Goal: Task Accomplishment & Management: Complete application form

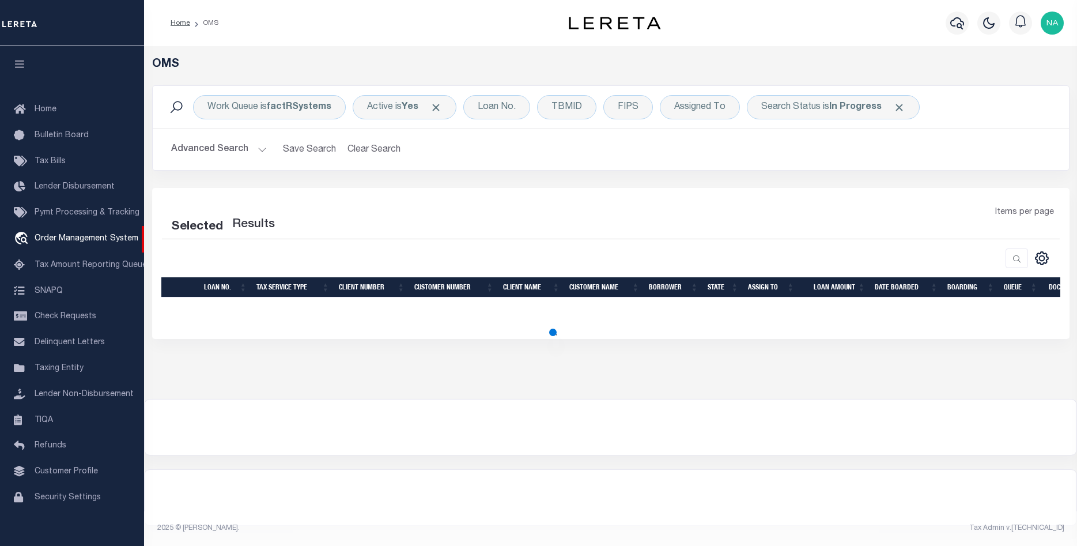
select select "200"
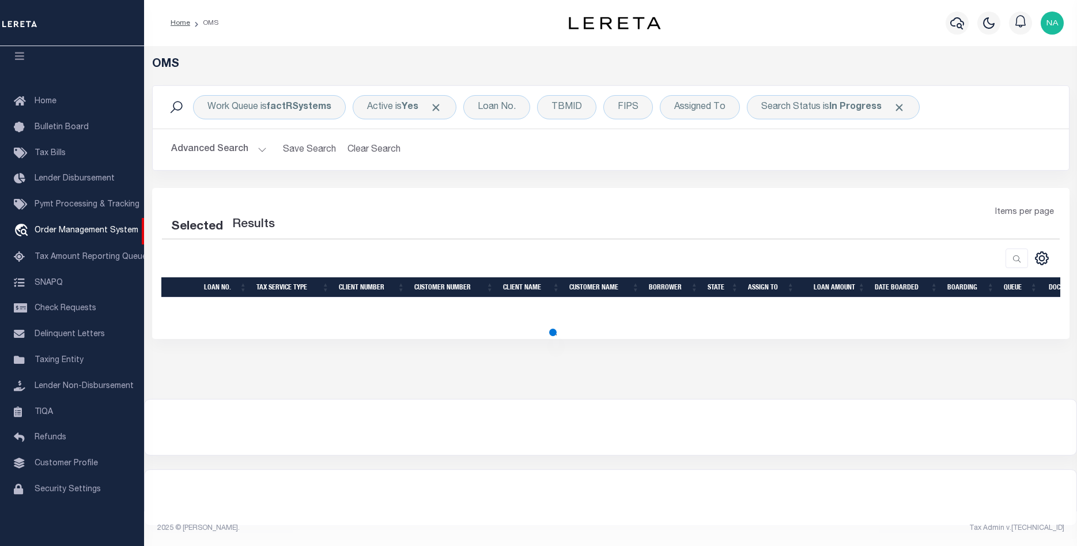
select select "200"
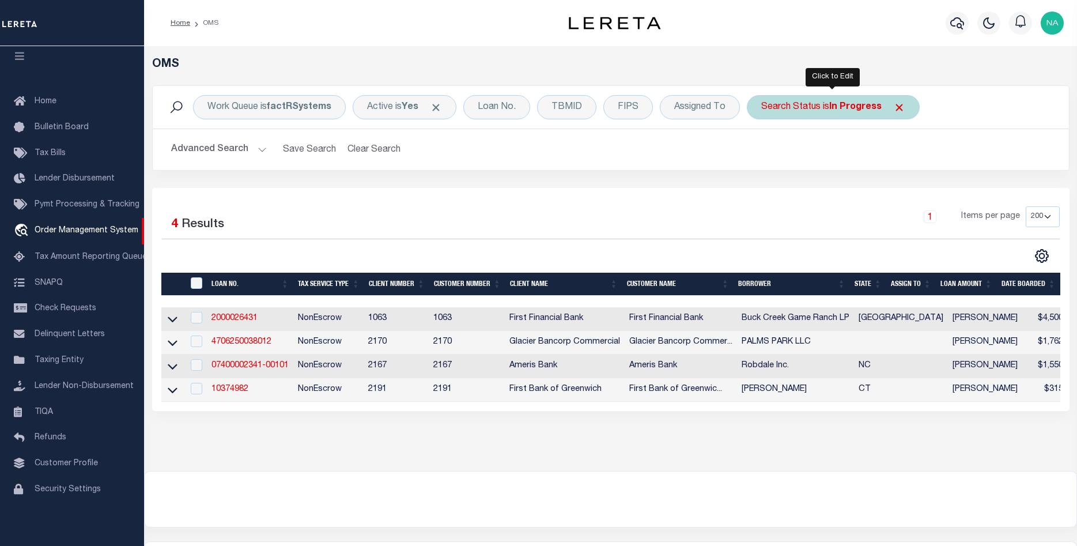
click at [824, 111] on div "Search Status is In Progress" at bounding box center [833, 107] width 173 height 24
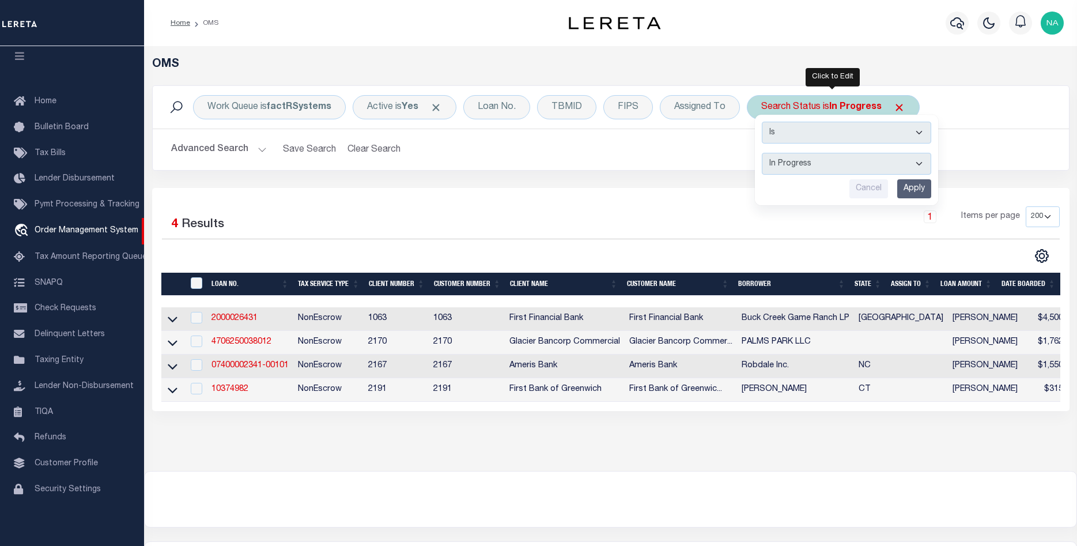
select select "RD"
click option "Legal Received" at bounding box center [0, 0] width 0 height 0
click at [908, 184] on input "Apply" at bounding box center [914, 188] width 34 height 19
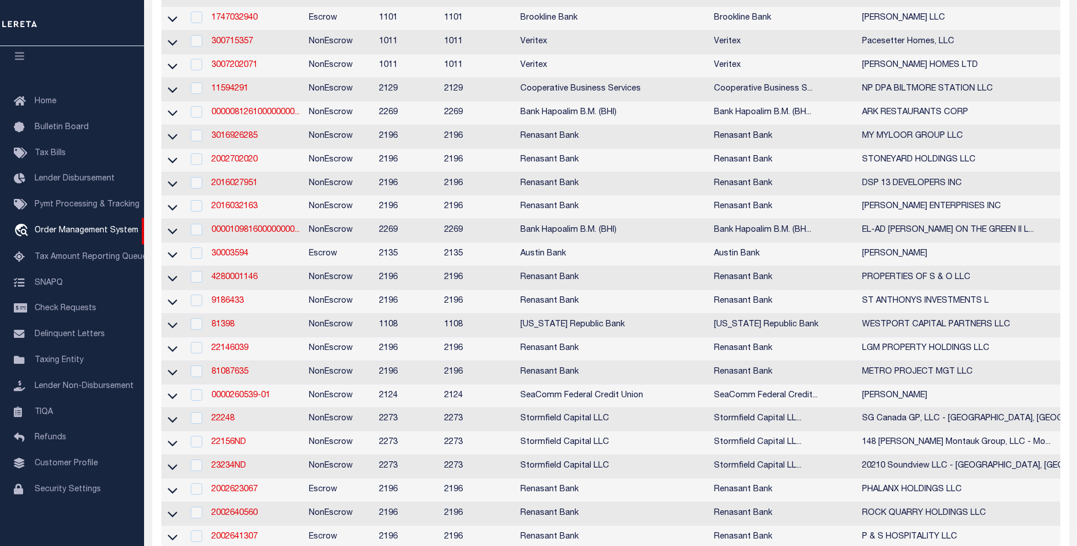
scroll to position [0, 0]
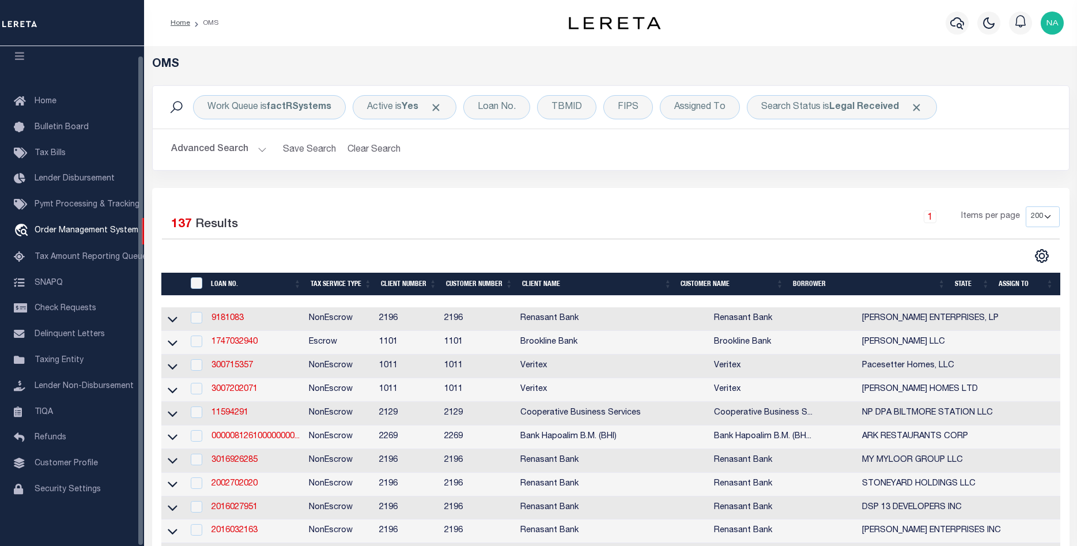
click at [226, 149] on button "Advanced Search" at bounding box center [219, 149] width 96 height 22
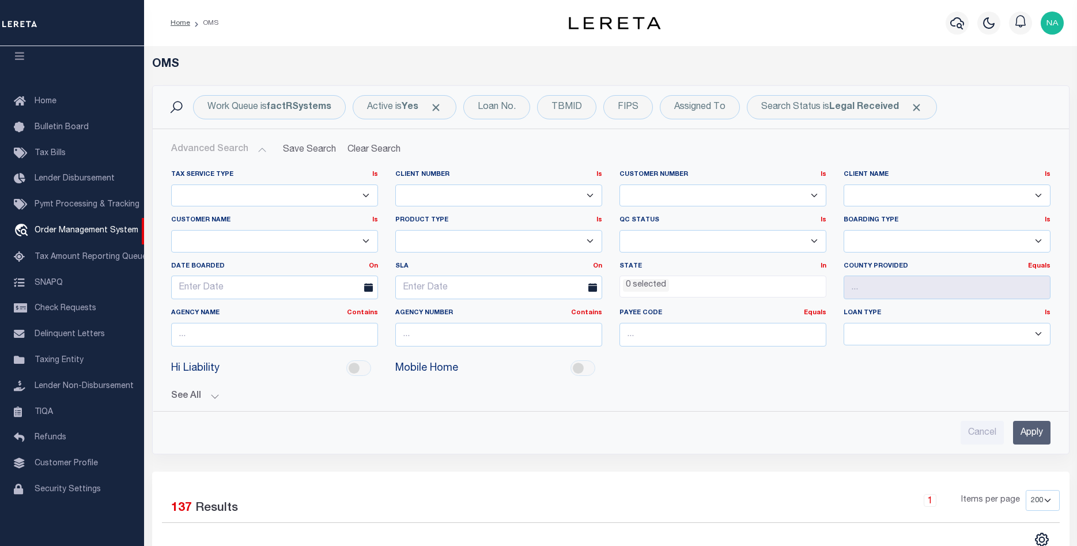
click at [666, 286] on li "0 selected" at bounding box center [646, 285] width 46 height 13
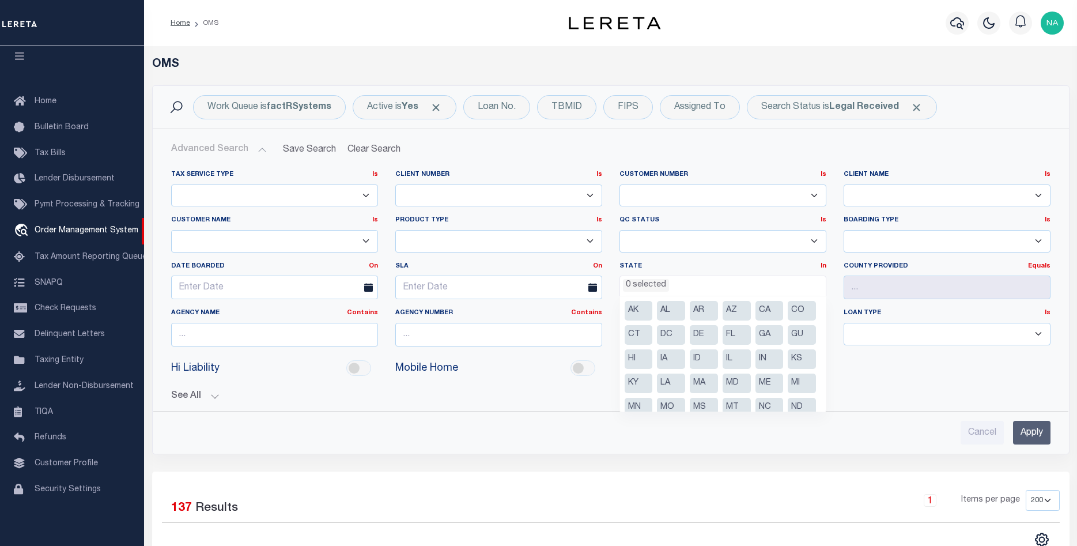
click at [770, 331] on li "GA" at bounding box center [770, 335] width 28 height 20
select select "GA"
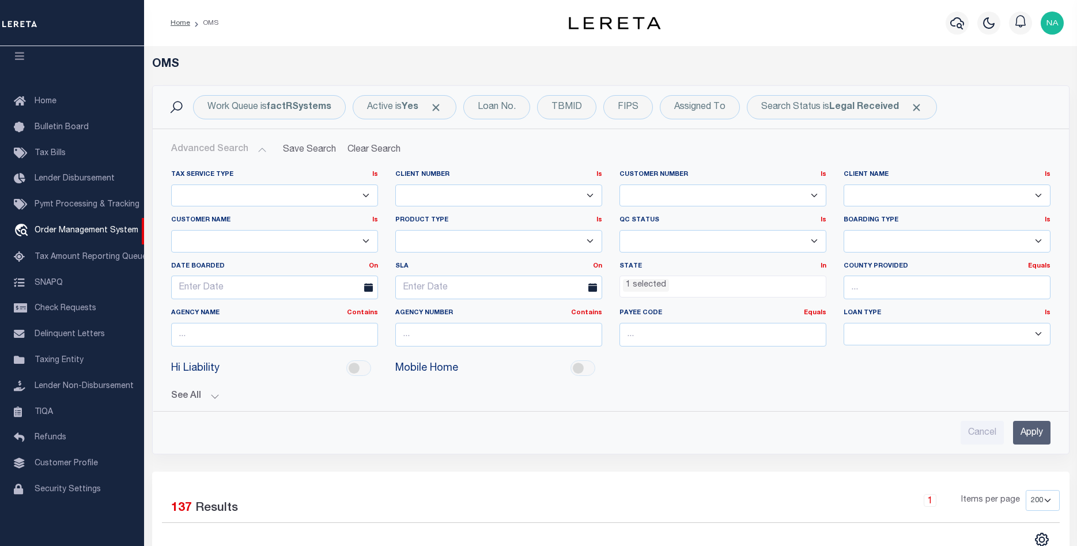
click at [1028, 432] on input "Apply" at bounding box center [1031, 433] width 37 height 24
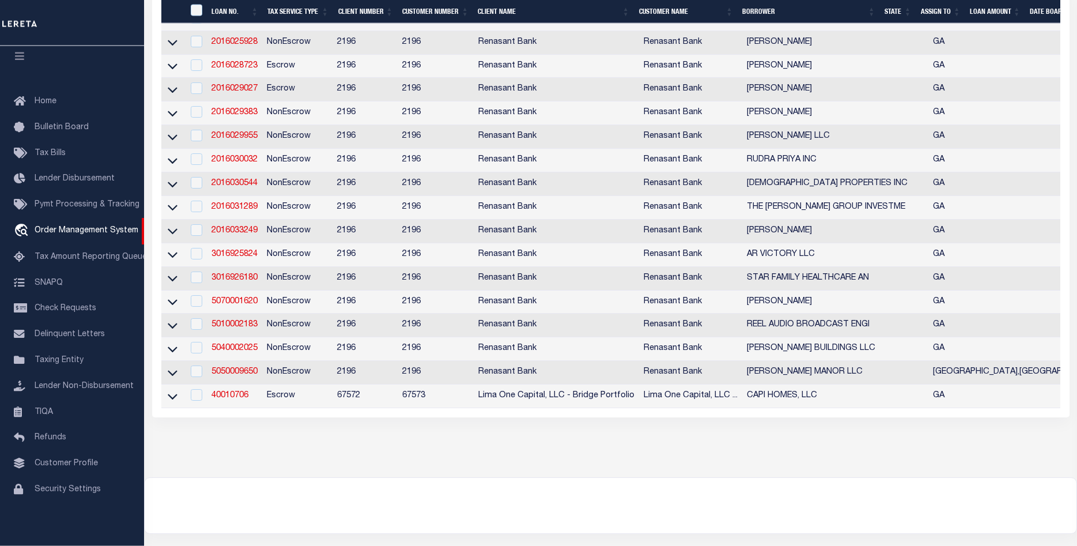
scroll to position [1077, 0]
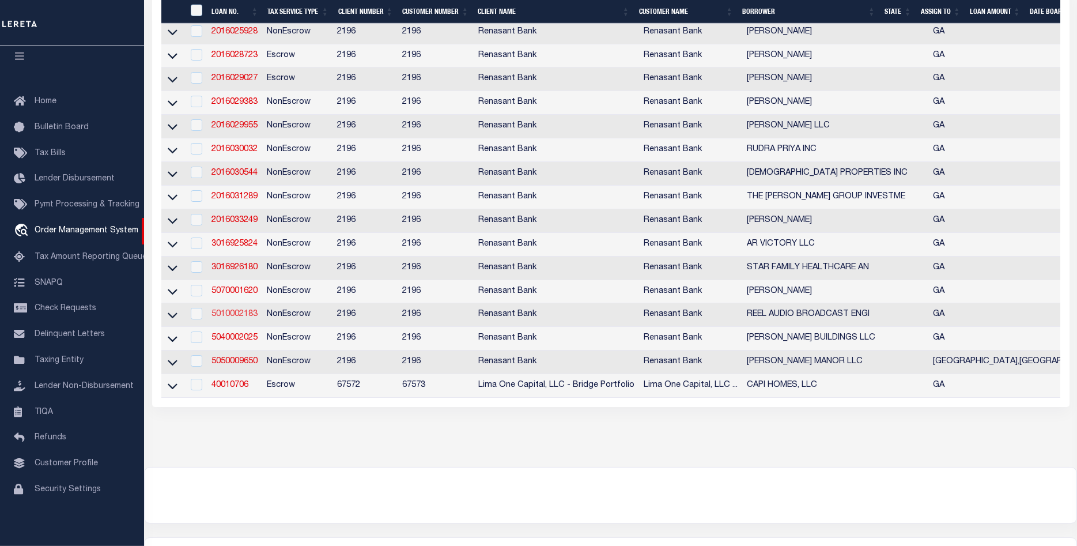
click at [244, 318] on link "5010002183" at bounding box center [235, 314] width 46 height 8
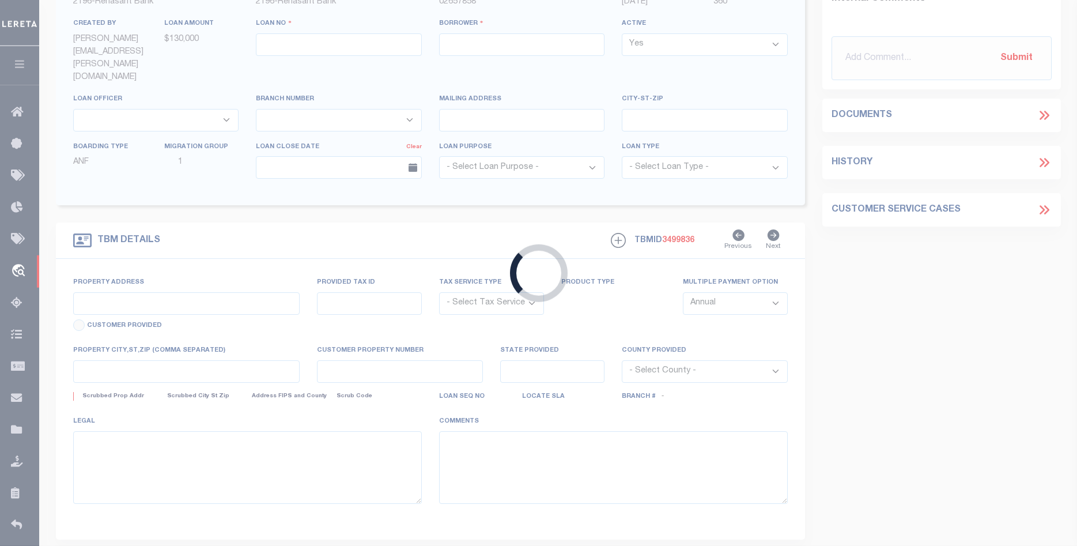
type input "5010002183"
type input "REEL AUDIO BROADCAST ENGI"
select select
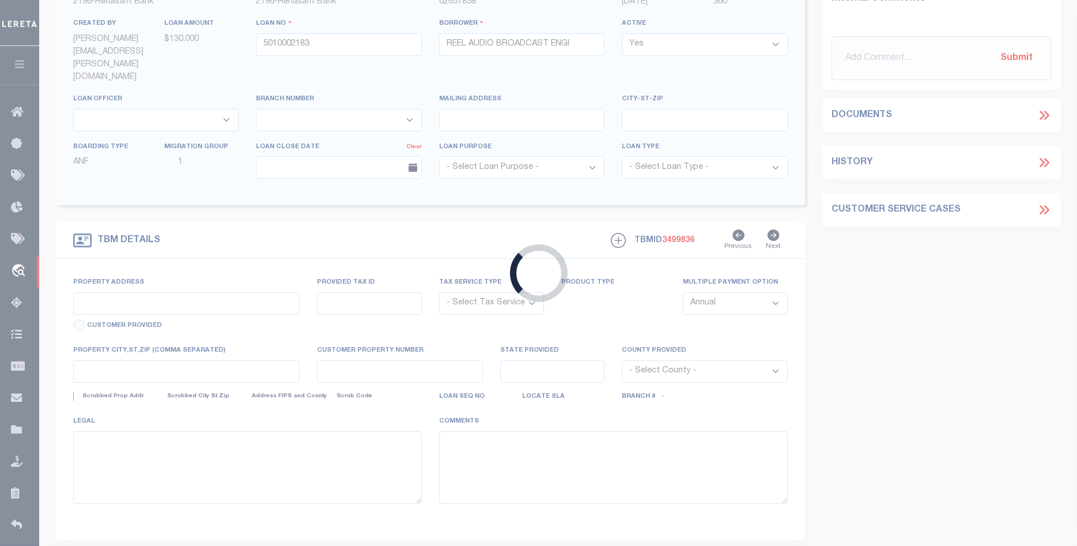
select select "10"
select select
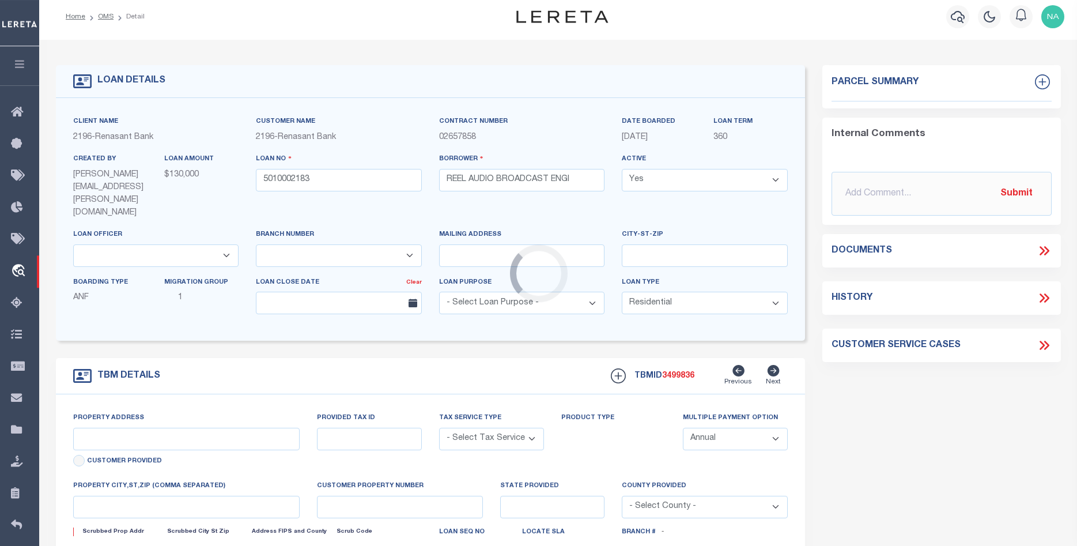
type input "[GEOGRAPHIC_DATA]"
radio input "true"
select select "NonEscrow"
select select
type input "THOMASVILLE GA 31791"
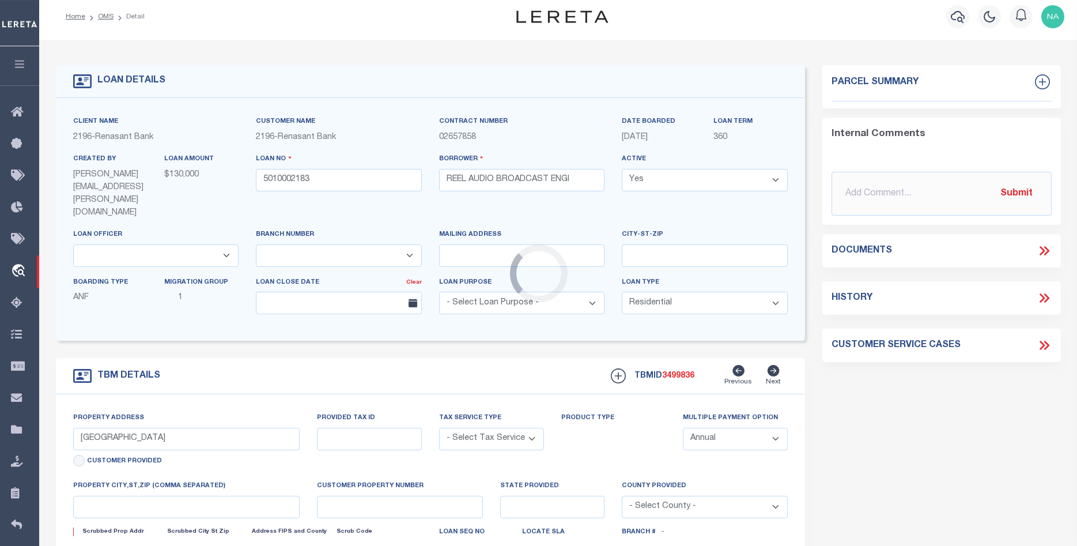
type input "5010002183"
type input "GA"
type textarea "SEE FILE1"
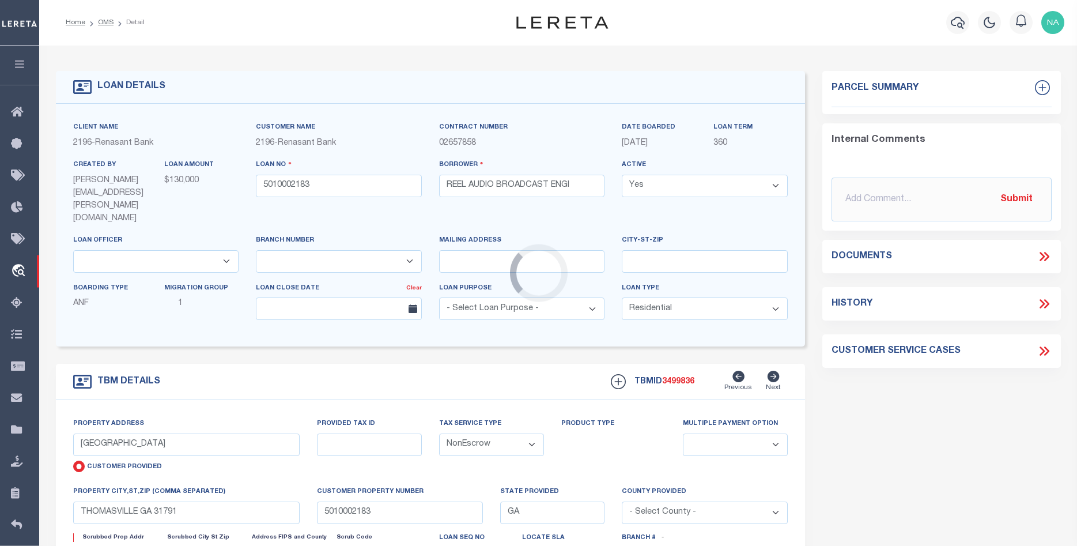
select select "4983"
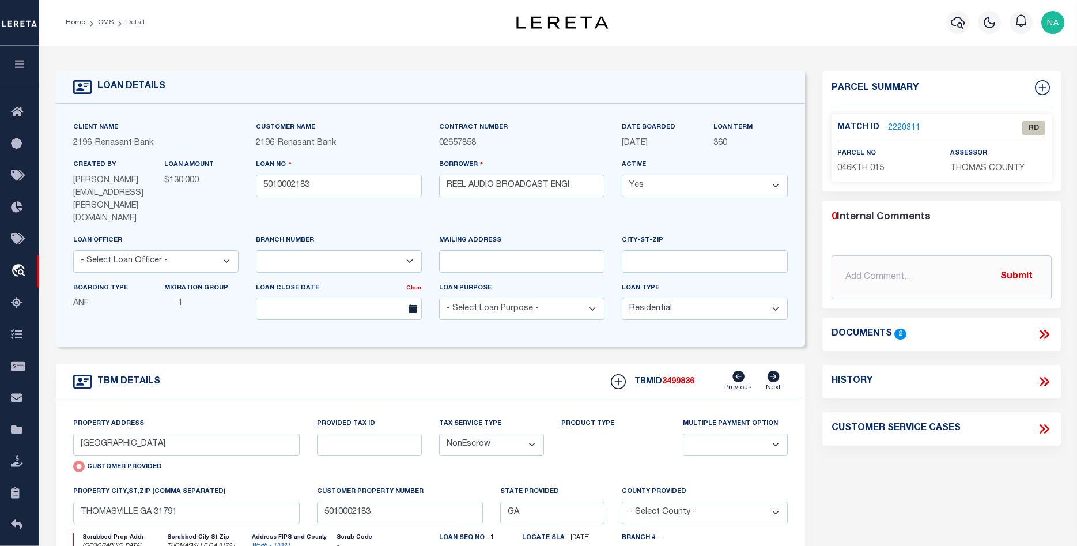
scroll to position [0, 0]
click at [908, 126] on link "2220311" at bounding box center [904, 129] width 32 height 12
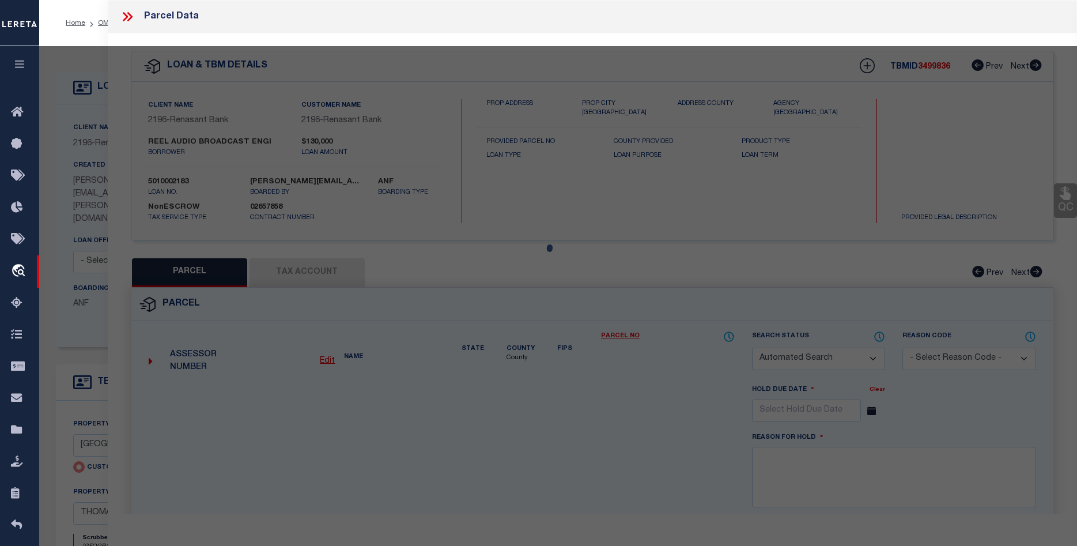
checkbox input "false"
select select "RD"
type input "[GEOGRAPHIC_DATA]"
type input "THOMASVILLE GA 31791"
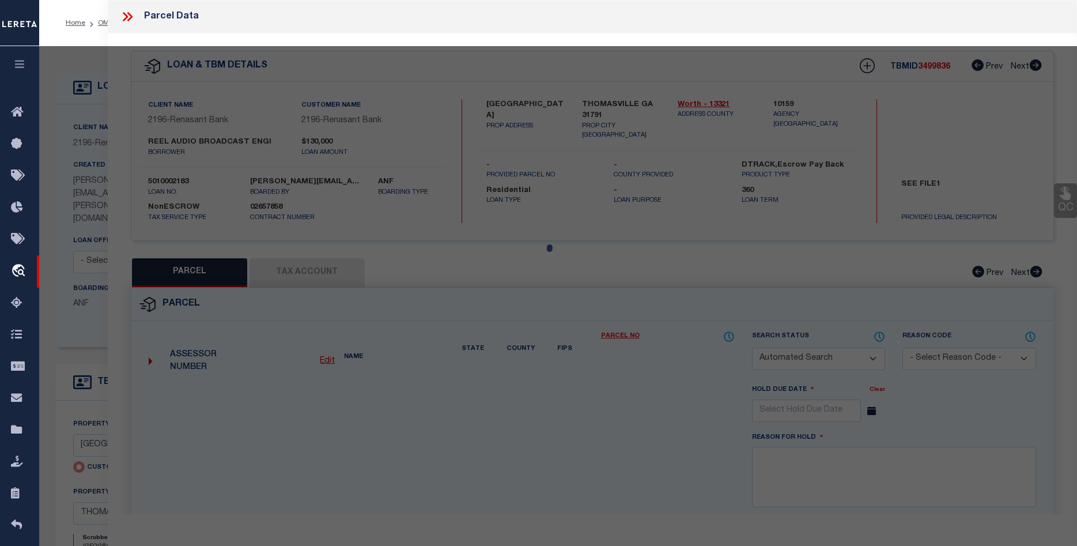
type textarea "Document uploaded that satisfies a legal requirement, changing from [GEOGRAPHIC…"
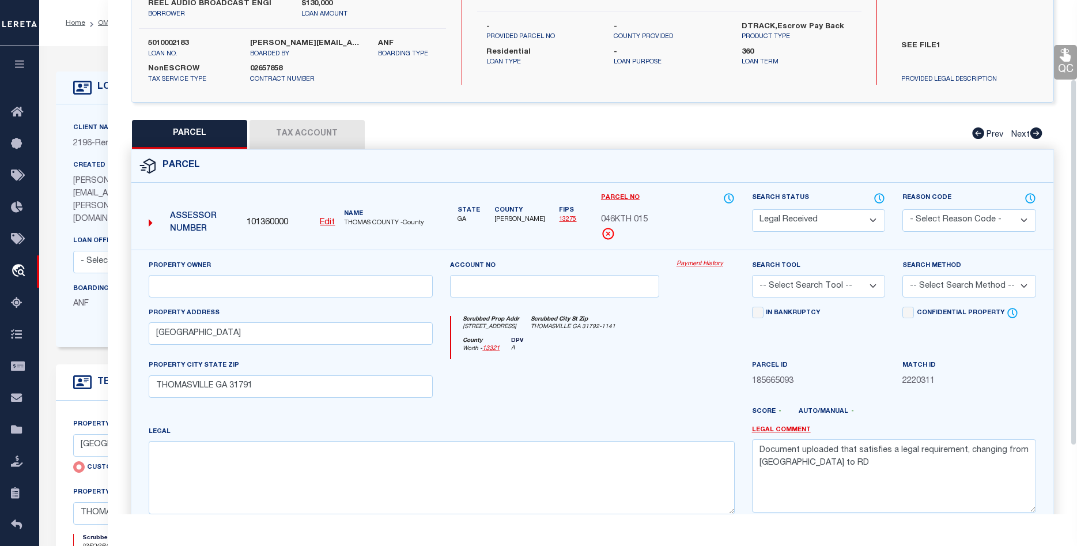
scroll to position [118, 0]
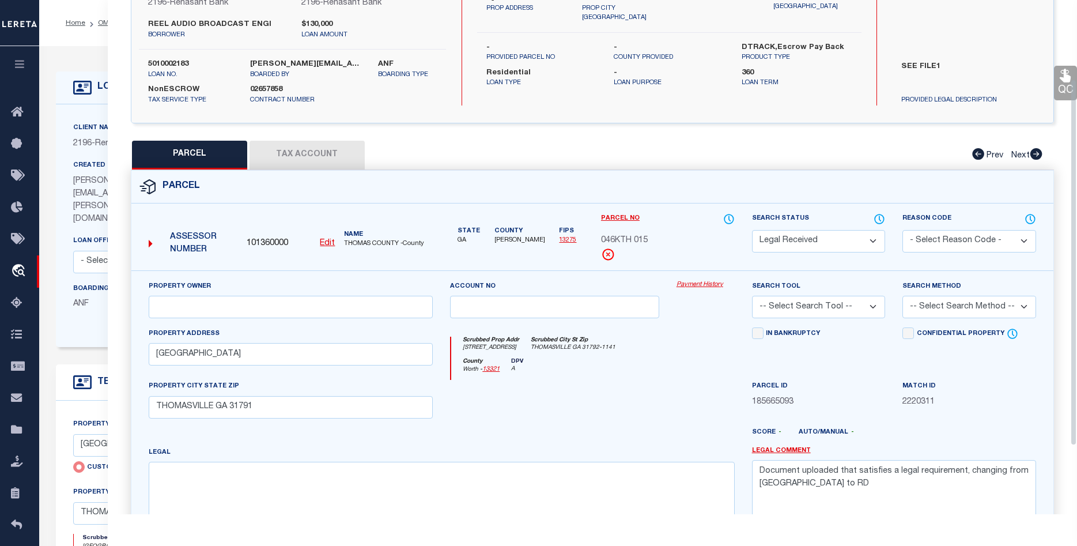
click at [305, 149] on button "Tax Account" at bounding box center [307, 155] width 115 height 29
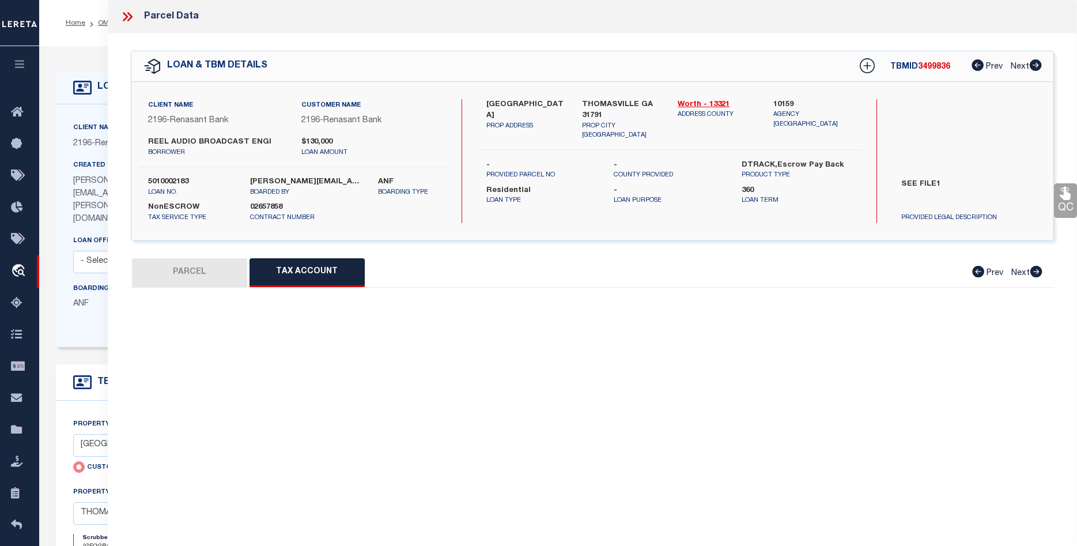
scroll to position [0, 0]
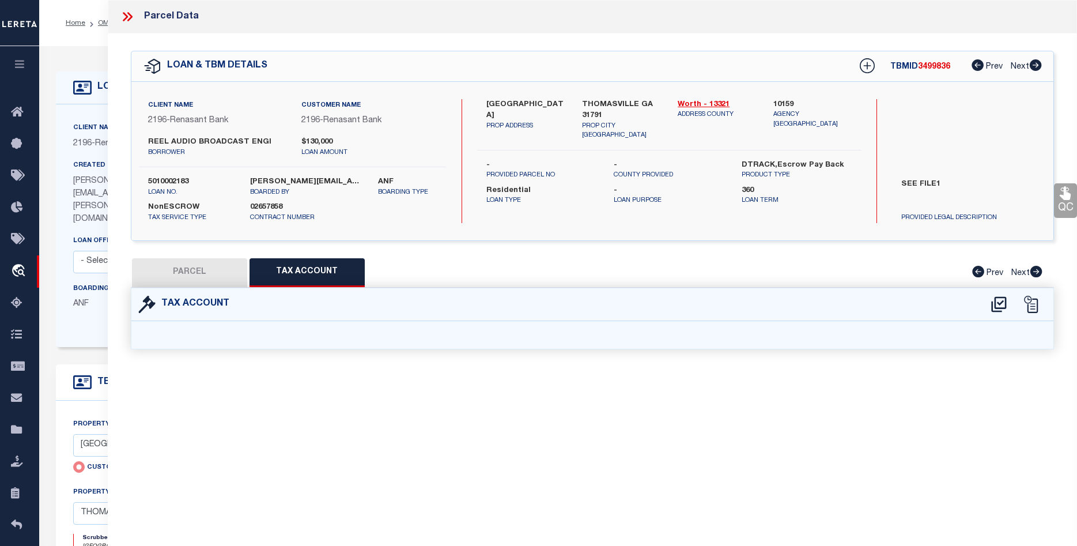
select select "100"
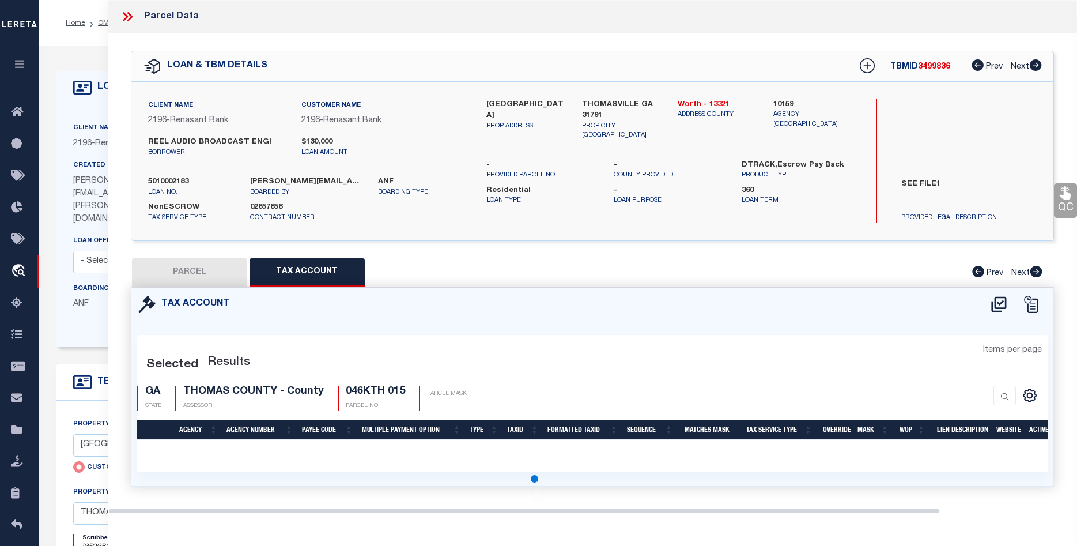
select select "100"
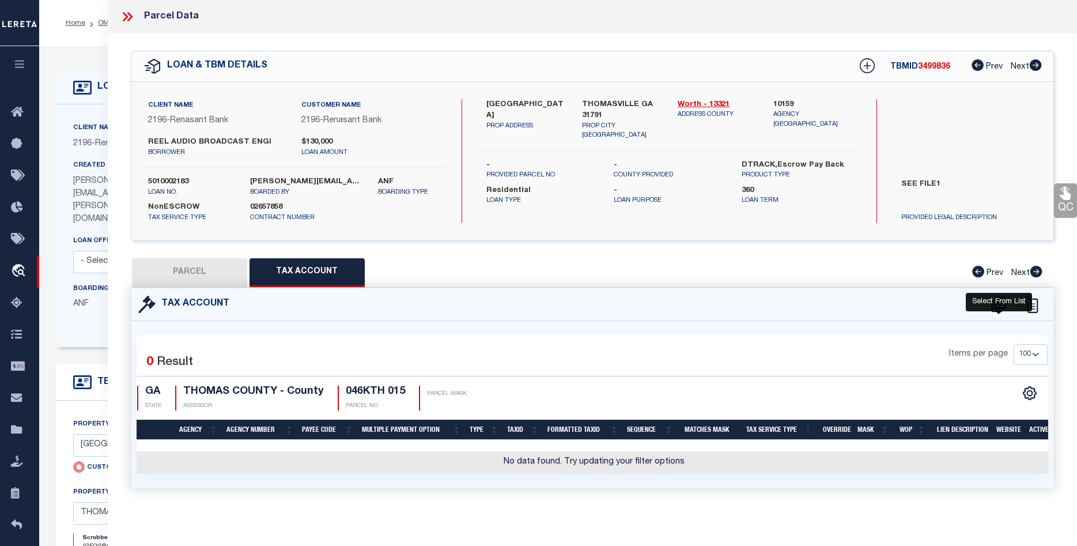
click at [999, 301] on icon at bounding box center [998, 304] width 15 height 16
select select "100"
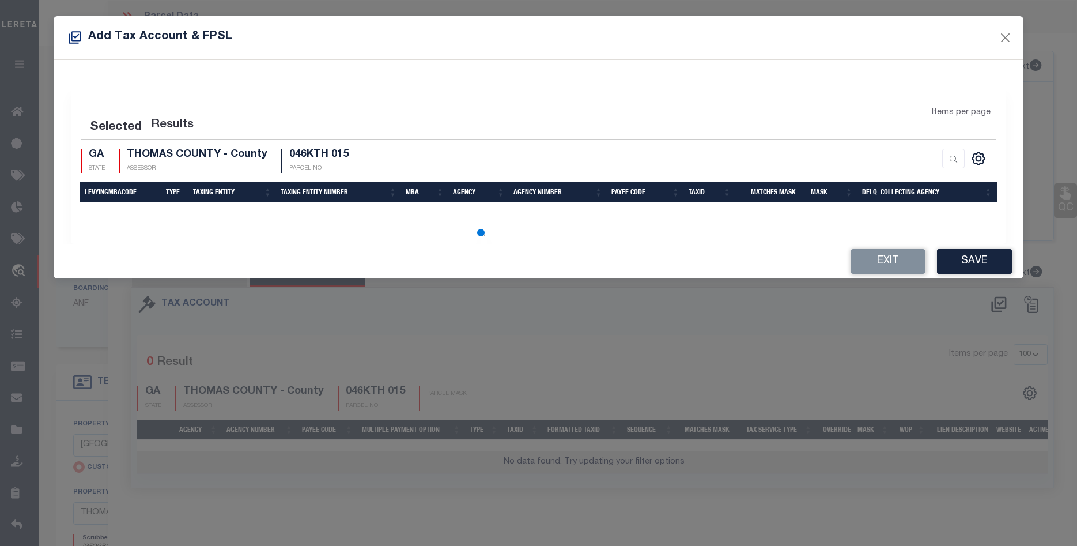
select select "100"
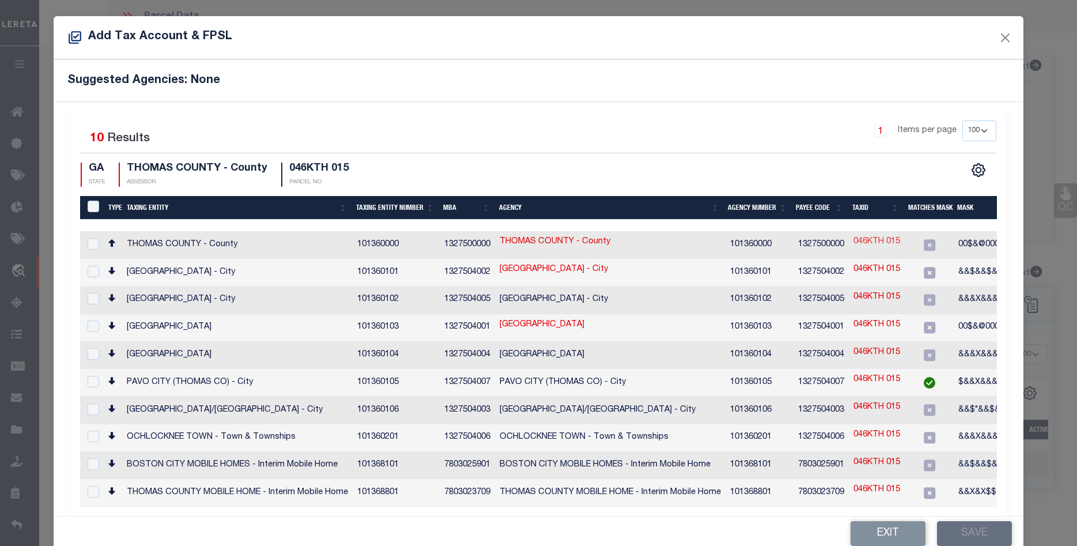
click at [881, 239] on link "046KTH 015" at bounding box center [877, 242] width 47 height 13
type input "046KTH 015"
type textarea "00$&@000&&$$$@00,00$&@000&&$$$@00XXX,$$$ $$$"
checkbox input "true"
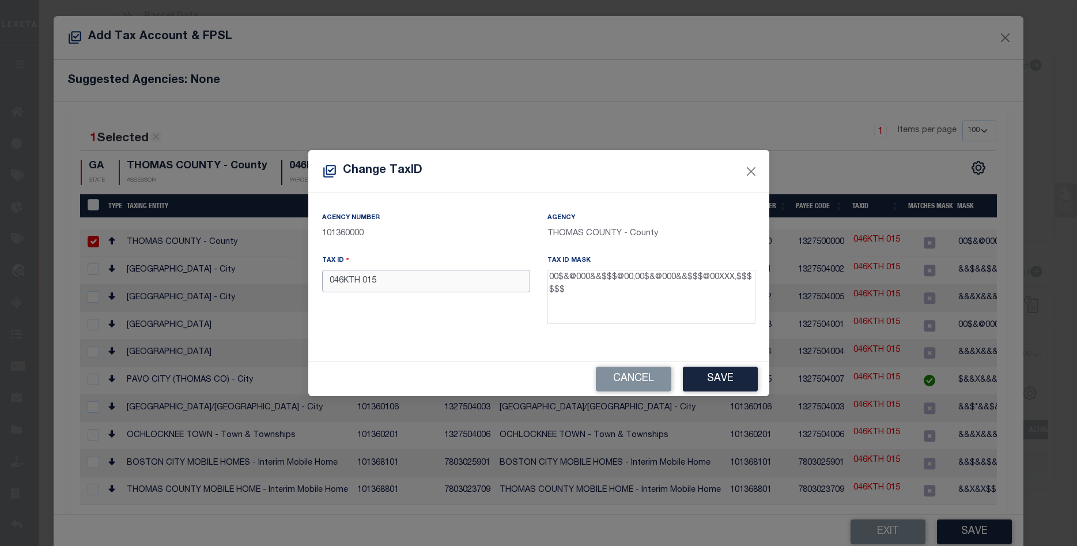
click at [446, 285] on input "046KTH 015" at bounding box center [426, 281] width 208 height 22
drag, startPoint x: 399, startPoint y: 284, endPoint x: 318, endPoint y: 280, distance: 81.4
click at [322, 280] on input "046KTH 015" at bounding box center [426, 281] width 208 height 22
click at [408, 286] on input "046KTH 015" at bounding box center [426, 281] width 208 height 22
drag, startPoint x: 369, startPoint y: 289, endPoint x: 318, endPoint y: 285, distance: 51.4
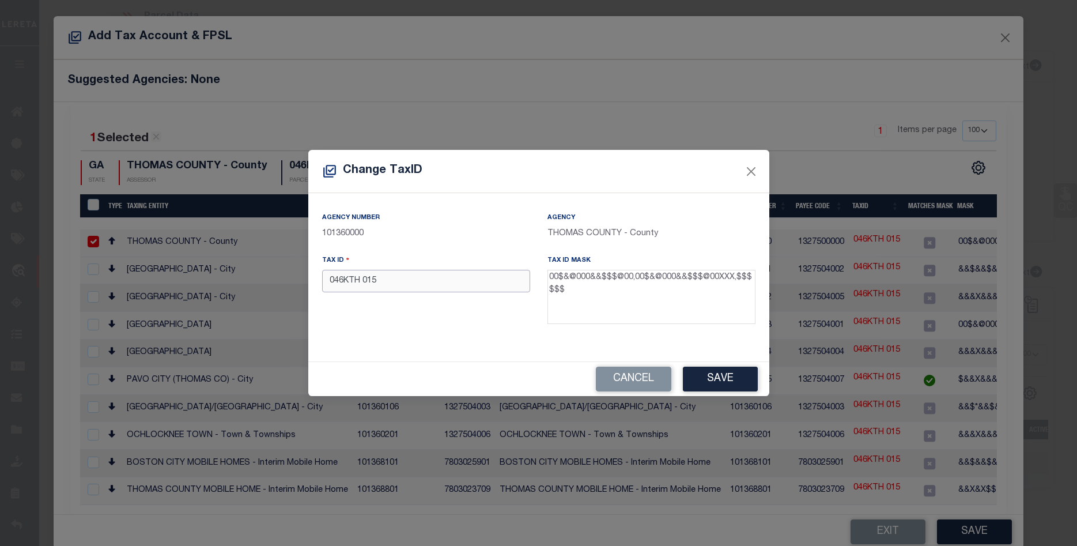
click at [322, 285] on input "046KTH 015" at bounding box center [426, 281] width 208 height 22
paste input "046KTH000001500"
click at [731, 376] on button "Save" at bounding box center [720, 379] width 75 height 25
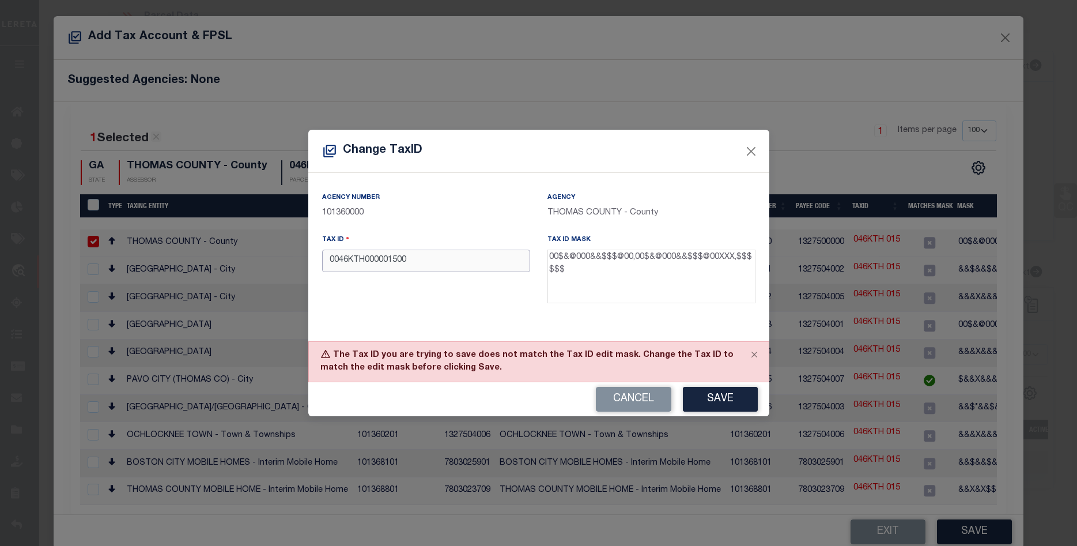
click at [322, 266] on input "0046KTH000001500" at bounding box center [426, 261] width 208 height 22
paste input "150"
click at [721, 398] on button "Save" at bounding box center [720, 399] width 75 height 25
click at [432, 266] on input "0046KTH000015000" at bounding box center [426, 261] width 208 height 22
click at [718, 401] on button "Save" at bounding box center [720, 399] width 75 height 25
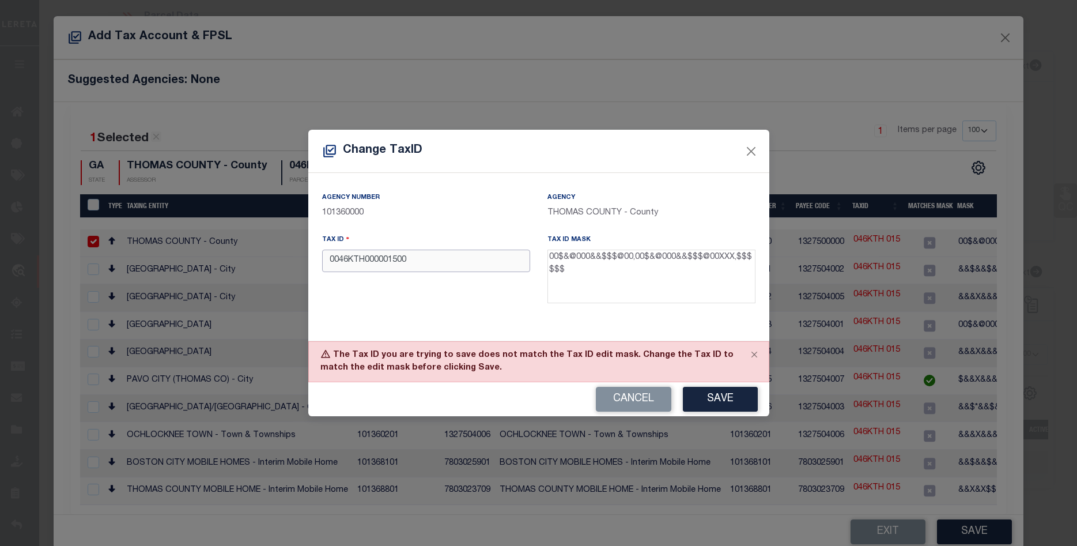
click at [353, 264] on input "0046KTH000001500" at bounding box center [426, 261] width 208 height 22
click at [378, 267] on input "0046K000TH000001500" at bounding box center [426, 261] width 208 height 22
click at [728, 397] on button "Save" at bounding box center [720, 399] width 75 height 25
click at [425, 269] on input "0046K000TH001500" at bounding box center [426, 261] width 208 height 22
click at [380, 263] on input "0046K000TH001500" at bounding box center [426, 261] width 208 height 22
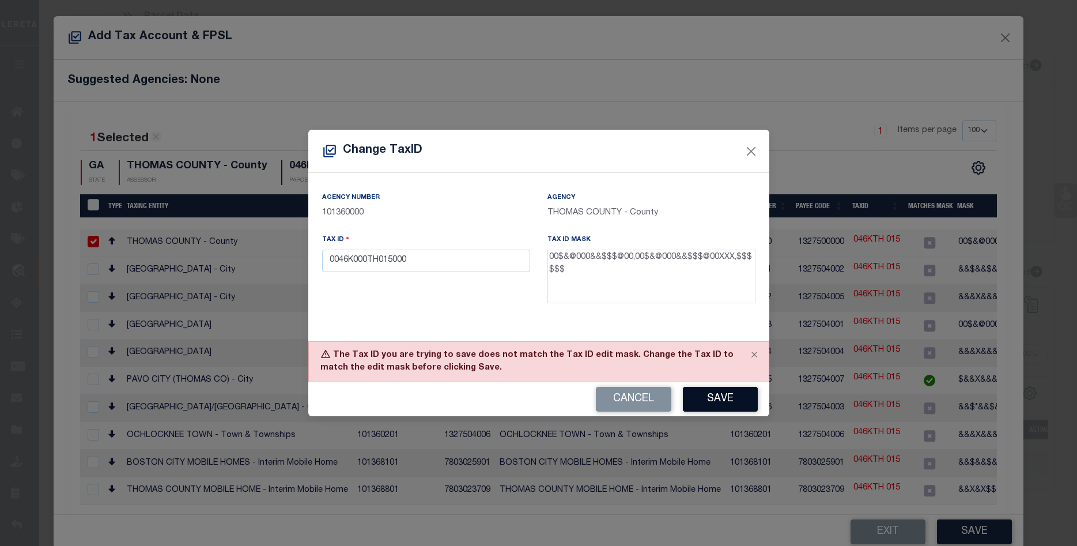
click at [699, 392] on button "Save" at bounding box center [720, 399] width 75 height 25
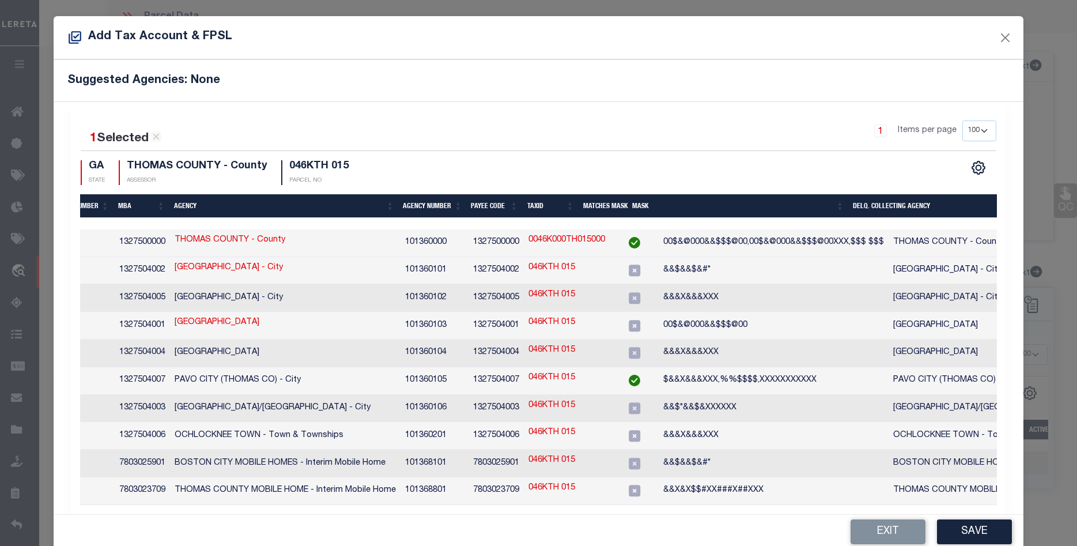
scroll to position [0, 333]
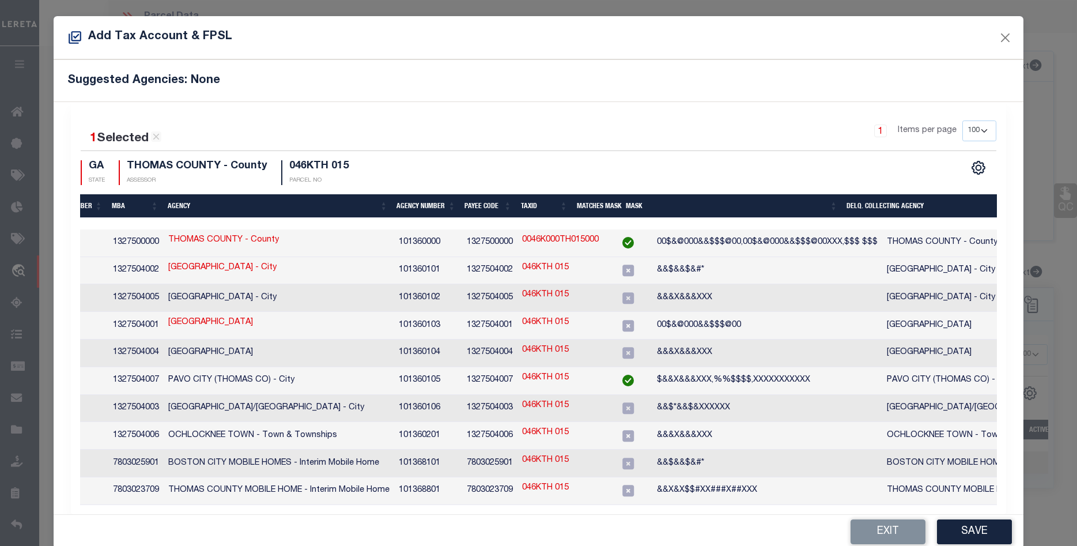
click at [586, 241] on link "0046K000TH015000" at bounding box center [560, 240] width 77 height 13
type input "0046K000TH015000"
checkbox input "false"
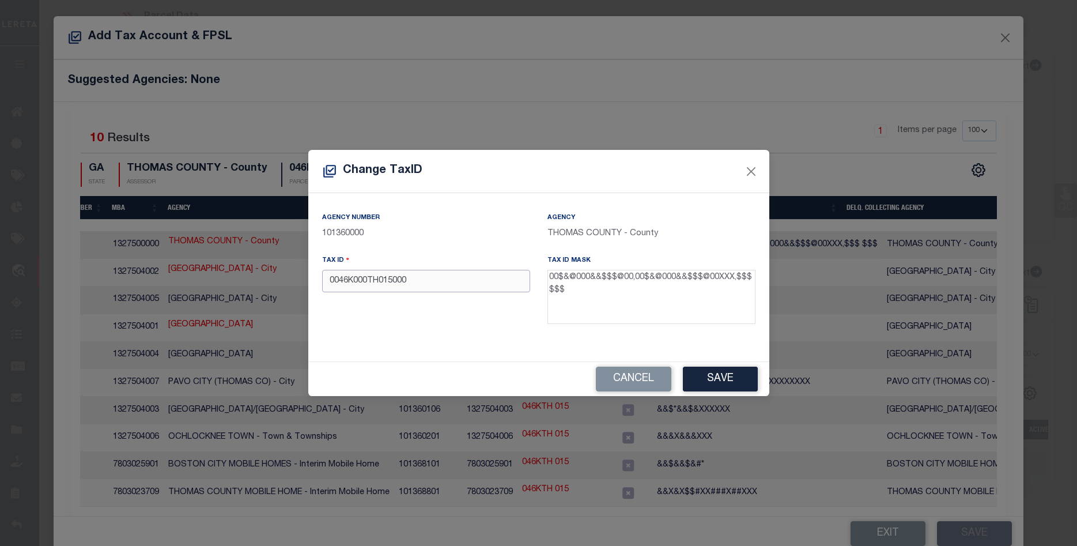
click at [384, 284] on input "0046K000TH015000" at bounding box center [426, 281] width 208 height 22
click at [710, 374] on button "Save" at bounding box center [720, 379] width 75 height 25
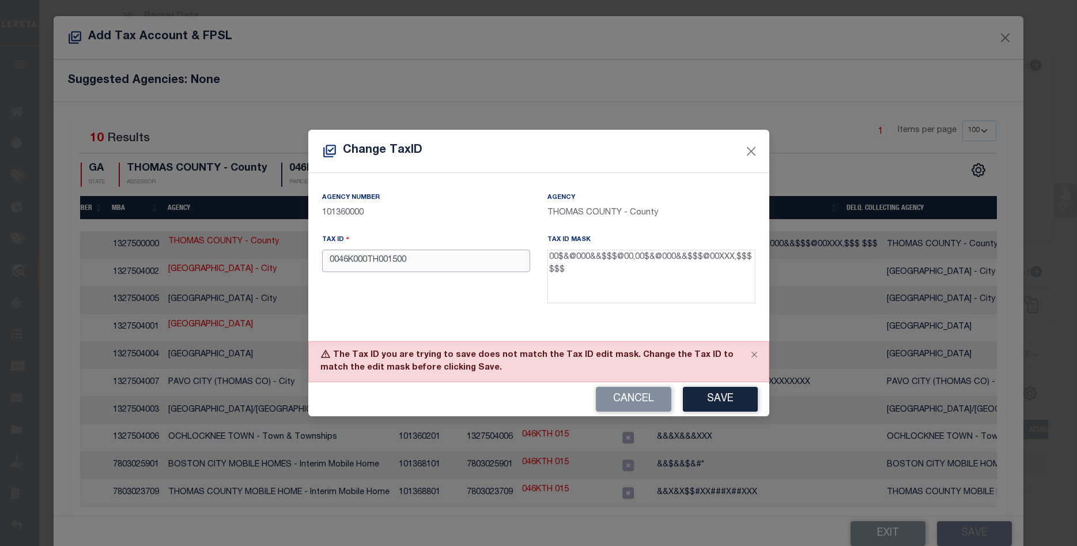
click at [420, 264] on input "0046K000TH001500" at bounding box center [426, 261] width 208 height 22
type input "0046K000TH015000"
click at [711, 395] on button "Save" at bounding box center [720, 399] width 75 height 25
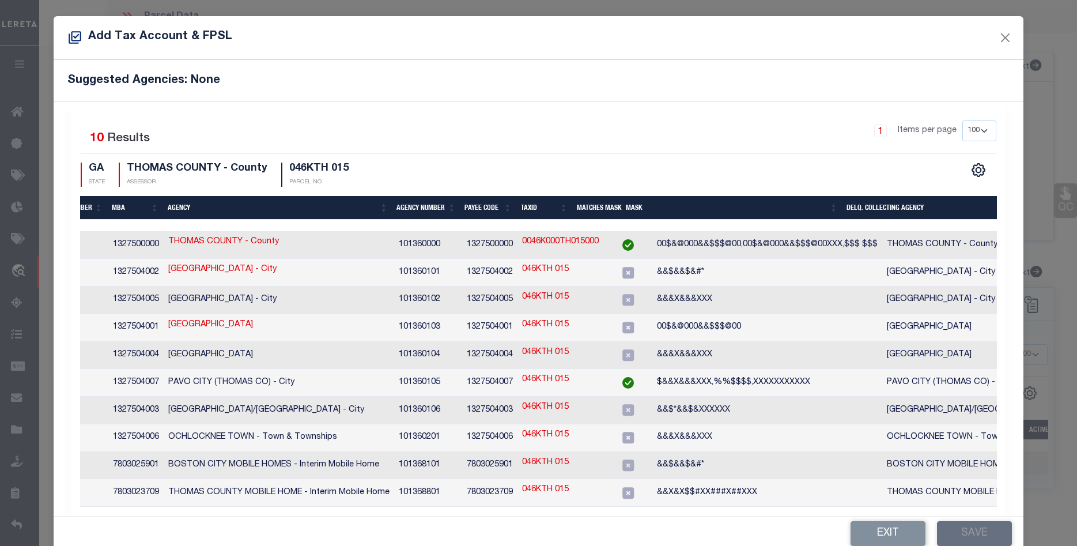
drag, startPoint x: 564, startPoint y: 246, endPoint x: 519, endPoint y: 246, distance: 45.0
click at [519, 246] on td "0046K000TH015000" at bounding box center [561, 245] width 86 height 28
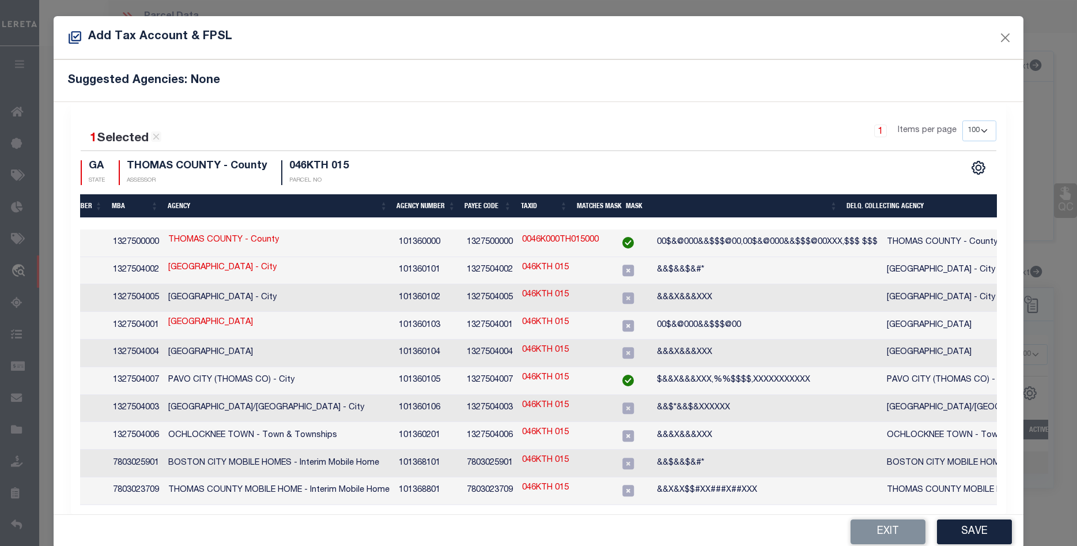
click at [575, 239] on link "0046K000TH015000" at bounding box center [560, 240] width 77 height 13
checkbox input "false"
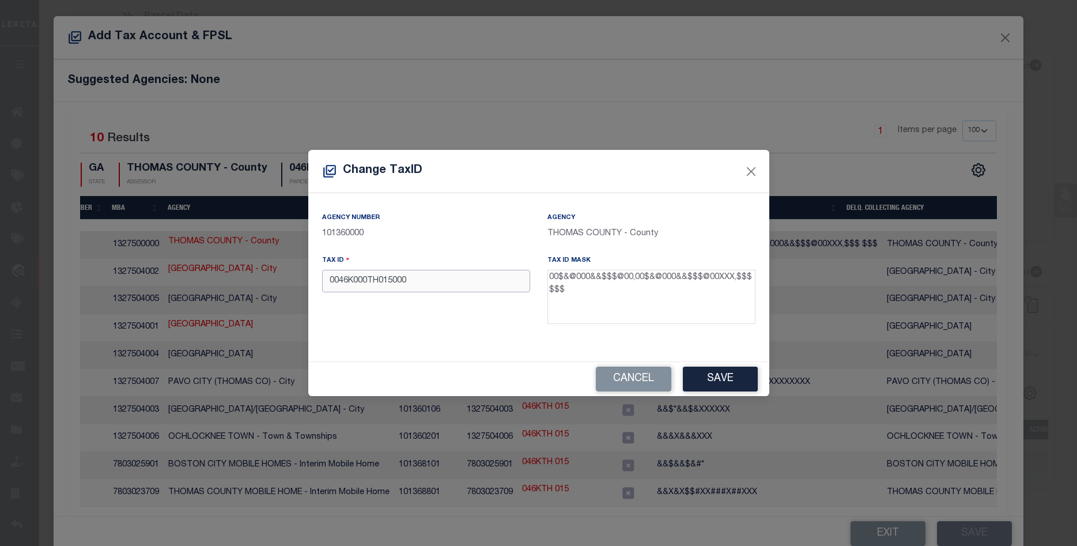
drag, startPoint x: 358, startPoint y: 284, endPoint x: 309, endPoint y: 283, distance: 49.0
click at [322, 283] on input "0046K000TH015000" at bounding box center [426, 281] width 208 height 22
click at [731, 373] on button "Save" at bounding box center [720, 379] width 75 height 25
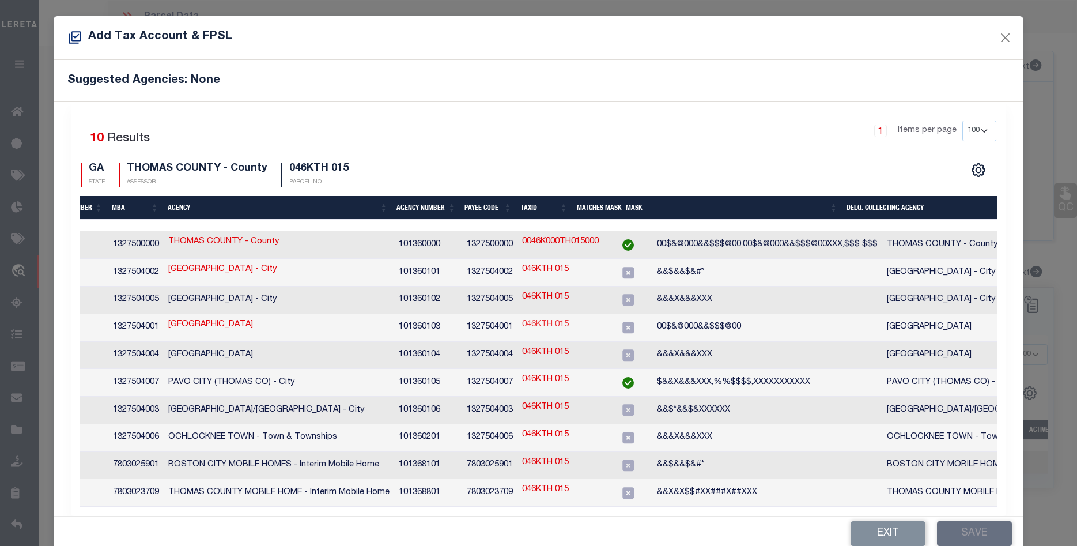
click at [545, 319] on link "046KTH 015" at bounding box center [545, 325] width 47 height 13
type input "046KTH 015"
type textarea "00$&@000&&$$$@00"
checkbox input "true"
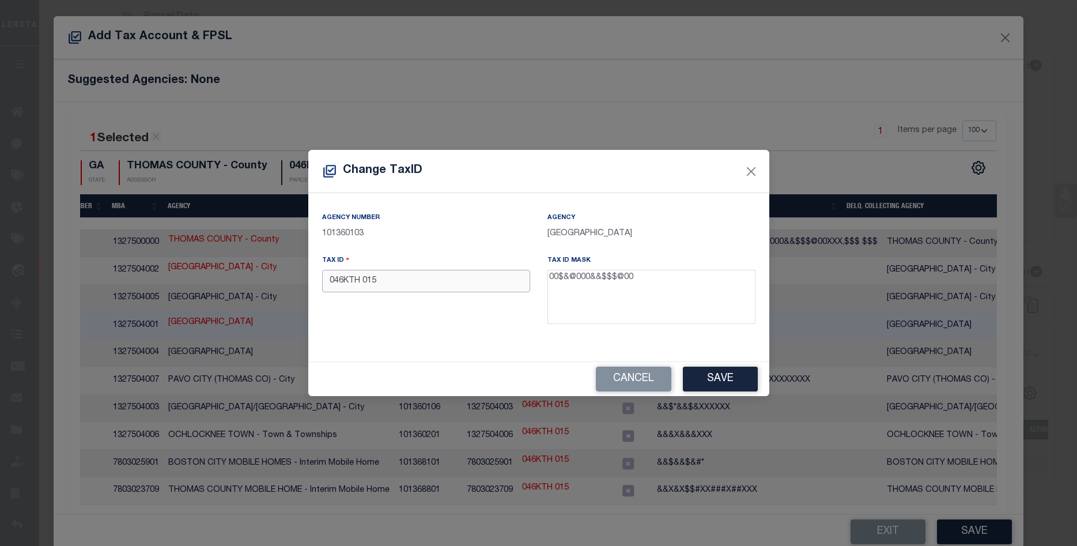
drag, startPoint x: 377, startPoint y: 281, endPoint x: 277, endPoint y: 280, distance: 100.9
click at [322, 280] on input "046KTH 015" at bounding box center [426, 281] width 208 height 22
paste input "046K000TH015000"
type input "0046K000TH015000"
click at [735, 372] on button "Save" at bounding box center [720, 379] width 75 height 25
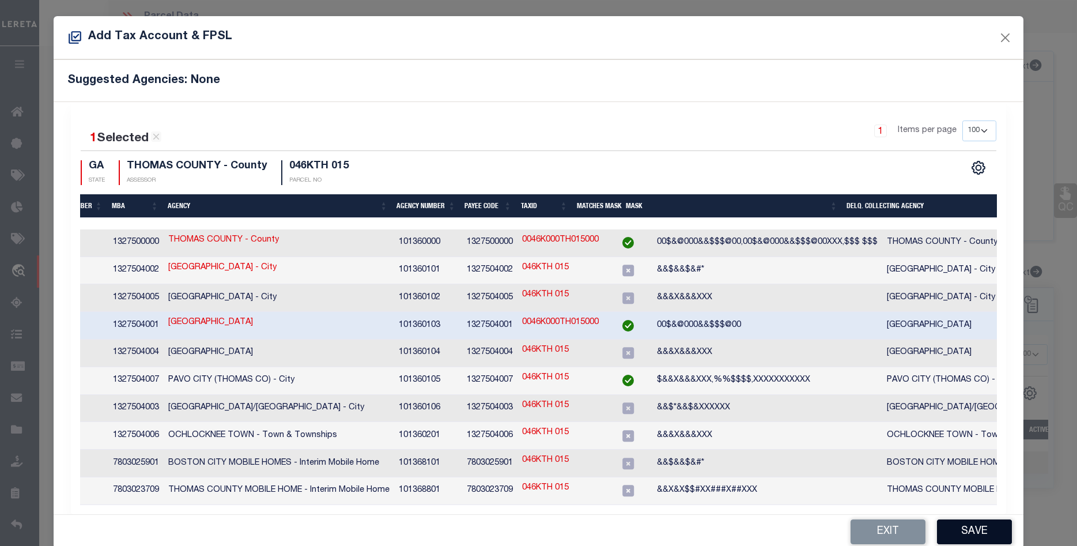
click at [966, 519] on button "Save" at bounding box center [974, 531] width 75 height 25
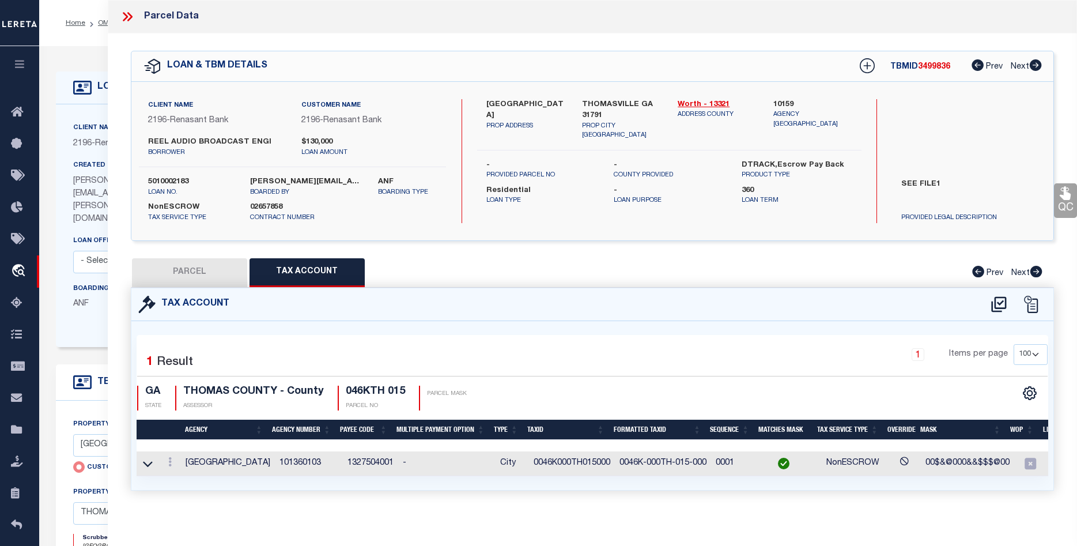
click at [189, 272] on button "PARCEL" at bounding box center [189, 272] width 115 height 29
select select "AS"
checkbox input "false"
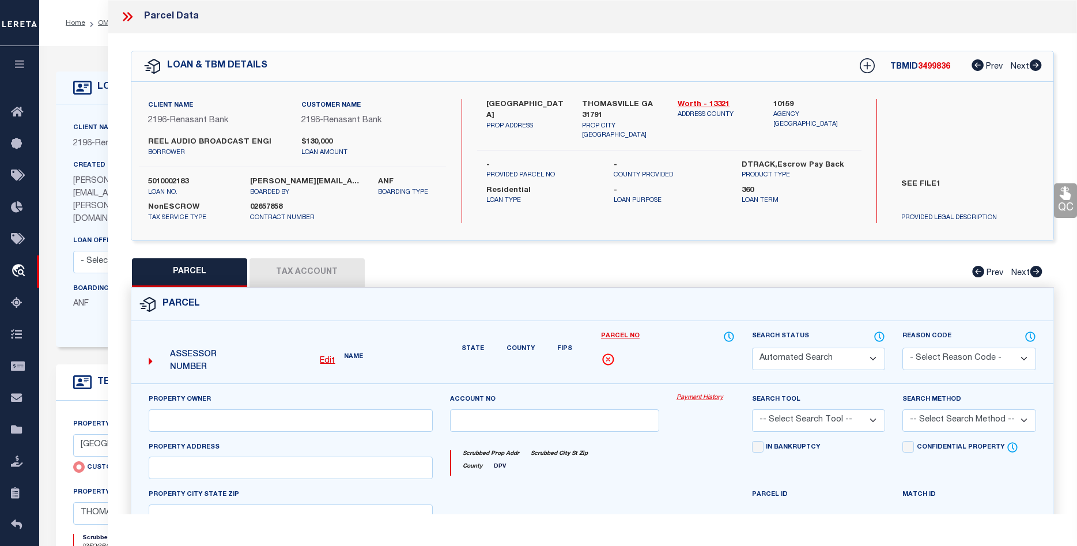
select select "RD"
type input "[GEOGRAPHIC_DATA]"
type input "THOMASVILLE GA 31791"
type textarea "Document uploaded that satisfies a legal requirement, changing from [GEOGRAPHIC…"
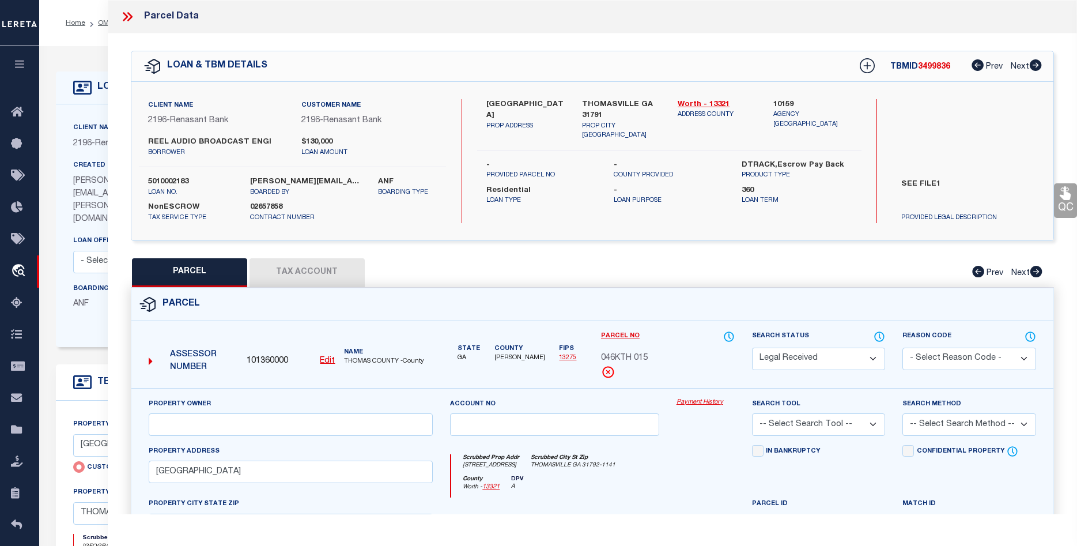
select select "PC"
click option "Pre-Complete" at bounding box center [0, 0] width 0 height 0
click at [752, 413] on select "-- Select Search Tool -- 3rd Party Website Agency File Agency Website ATLS CNV-…" at bounding box center [819, 424] width 134 height 22
select select "AGW"
click option "Agency Website" at bounding box center [0, 0] width 0 height 0
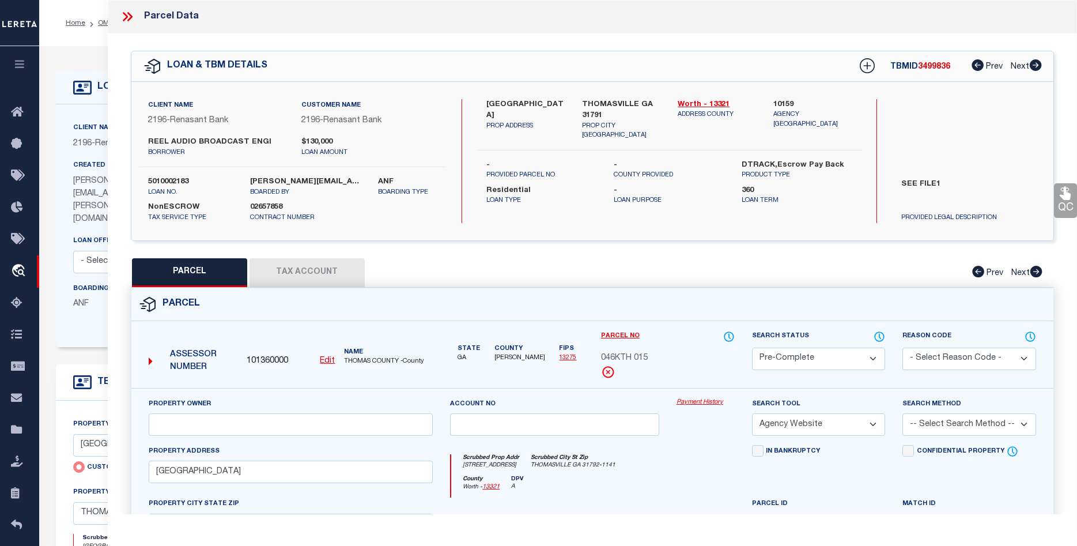
click at [902, 413] on select "-- Select Search Method -- Property Address Legal Liability Info Provided" at bounding box center [969, 424] width 134 height 22
select select "LEG"
click option "Legal" at bounding box center [0, 0] width 0 height 0
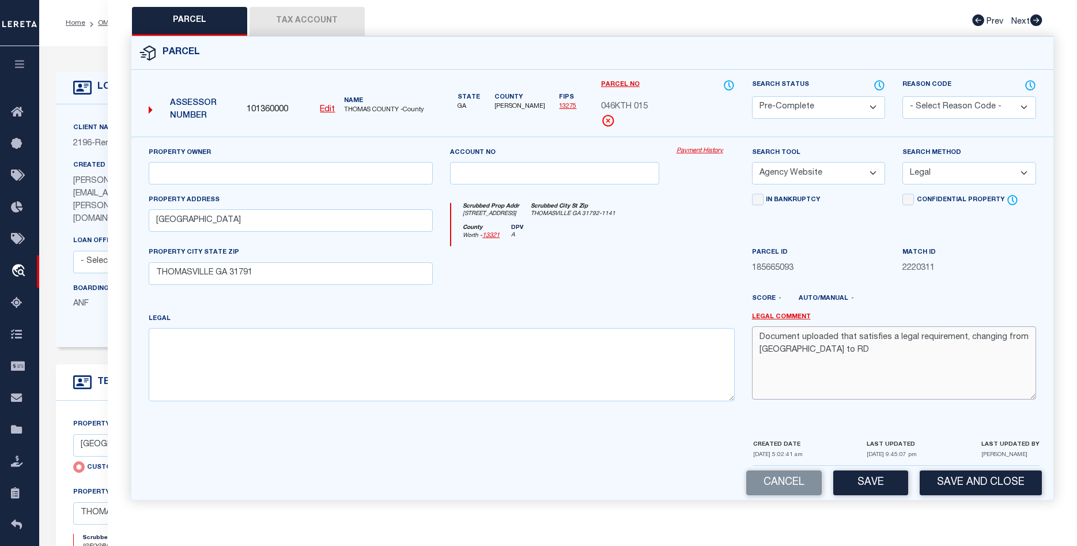
drag, startPoint x: 862, startPoint y: 354, endPoint x: 685, endPoint y: 309, distance: 183.1
click at [752, 326] on textarea "Document uploaded that satisfies a legal requirement, changing from [GEOGRAPHIC…" at bounding box center [894, 362] width 284 height 73
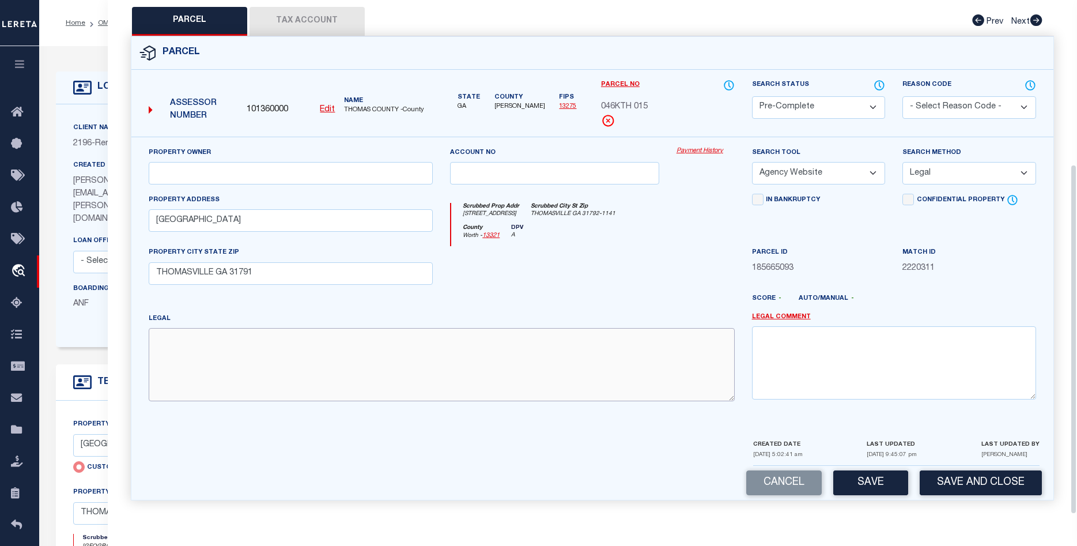
click at [467, 358] on textarea at bounding box center [442, 364] width 586 height 73
paste textarea "LOT 15 KINGS [PERSON_NAME]"
type textarea "LOT 15 KINGS [PERSON_NAME]"
click at [286, 165] on input "text" at bounding box center [291, 173] width 284 height 22
paste input "[PERSON_NAME]"
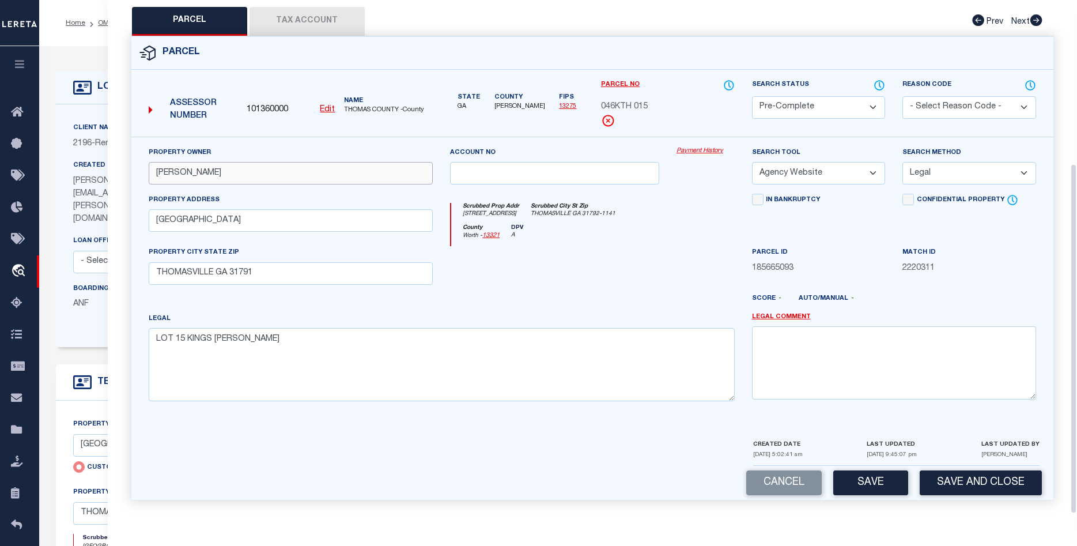
scroll to position [0, 0]
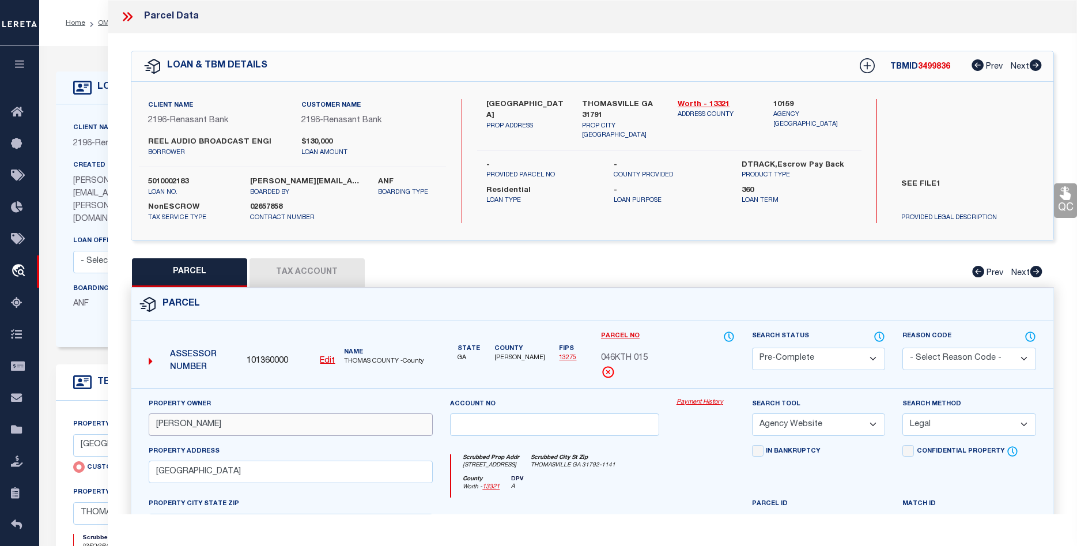
type input "[PERSON_NAME]"
drag, startPoint x: 259, startPoint y: 473, endPoint x: 160, endPoint y: 474, distance: 99.7
click at [160, 474] on input "[GEOGRAPHIC_DATA]" at bounding box center [291, 471] width 284 height 22
paste input "[STREET_ADDRESS]"
paste input "text"
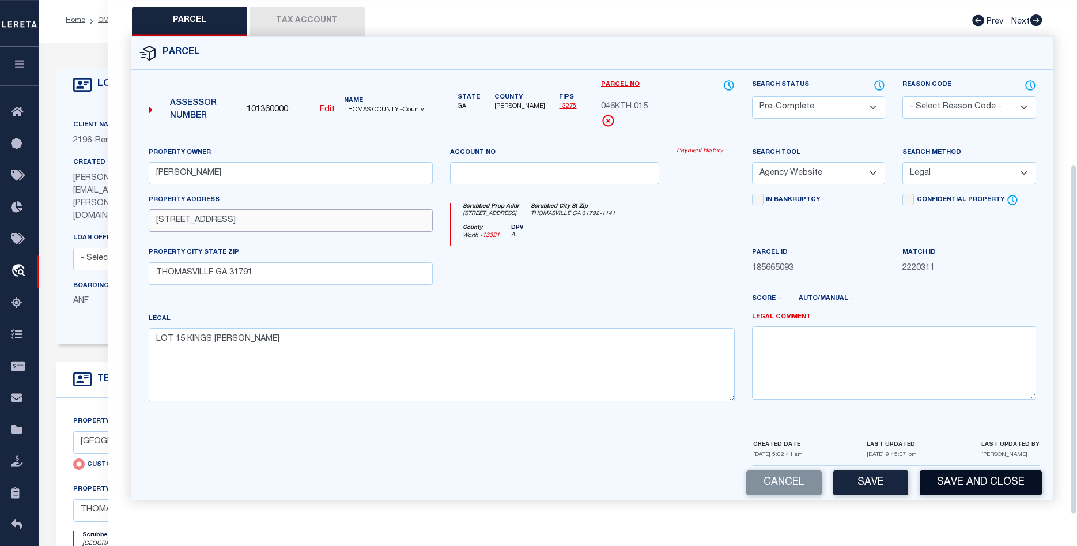
scroll to position [2, 0]
type input "[STREET_ADDRESS]"
click at [972, 482] on button "Save and Close" at bounding box center [981, 482] width 122 height 25
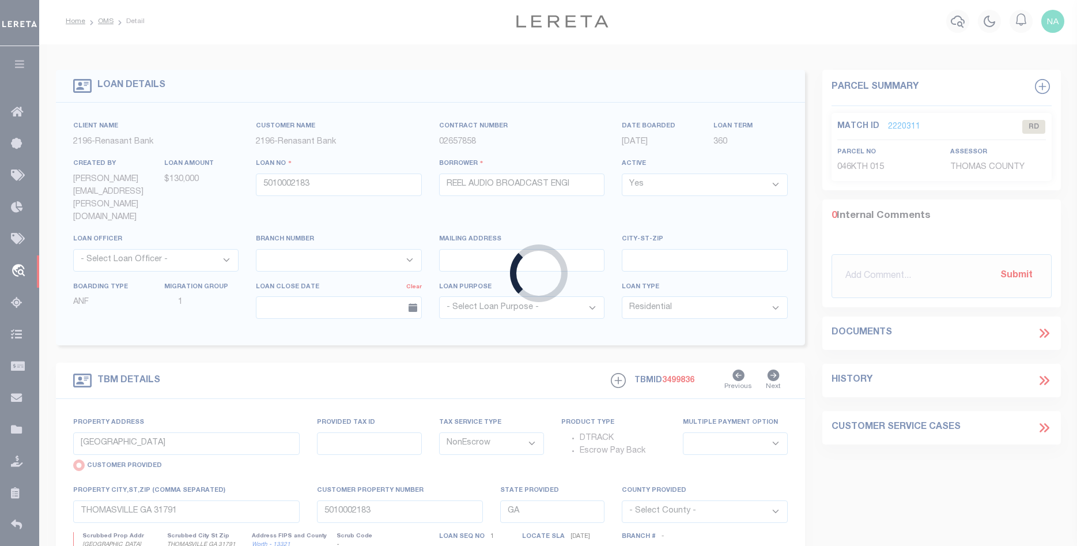
select select
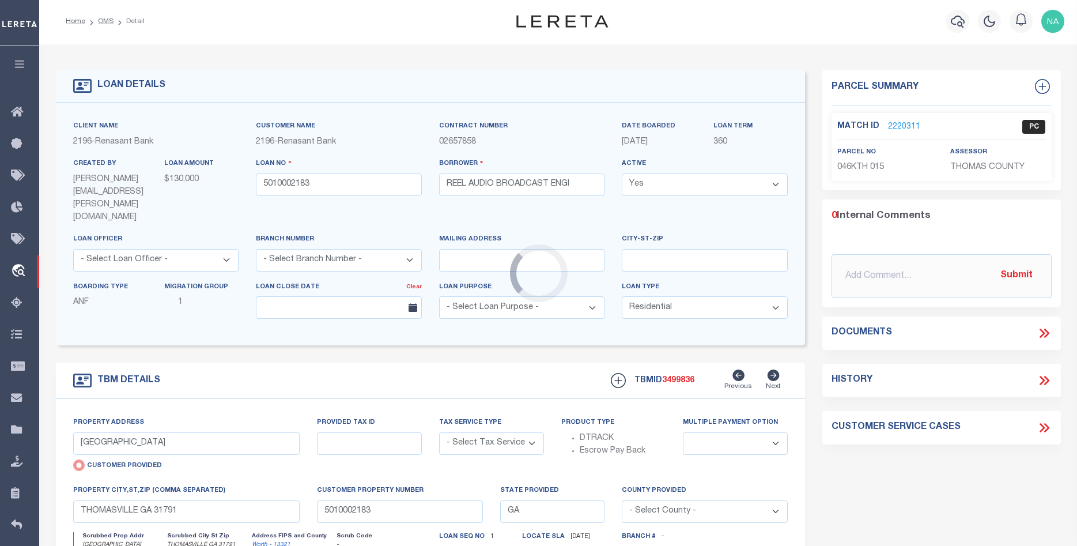
select select "4983"
select select "NonEscrow"
select select
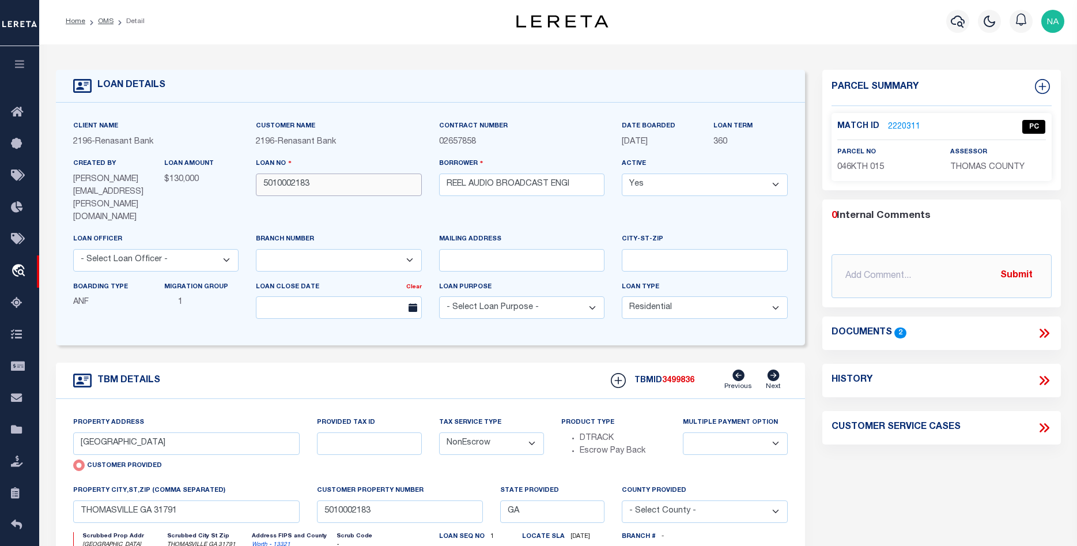
click at [279, 186] on input "5010002183" at bounding box center [339, 184] width 166 height 22
click at [686, 376] on span "3499836" at bounding box center [678, 380] width 32 height 8
copy h5 "3499836"
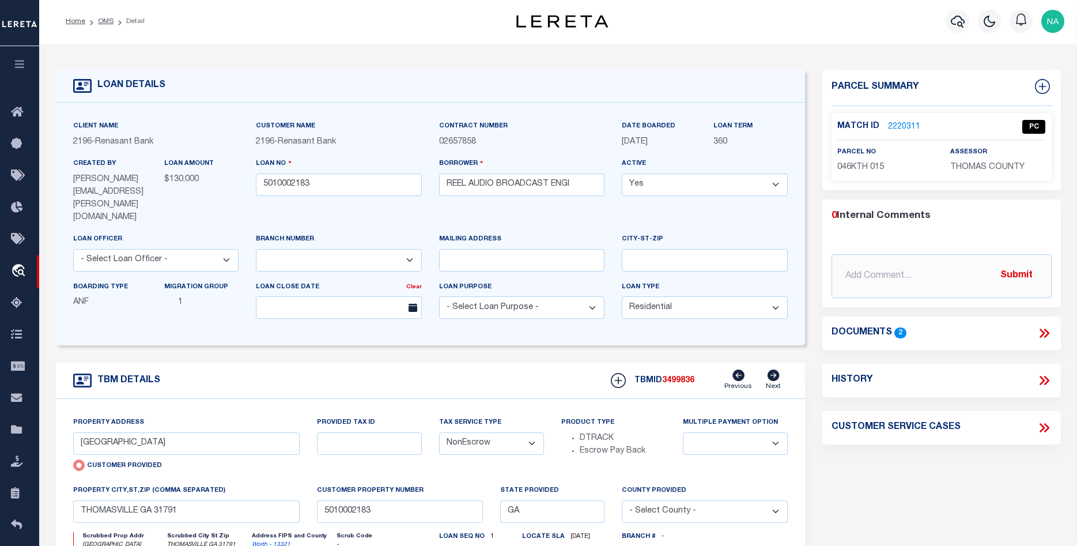
click at [976, 165] on span "THOMAS COUNTY" at bounding box center [987, 167] width 74 height 8
click at [850, 169] on span "046KTH 015" at bounding box center [860, 167] width 47 height 8
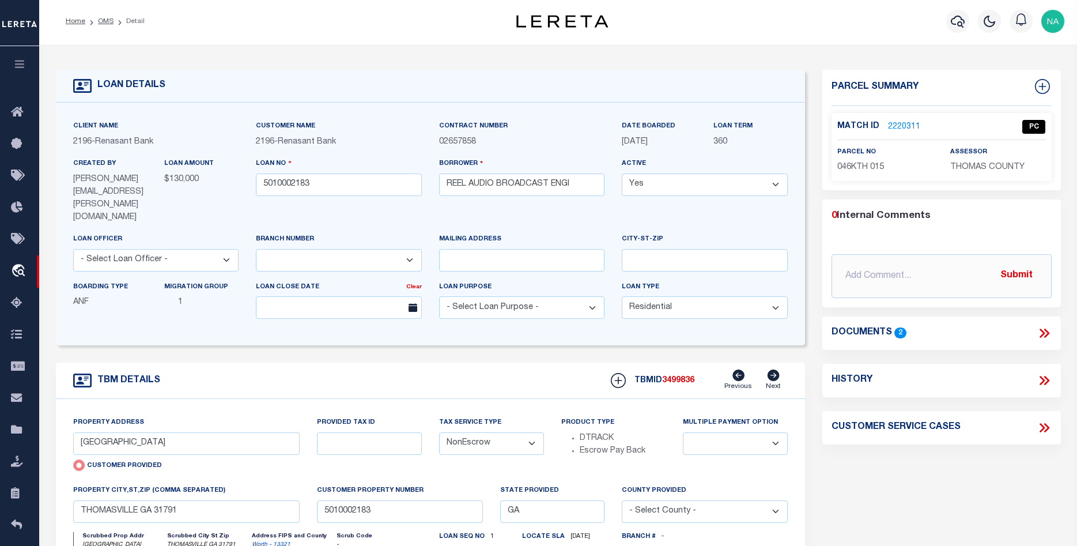
click at [850, 169] on span "046KTH 015" at bounding box center [860, 167] width 47 height 8
click at [923, 499] on div "Parcel Summary Match ID 2220311 0" at bounding box center [942, 399] width 256 height 658
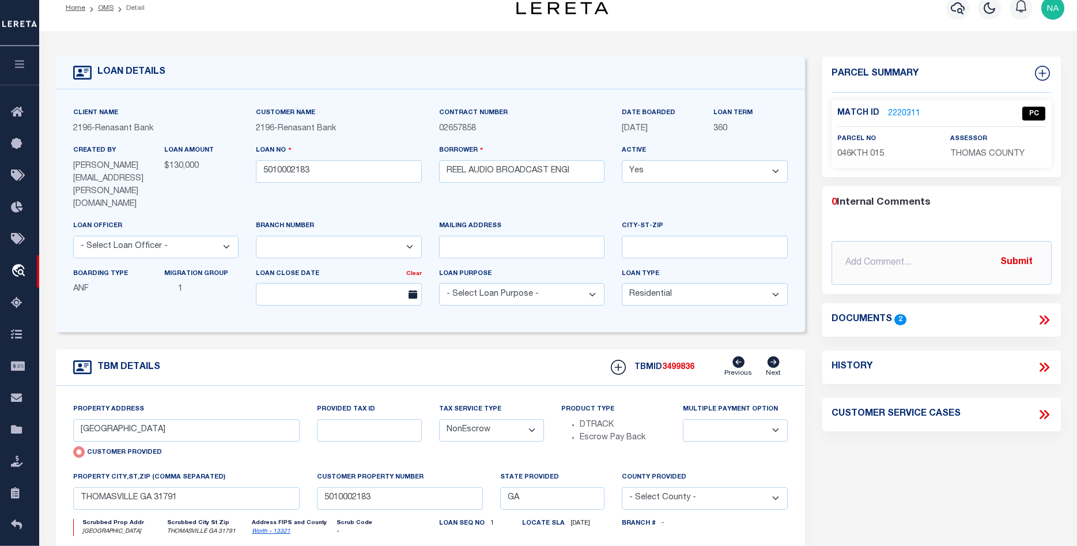
scroll to position [0, 0]
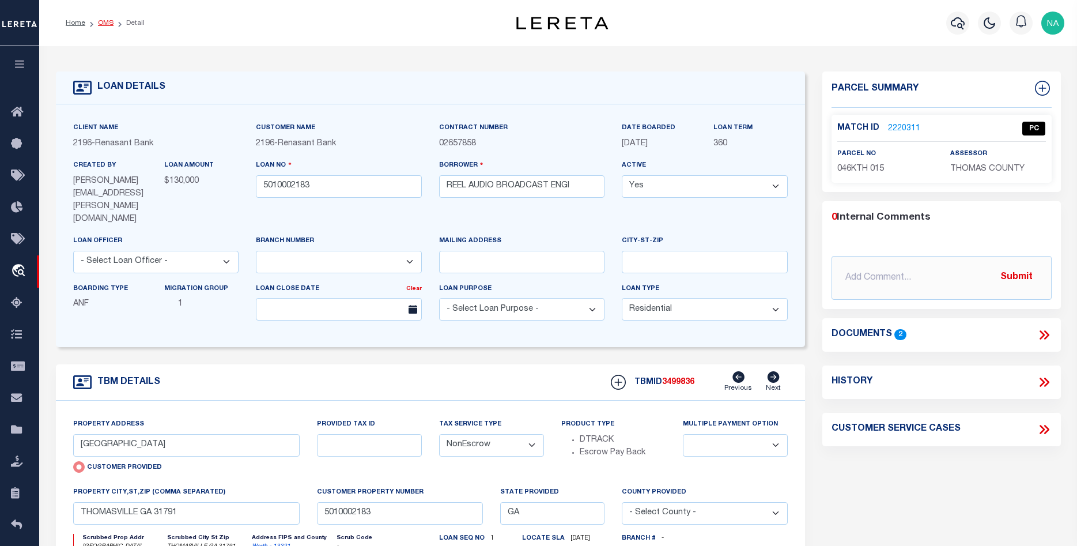
click at [104, 22] on link "OMS" at bounding box center [106, 23] width 16 height 7
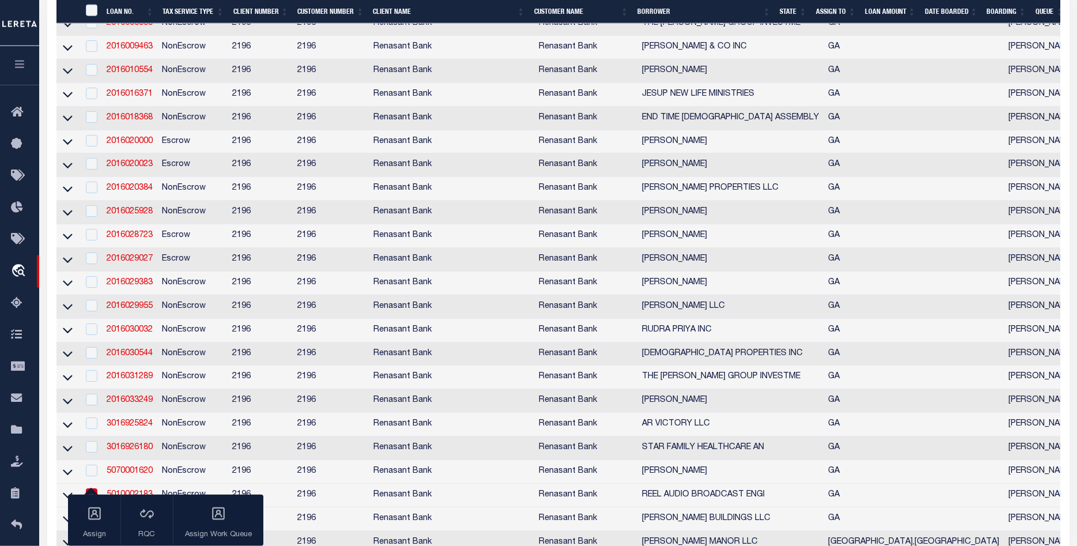
scroll to position [1187, 0]
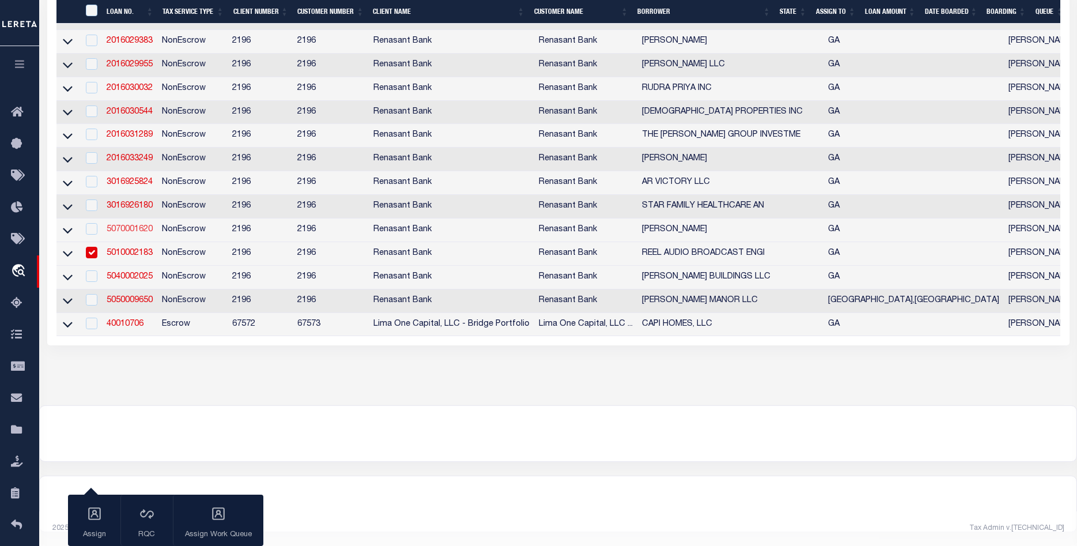
click at [139, 225] on link "5070001620" at bounding box center [130, 229] width 46 height 8
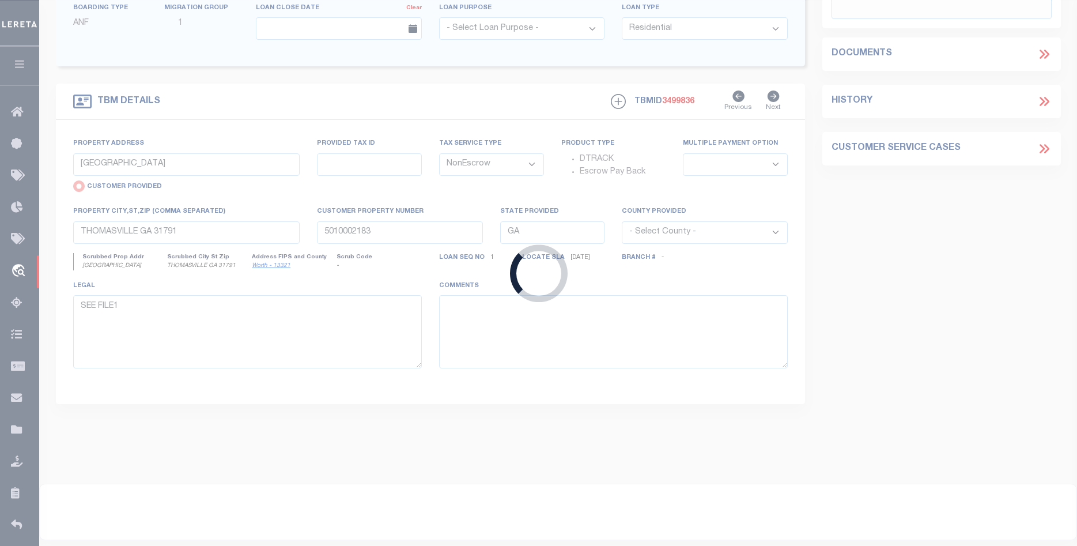
type input "5070001620"
type input "[PERSON_NAME]"
select select
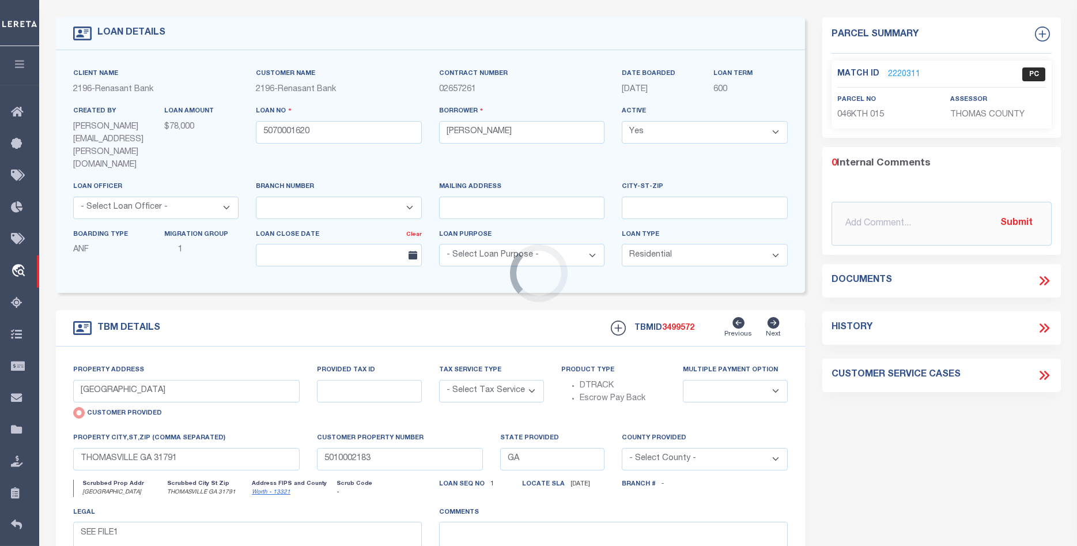
select select "NonEscrow"
select select
type input "TIFTON GA 31794"
type input "5070001620"
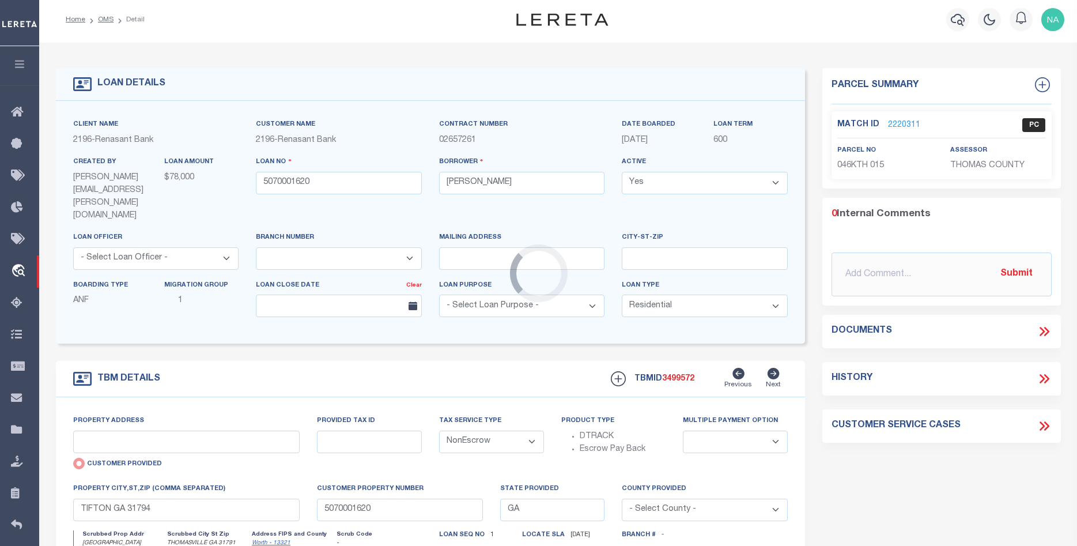
select select "4983"
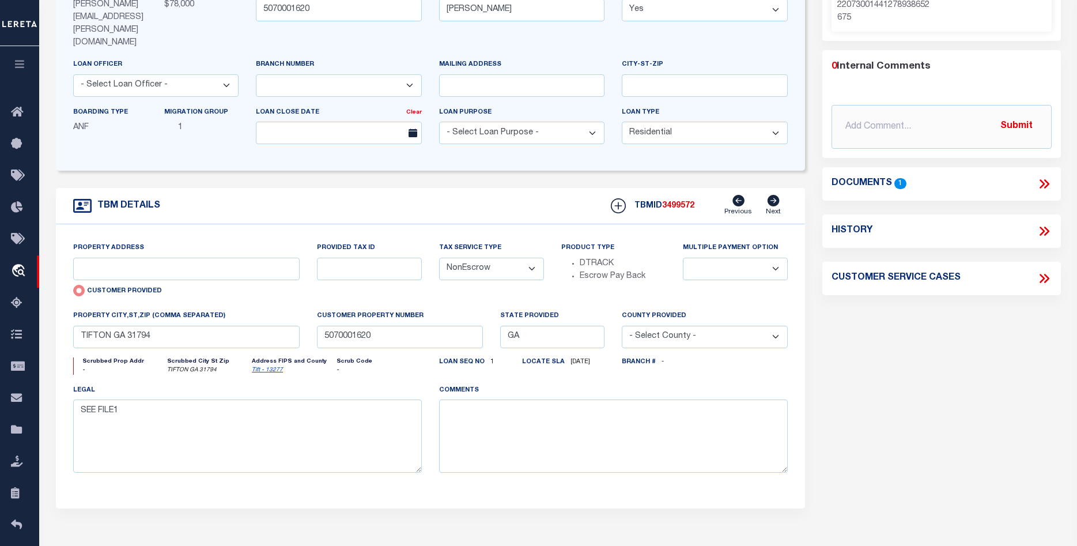
scroll to position [0, 0]
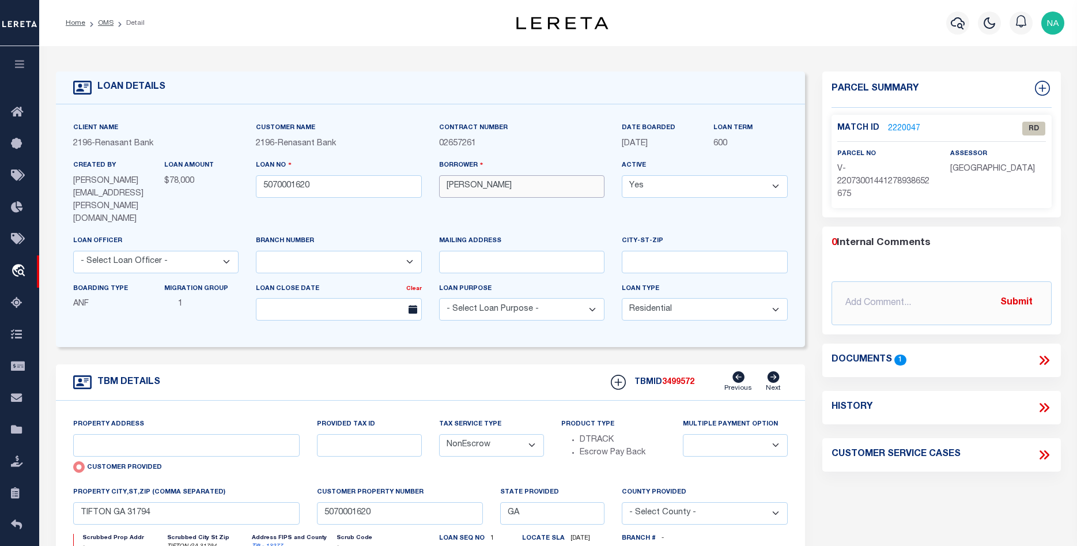
drag, startPoint x: 545, startPoint y: 187, endPoint x: 436, endPoint y: 190, distance: 109.0
click at [439, 190] on input "[PERSON_NAME]" at bounding box center [522, 186] width 166 height 22
click at [107, 21] on link "OMS" at bounding box center [106, 23] width 16 height 7
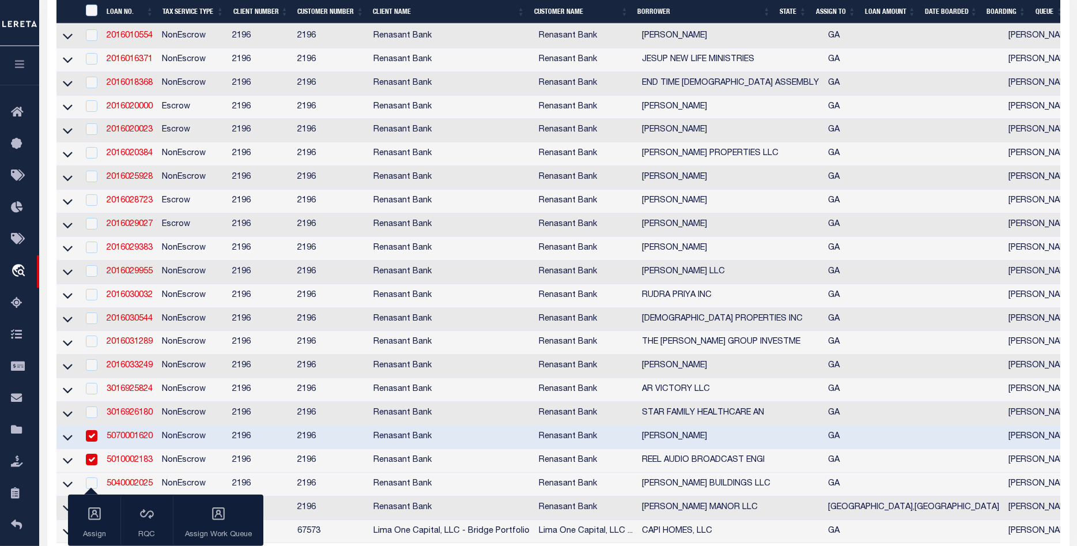
scroll to position [1187, 0]
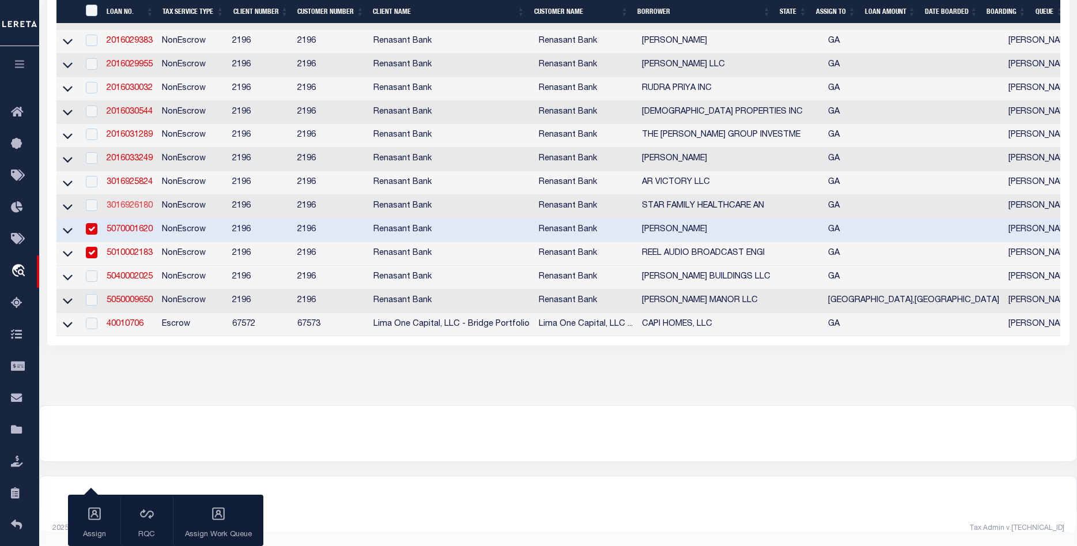
click at [129, 202] on link "3016926180" at bounding box center [130, 206] width 46 height 8
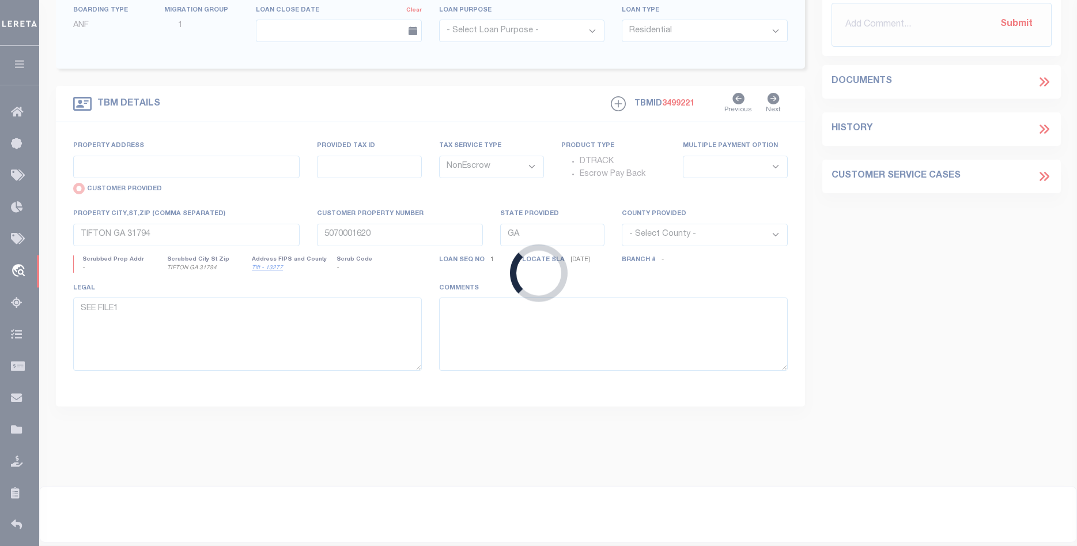
type input "3016926180"
type input "STAR FAMILY HEALTHCARE AN"
select select
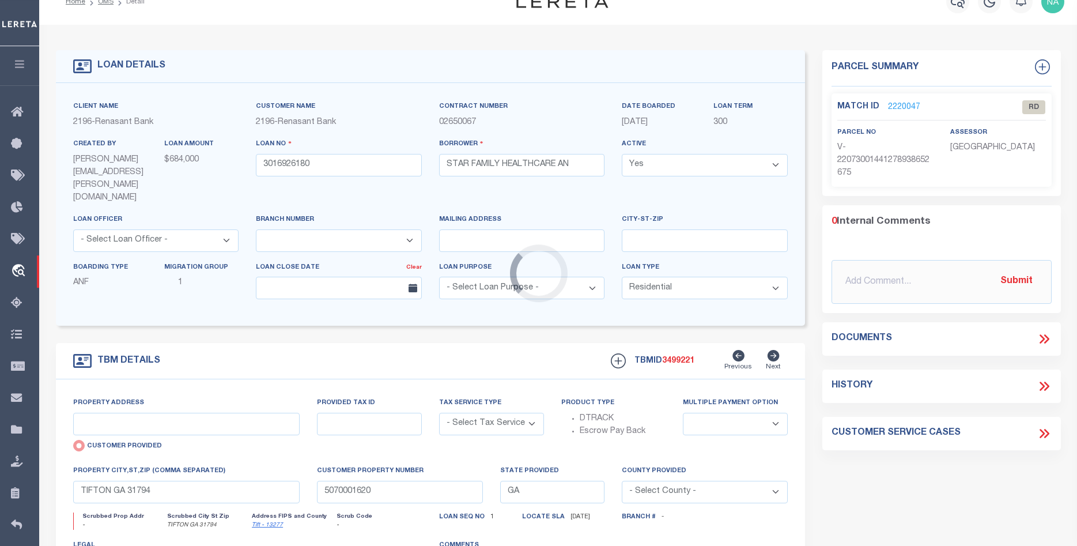
scroll to position [1, 0]
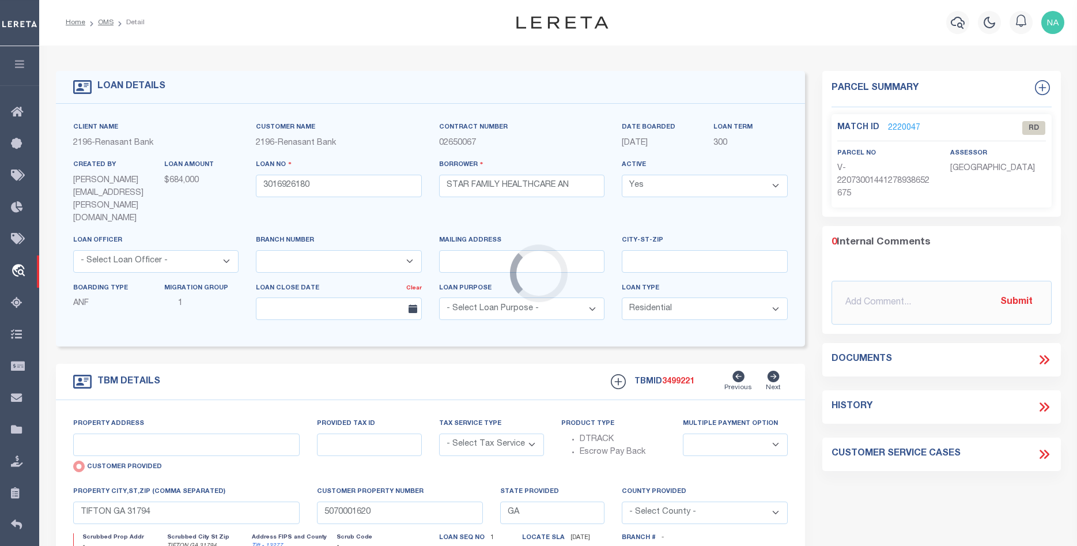
type input "[STREET_ADDRESS]"
select select "NonEscrow"
select select
type input "[GEOGRAPHIC_DATA]"
type input "3016926180"
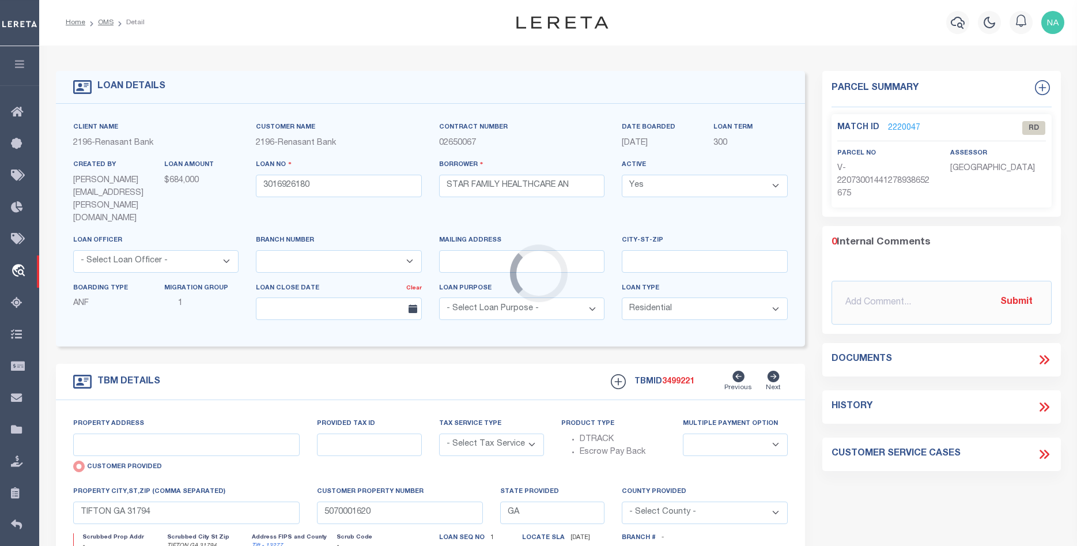
type textarea "PARCEL: 13 0068 LL 18111"
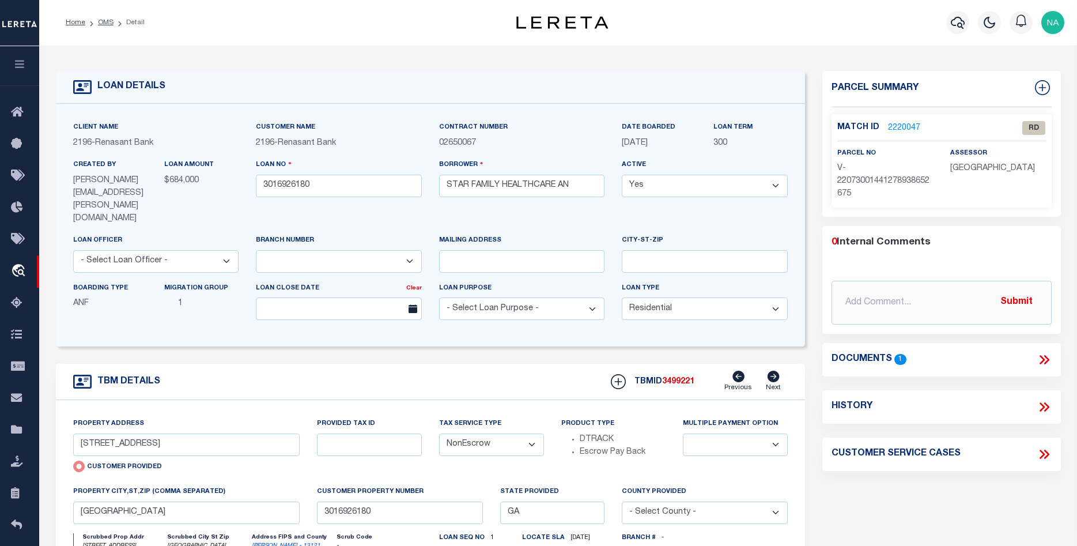
scroll to position [0, 0]
select select "4983"
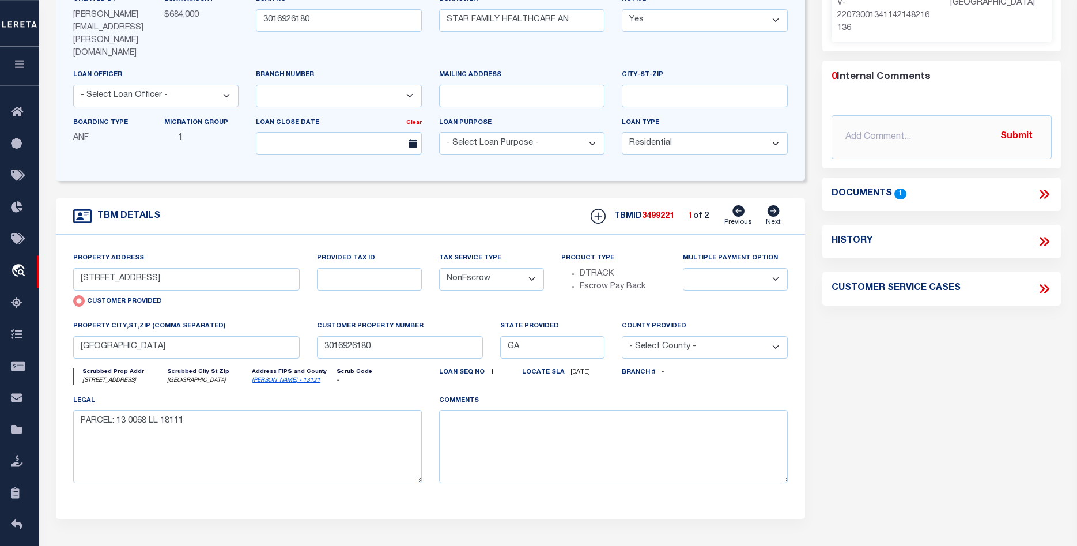
scroll to position [176, 0]
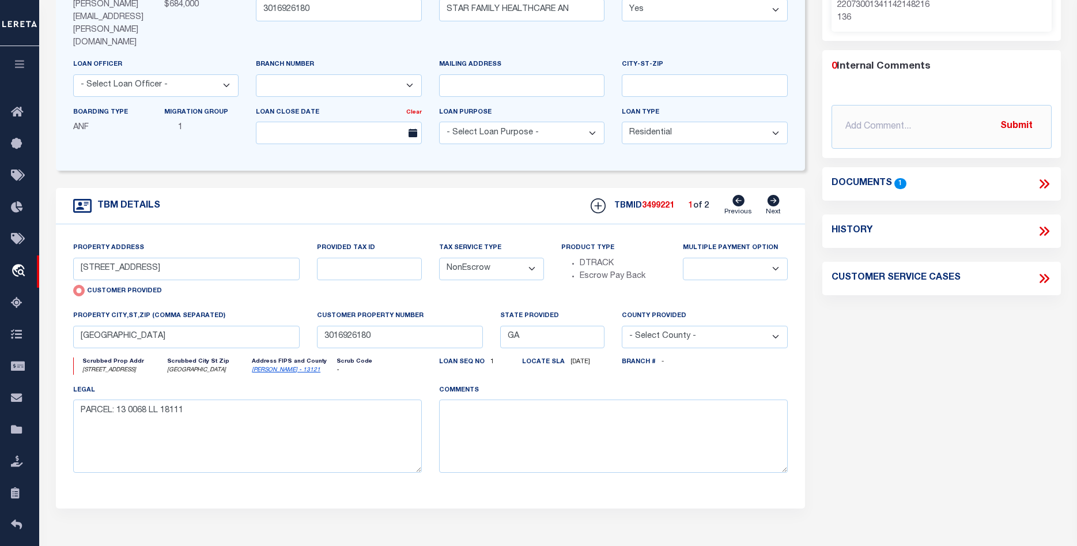
click at [859, 379] on div "Parcel Summary Match ID 2219696 0" at bounding box center [942, 224] width 256 height 658
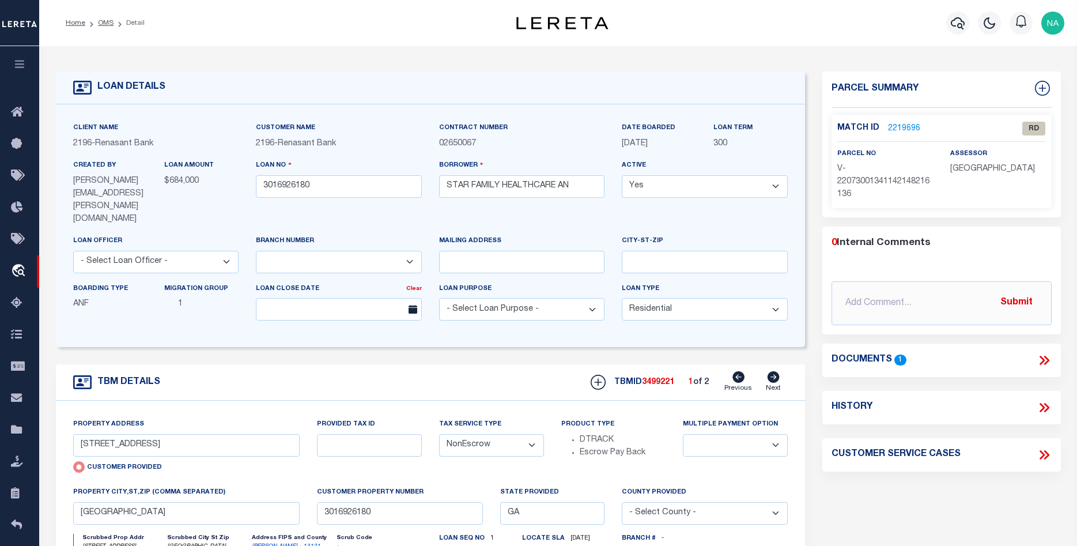
click at [768, 371] on icon at bounding box center [774, 377] width 12 height 12
type input "[STREET_ADDRESS]"
radio input "false"
select select
type input "[PERSON_NAME] GA 30273"
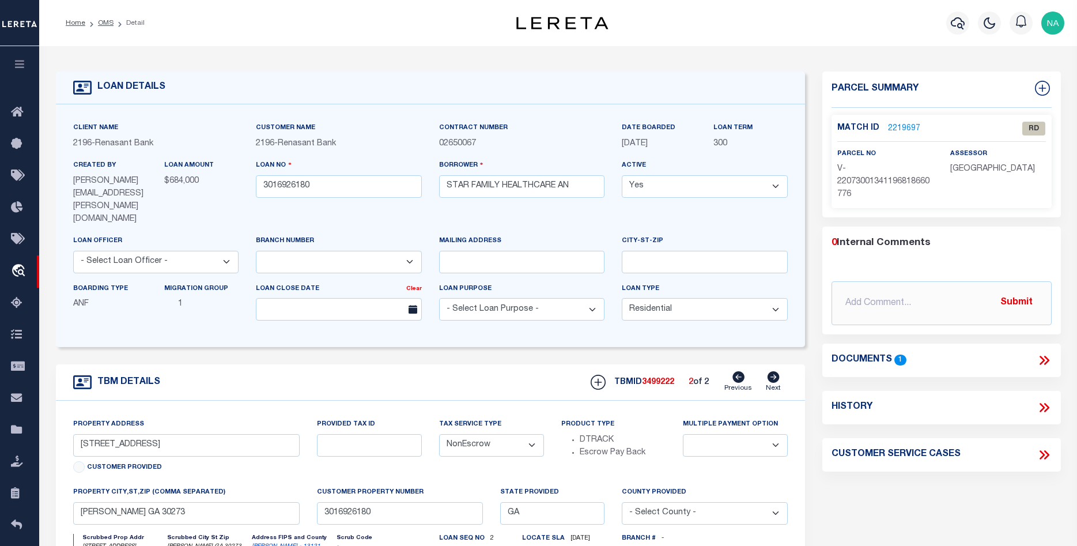
click at [735, 371] on icon at bounding box center [738, 377] width 12 height 12
type input "[STREET_ADDRESS]"
radio input "true"
select select
type input "[GEOGRAPHIC_DATA]"
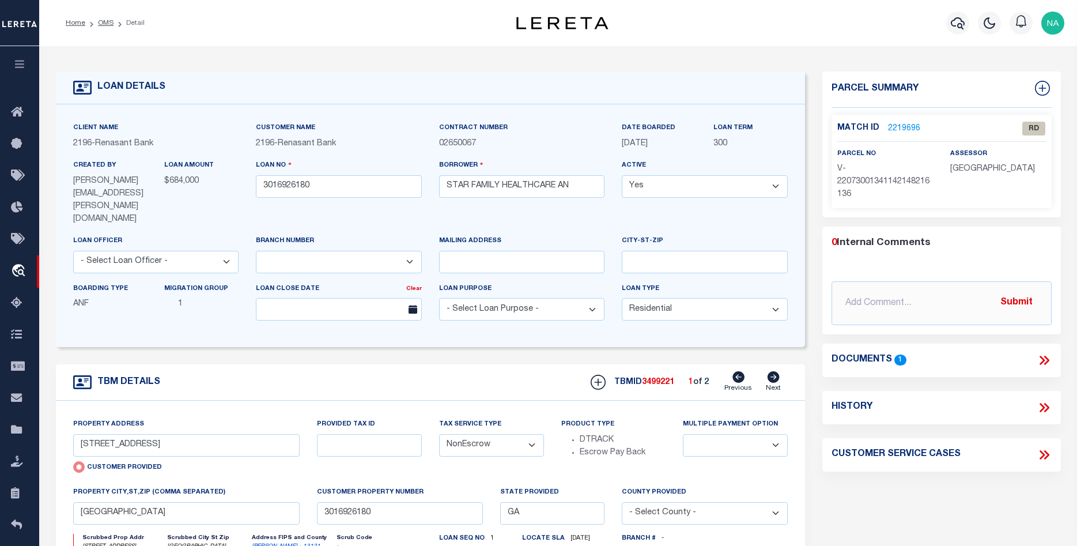
click at [772, 371] on icon at bounding box center [774, 377] width 12 height 12
type input "[STREET_ADDRESS]"
radio input "false"
select select
type input "[PERSON_NAME] GA 30273"
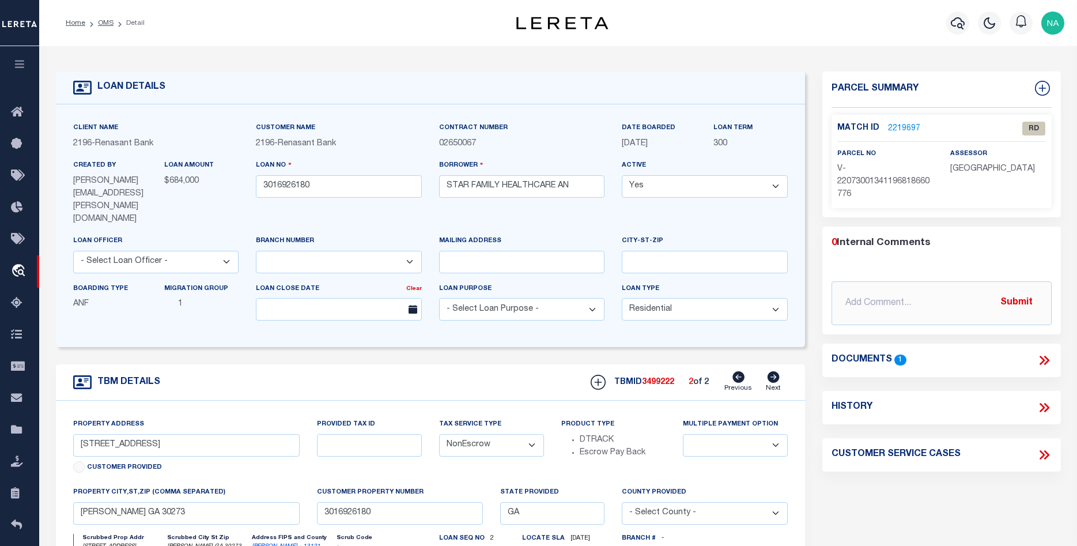
click at [741, 371] on icon at bounding box center [738, 377] width 12 height 12
type input "[STREET_ADDRESS]"
radio input "true"
select select
type input "[GEOGRAPHIC_DATA]"
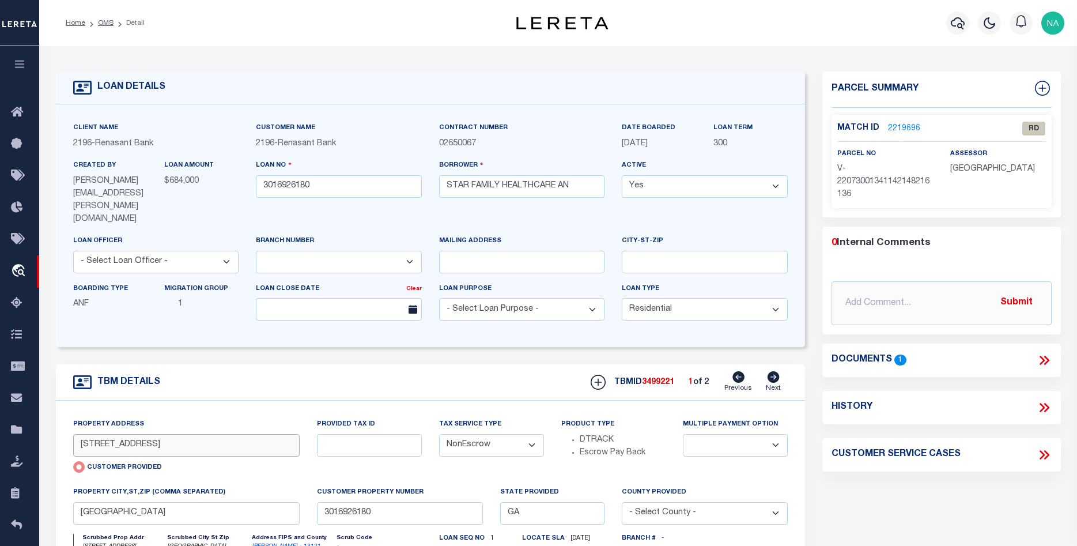
drag, startPoint x: 161, startPoint y: 418, endPoint x: 104, endPoint y: 420, distance: 57.1
click at [104, 434] on input "[STREET_ADDRESS]" at bounding box center [186, 445] width 227 height 22
click at [171, 434] on input "[STREET_ADDRESS]" at bounding box center [186, 445] width 227 height 22
drag, startPoint x: 160, startPoint y: 424, endPoint x: 77, endPoint y: 425, distance: 83.0
click at [77, 434] on input "[STREET_ADDRESS]" at bounding box center [186, 445] width 227 height 22
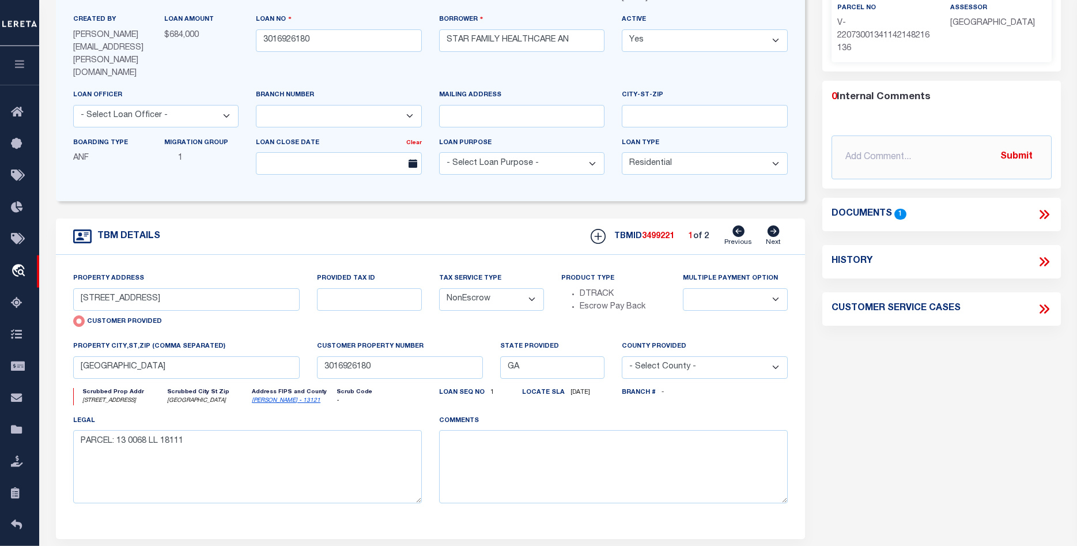
scroll to position [176, 0]
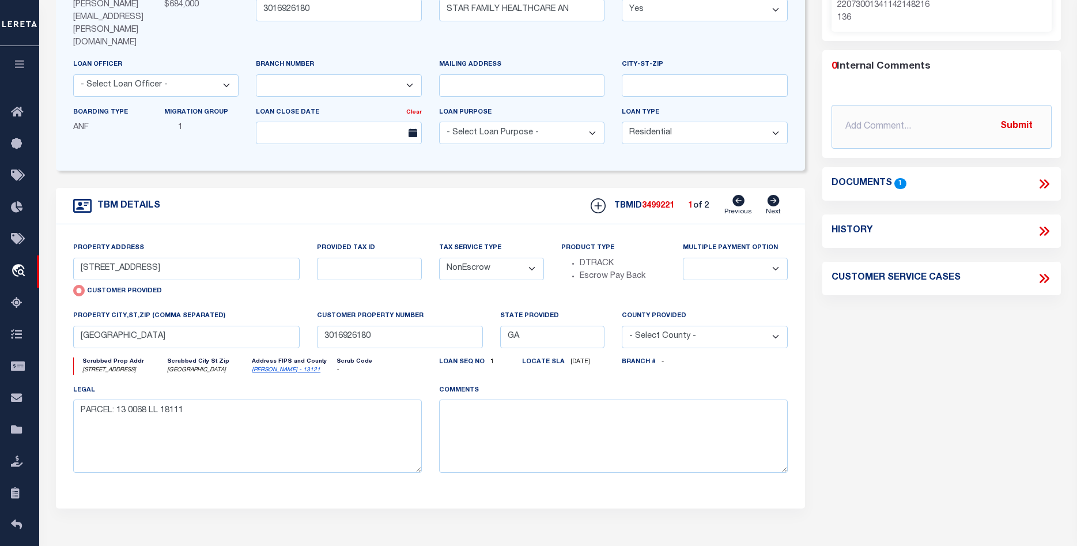
click at [776, 195] on icon at bounding box center [774, 201] width 12 height 12
type input "[STREET_ADDRESS]"
radio input "false"
select select
type input "[PERSON_NAME] GA 30273"
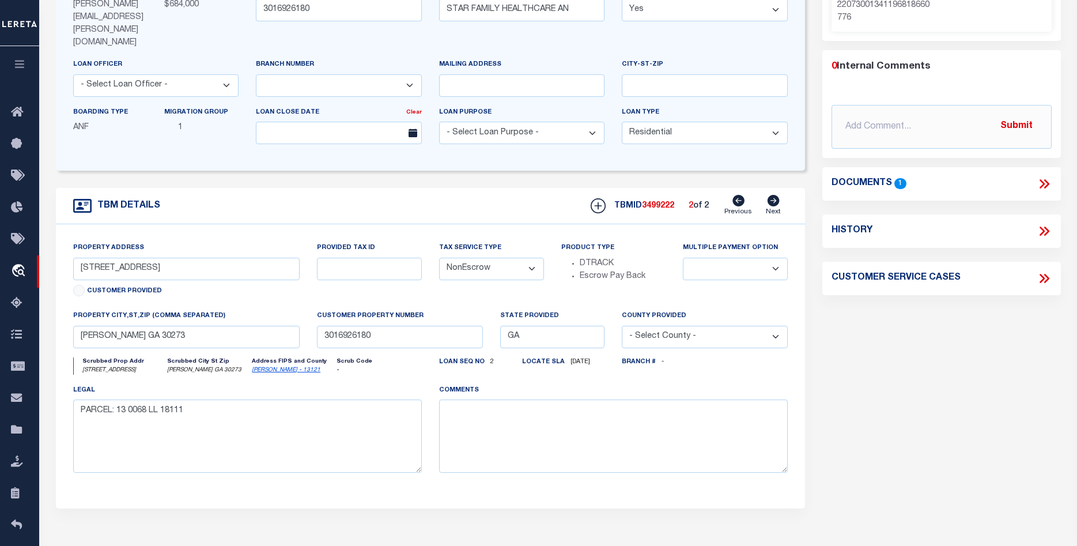
click at [741, 195] on icon at bounding box center [738, 201] width 12 height 12
type input "[STREET_ADDRESS]"
radio input "true"
select select
type input "[GEOGRAPHIC_DATA]"
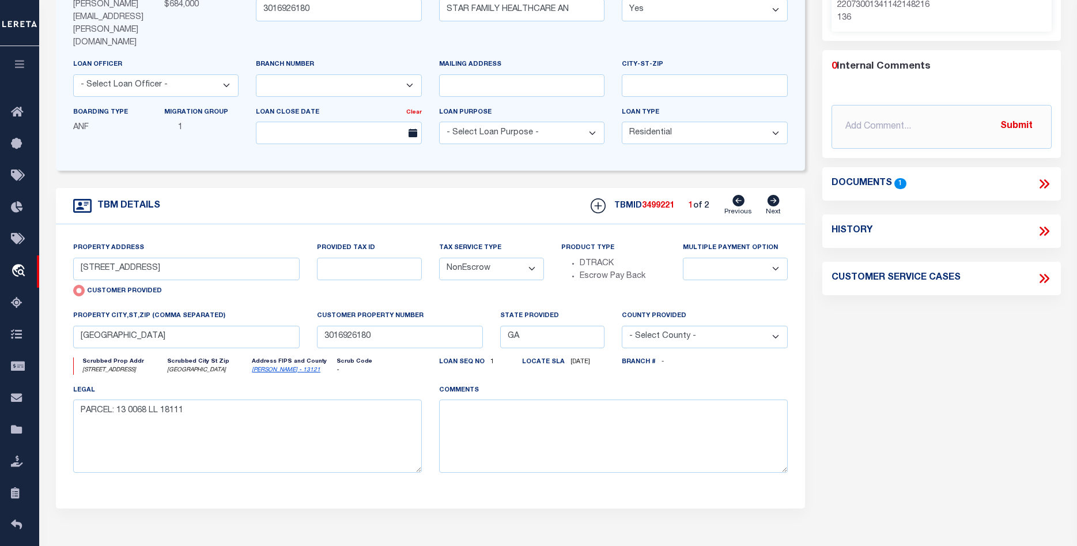
click at [773, 195] on icon at bounding box center [774, 201] width 12 height 12
type input "[STREET_ADDRESS]"
radio input "false"
select select
type input "[PERSON_NAME] GA 30273"
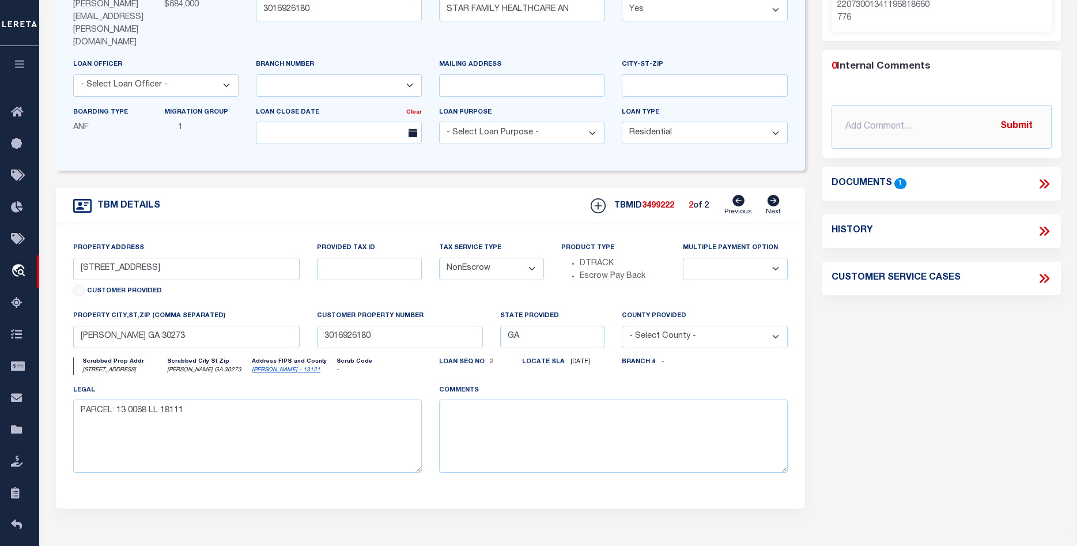
click at [741, 195] on icon at bounding box center [738, 201] width 12 height 12
type input "[STREET_ADDRESS]"
radio input "true"
select select
type input "[GEOGRAPHIC_DATA]"
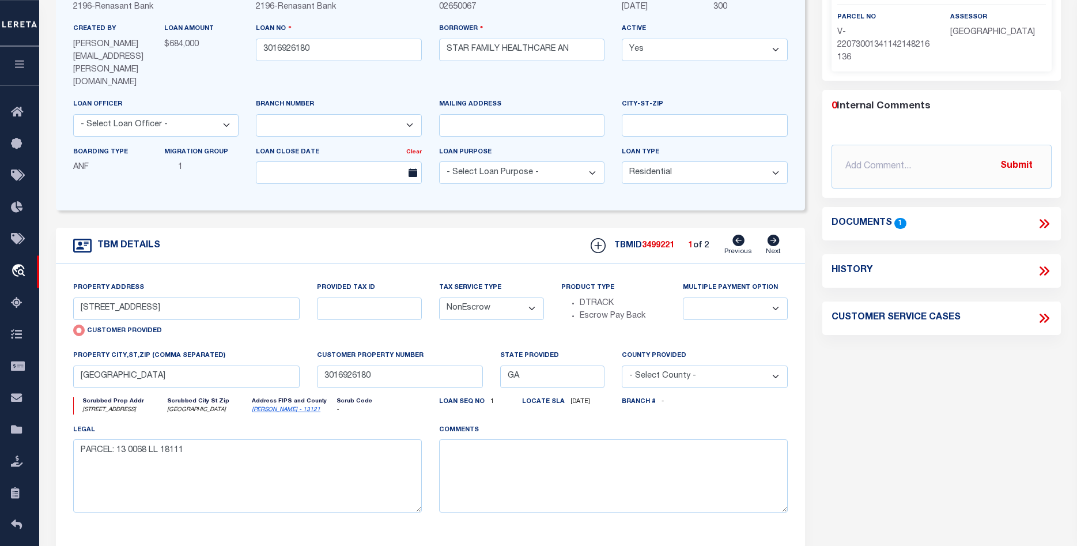
scroll to position [118, 0]
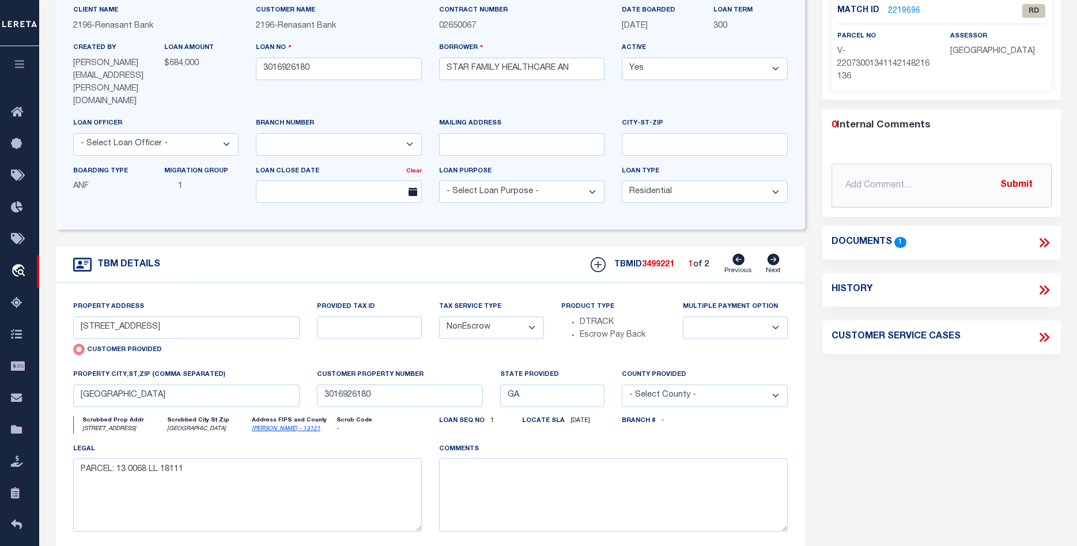
click at [891, 412] on div "Parcel Summary Match ID 2219696 0" at bounding box center [942, 283] width 256 height 658
drag, startPoint x: 199, startPoint y: 304, endPoint x: 62, endPoint y: 306, distance: 137.2
click at [73, 316] on input "[STREET_ADDRESS]" at bounding box center [186, 327] width 227 height 22
click at [135, 384] on input "[GEOGRAPHIC_DATA]" at bounding box center [186, 395] width 227 height 22
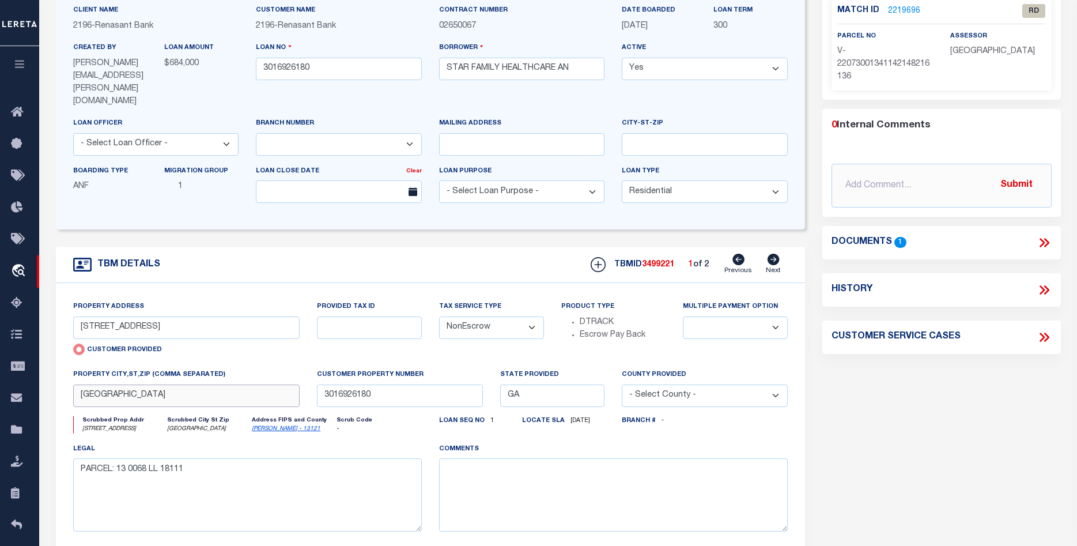
click at [135, 384] on input "[GEOGRAPHIC_DATA]" at bounding box center [186, 395] width 227 height 22
click at [201, 316] on input "[STREET_ADDRESS]" at bounding box center [186, 327] width 227 height 22
drag, startPoint x: 202, startPoint y: 304, endPoint x: 60, endPoint y: 305, distance: 141.8
click at [73, 316] on input "[STREET_ADDRESS]" at bounding box center [186, 327] width 227 height 22
click at [1016, 439] on div "Parcel Summary Match ID 2219696 0" at bounding box center [942, 283] width 256 height 658
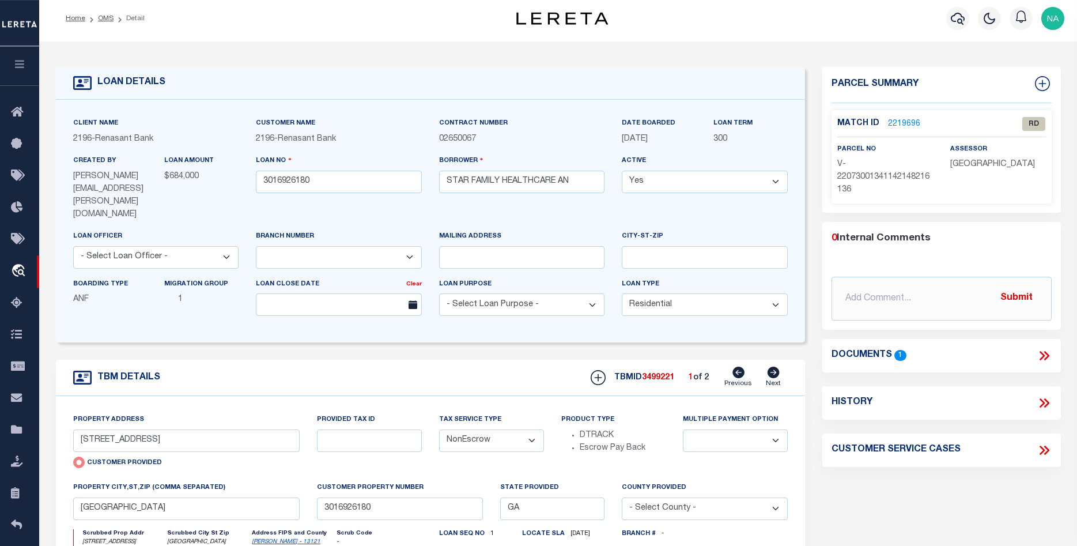
scroll to position [0, 0]
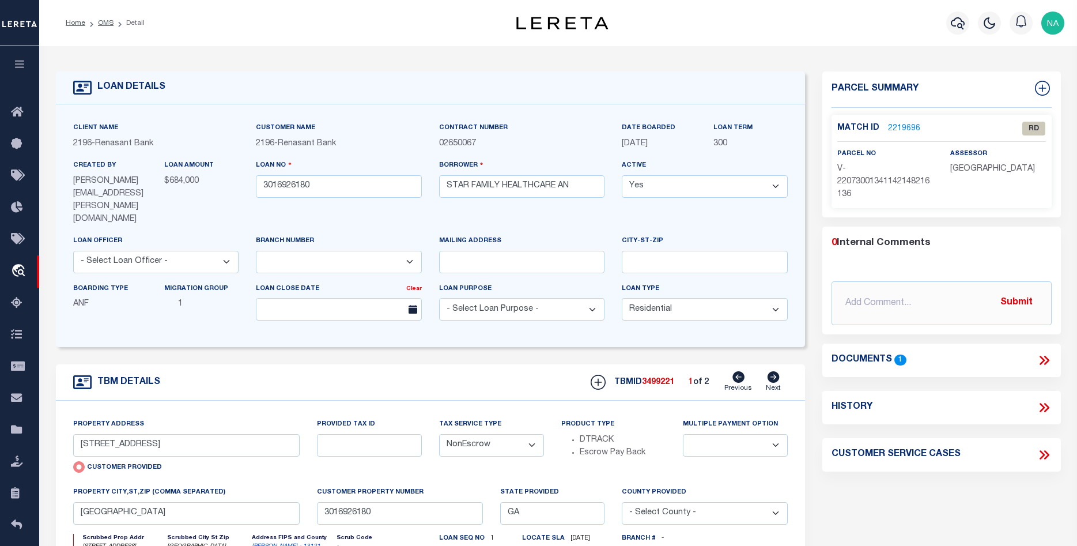
click at [914, 127] on link "2219696" at bounding box center [904, 129] width 32 height 12
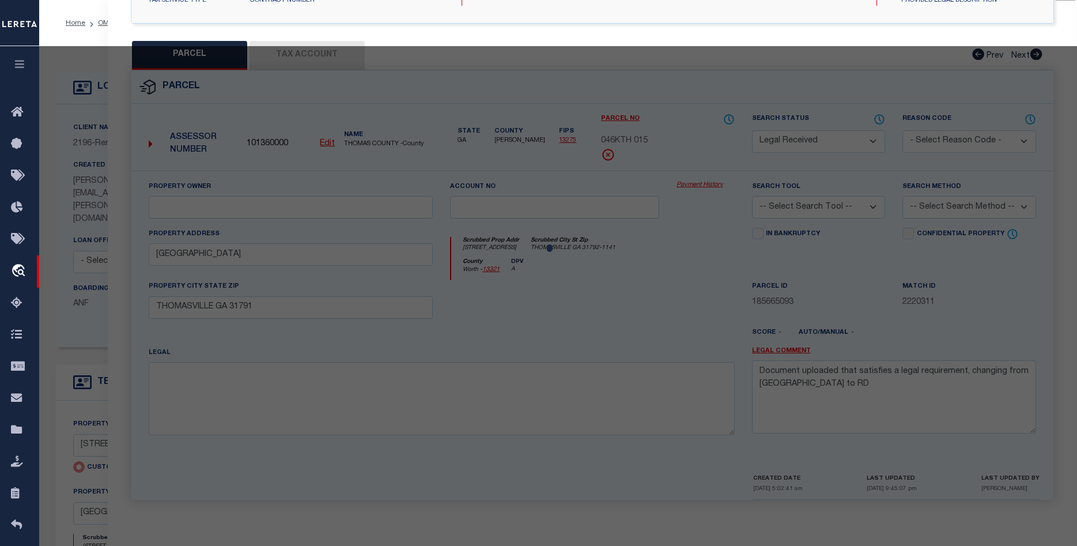
scroll to position [218, 0]
select select "AS"
checkbox input "false"
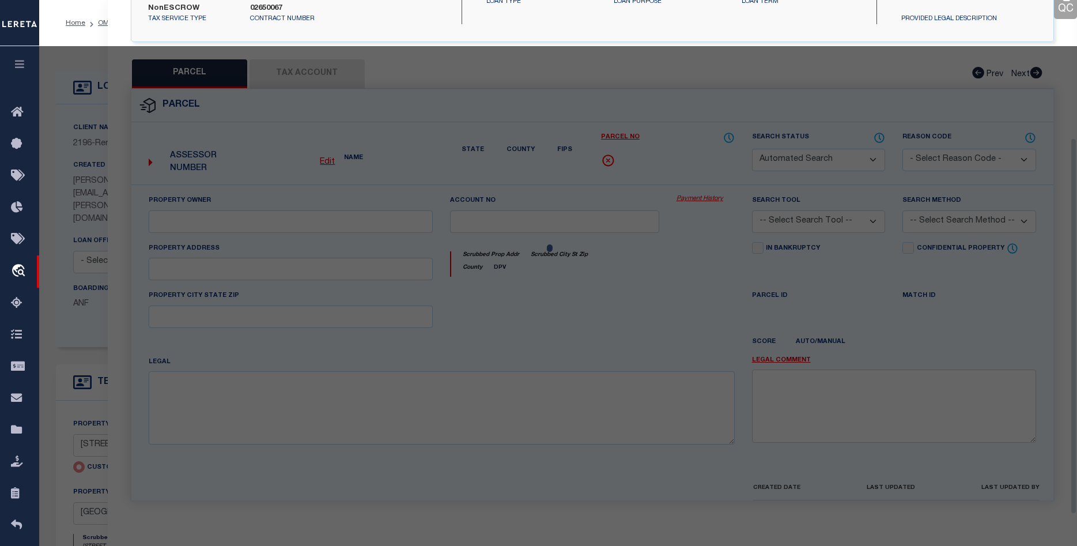
select select "RD"
type input "[STREET_ADDRESS]"
checkbox input "false"
type input "[GEOGRAPHIC_DATA]"
type textarea "Document uploaded that satisfies a legal requirement, changing from [GEOGRAPHIC…"
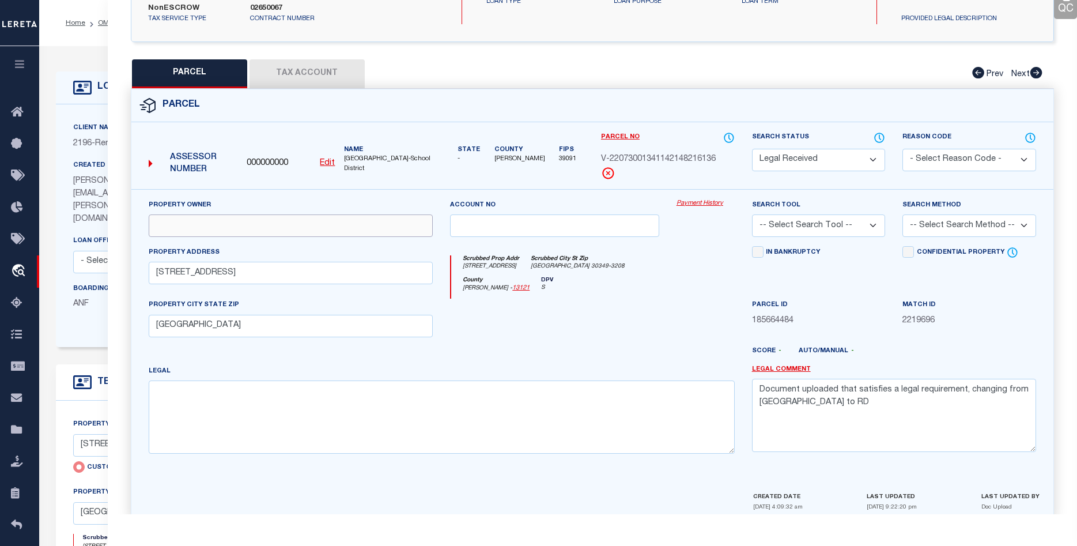
click at [201, 226] on input "text" at bounding box center [291, 225] width 284 height 22
click at [327, 161] on u "Edit" at bounding box center [327, 163] width 15 height 8
type input "000000000"
type input "V-22073001341142148216136"
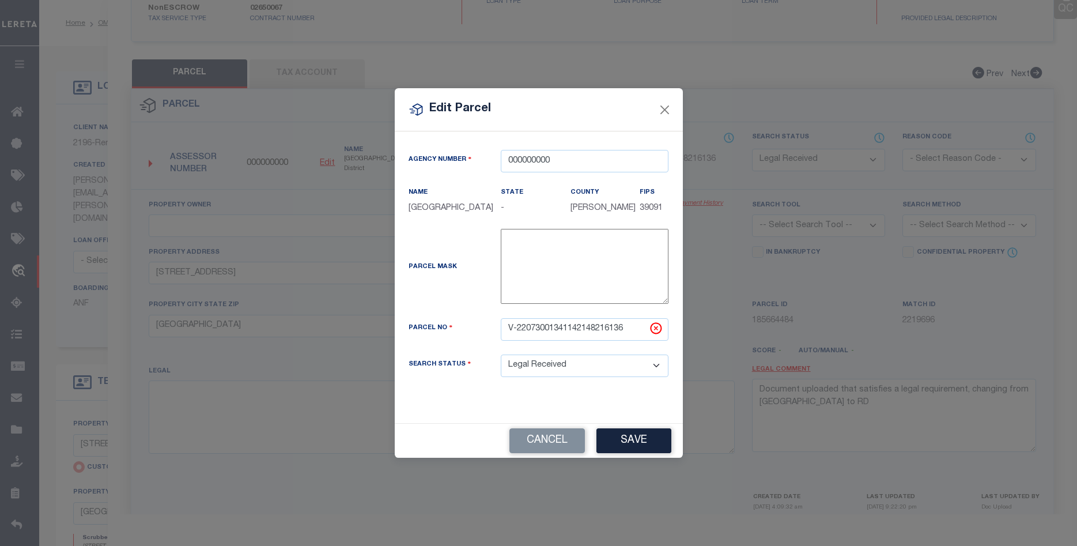
click at [561, 447] on button "Cancel" at bounding box center [546, 440] width 75 height 25
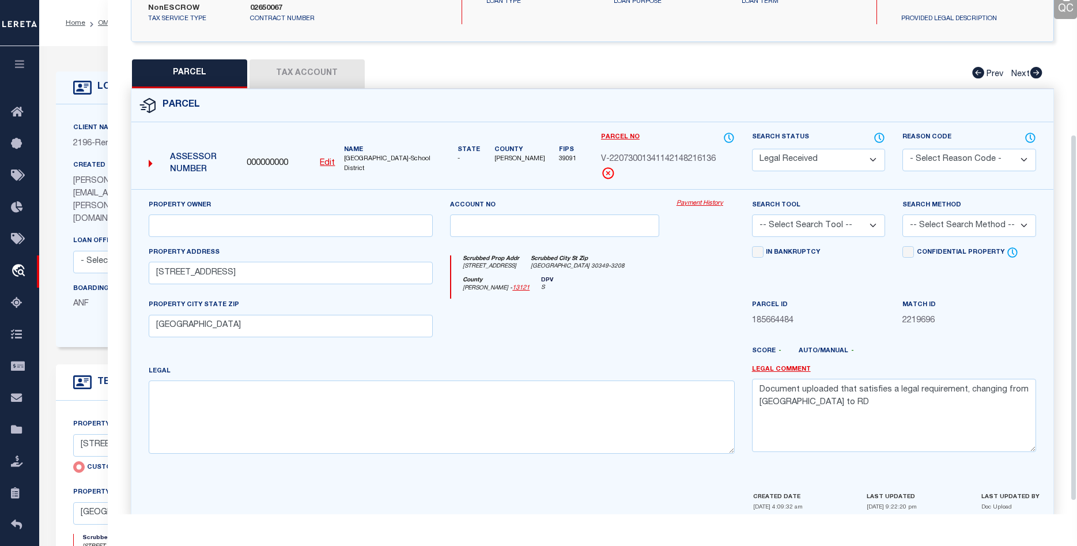
scroll to position [0, 0]
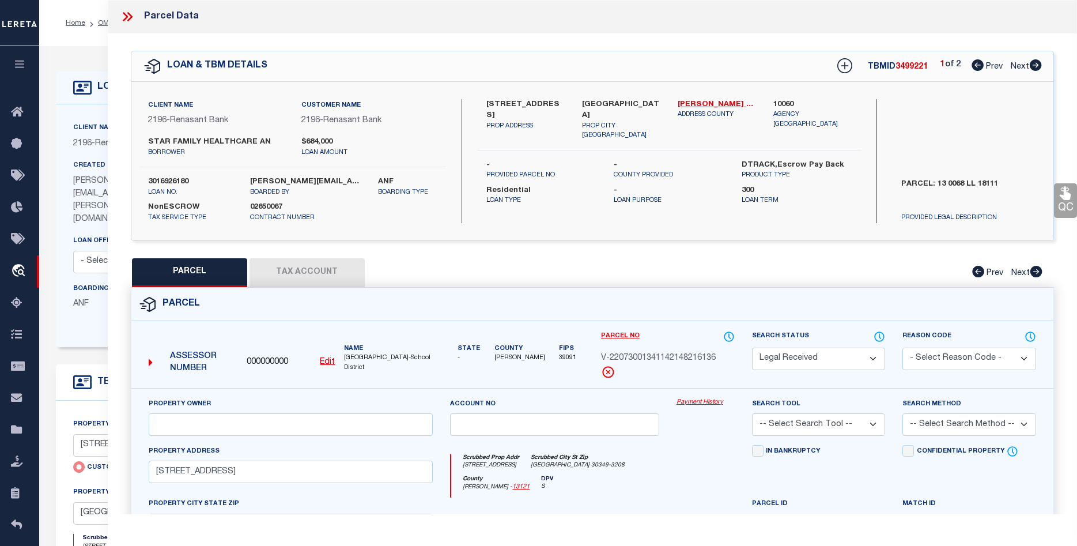
click at [329, 362] on u "Edit" at bounding box center [327, 362] width 15 height 8
select select "RD"
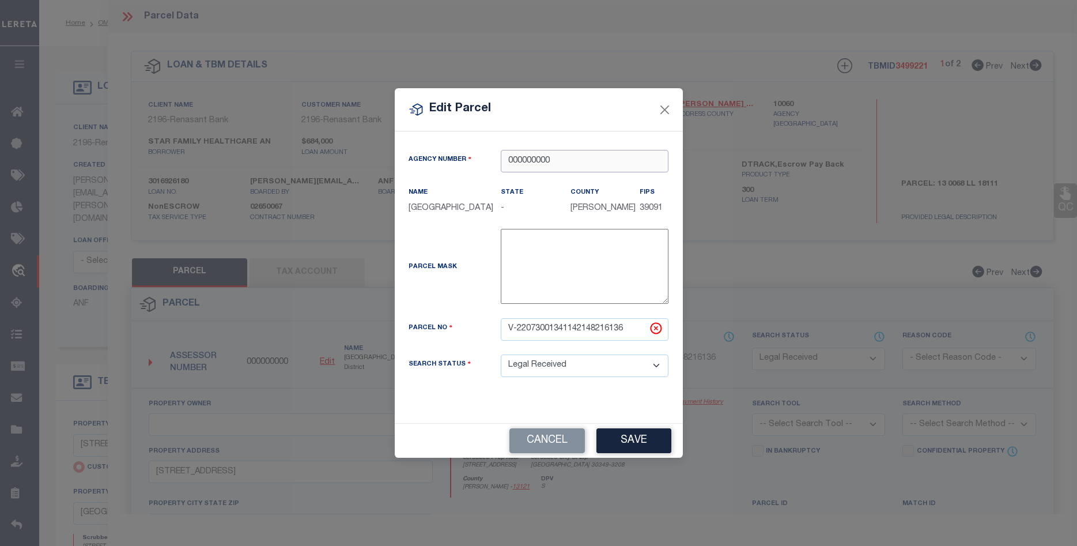
drag, startPoint x: 563, startPoint y: 159, endPoint x: -21, endPoint y: 115, distance: 586.0
click at [501, 150] on input "000000000" at bounding box center [585, 161] width 168 height 22
click at [552, 178] on div "100600000 : [GEOGRAPHIC_DATA]" at bounding box center [584, 188] width 167 height 33
type input "100600000"
drag, startPoint x: 638, startPoint y: 328, endPoint x: 458, endPoint y: 315, distance: 180.9
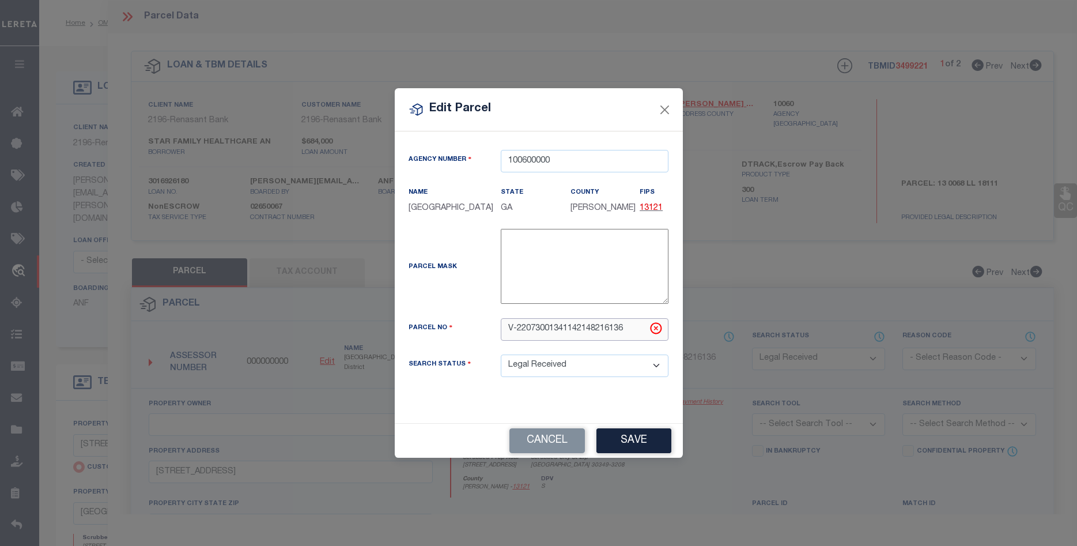
click at [501, 318] on input "V-22073001341142148216136" at bounding box center [585, 329] width 168 height 22
paste input "13 0068 LL1811"
type input "13 0068 LL1811"
click at [620, 436] on button "Save" at bounding box center [633, 440] width 75 height 25
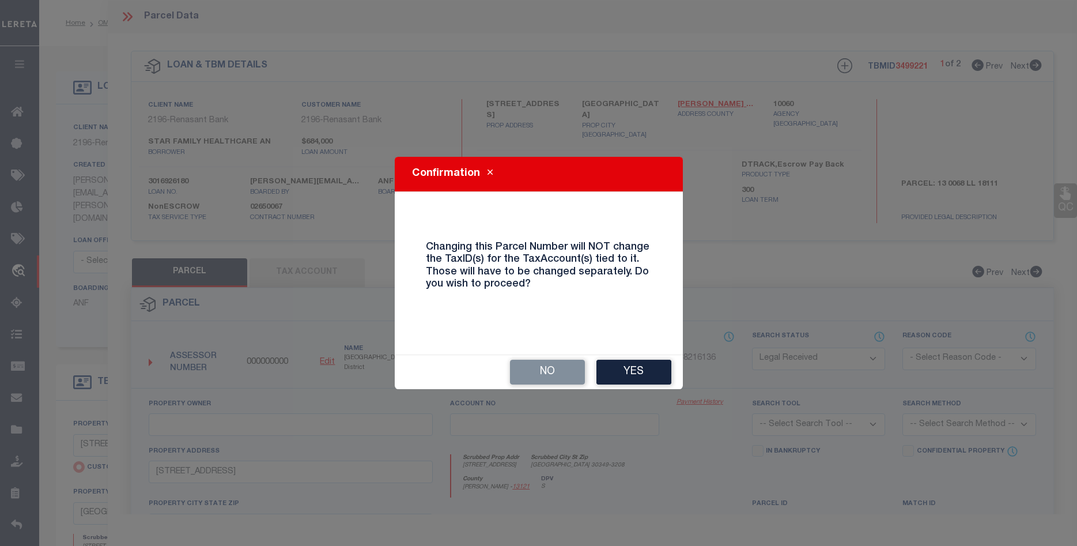
click at [629, 372] on button "Yes" at bounding box center [633, 372] width 75 height 25
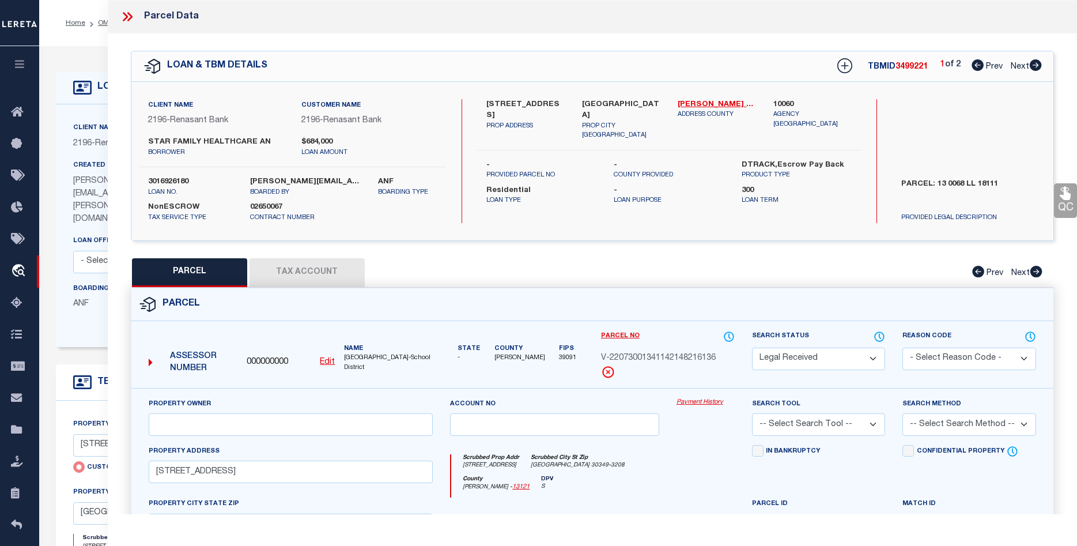
select select "RD"
checkbox input "false"
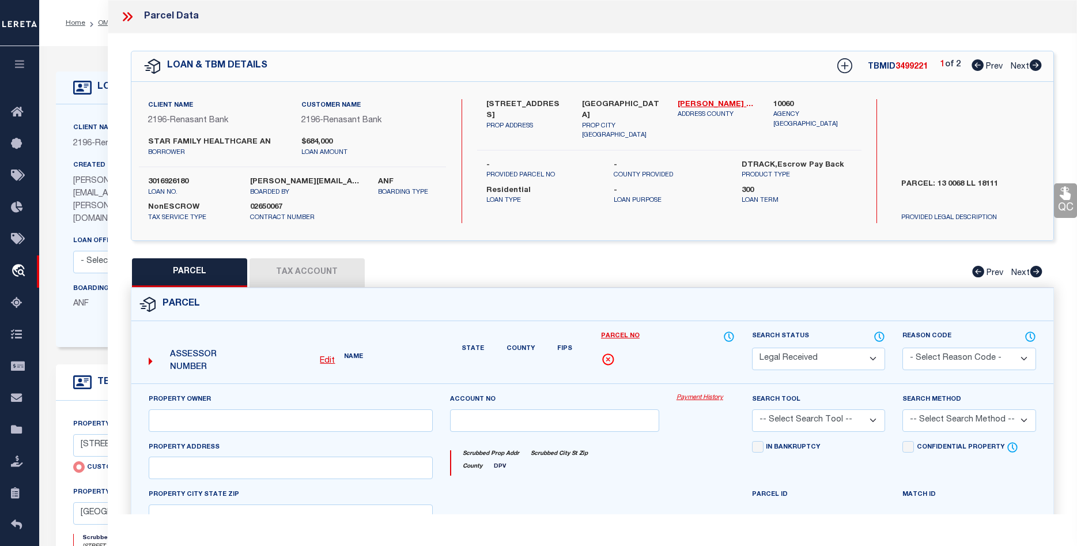
type input "[STREET_ADDRESS]"
checkbox input "false"
type input "[GEOGRAPHIC_DATA]"
type textarea "Document uploaded that satisfies a legal requirement, changing from [GEOGRAPHIC…"
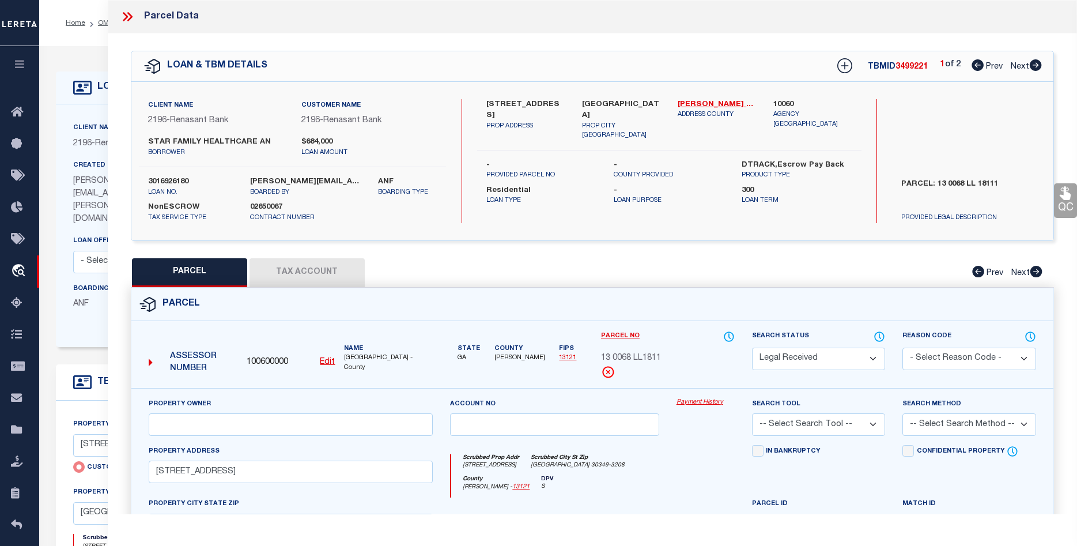
scroll to position [176, 0]
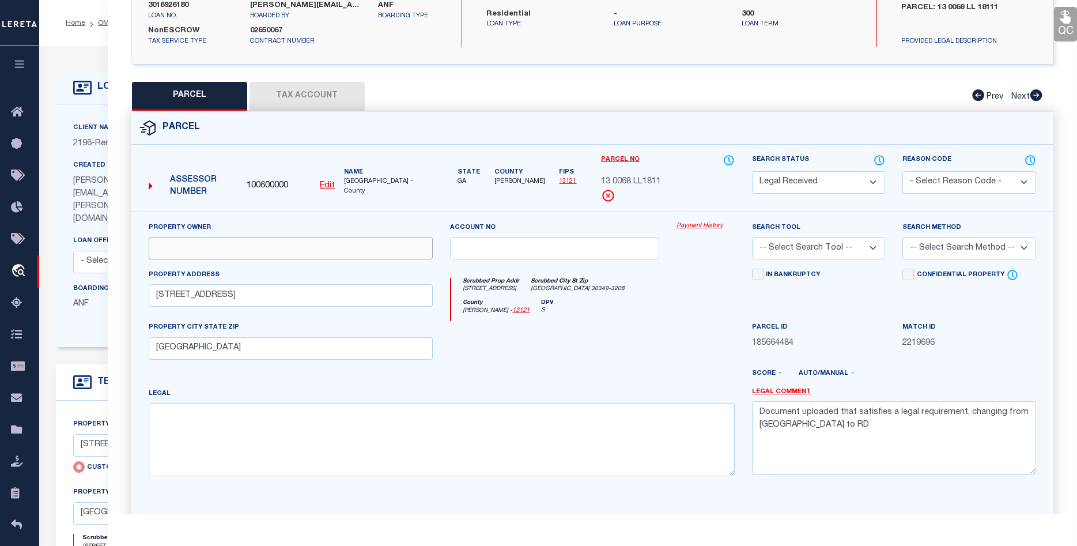
click at [212, 247] on input "text" at bounding box center [291, 248] width 284 height 22
paste input "Star Family Healthcare & Wellness Center Llc"
type input "Star Family Healthcare & Wellness Center Llc"
click at [257, 446] on textarea at bounding box center [442, 439] width 586 height 73
drag, startPoint x: 785, startPoint y: 428, endPoint x: 640, endPoint y: 370, distance: 156.8
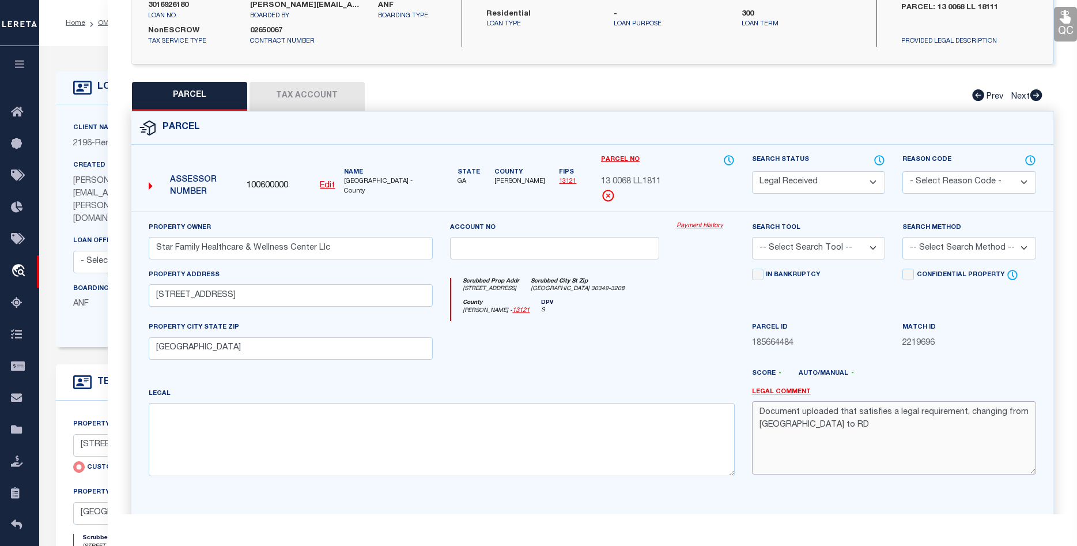
click at [752, 401] on textarea "Document uploaded that satisfies a legal requirement, changing from [GEOGRAPHIC…" at bounding box center [894, 437] width 284 height 73
click at [327, 93] on button "Tax Account" at bounding box center [307, 96] width 115 height 29
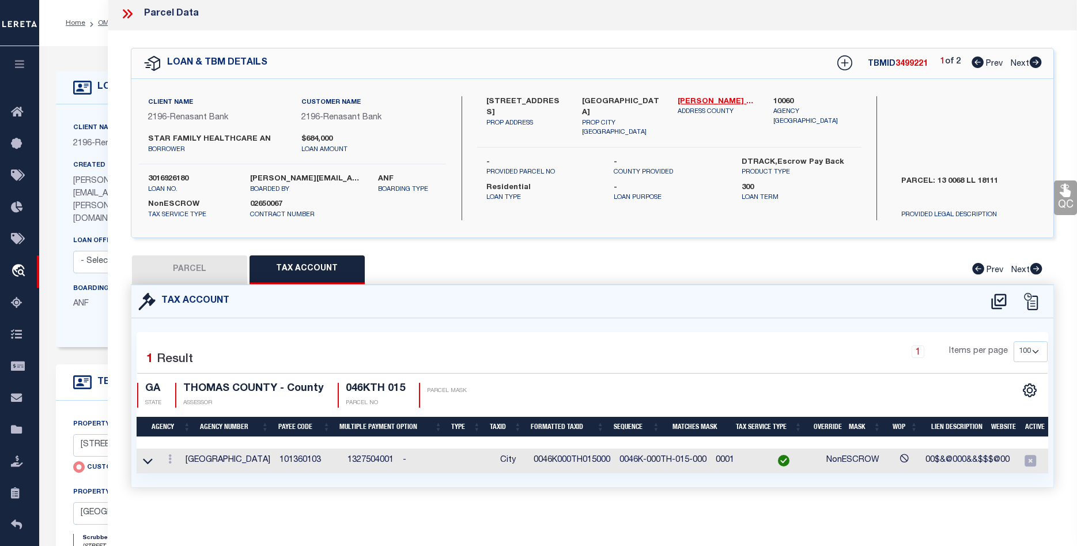
scroll to position [0, 0]
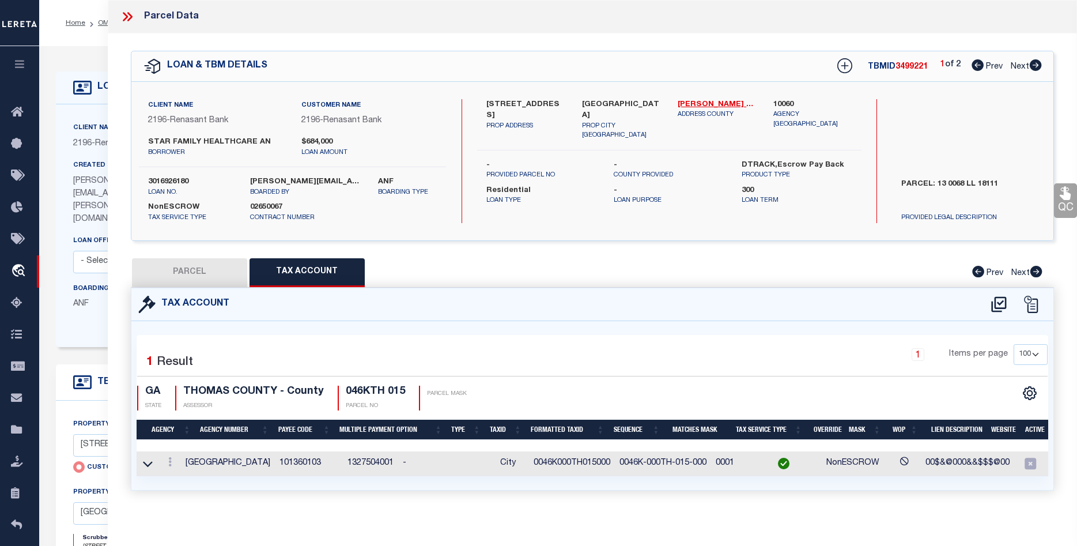
select select "100"
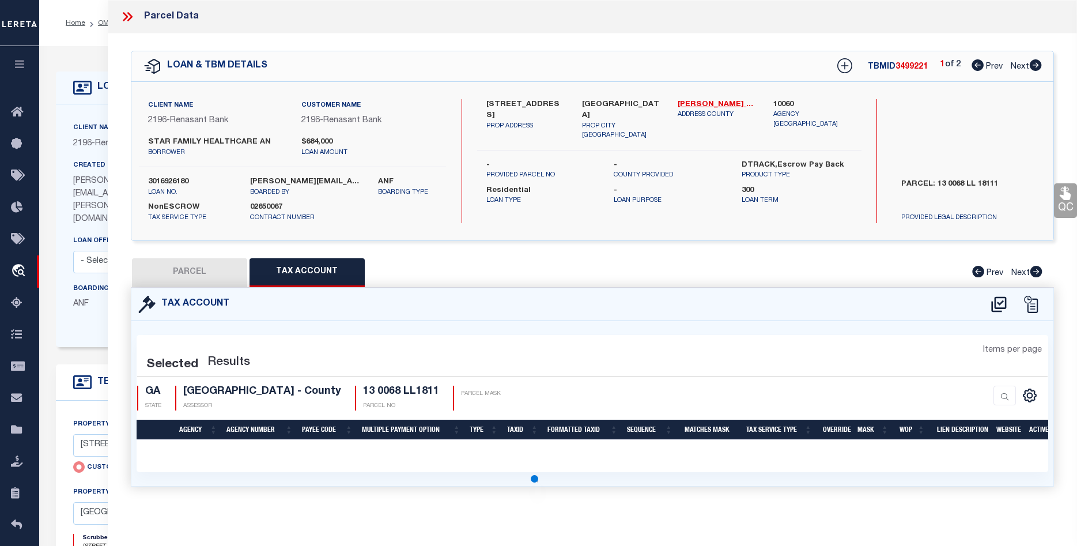
select select "100"
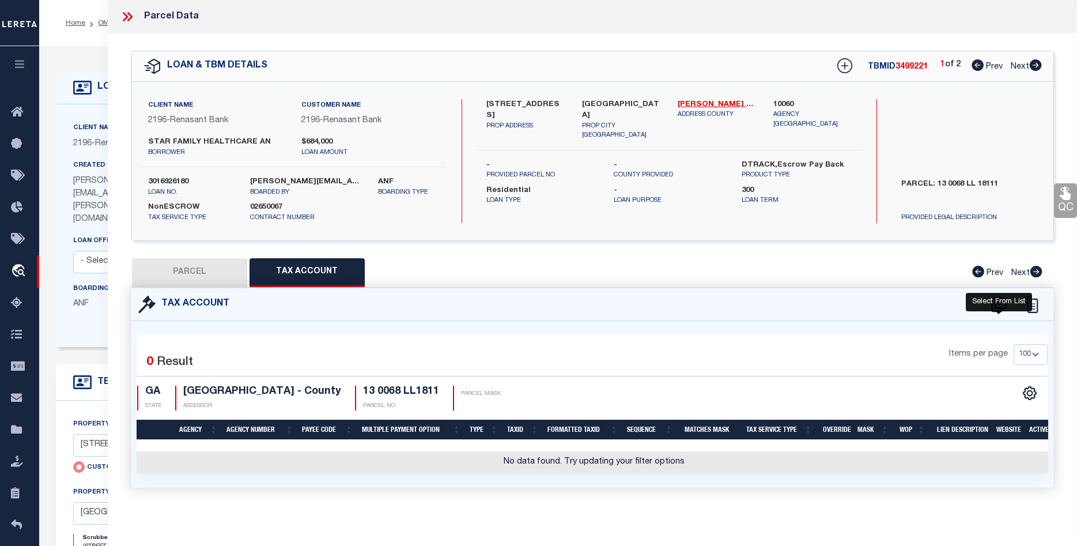
click at [998, 302] on icon at bounding box center [999, 304] width 19 height 18
select select "100"
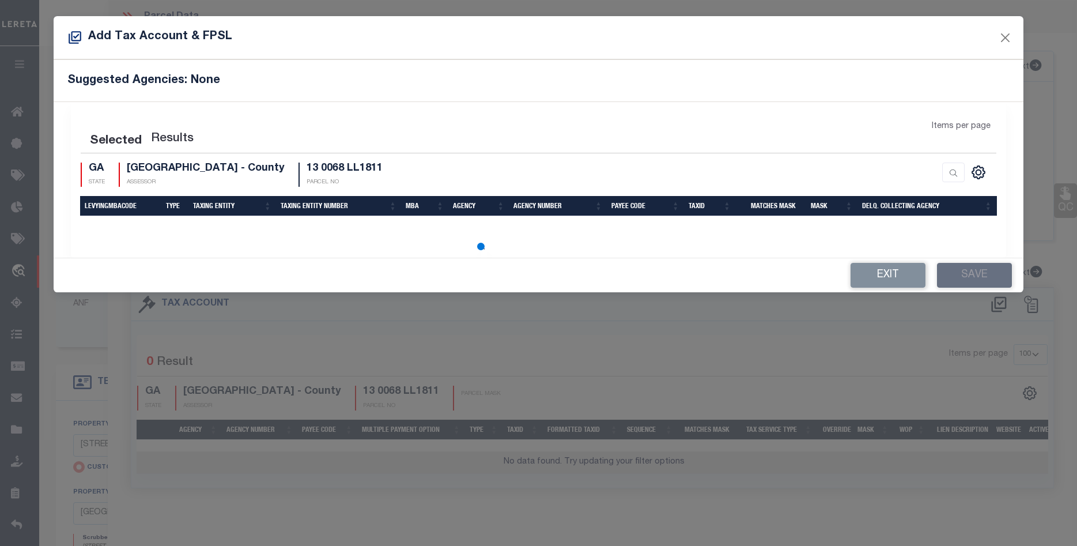
select select "100"
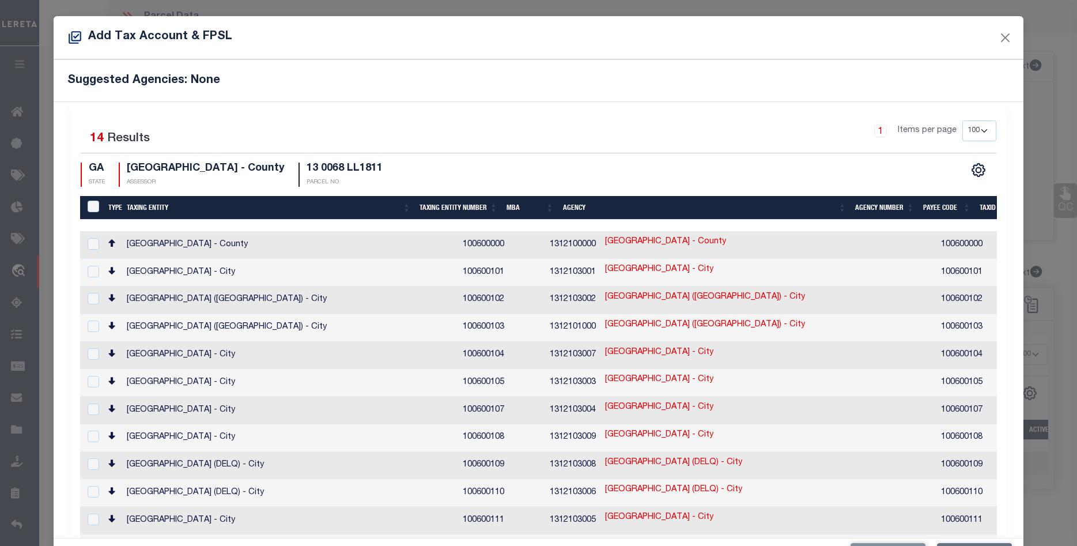
drag, startPoint x: 864, startPoint y: 542, endPoint x: 896, endPoint y: 541, distance: 31.7
click at [896, 541] on div "Exit Save" at bounding box center [538, 555] width 969 height 34
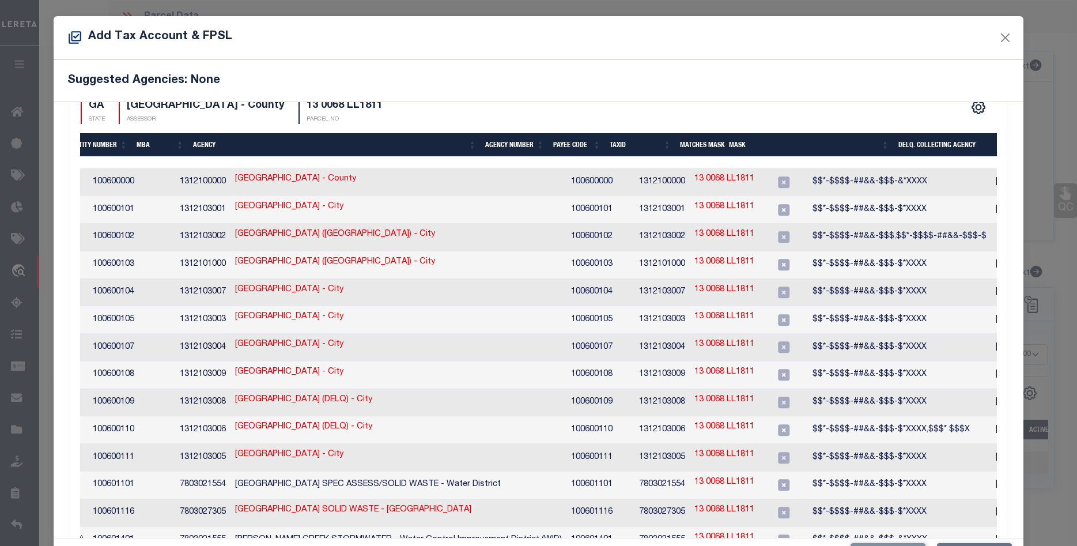
scroll to position [0, 477]
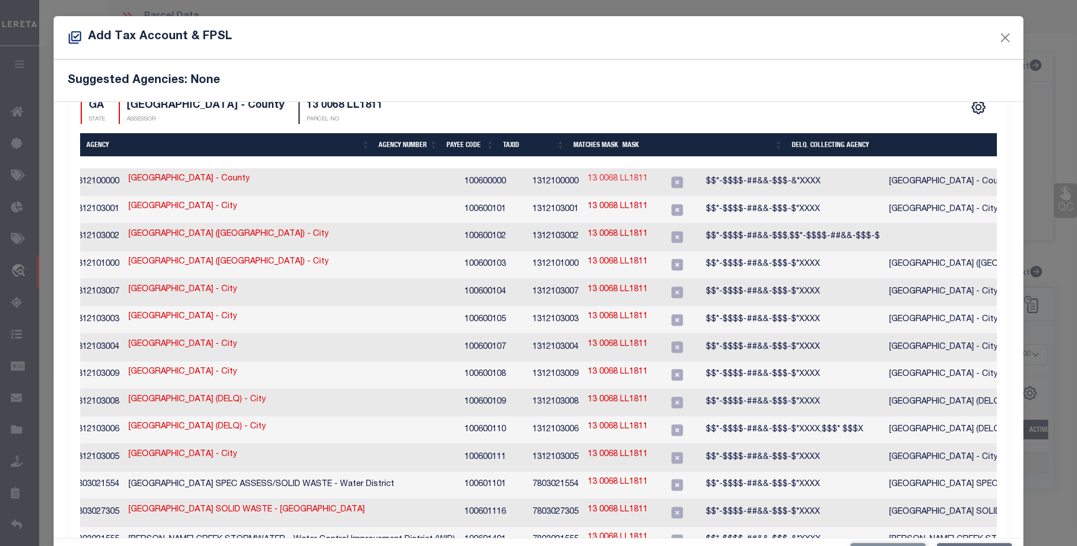
click at [588, 180] on link "13 0068 LL1811" at bounding box center [618, 179] width 60 height 13
type input "13 0068 LL1811"
type textarea "$$*-$$$$-##&&-$$$-&*XXXX"
checkbox input "true"
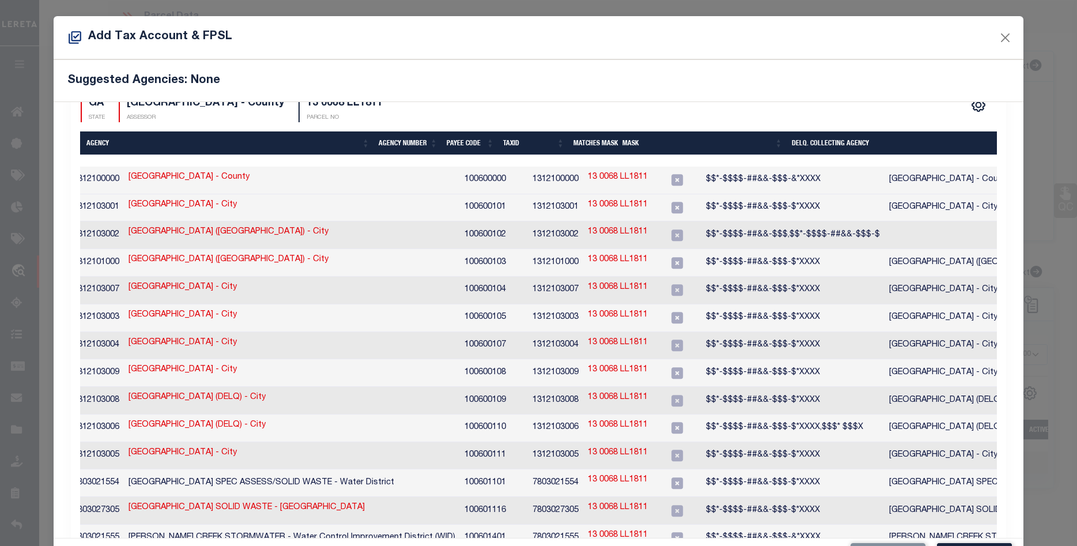
scroll to position [61, 0]
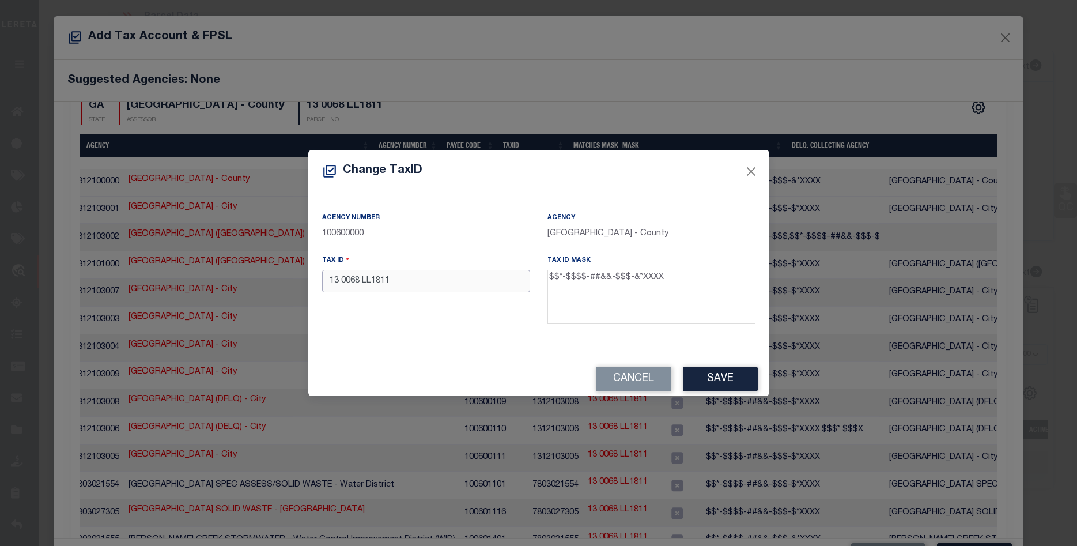
click at [402, 284] on input "13 0068 LL1811" at bounding box center [426, 281] width 208 height 22
click at [742, 379] on button "Save" at bounding box center [720, 379] width 75 height 25
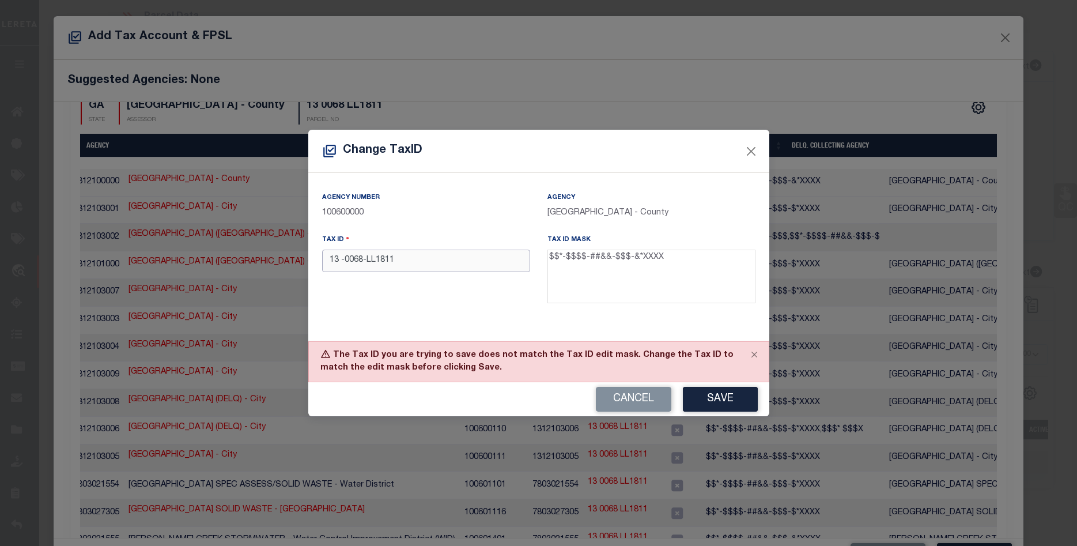
click at [376, 264] on input "13 -0068-LL1811" at bounding box center [426, 261] width 208 height 22
type input "13 -0068-LL-1811"
click at [732, 398] on button "Save" at bounding box center [720, 399] width 75 height 25
drag, startPoint x: 617, startPoint y: 214, endPoint x: 546, endPoint y: 217, distance: 70.9
click at [546, 217] on div "Agency [GEOGRAPHIC_DATA] - County" at bounding box center [651, 212] width 225 height 42
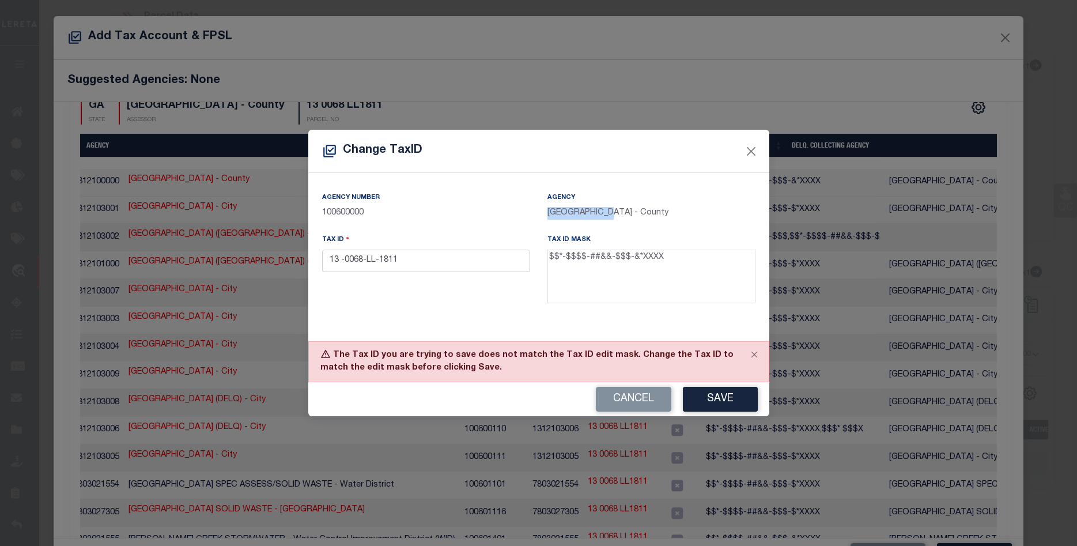
copy p "[GEOGRAPHIC_DATA]"
click at [751, 149] on button "Close" at bounding box center [750, 150] width 15 height 15
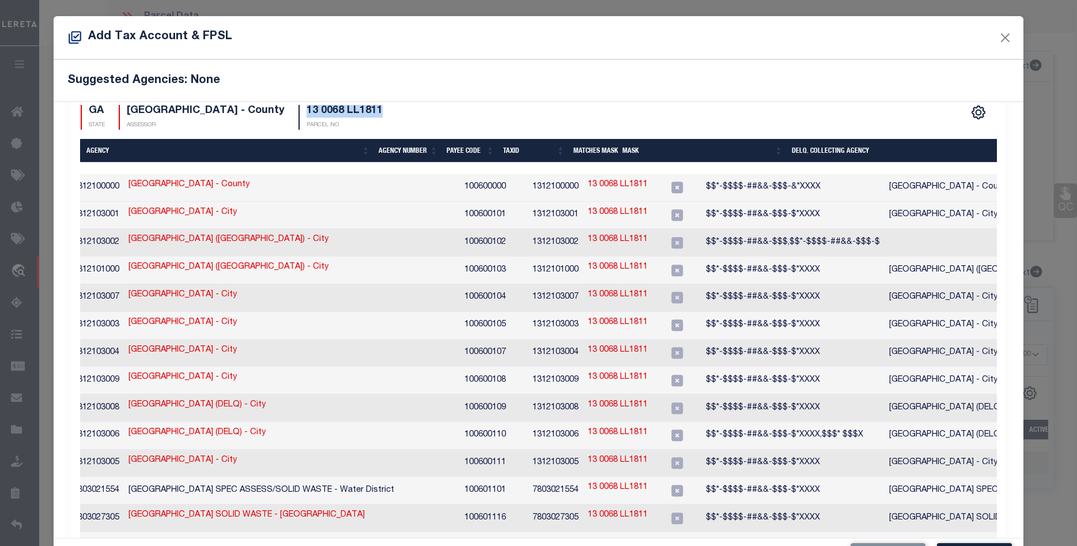
scroll to position [54, 0]
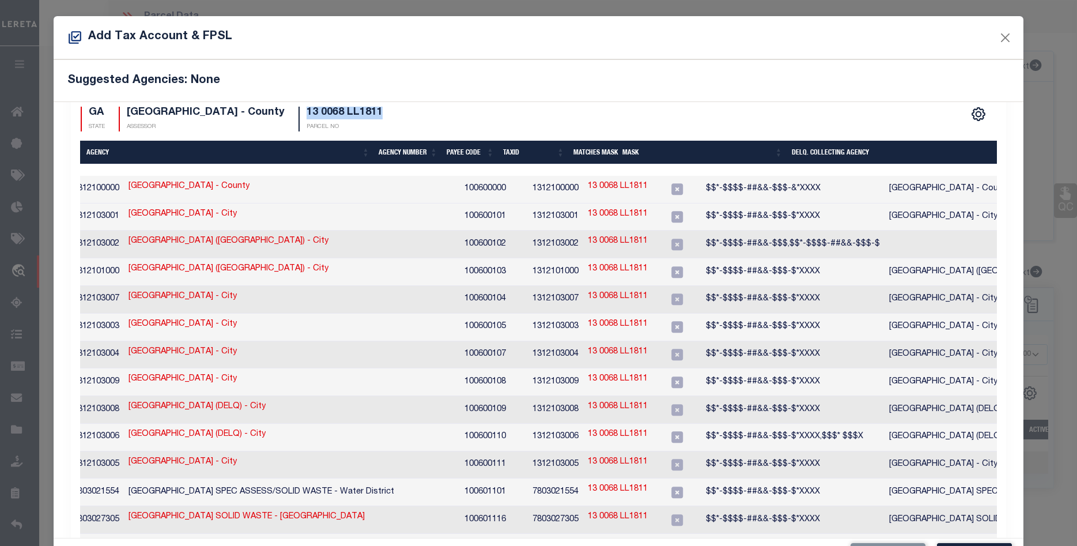
drag, startPoint x: 362, startPoint y: 104, endPoint x: 285, endPoint y: 103, distance: 77.2
click at [285, 103] on div "1 Selected 14 Results 1 Items per page 10 25 50 100 200 GA STATE [GEOGRAPHIC_DA…" at bounding box center [538, 99] width 934 height 65
copy h4 "13 0068 LL1811"
click at [221, 165] on div at bounding box center [342, 170] width 1476 height 12
click at [588, 187] on link "13 0068 LL1811" at bounding box center [618, 186] width 60 height 13
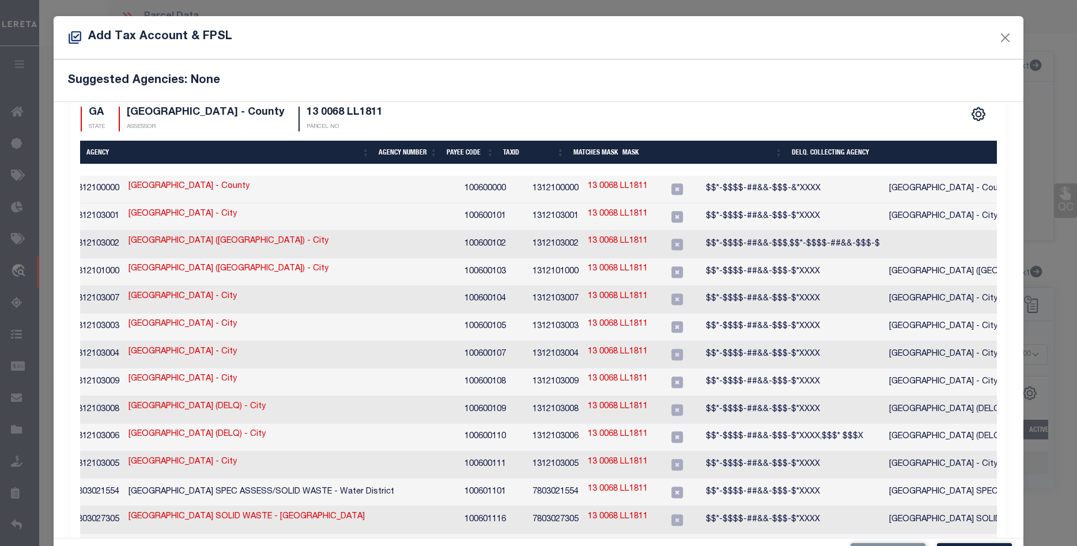
checkbox input "false"
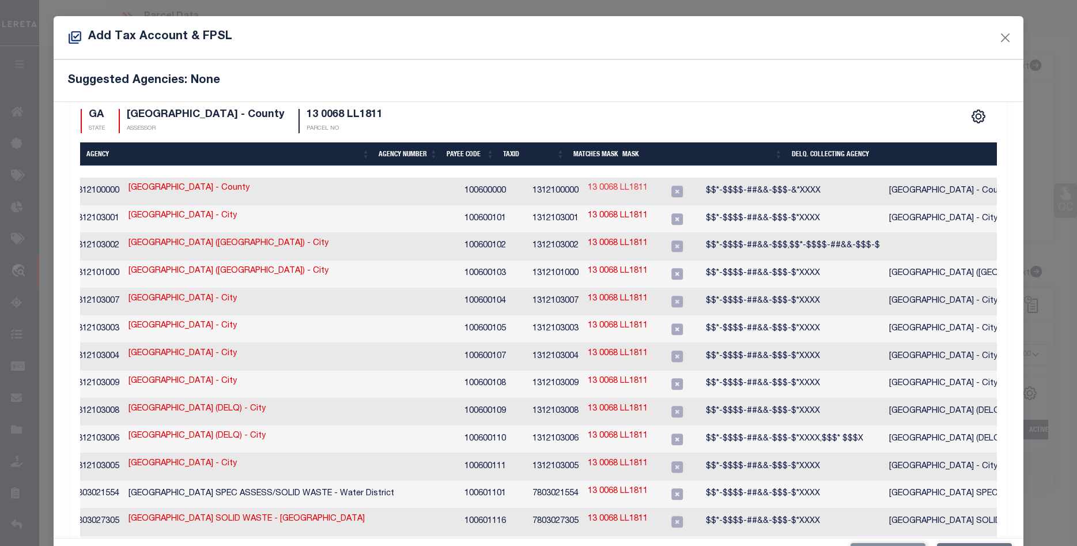
scroll to position [56, 0]
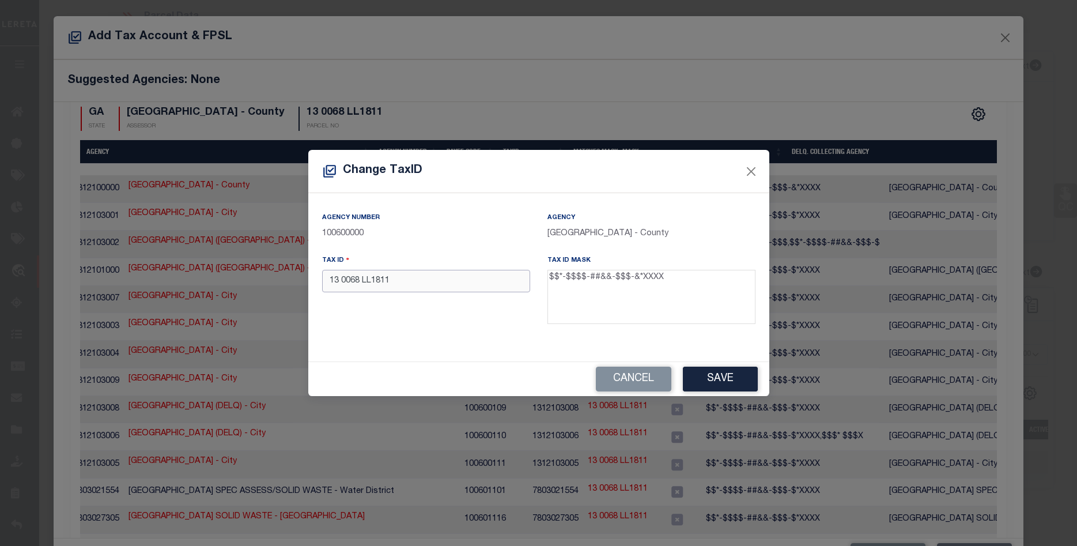
drag, startPoint x: 405, startPoint y: 281, endPoint x: 268, endPoint y: 282, distance: 136.6
click at [322, 282] on input "13 0068 LL1811" at bounding box center [426, 281] width 208 height 22
paste input "-0068- LL-181-"
type input "13 -0068- LL-181-1"
click at [728, 377] on button "Save" at bounding box center [720, 379] width 75 height 25
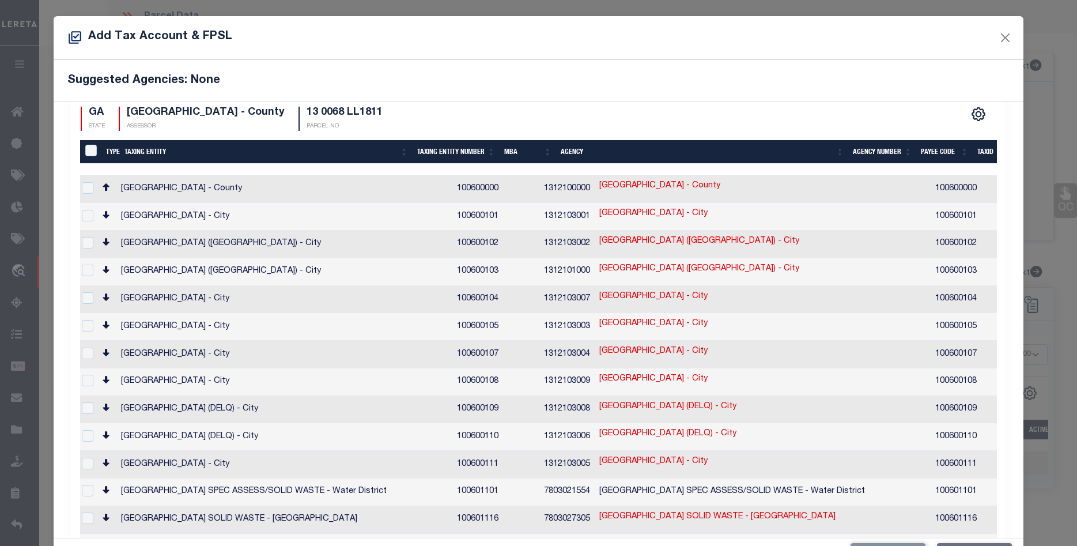
scroll to position [0, 0]
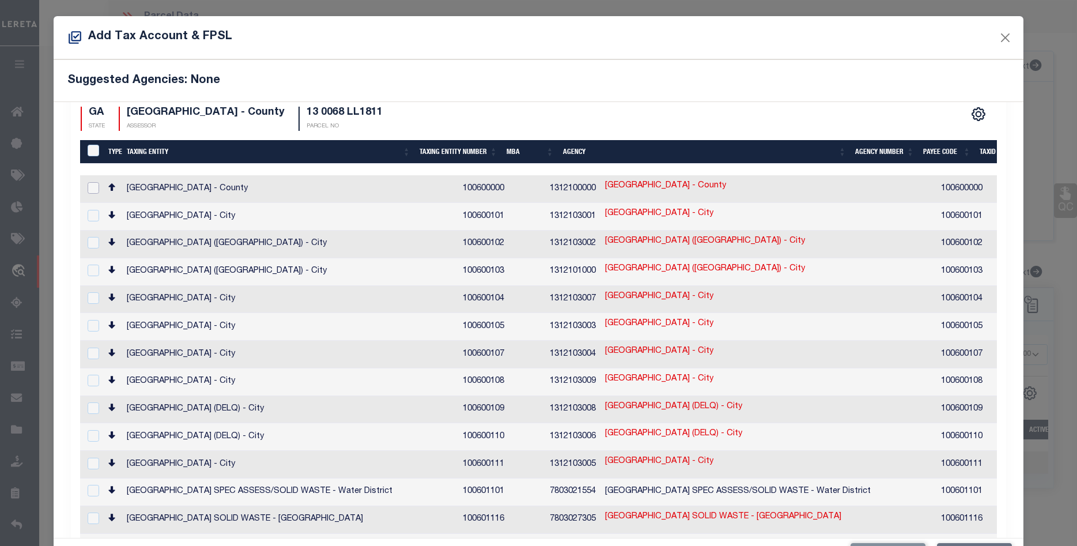
click at [95, 182] on input "checkbox" at bounding box center [94, 188] width 12 height 12
checkbox input "true"
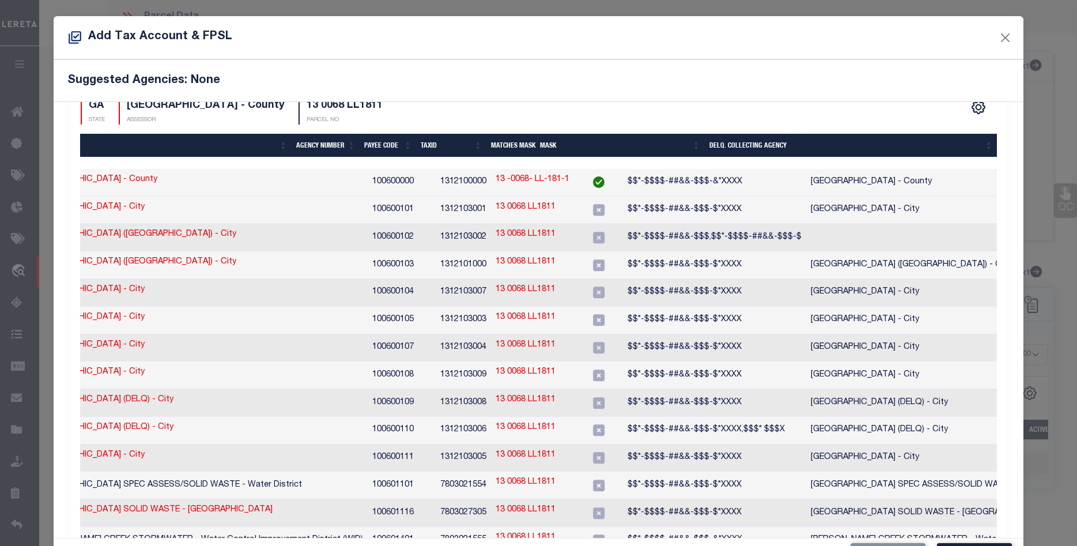
scroll to position [43, 0]
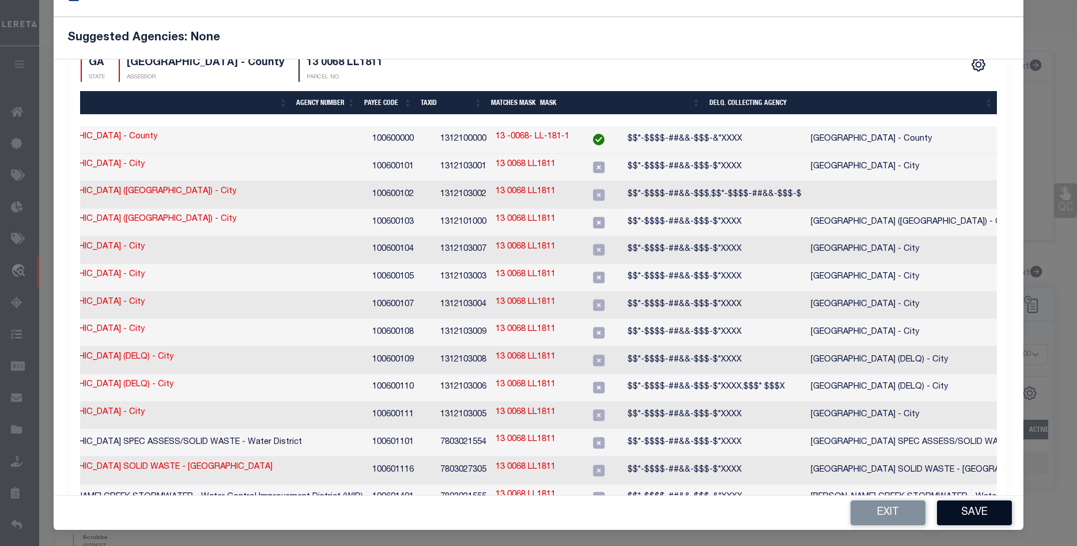
click at [984, 510] on button "Save" at bounding box center [974, 512] width 75 height 25
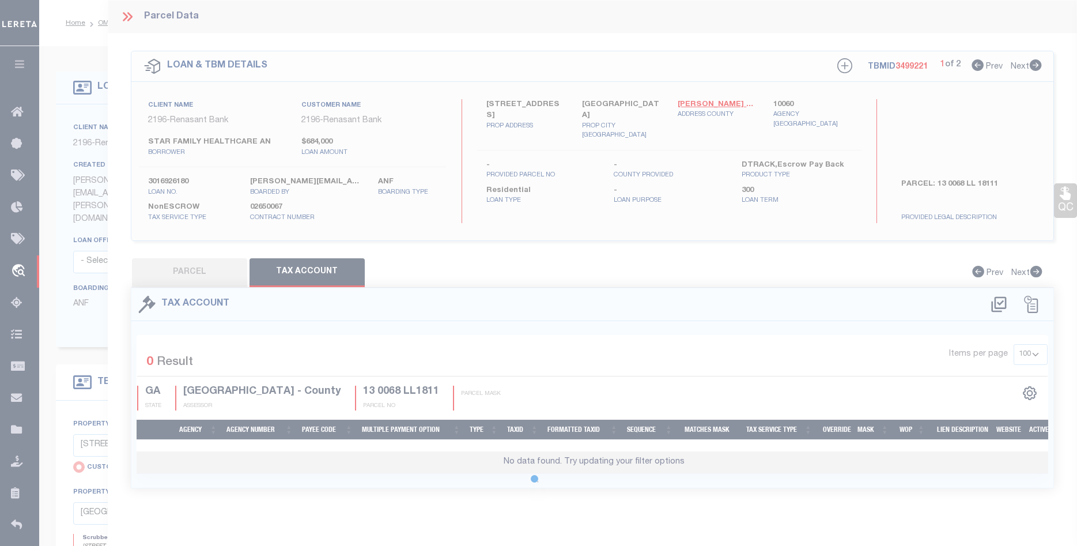
scroll to position [0, 0]
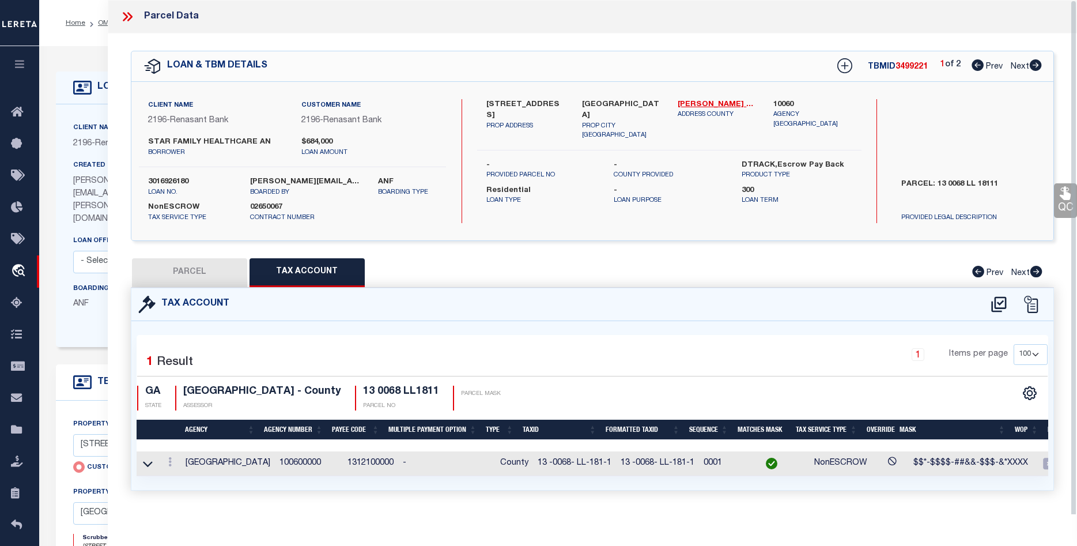
click at [201, 268] on button "PARCEL" at bounding box center [189, 272] width 115 height 29
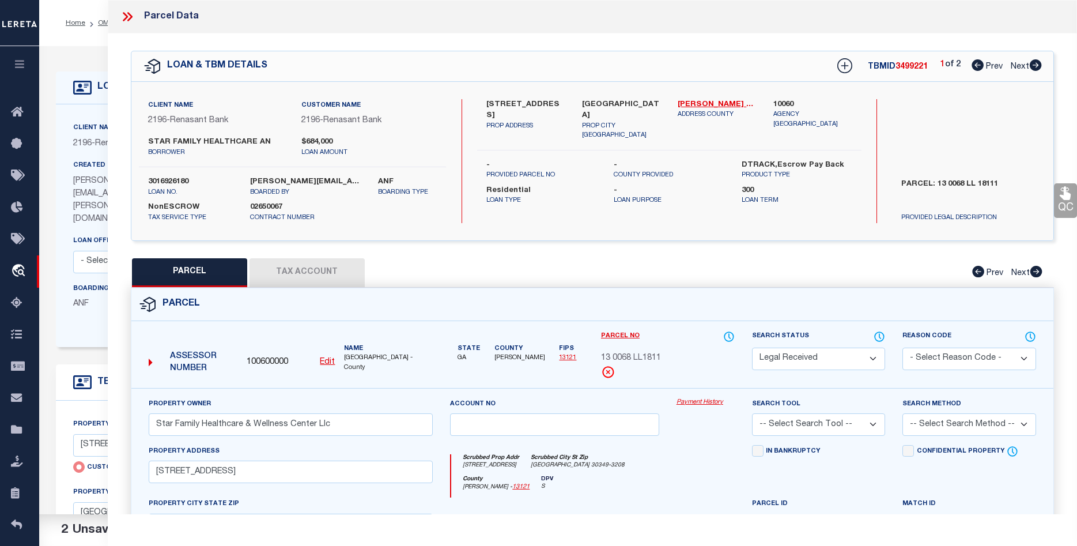
click at [752, 348] on select "Automated Search Bad Parcel Complete Duplicate Parcel High Dollar Reporting In …" at bounding box center [819, 359] width 134 height 22
select select "PC"
click option "Pre-Complete" at bounding box center [0, 0] width 0 height 0
click at [752, 413] on select "-- Select Search Tool -- 3rd Party Website Agency File Agency Website ATLS CNV-…" at bounding box center [819, 424] width 134 height 22
select select "AGW"
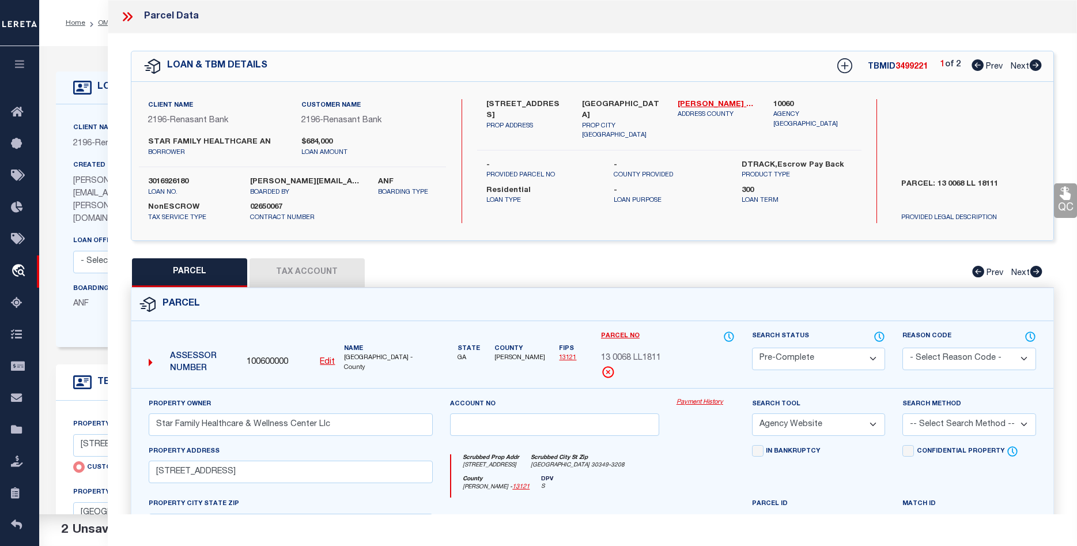
click option "Agency Website" at bounding box center [0, 0] width 0 height 0
click at [902, 413] on select "-- Select Search Method -- Property Address Legal Liability Info Provided" at bounding box center [969, 424] width 134 height 22
select select "LEG"
click option "Legal" at bounding box center [0, 0] width 0 height 0
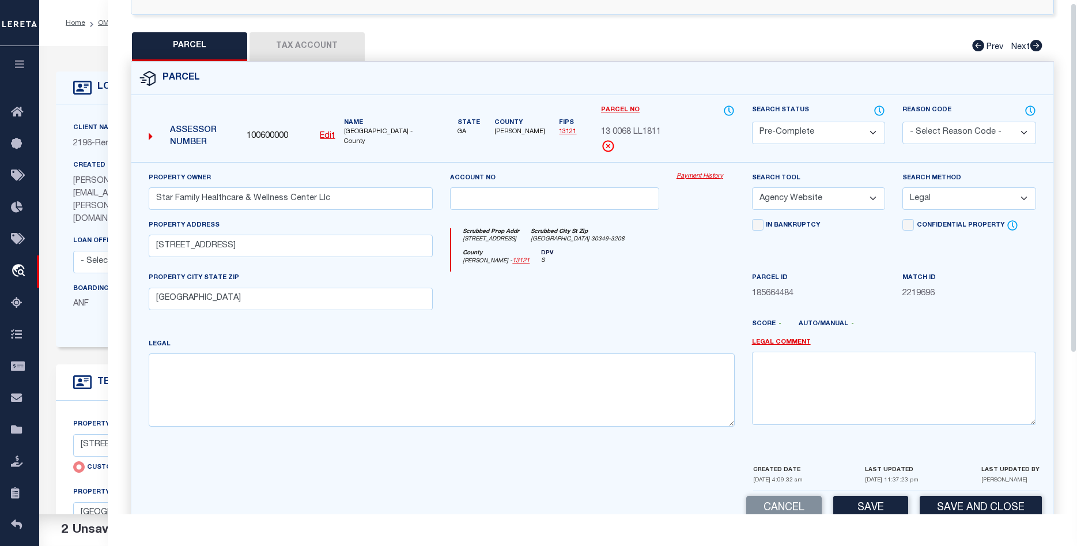
scroll to position [252, 0]
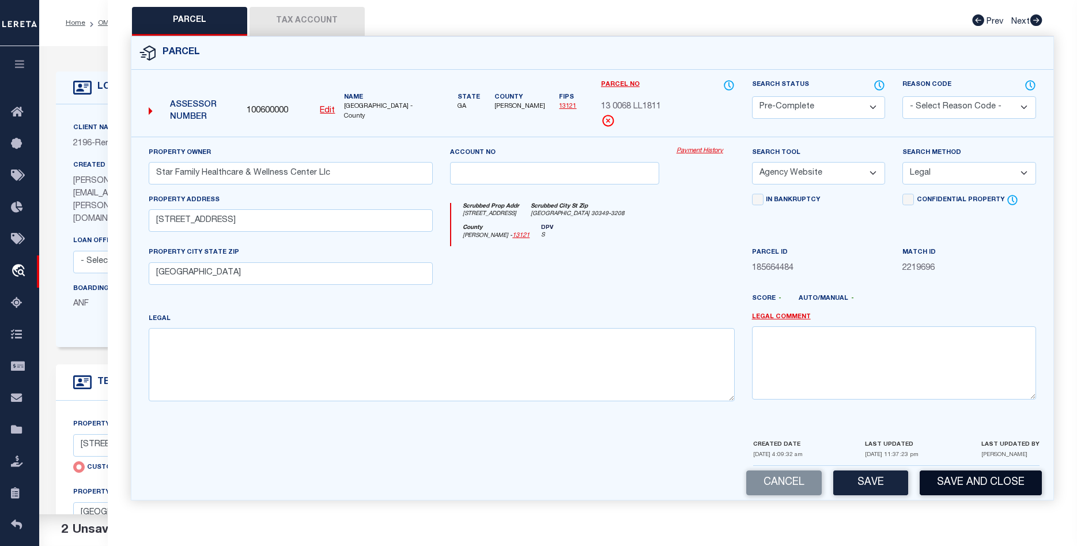
click at [962, 484] on button "Save and Close" at bounding box center [981, 482] width 122 height 25
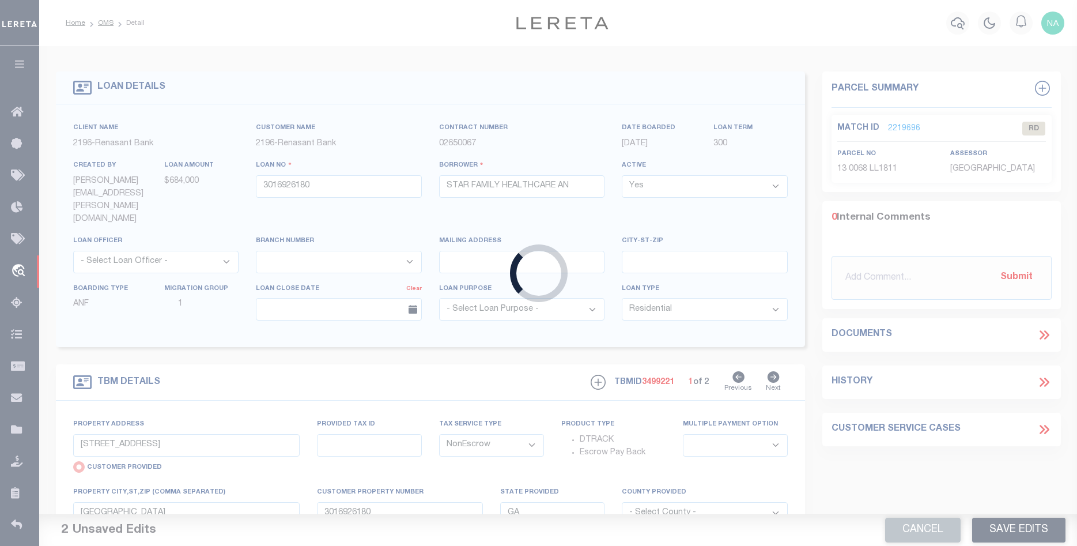
select select
select select "4983"
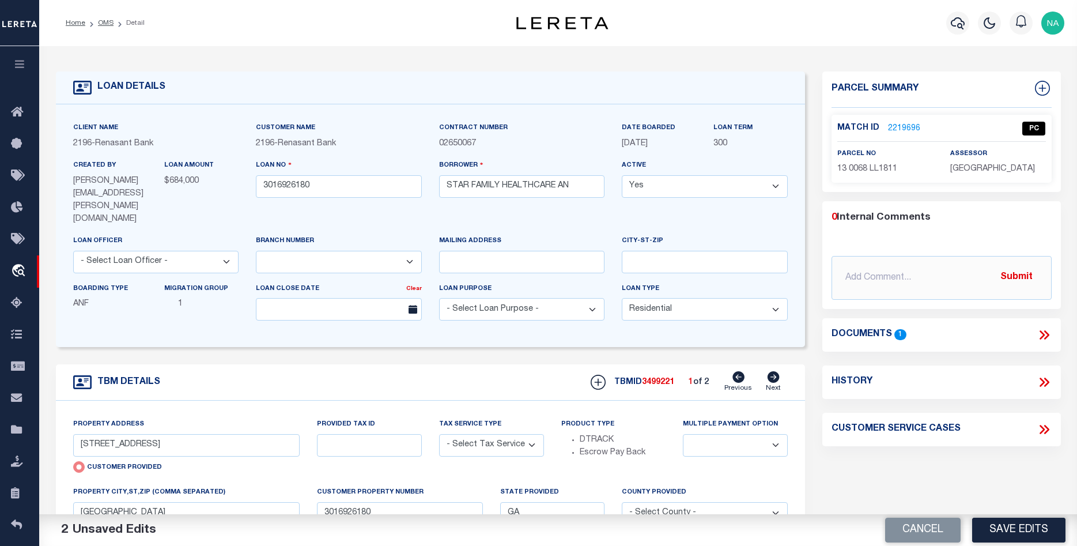
select select "NonEscrow"
select select
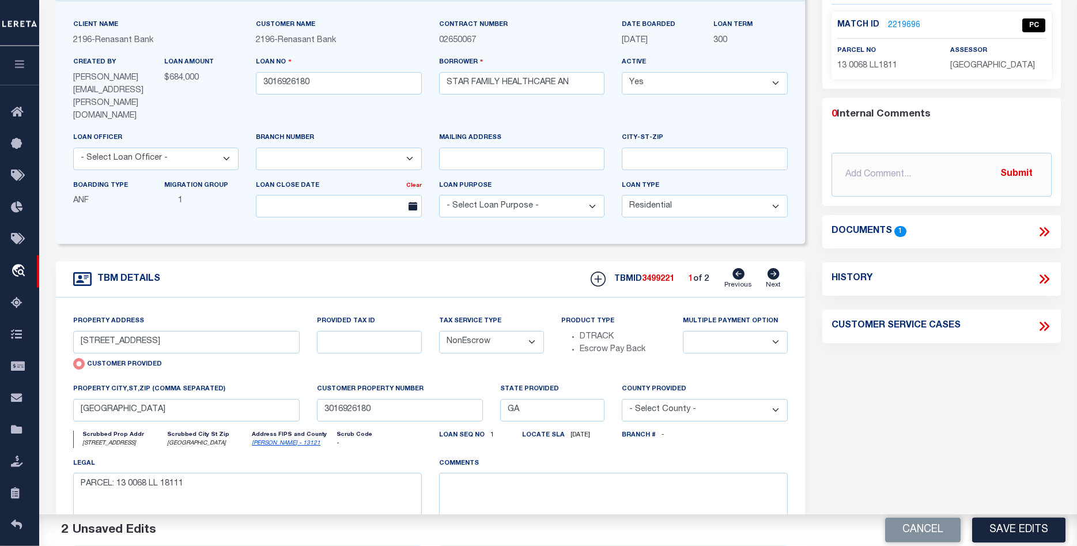
scroll to position [118, 0]
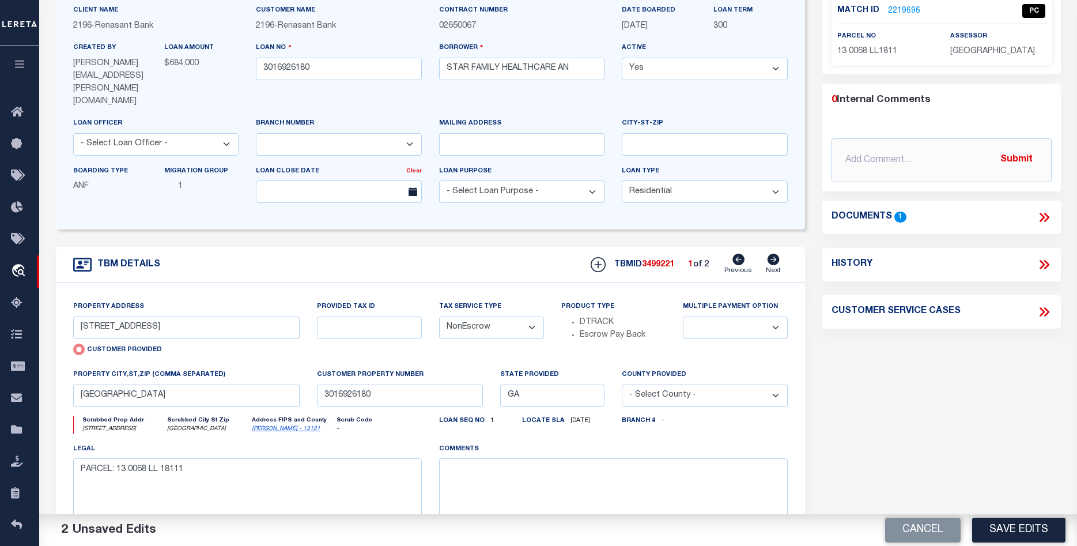
click at [773, 254] on icon at bounding box center [774, 260] width 12 height 12
type input "[STREET_ADDRESS]"
radio input "false"
select select
type input "[PERSON_NAME] GA 30273"
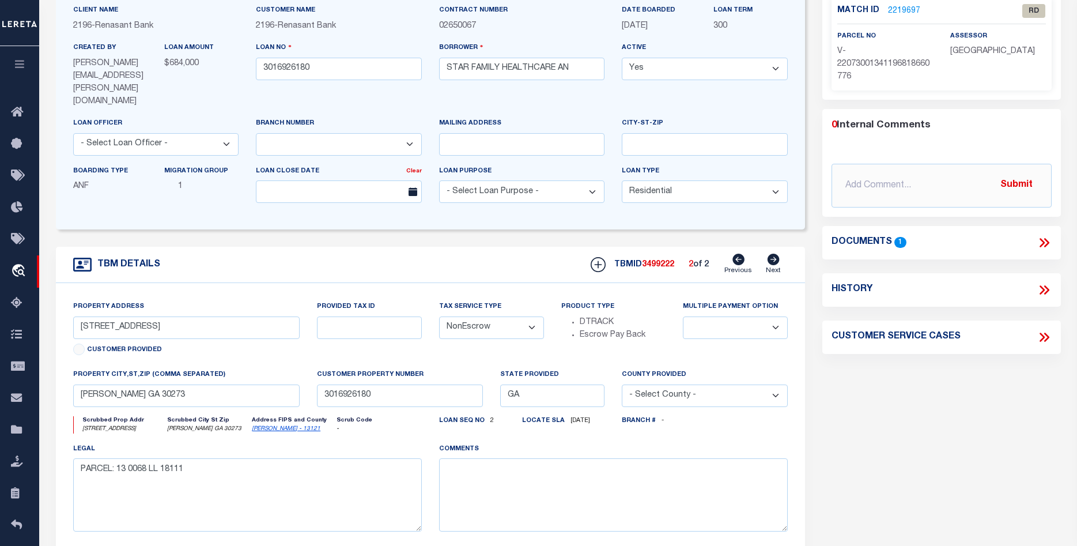
click at [738, 254] on icon at bounding box center [738, 260] width 12 height 12
type input "[STREET_ADDRESS]"
radio input "true"
select select
type input "[GEOGRAPHIC_DATA]"
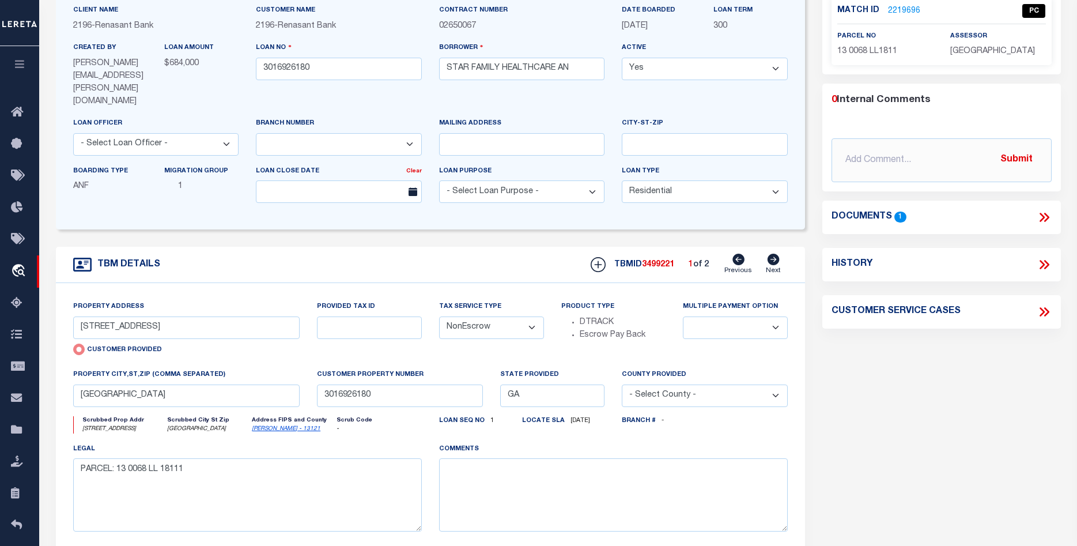
click at [771, 254] on icon at bounding box center [774, 260] width 12 height 12
type input "[STREET_ADDRESS]"
radio input "false"
select select
type input "[PERSON_NAME] GA 30273"
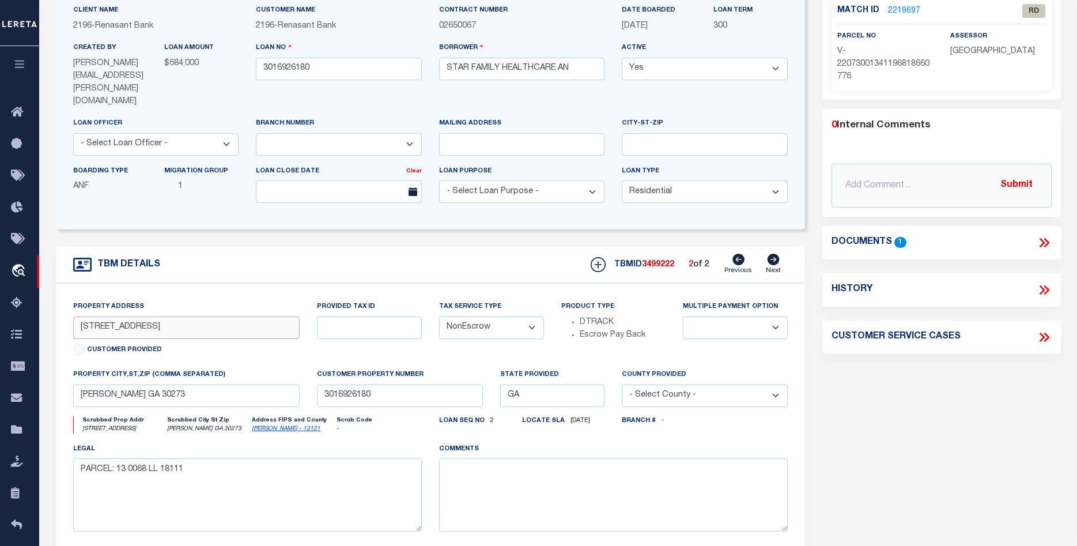
click at [168, 316] on input "[STREET_ADDRESS]" at bounding box center [186, 327] width 227 height 22
drag, startPoint x: 168, startPoint y: 300, endPoint x: 60, endPoint y: 302, distance: 108.4
click at [73, 316] on input "[STREET_ADDRESS]" at bounding box center [186, 327] width 227 height 22
click at [943, 392] on div "Parcel Summary Match ID 2219697 0" at bounding box center [942, 283] width 256 height 658
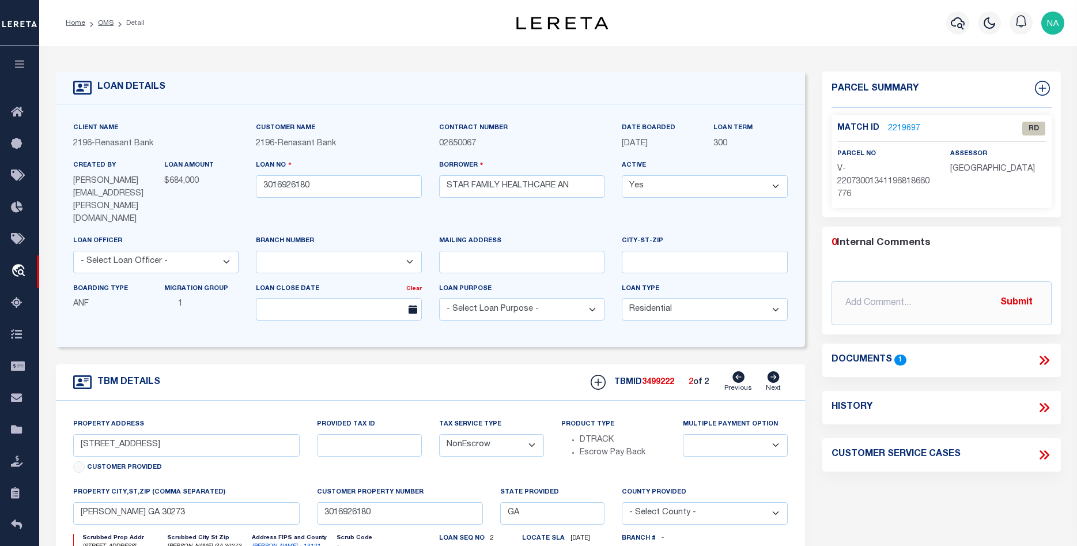
click at [911, 126] on link "2219697" at bounding box center [904, 129] width 32 height 12
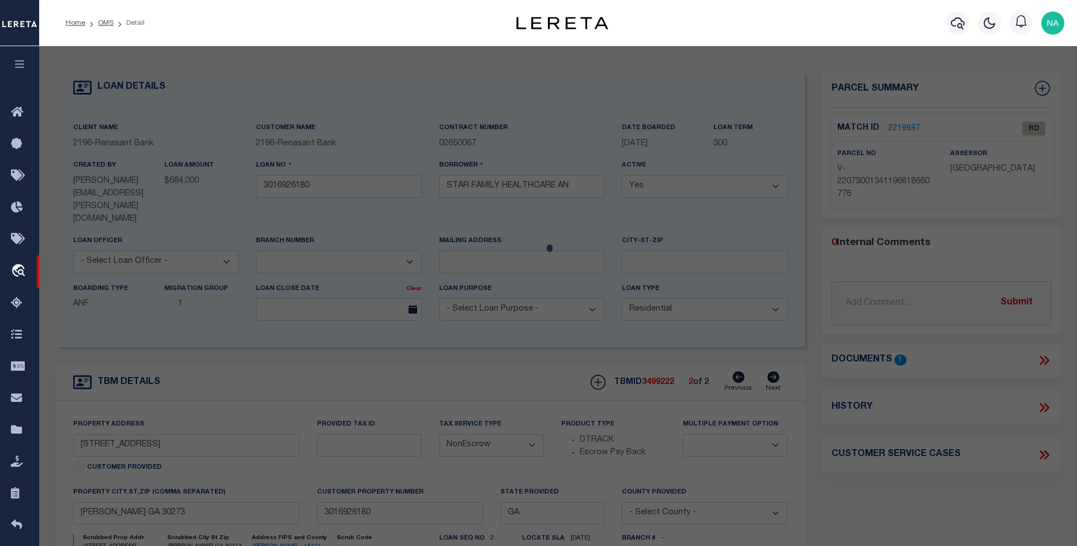
scroll to position [218, 0]
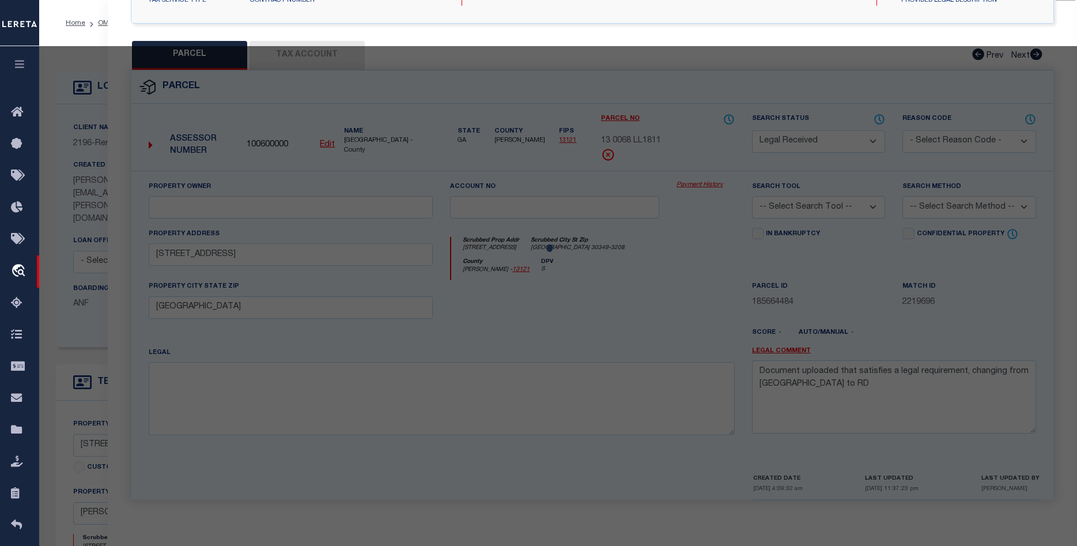
select select "AS"
checkbox input "false"
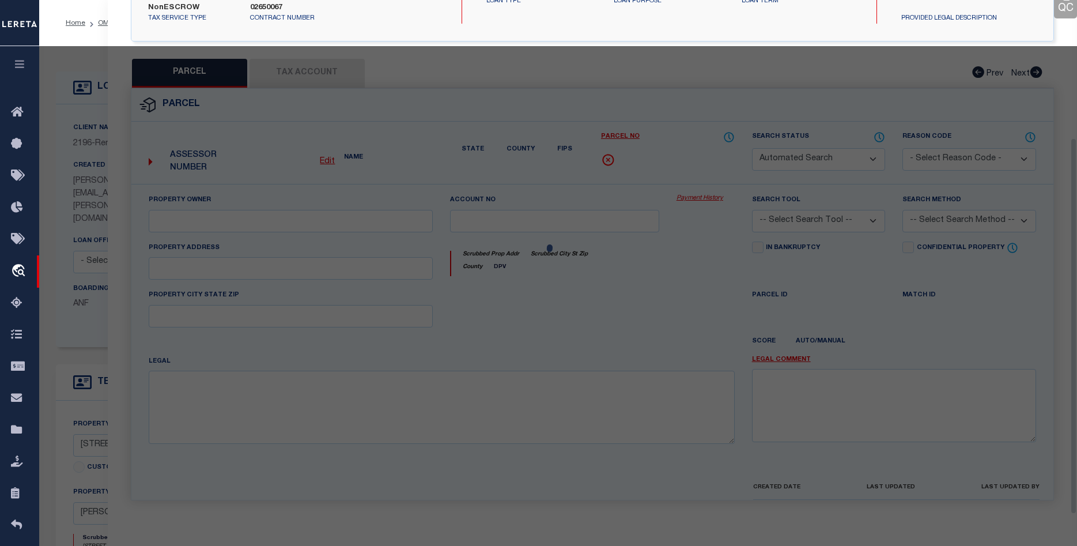
scroll to position [199, 0]
select select "RD"
type input "[STREET_ADDRESS]"
checkbox input "false"
type input "[PERSON_NAME] GA 30273"
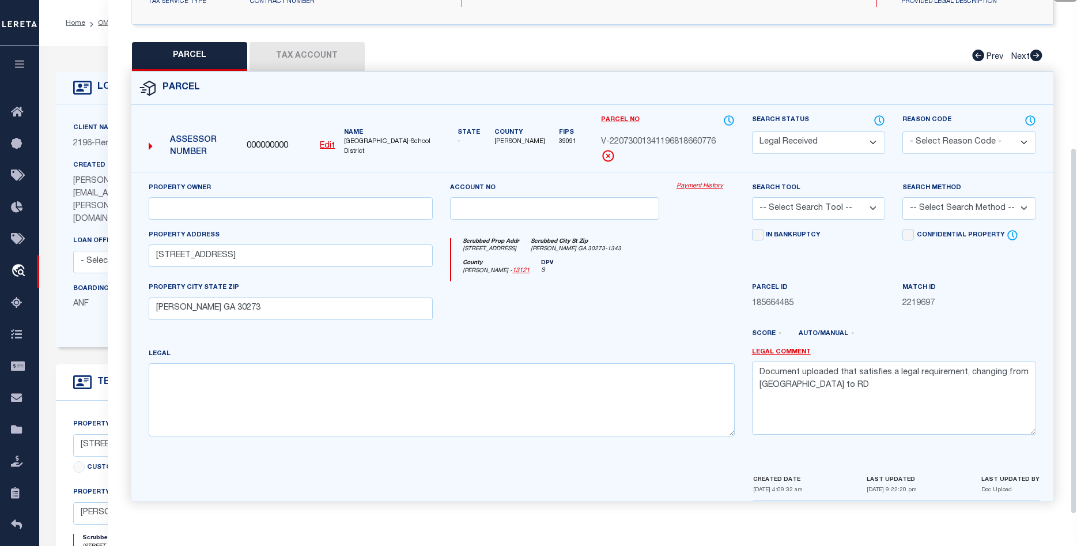
scroll to position [218, 0]
drag, startPoint x: 798, startPoint y: 387, endPoint x: 727, endPoint y: 375, distance: 71.3
click at [752, 375] on textarea "Document uploaded that satisfies a legal requirement, changing from [GEOGRAPHIC…" at bounding box center [894, 396] width 284 height 73
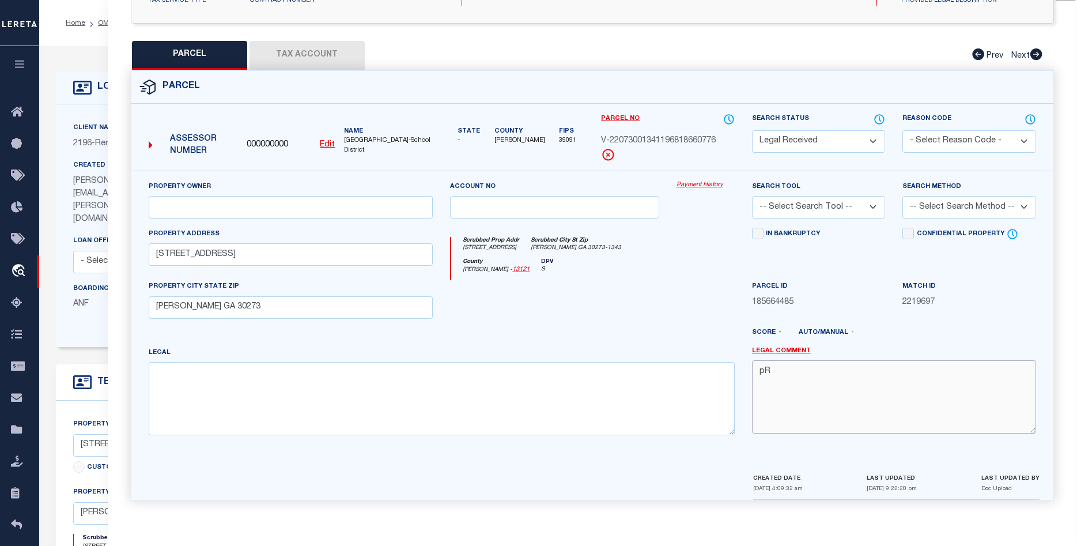
type textarea "p"
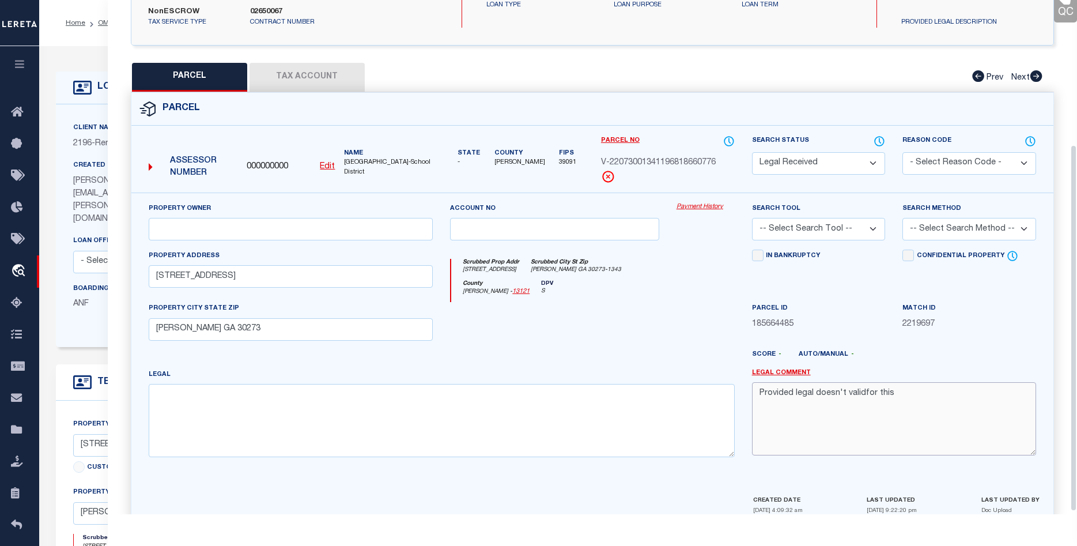
scroll to position [160, 0]
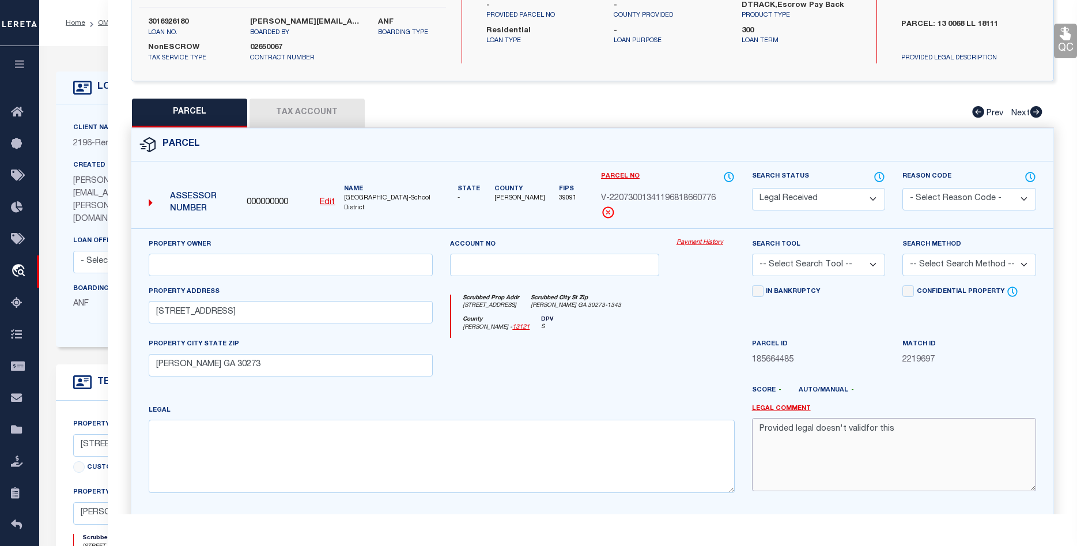
click at [863, 428] on textarea "Provided legal doesn't validfor this" at bounding box center [894, 454] width 284 height 73
click at [925, 430] on textarea "Provided legal doesn't valid for this" at bounding box center [894, 454] width 284 height 73
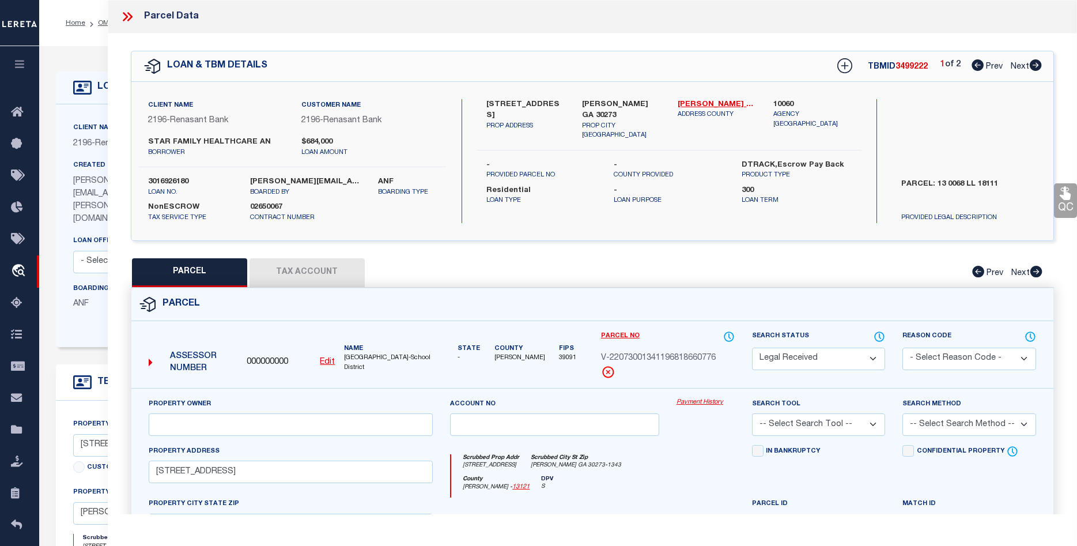
scroll to position [218, 0]
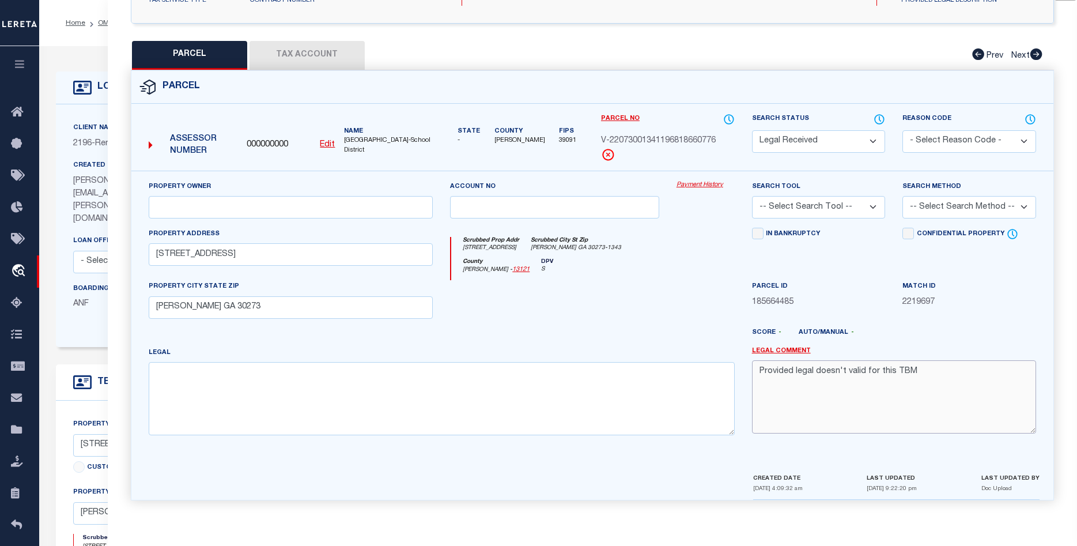
click at [921, 373] on textarea "Provided legal doesn't valid for this TBM" at bounding box center [894, 396] width 284 height 73
type textarea "Provided legal doesn't valid for this TBMID, Required legal to proceed."
click at [752, 130] on select "Automated Search Bad Parcel Complete Duplicate Parcel High Dollar Reporting In …" at bounding box center [819, 141] width 134 height 22
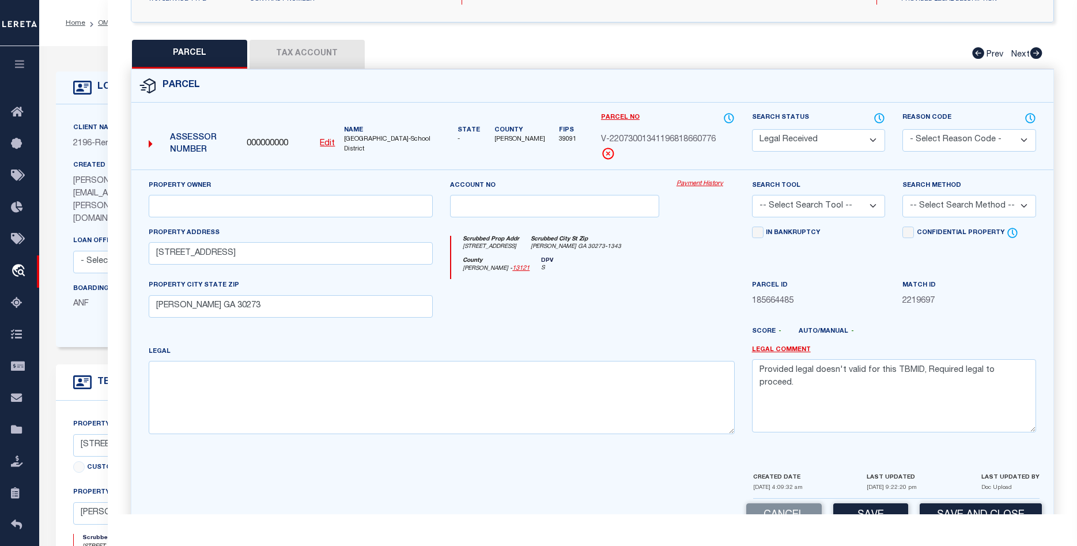
click at [908, 156] on div "Reason Code - Select Reason Code - 099 - Other (Provide additional detail) ACT …" at bounding box center [969, 141] width 151 height 58
click at [902, 129] on select "- Select Reason Code - 099 - Other (Provide additional detail) ACT - Agency Cha…" at bounding box center [969, 140] width 134 height 22
click at [752, 129] on select "Automated Search Bad Parcel Complete Duplicate Parcel High Dollar Reporting In …" at bounding box center [819, 140] width 134 height 22
select select "ND"
click option "Inadequate Legal" at bounding box center [0, 0] width 0 height 0
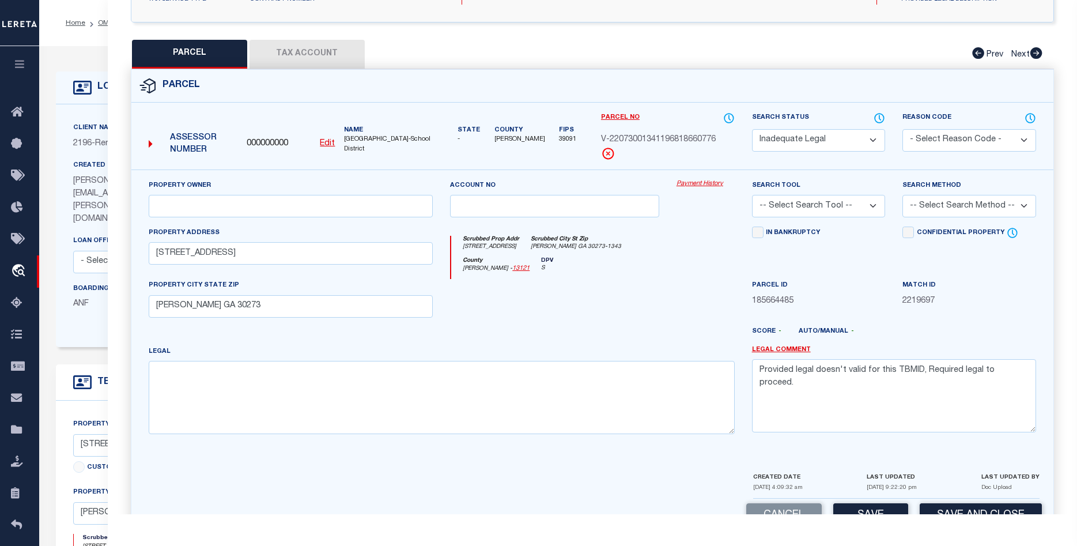
click at [902, 129] on select "- Select Reason Code - 099 - Other (Provide additional detail) ACT - Agency Cha…" at bounding box center [969, 140] width 134 height 22
click option "099 - Other (Provide additional detail)" at bounding box center [0, 0] width 0 height 0
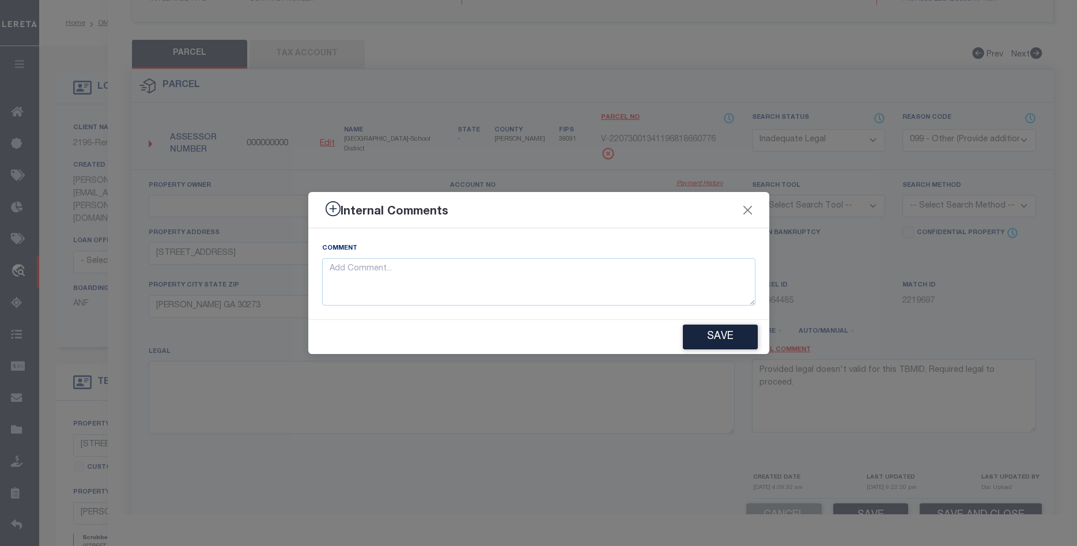
click at [1008, 362] on div "Internal Comments Comment Save" at bounding box center [538, 273] width 1077 height 546
click at [749, 207] on button "Close" at bounding box center [747, 209] width 15 height 15
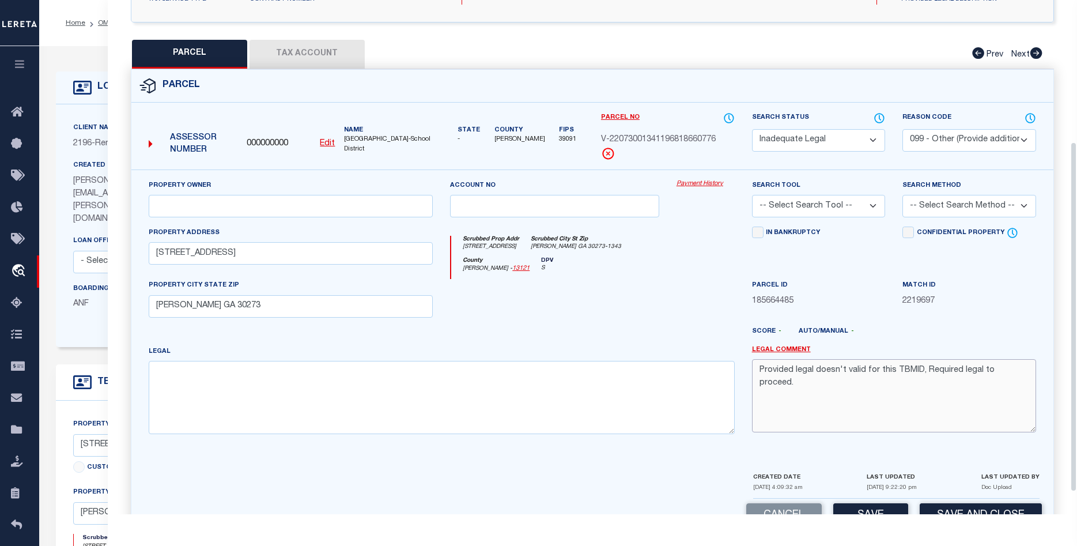
click at [975, 368] on textarea "Provided legal doesn't valid for this TBMID, Required legal to proceed." at bounding box center [894, 395] width 284 height 73
click at [902, 129] on select "- Select Reason Code - 099 - Other (Provide additional detail) ACT - Agency Cha…" at bounding box center [969, 140] width 134 height 22
click option "099 - Other (Provide additional detail)" at bounding box center [0, 0] width 0 height 0
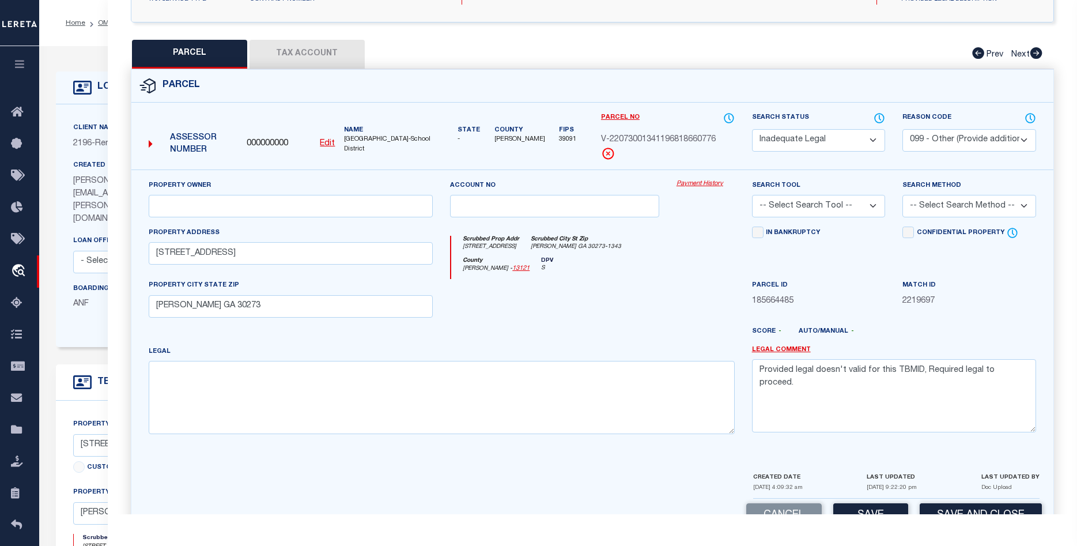
click at [752, 129] on select "Automated Search Bad Parcel Complete Duplicate Parcel High Dollar Reporting In …" at bounding box center [819, 140] width 134 height 22
click option "Inadequate Legal" at bounding box center [0, 0] width 0 height 0
click at [902, 129] on select "- Select Reason Code - 099 - Other (Provide additional detail) ACT - Agency Cha…" at bounding box center [969, 140] width 134 height 22
click option "ACT - Agency Changed Tax ID or Tax ID Format" at bounding box center [0, 0] width 0 height 0
click at [902, 129] on select "- Select Reason Code - 099 - Other (Provide additional detail) ACT - Agency Cha…" at bounding box center [969, 140] width 134 height 22
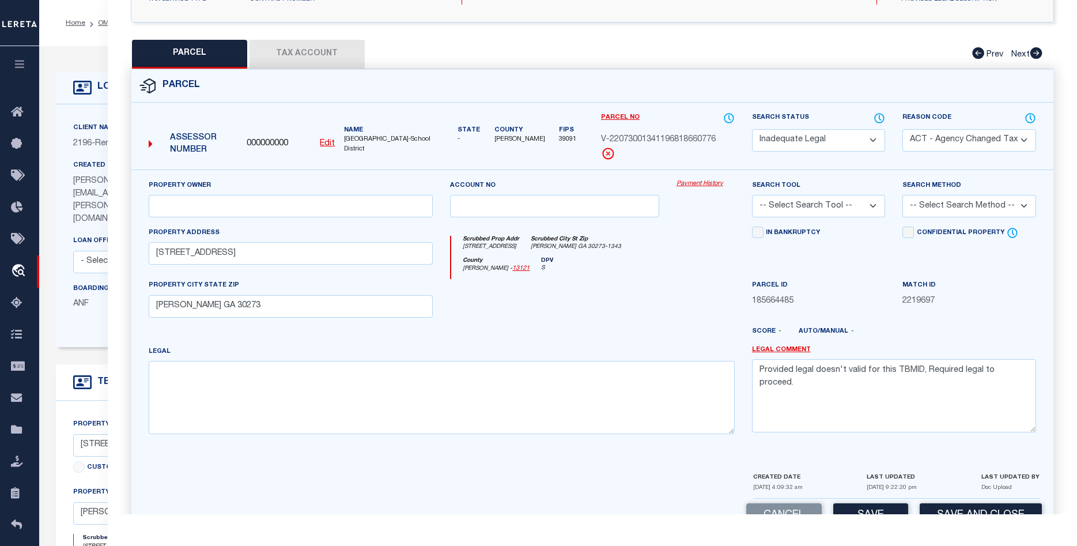
select select "099"
click option "099 - Other (Provide additional detail)" at bounding box center [0, 0] width 0 height 0
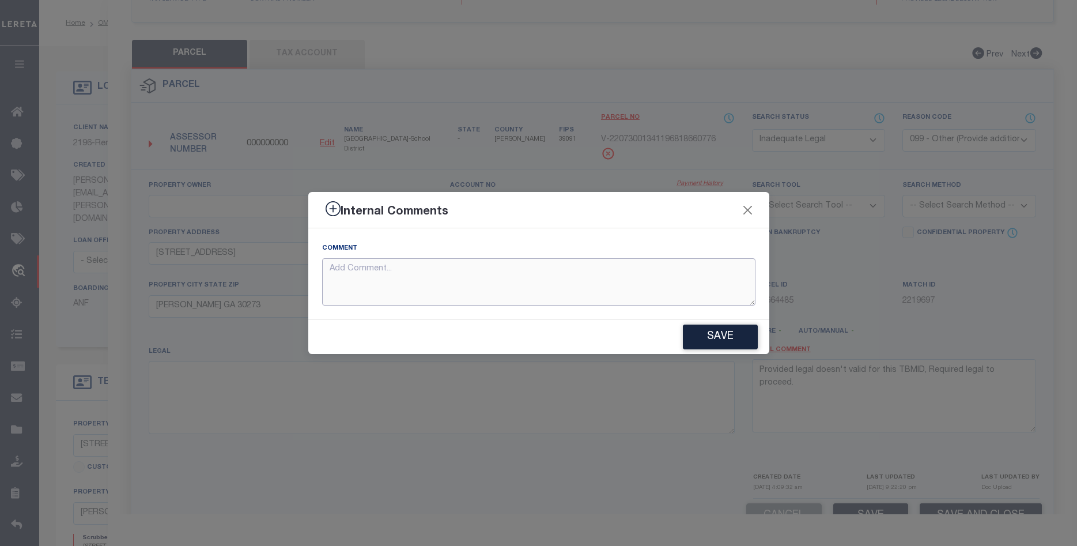
click at [606, 280] on textarea at bounding box center [538, 282] width 433 height 48
paste textarea "Provided legal doesn't valid for this TBMID, Required legal to proceed."
type textarea "Provided legal doesn't valid for this TBMID, Required legal to proceed."
click at [739, 336] on button "Save" at bounding box center [720, 336] width 75 height 25
type textarea "Provided legal doesn't valid for this TBMID, Required legal to proceed."
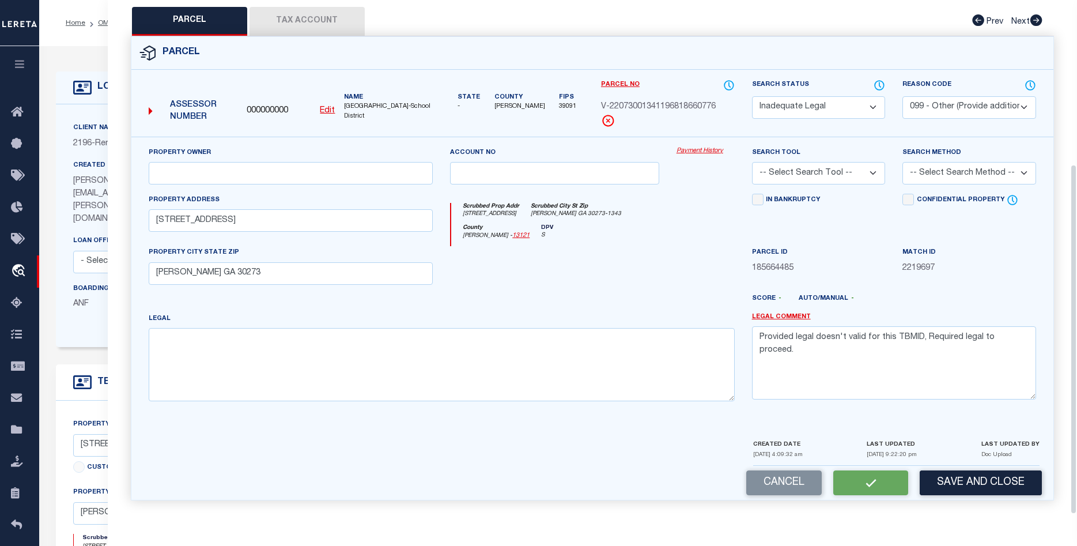
select select "AS"
select select
checkbox input "false"
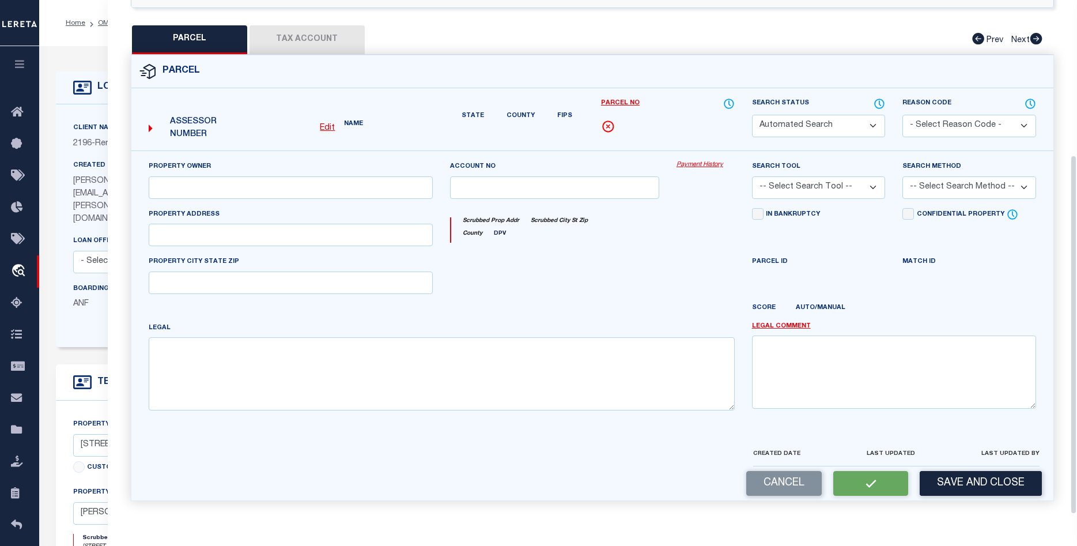
select select "ND"
select select "099"
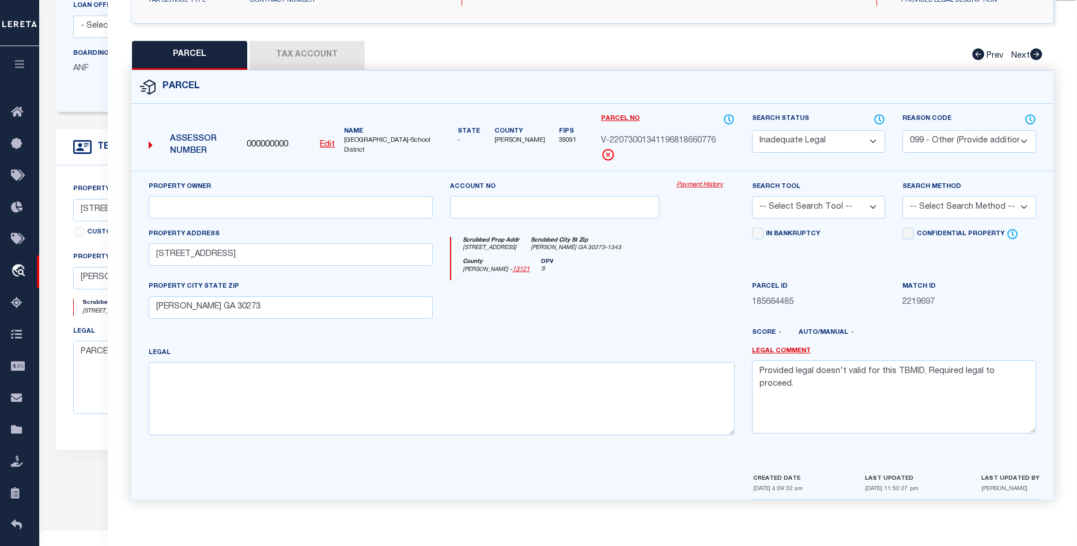
scroll to position [337, 0]
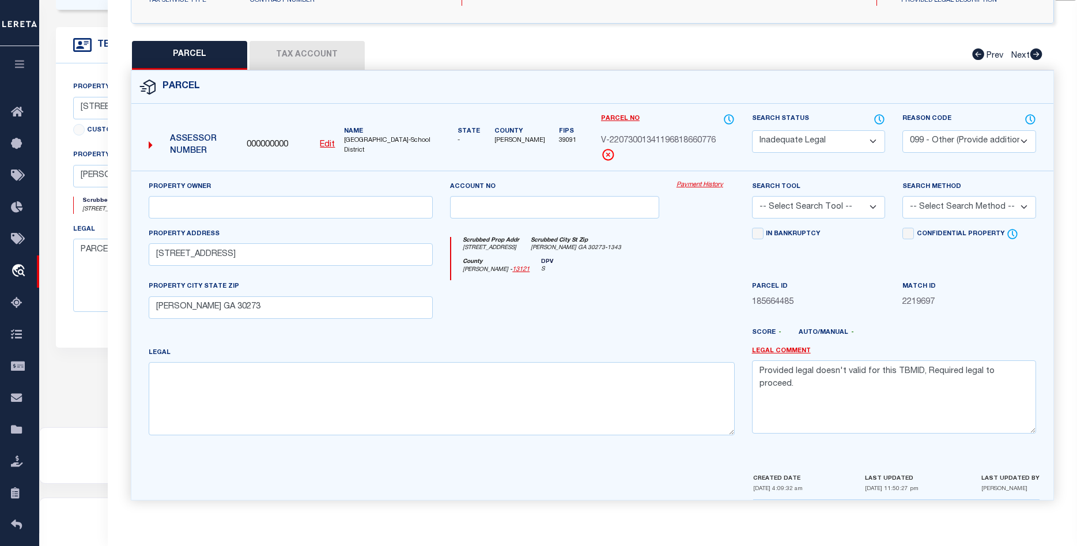
click at [1003, 325] on div "Match ID 2219697" at bounding box center [969, 303] width 151 height 47
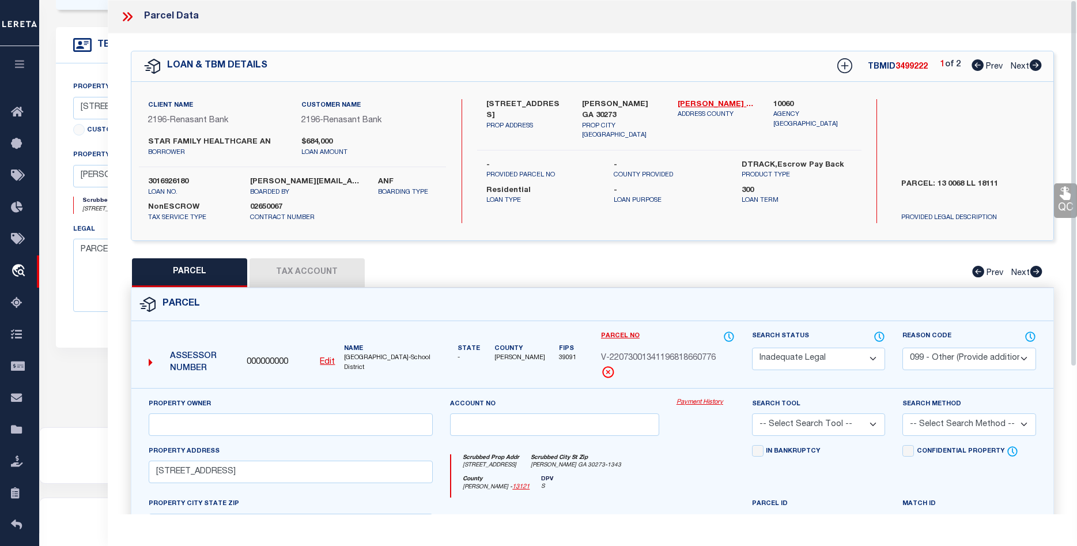
scroll to position [102, 0]
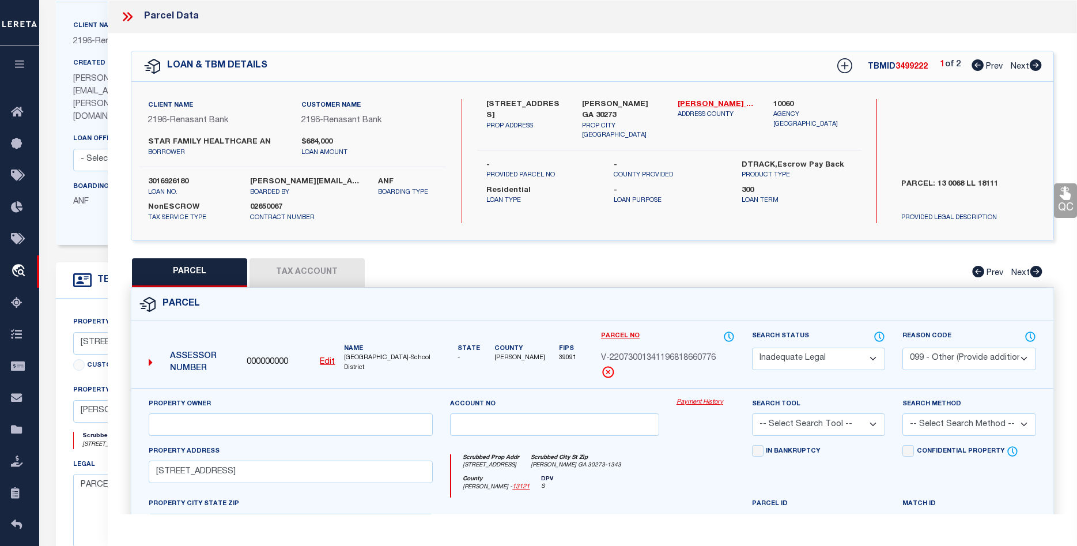
click at [129, 12] on icon at bounding box center [127, 16] width 15 height 15
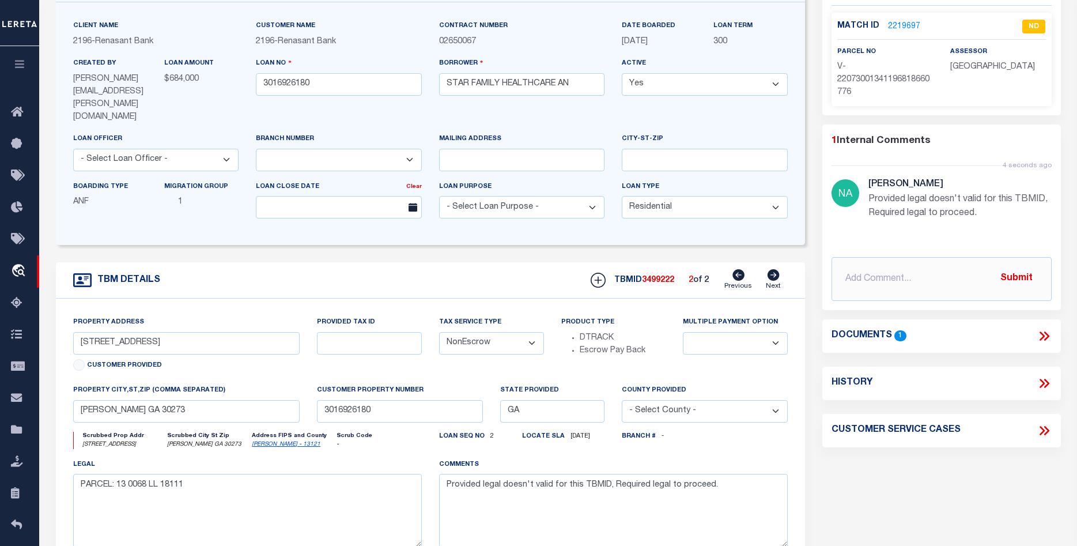
click at [738, 269] on icon at bounding box center [738, 275] width 12 height 12
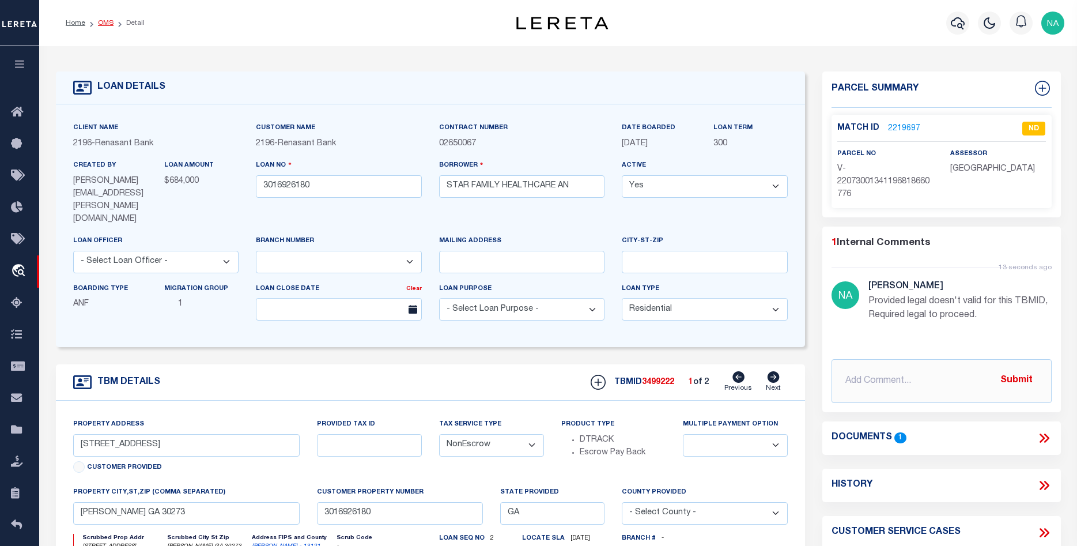
click at [107, 24] on link "OMS" at bounding box center [106, 23] width 16 height 7
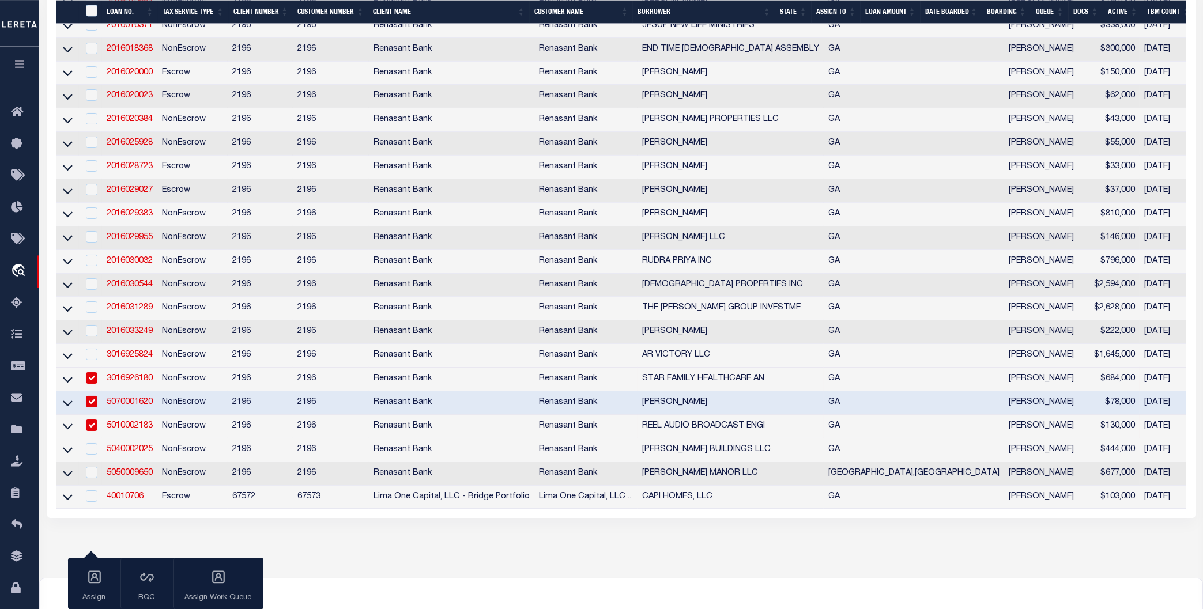
scroll to position [1112, 0]
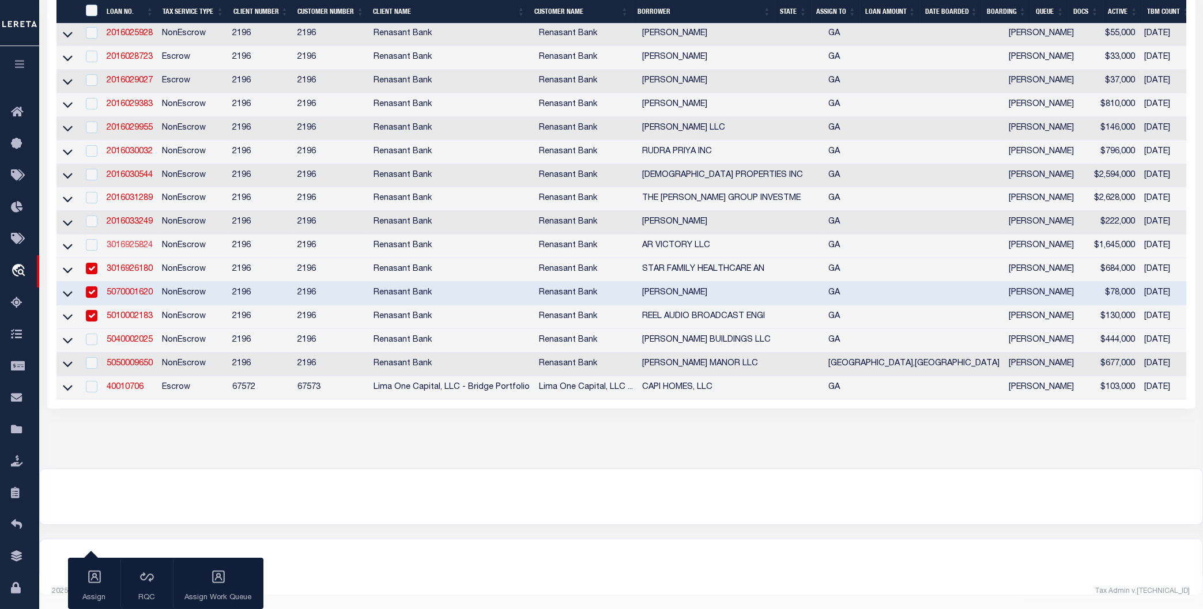
click at [141, 241] on link "3016925824" at bounding box center [130, 245] width 46 height 8
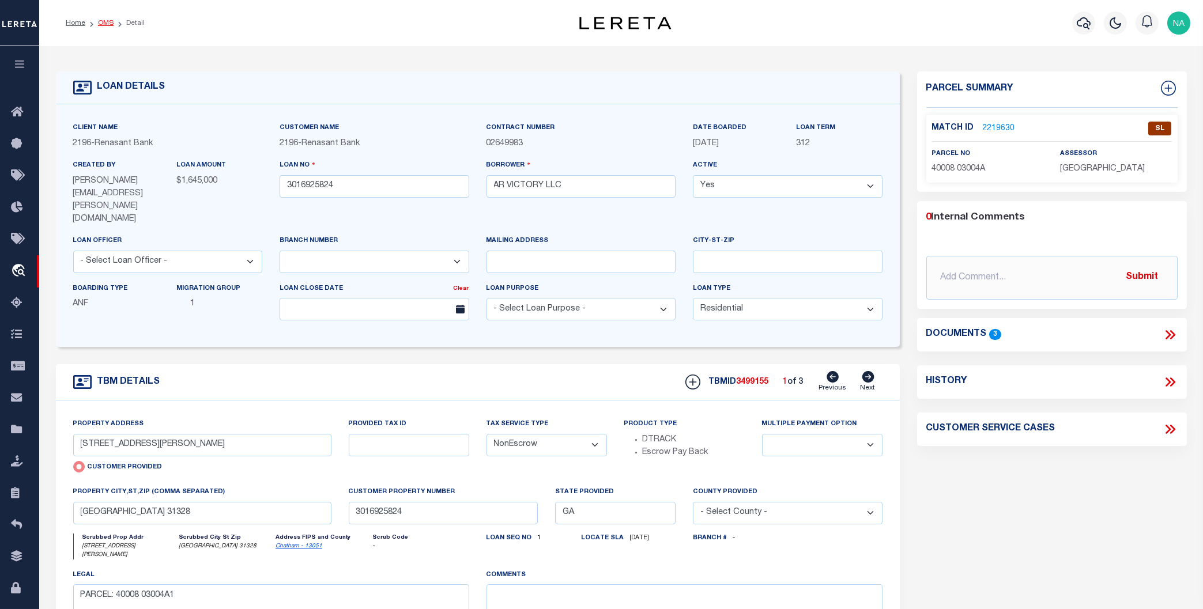
click at [108, 21] on link "OMS" at bounding box center [106, 23] width 16 height 7
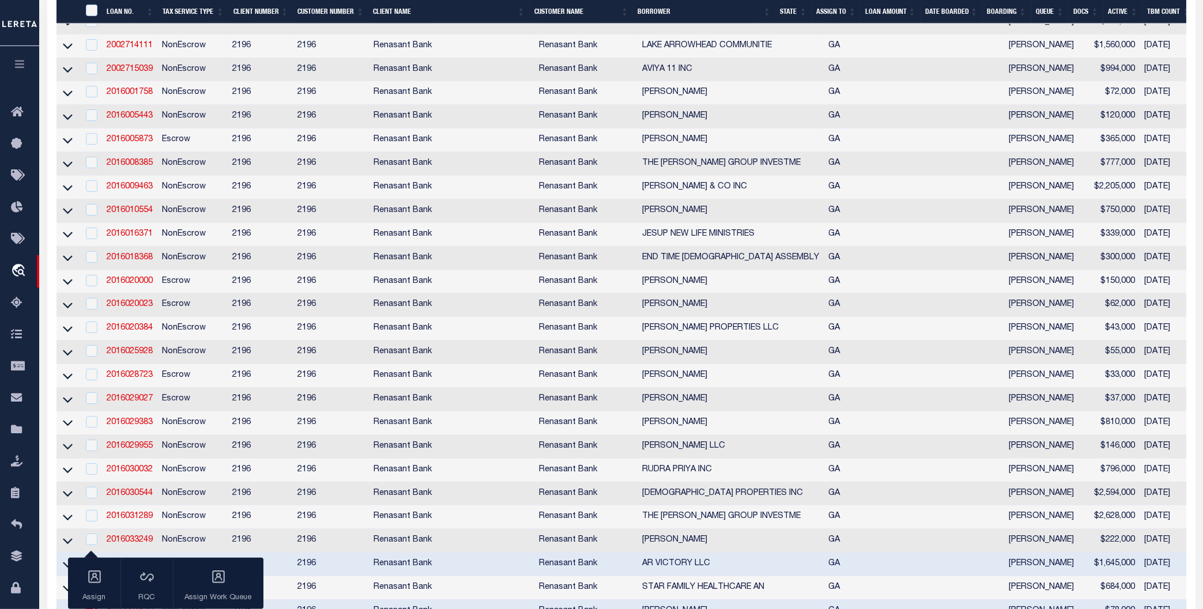
scroll to position [1063, 0]
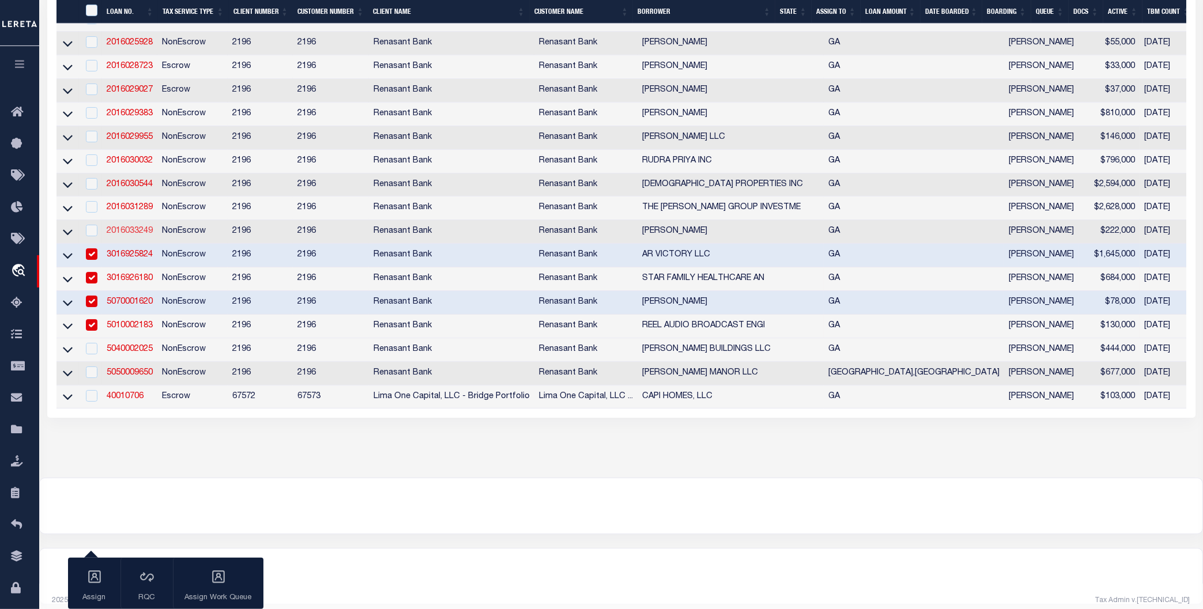
click at [144, 235] on link "2016033249" at bounding box center [130, 231] width 46 height 8
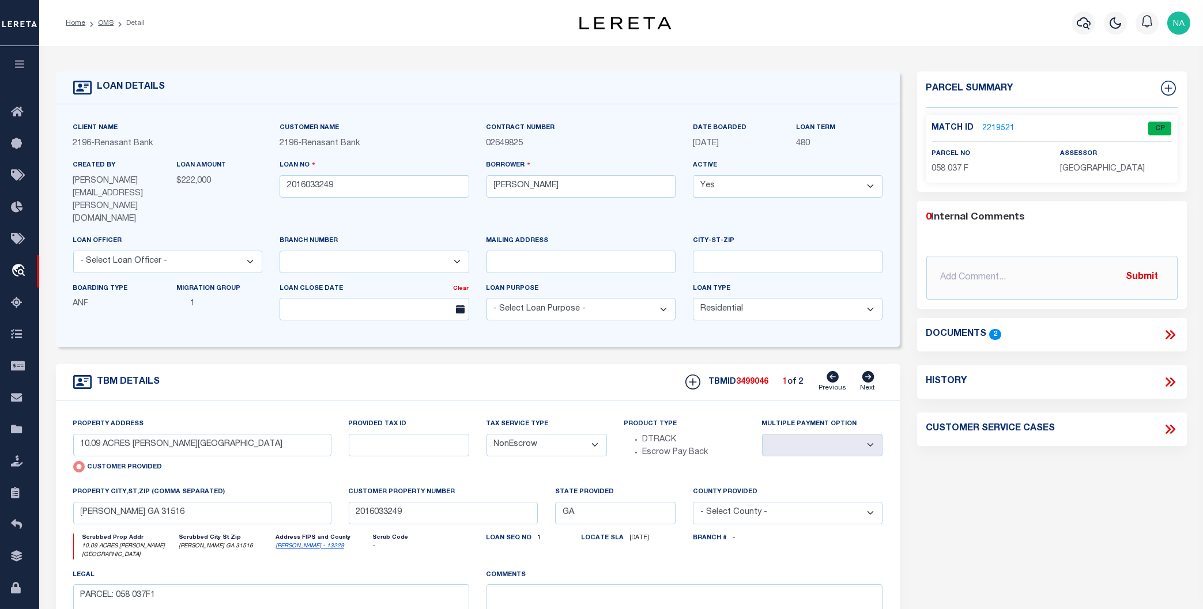
click at [865, 371] on icon at bounding box center [868, 377] width 12 height 12
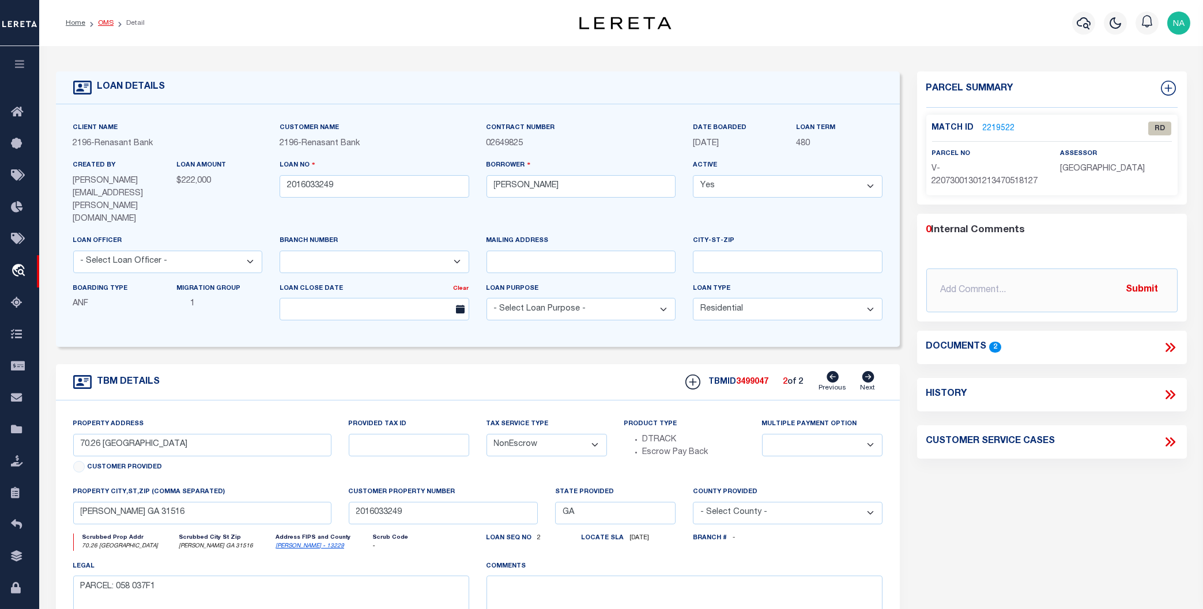
click at [105, 24] on link "OMS" at bounding box center [106, 23] width 16 height 7
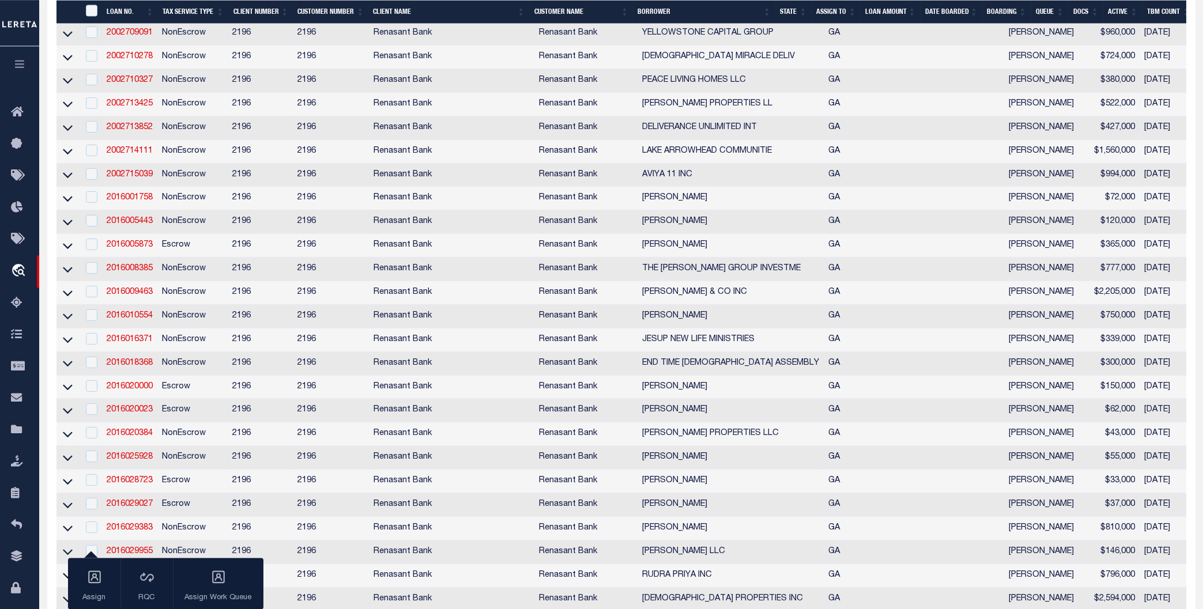
scroll to position [958, 0]
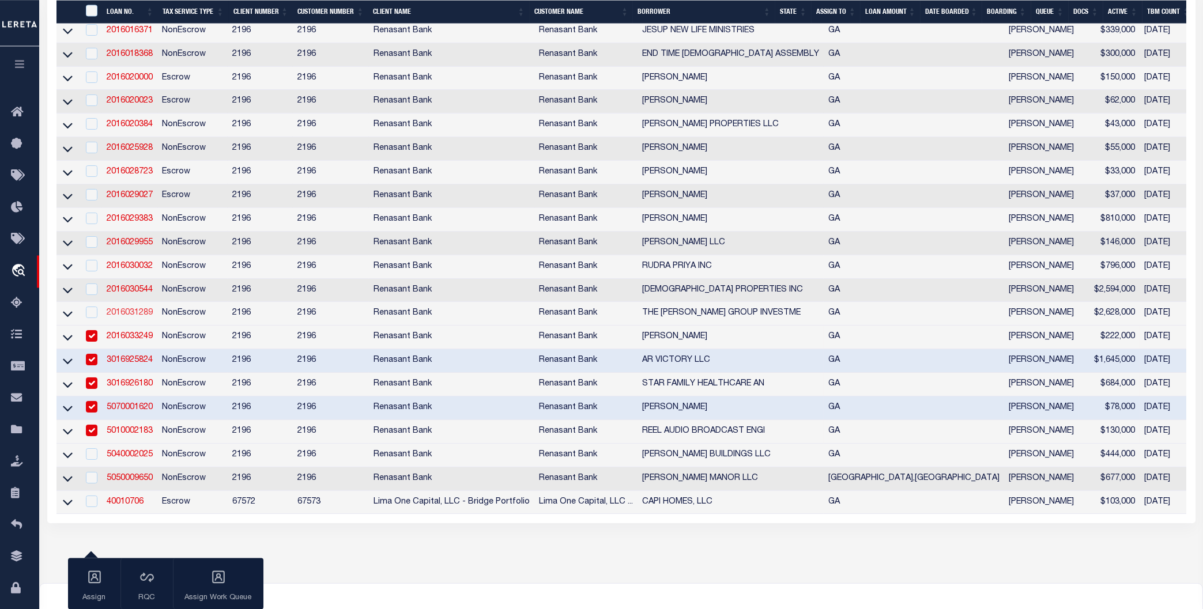
click at [126, 317] on link "2016031289" at bounding box center [130, 313] width 46 height 8
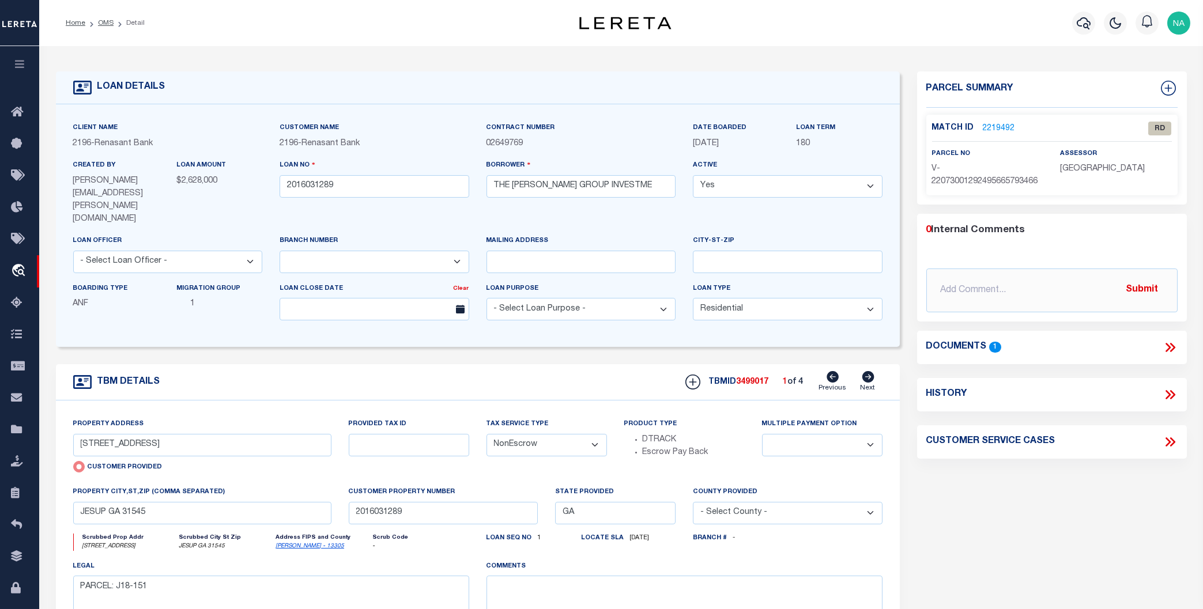
click at [873, 371] on icon at bounding box center [868, 377] width 12 height 12
click at [1077, 347] on icon at bounding box center [1167, 347] width 5 height 9
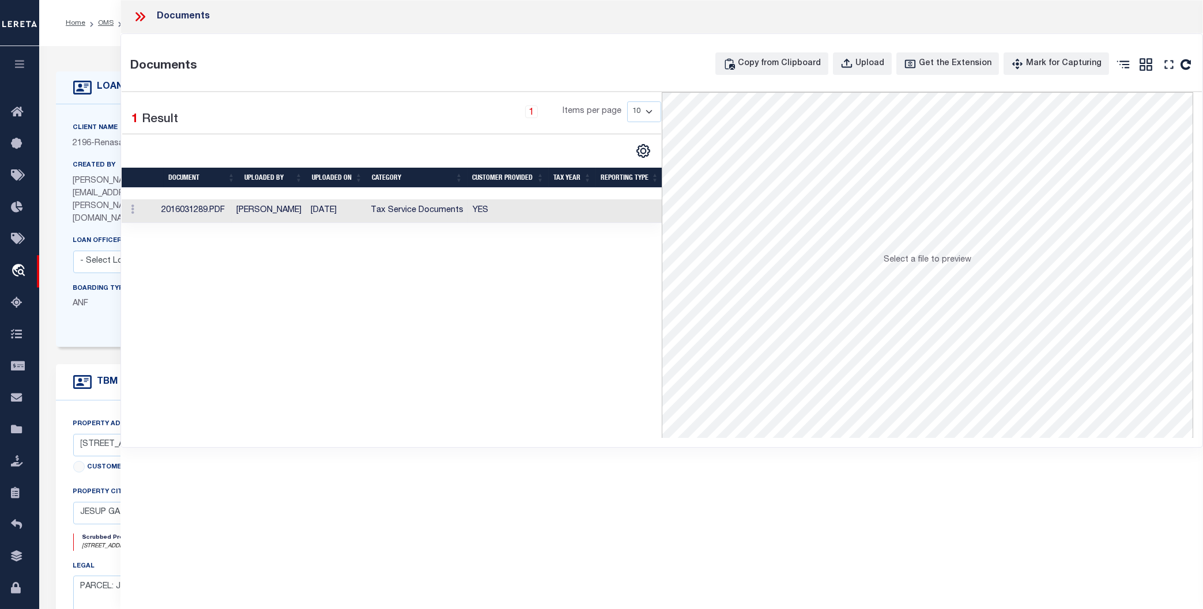
click at [386, 213] on td "Tax Service Documents" at bounding box center [417, 211] width 102 height 24
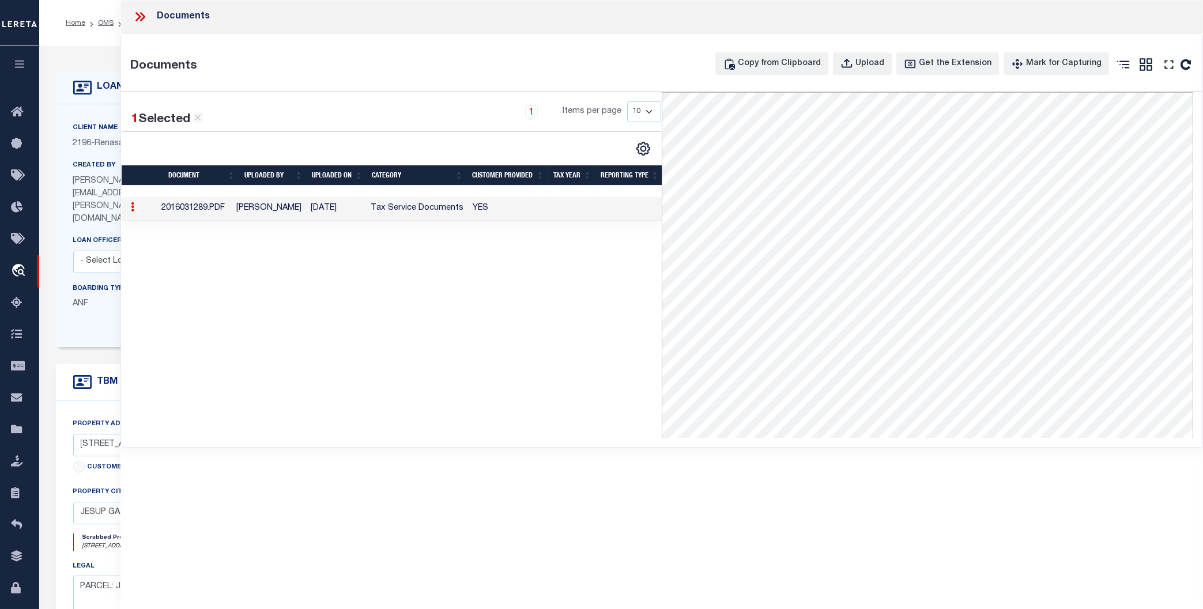
click at [471, 256] on div "1 Selected 1 Result 1 Items per page 10 25 50 100" at bounding box center [392, 265] width 540 height 346
click at [134, 16] on icon at bounding box center [140, 16] width 15 height 15
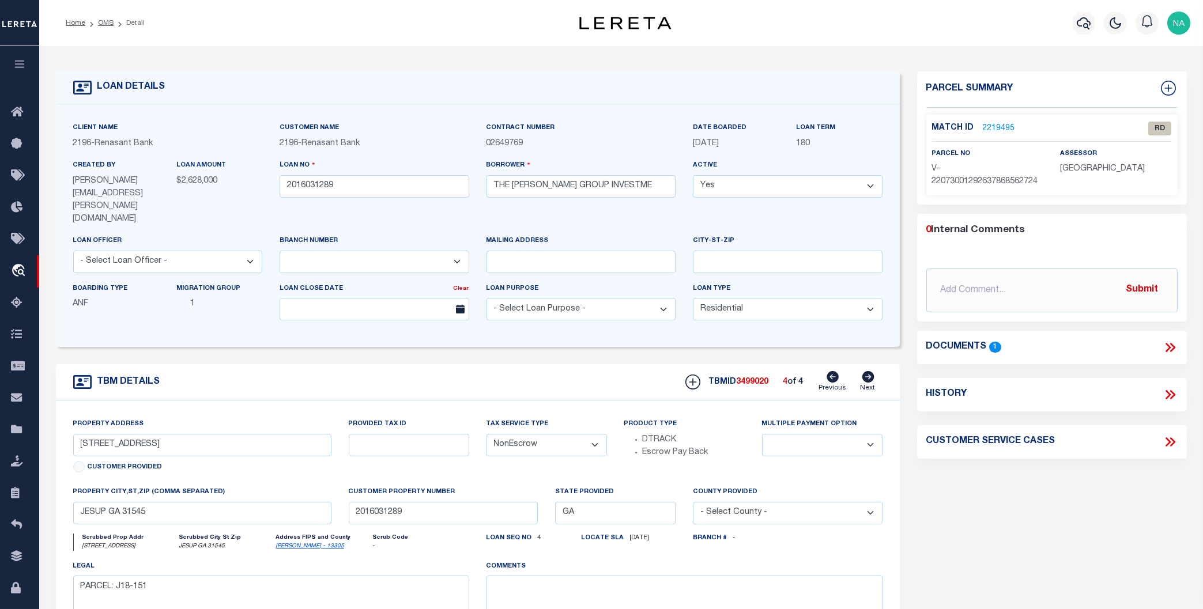
click at [835, 371] on icon at bounding box center [832, 377] width 12 height 12
drag, startPoint x: 118, startPoint y: 421, endPoint x: 59, endPoint y: 425, distance: 59.5
click at [73, 434] on input "[STREET_ADDRESS]" at bounding box center [202, 445] width 258 height 22
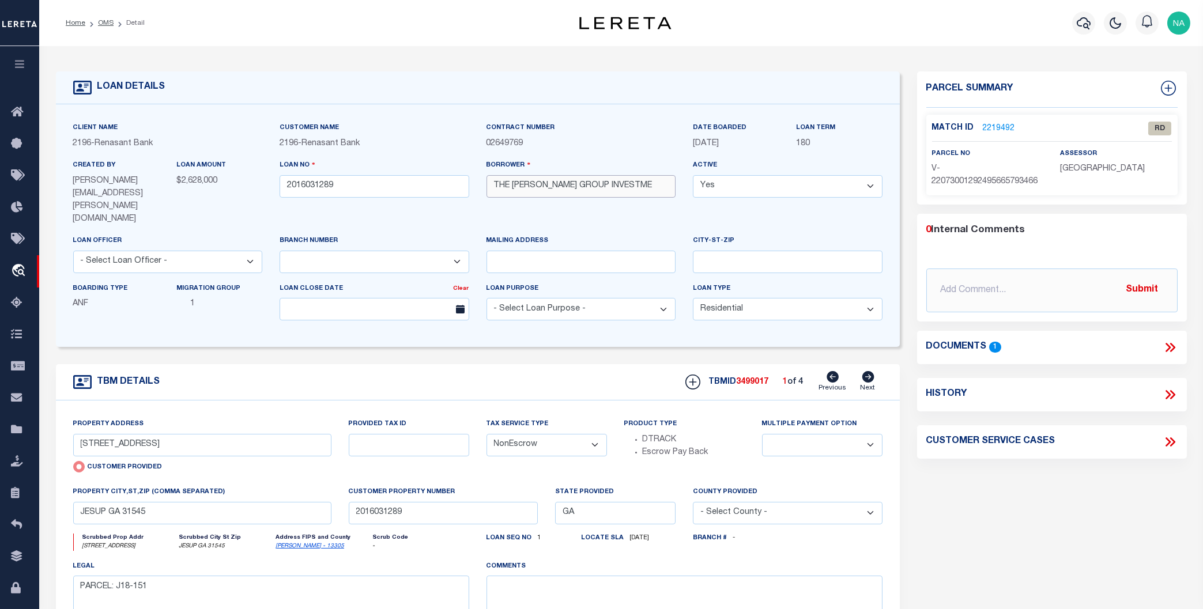
drag, startPoint x: 500, startPoint y: 187, endPoint x: 460, endPoint y: 187, distance: 39.8
click at [486, 187] on input "THE [PERSON_NAME] GROUP INVESTME" at bounding box center [581, 186] width 190 height 22
click at [867, 371] on icon at bounding box center [868, 377] width 12 height 12
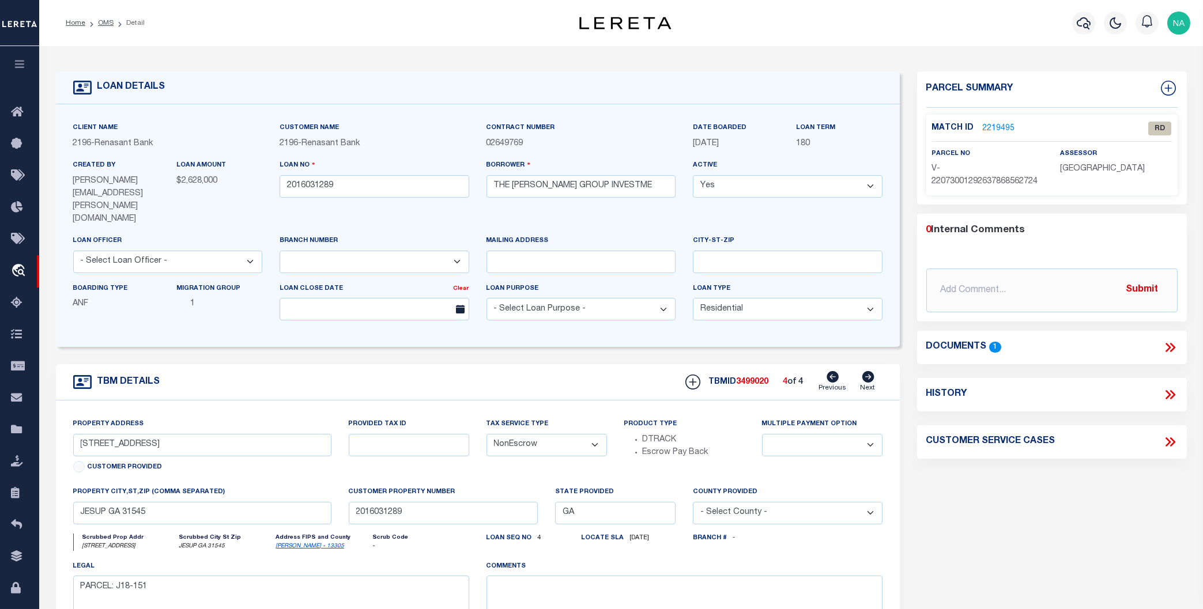
click at [839, 371] on icon at bounding box center [832, 377] width 12 height 12
click at [838, 371] on icon at bounding box center [832, 377] width 12 height 12
drag, startPoint x: 630, startPoint y: 186, endPoint x: 490, endPoint y: 186, distance: 140.0
click at [490, 186] on input "THE [PERSON_NAME] GROUP INVESTME" at bounding box center [581, 186] width 190 height 22
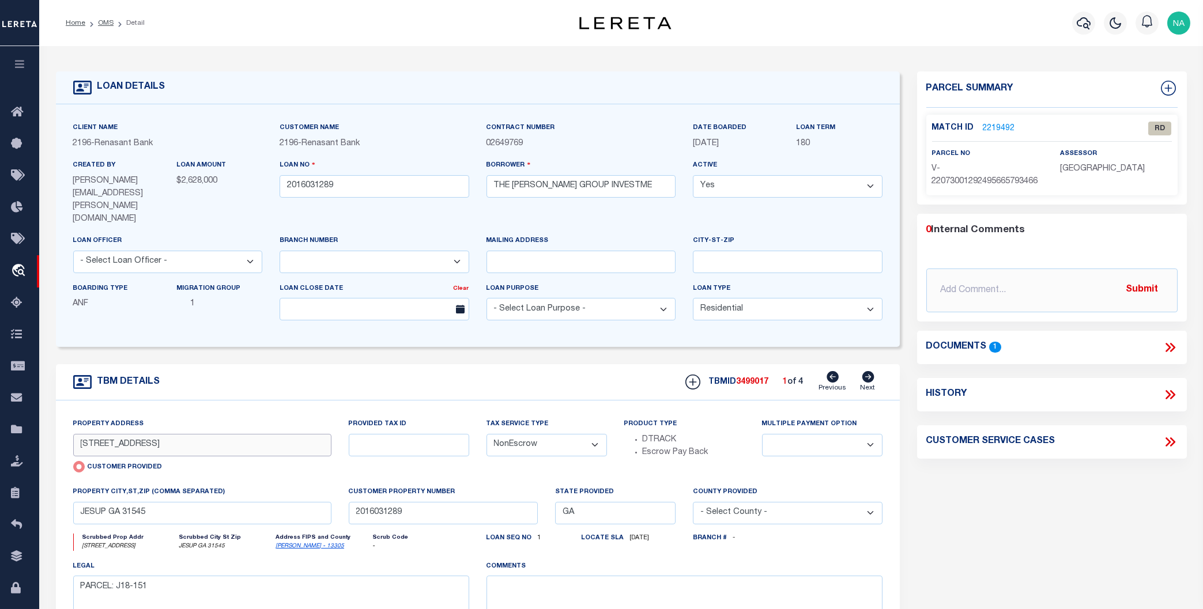
drag, startPoint x: 161, startPoint y: 420, endPoint x: 58, endPoint y: 423, distance: 102.6
click at [73, 434] on input "[STREET_ADDRESS]" at bounding box center [202, 445] width 258 height 22
click at [164, 434] on input "[STREET_ADDRESS]" at bounding box center [202, 445] width 258 height 22
drag, startPoint x: 158, startPoint y: 422, endPoint x: 52, endPoint y: 414, distance: 106.3
click at [73, 434] on input "[STREET_ADDRESS]" at bounding box center [202, 445] width 258 height 22
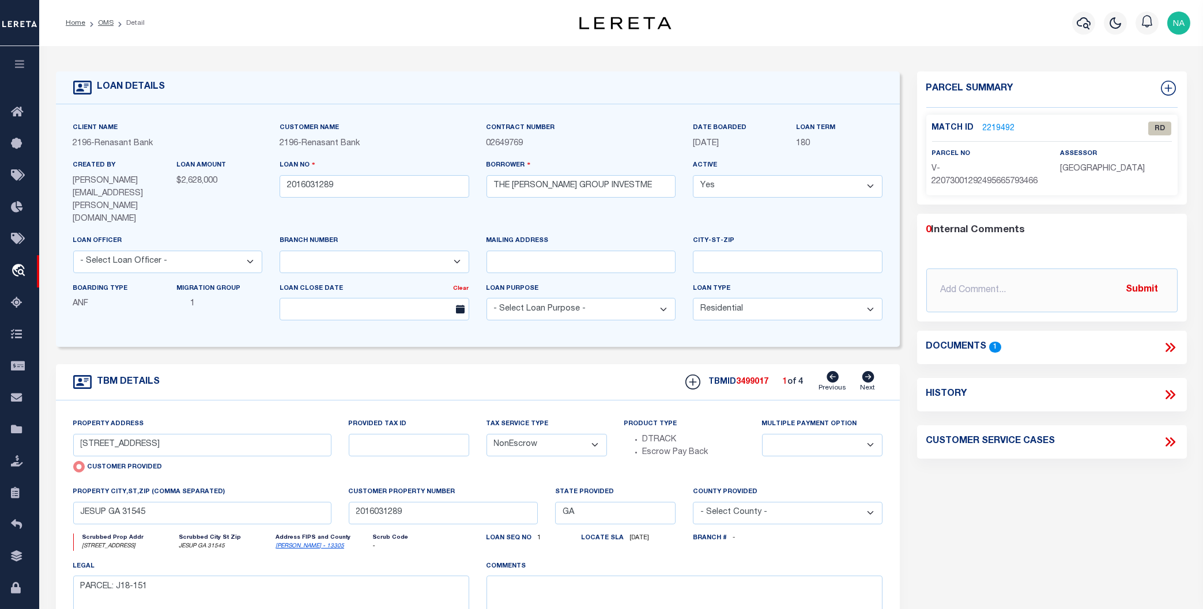
click at [868, 371] on icon at bounding box center [868, 377] width 12 height 12
drag, startPoint x: 176, startPoint y: 421, endPoint x: 54, endPoint y: 418, distance: 122.8
click at [73, 434] on input "[STREET_ADDRESS]" at bounding box center [202, 445] width 258 height 22
click at [229, 434] on input "[STREET_ADDRESS]" at bounding box center [202, 445] width 258 height 22
drag, startPoint x: 142, startPoint y: 421, endPoint x: 66, endPoint y: 422, distance: 76.1
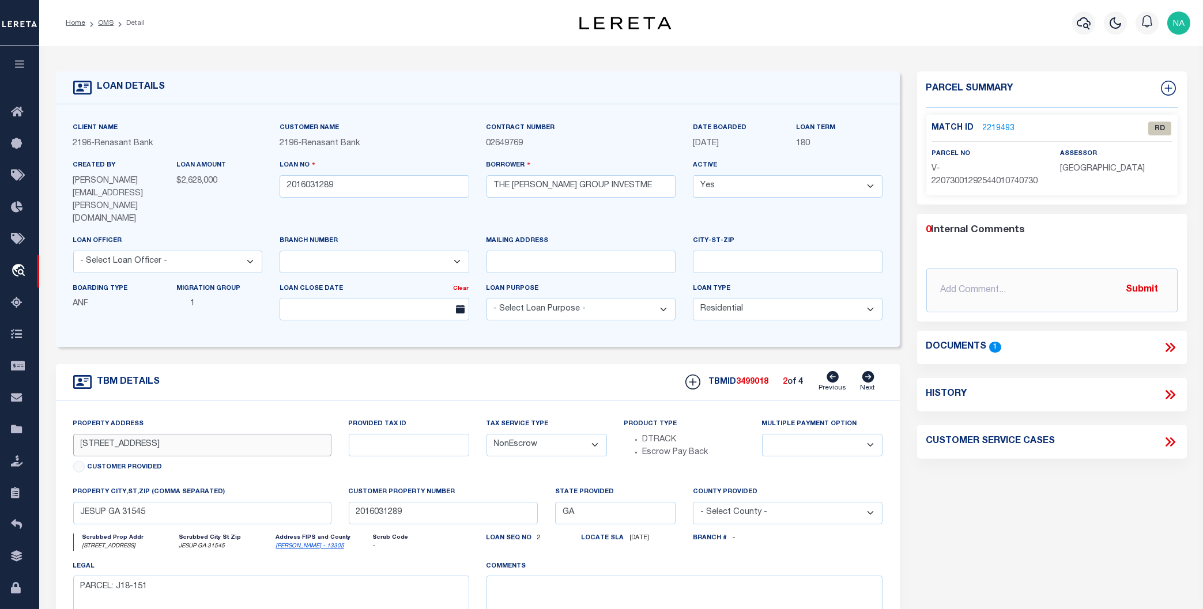
click at [73, 434] on input "[STREET_ADDRESS]" at bounding box center [202, 445] width 258 height 22
click at [271, 373] on div "TBM DETAILS TBMID 3499018 2 of 4 Next" at bounding box center [478, 382] width 844 height 36
click at [866, 371] on icon at bounding box center [868, 377] width 13 height 12
drag, startPoint x: 152, startPoint y: 420, endPoint x: 58, endPoint y: 420, distance: 93.9
click at [73, 434] on input "[STREET_ADDRESS][PERSON_NAME]" at bounding box center [202, 445] width 258 height 22
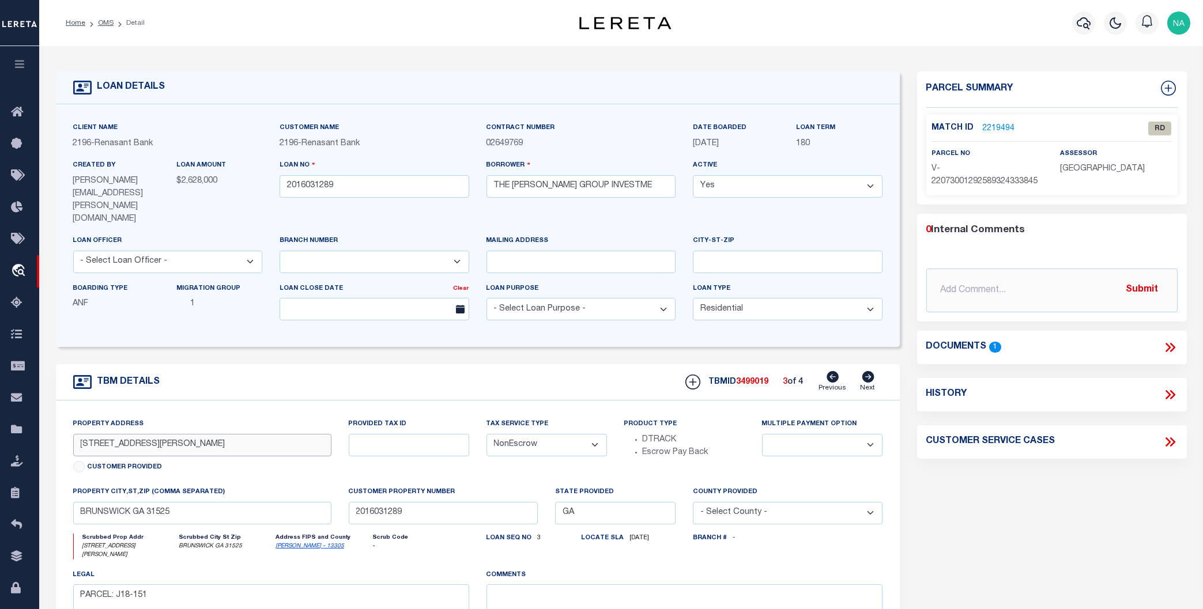
click at [161, 434] on input "[STREET_ADDRESS][PERSON_NAME]" at bounding box center [202, 445] width 258 height 22
drag, startPoint x: 152, startPoint y: 420, endPoint x: 69, endPoint y: 422, distance: 83.6
click at [73, 434] on input "[STREET_ADDRESS][PERSON_NAME]" at bounding box center [202, 445] width 258 height 22
click at [250, 434] on input "[STREET_ADDRESS][PERSON_NAME]" at bounding box center [202, 445] width 258 height 22
drag, startPoint x: 201, startPoint y: 424, endPoint x: 51, endPoint y: 424, distance: 149.8
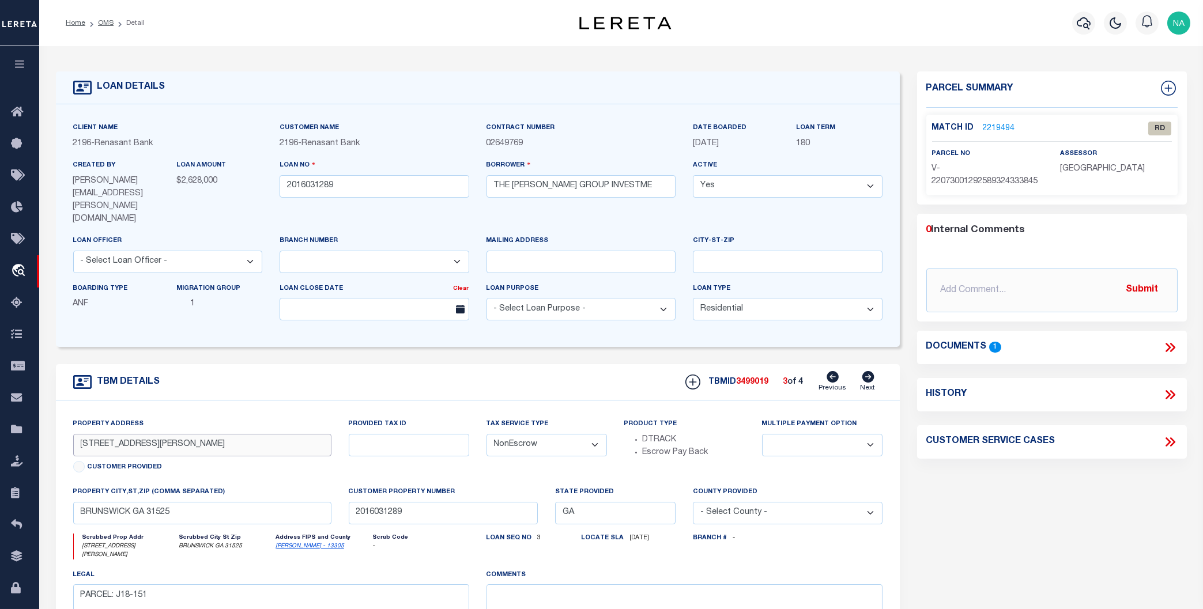
click at [73, 434] on input "[STREET_ADDRESS][PERSON_NAME]" at bounding box center [202, 445] width 258 height 22
click at [236, 401] on div "Property Address [STREET_ADDRESS][PERSON_NAME] Customer Provided Provided Tax I…" at bounding box center [478, 547] width 844 height 292
click at [869, 371] on icon at bounding box center [868, 377] width 13 height 12
drag, startPoint x: 172, startPoint y: 421, endPoint x: 73, endPoint y: 424, distance: 99.7
click at [73, 434] on input "[STREET_ADDRESS]" at bounding box center [202, 445] width 258 height 22
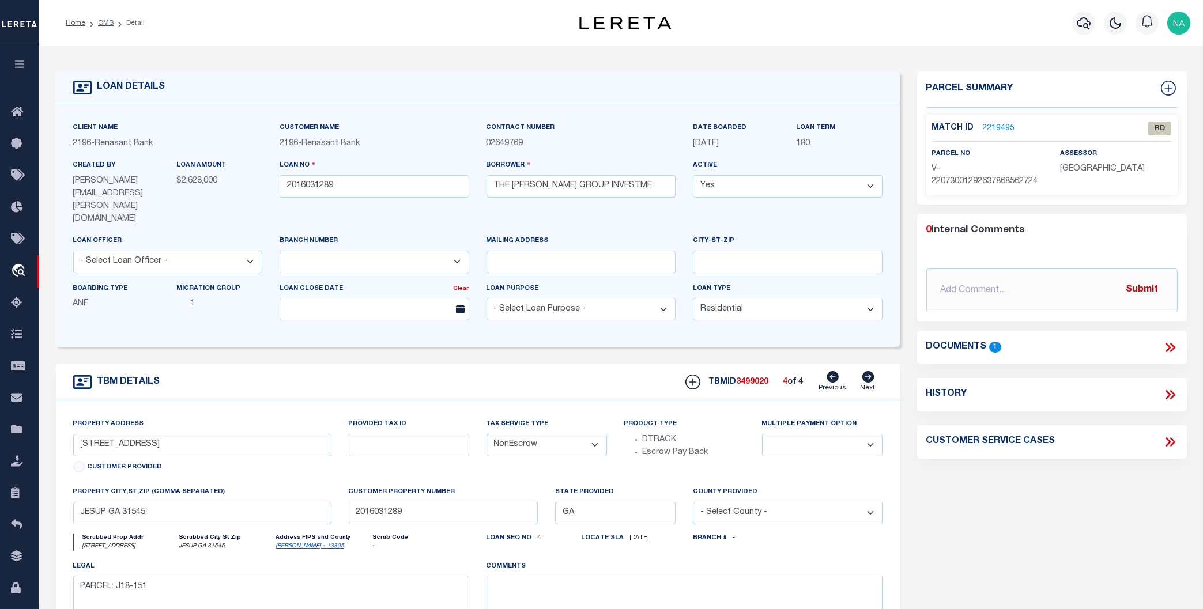
click at [277, 364] on div "TBM DETAILS TBMID 3499020 4 of 4 Next" at bounding box center [478, 382] width 844 height 36
click at [834, 371] on icon at bounding box center [832, 377] width 12 height 12
click at [835, 371] on icon at bounding box center [832, 377] width 12 height 12
click at [75, 434] on input "[STREET_ADDRESS]" at bounding box center [202, 445] width 258 height 22
click at [832, 371] on icon at bounding box center [832, 377] width 12 height 12
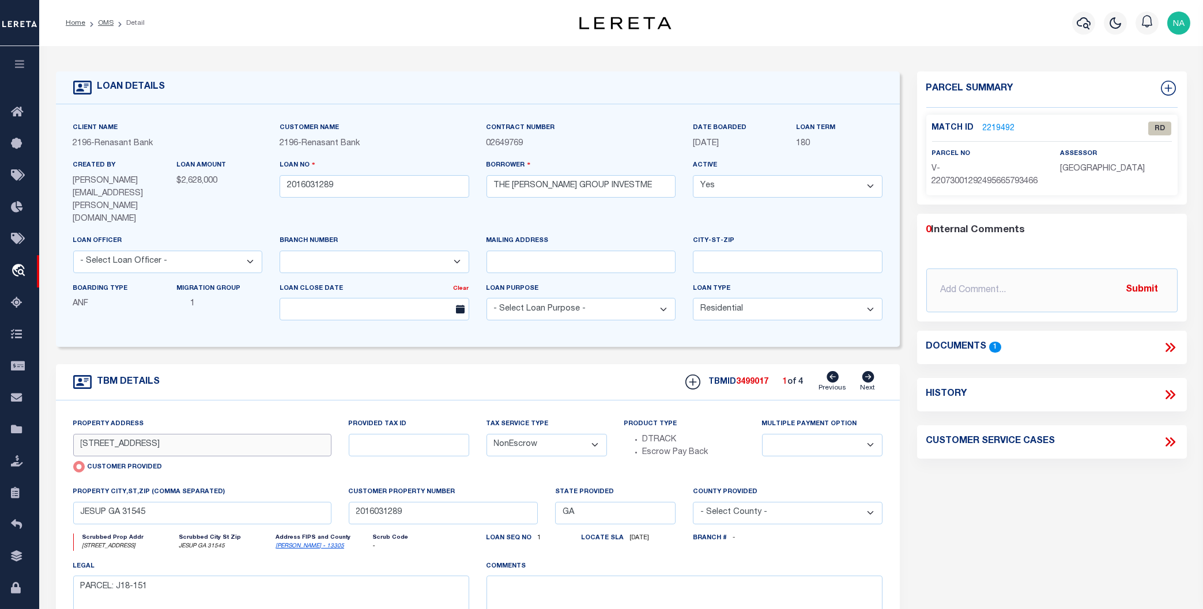
drag, startPoint x: 111, startPoint y: 412, endPoint x: 68, endPoint y: 417, distance: 43.0
click at [73, 434] on input "[STREET_ADDRESS]" at bounding box center [202, 445] width 258 height 22
click at [864, 371] on icon at bounding box center [868, 377] width 12 height 12
click at [872, 371] on icon at bounding box center [868, 377] width 12 height 12
click at [870, 371] on icon at bounding box center [868, 377] width 12 height 12
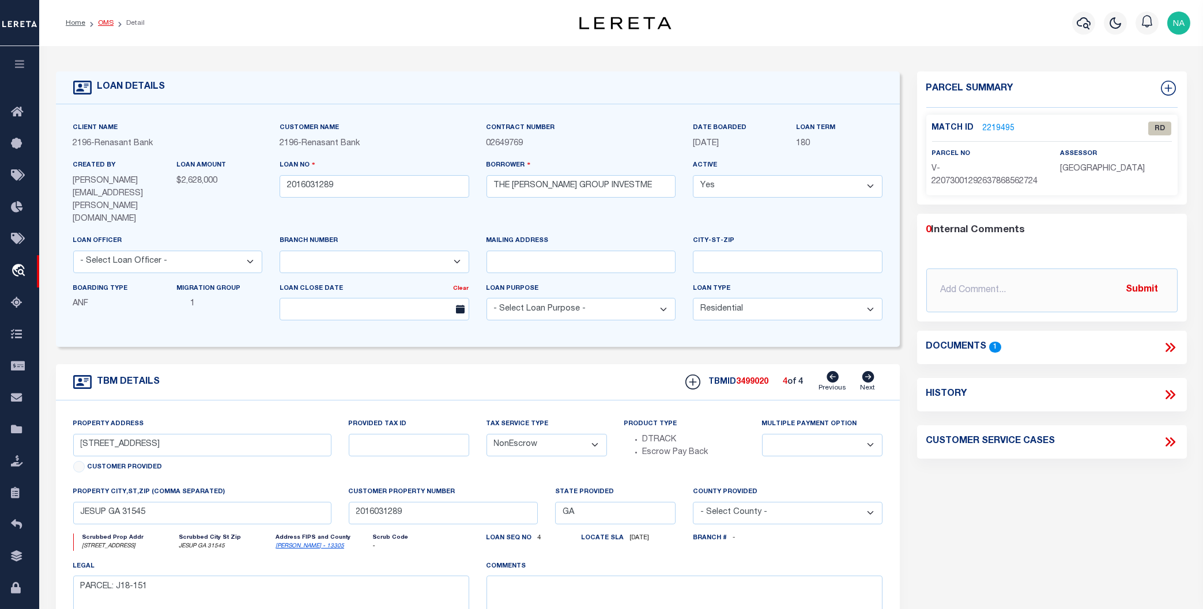
click at [105, 22] on link "OMS" at bounding box center [106, 23] width 16 height 7
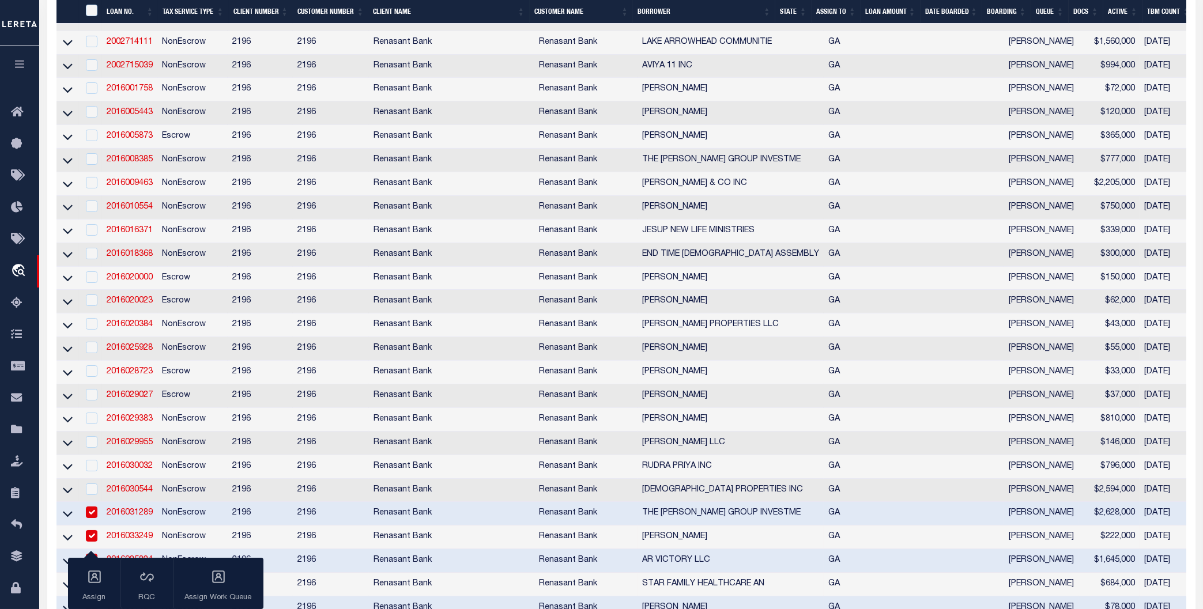
scroll to position [1067, 0]
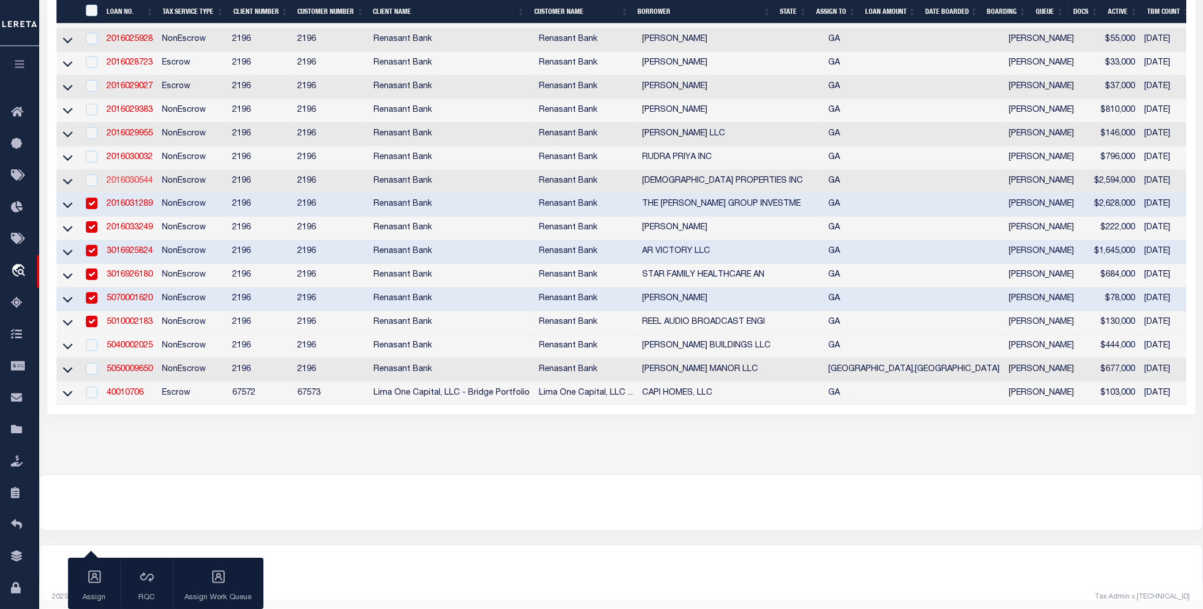
click at [140, 185] on link "2016030544" at bounding box center [130, 181] width 46 height 8
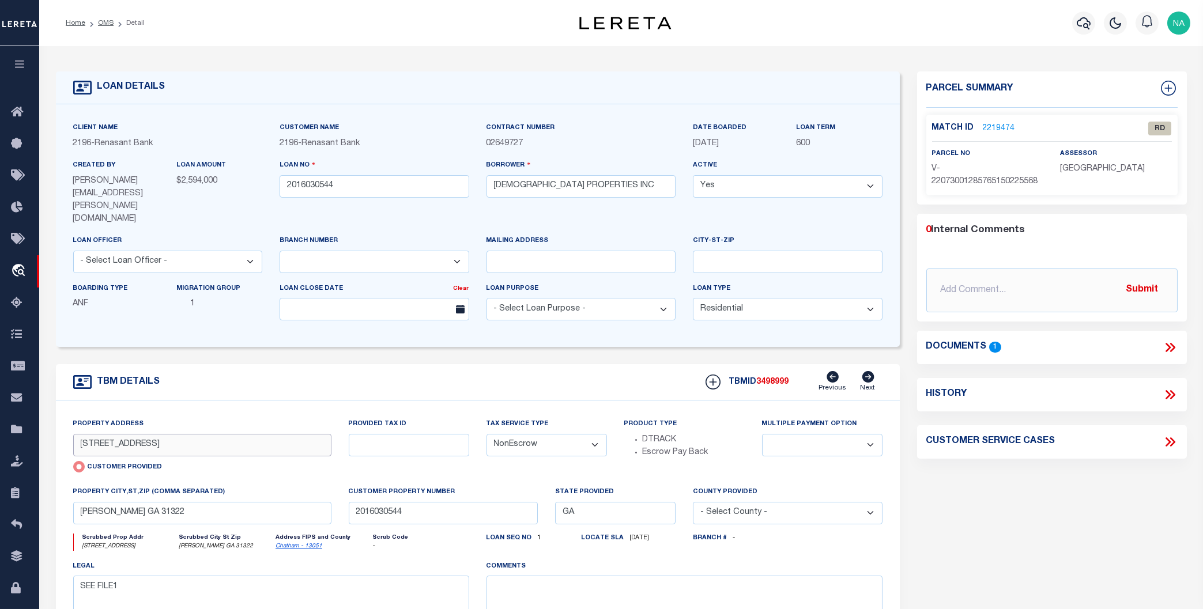
drag, startPoint x: 170, startPoint y: 420, endPoint x: 69, endPoint y: 422, distance: 101.5
click at [73, 434] on input "[STREET_ADDRESS]" at bounding box center [202, 445] width 258 height 22
drag, startPoint x: 609, startPoint y: 186, endPoint x: 473, endPoint y: 186, distance: 136.6
click at [486, 186] on input "[DEMOGRAPHIC_DATA] PROPERTIES INC" at bounding box center [581, 186] width 190 height 22
click at [197, 434] on input "[STREET_ADDRESS]" at bounding box center [202, 445] width 258 height 22
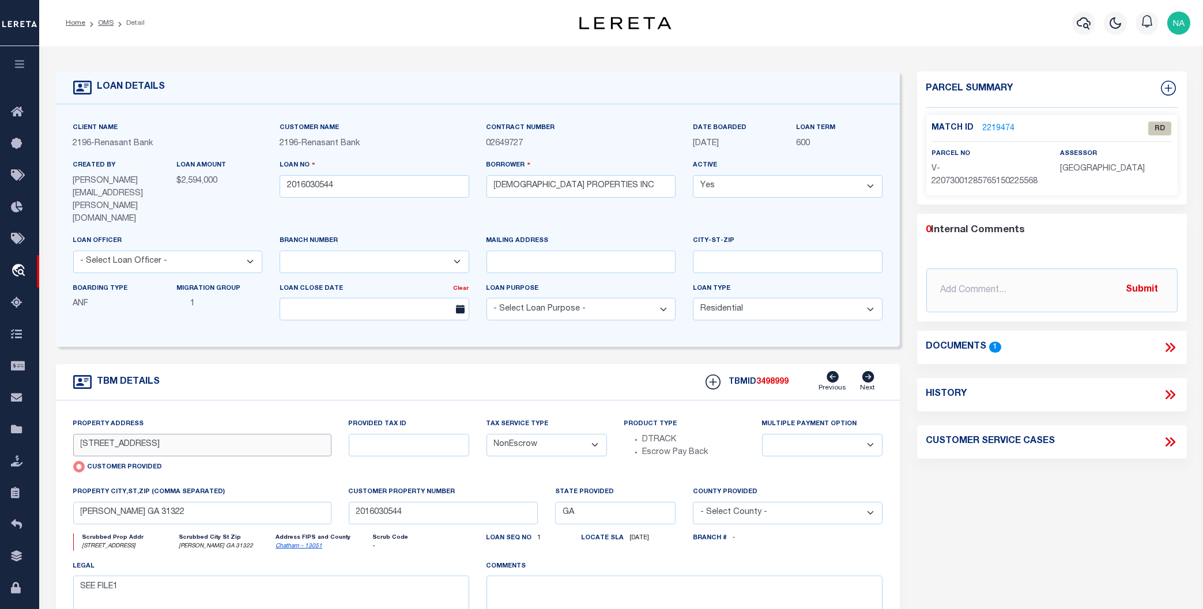
click at [197, 434] on input "[STREET_ADDRESS]" at bounding box center [202, 445] width 258 height 22
click at [105, 22] on link "OMS" at bounding box center [106, 23] width 16 height 7
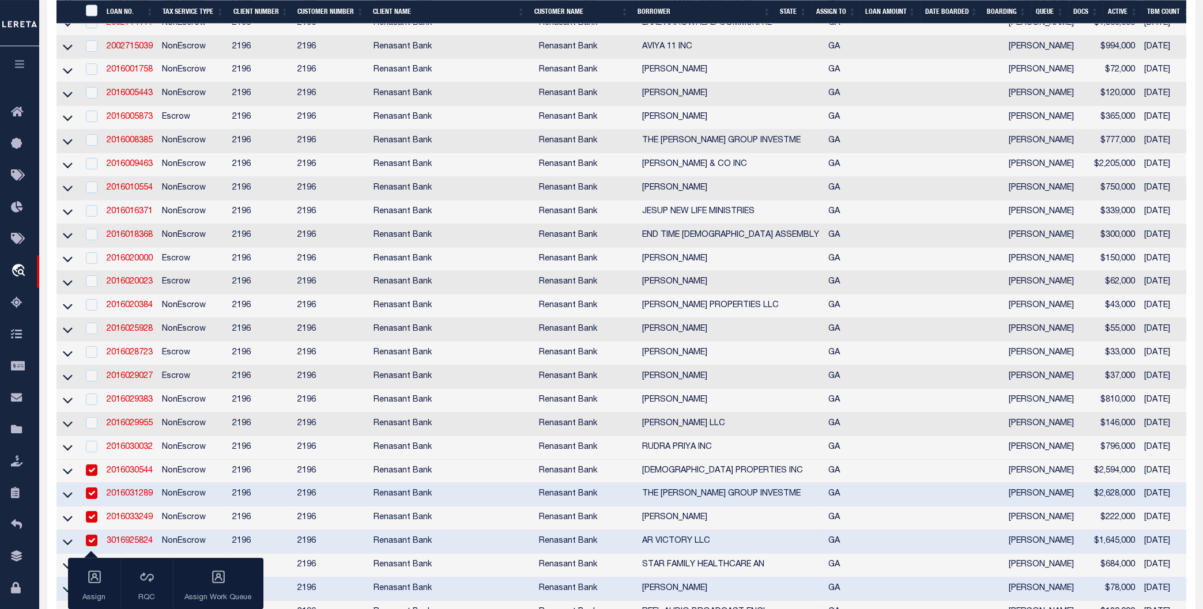
scroll to position [1112, 0]
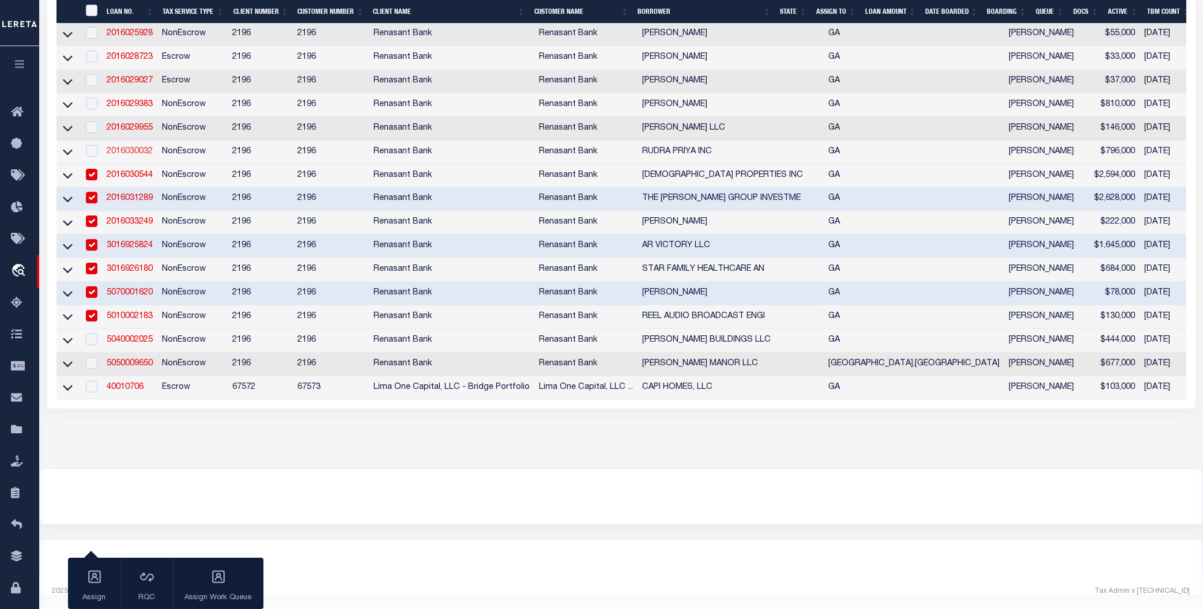
click at [139, 148] on link "2016030032" at bounding box center [130, 152] width 46 height 8
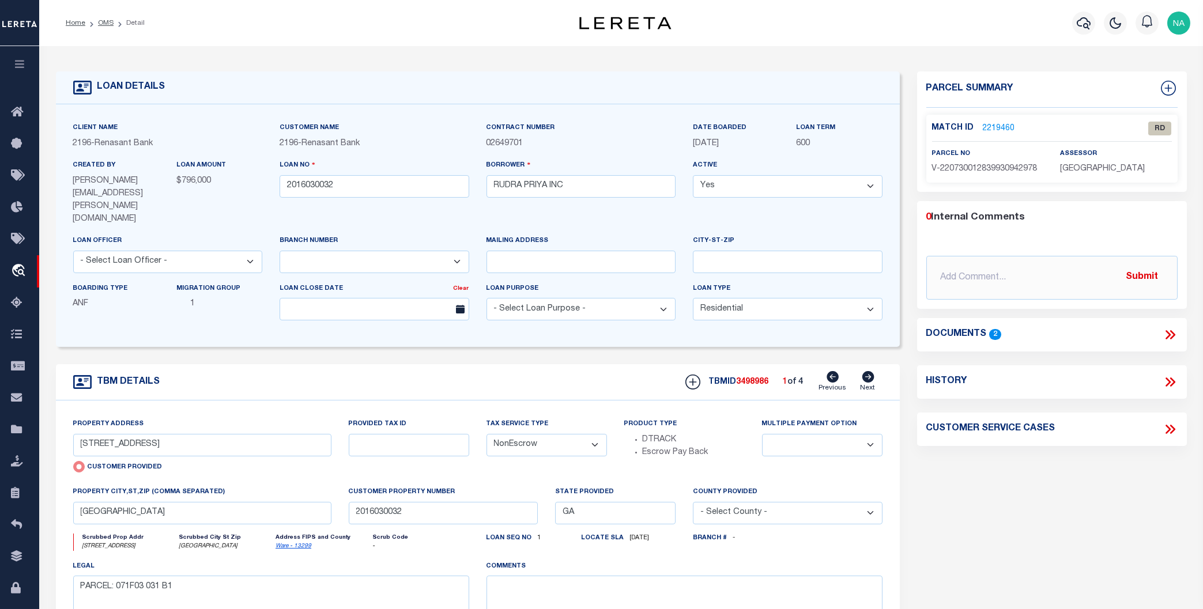
click at [867, 371] on icon at bounding box center [868, 377] width 12 height 12
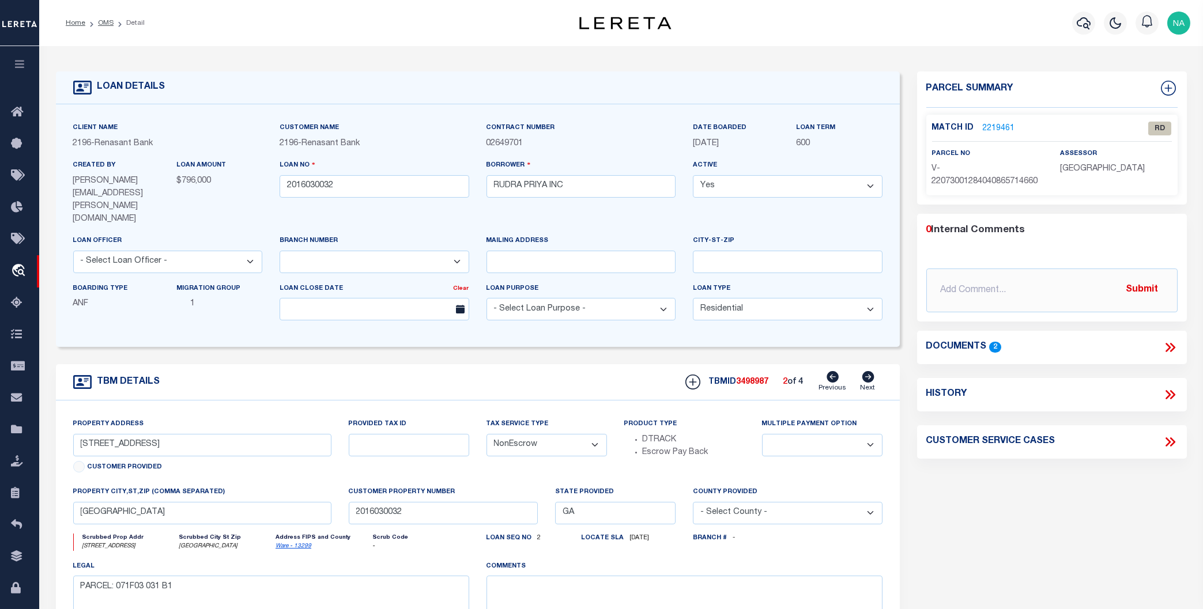
click at [867, 371] on icon at bounding box center [868, 377] width 12 height 12
click at [1077, 346] on icon at bounding box center [1171, 347] width 5 height 9
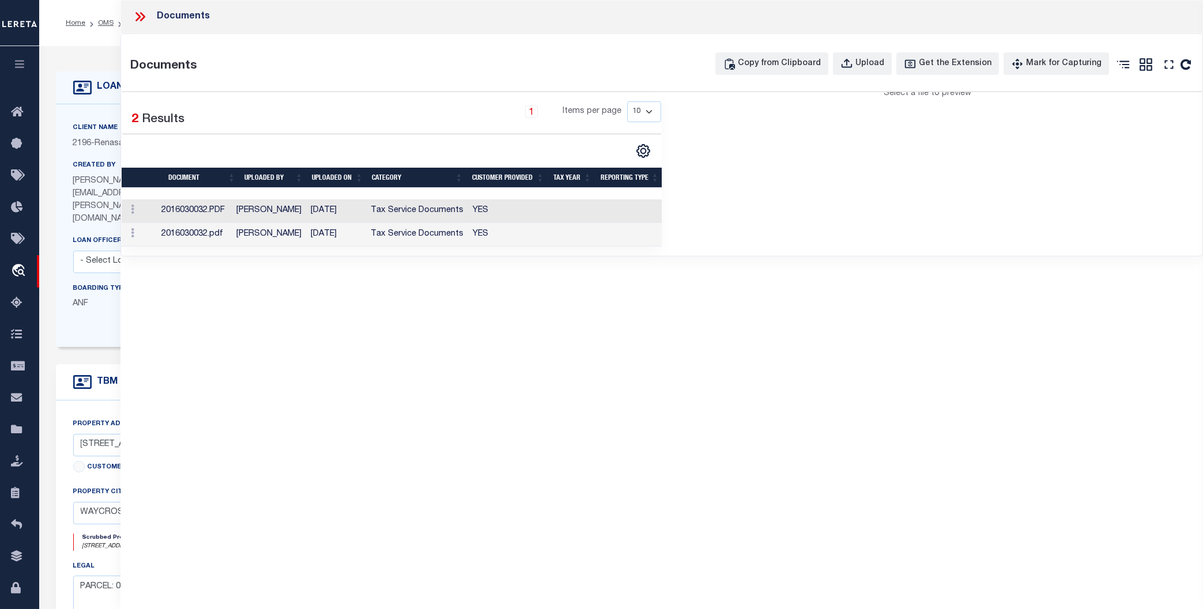
click at [440, 215] on td "Tax Service Documents" at bounding box center [417, 211] width 102 height 24
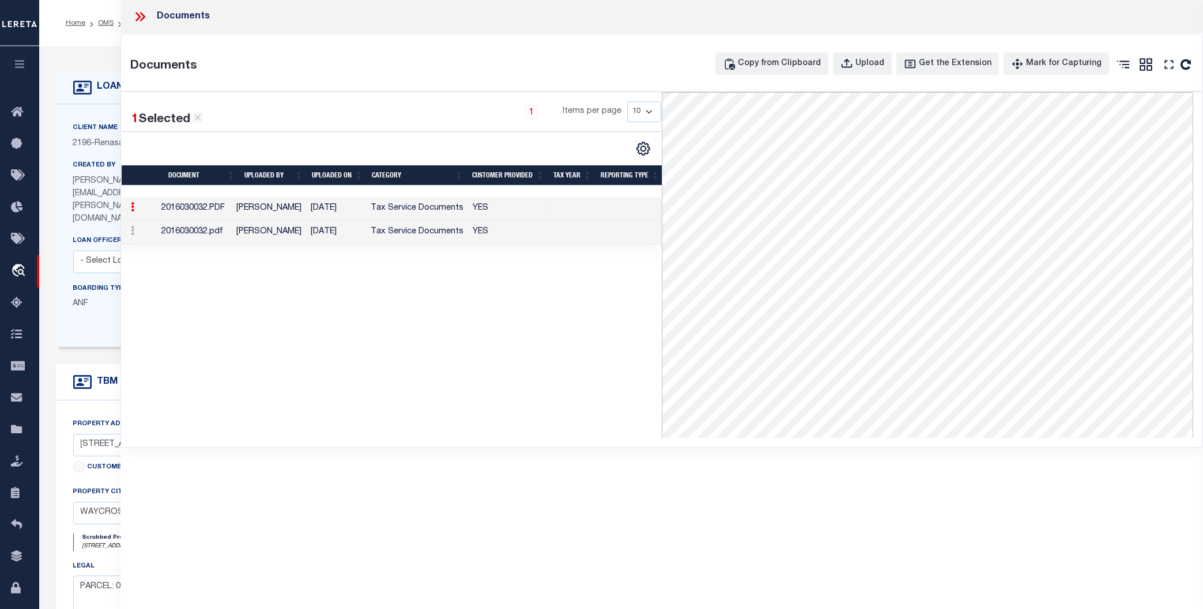
click at [333, 233] on td "[DATE]" at bounding box center [336, 233] width 60 height 24
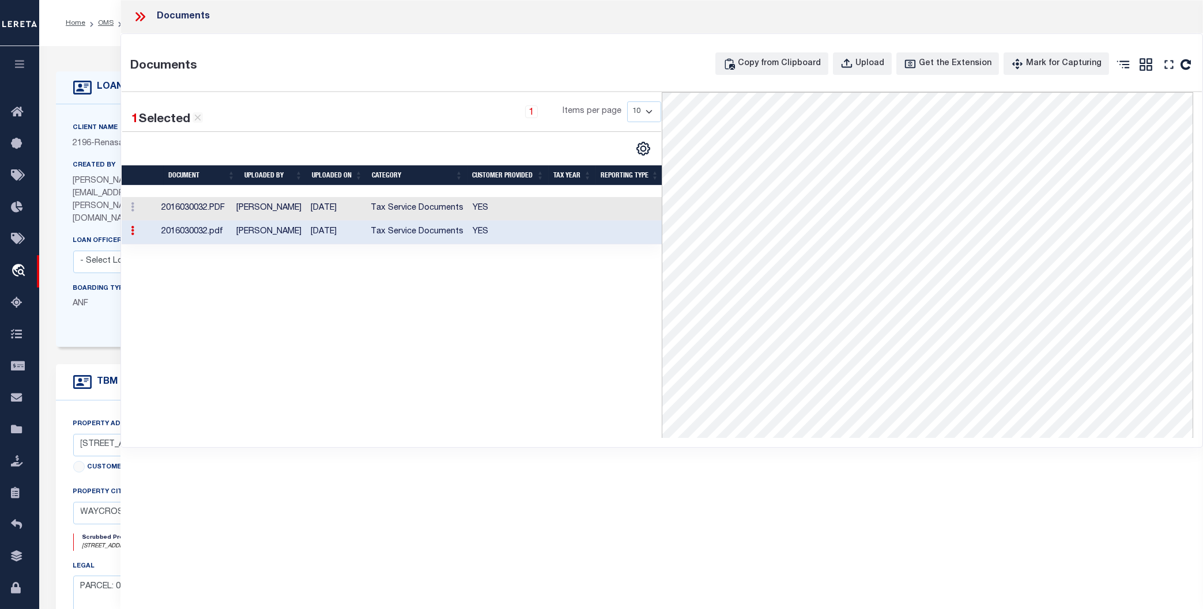
click at [368, 357] on div "1 Selected 2 Results 1 Items per page 10 25 50 100" at bounding box center [392, 265] width 540 height 346
click at [140, 15] on icon at bounding box center [140, 16] width 15 height 15
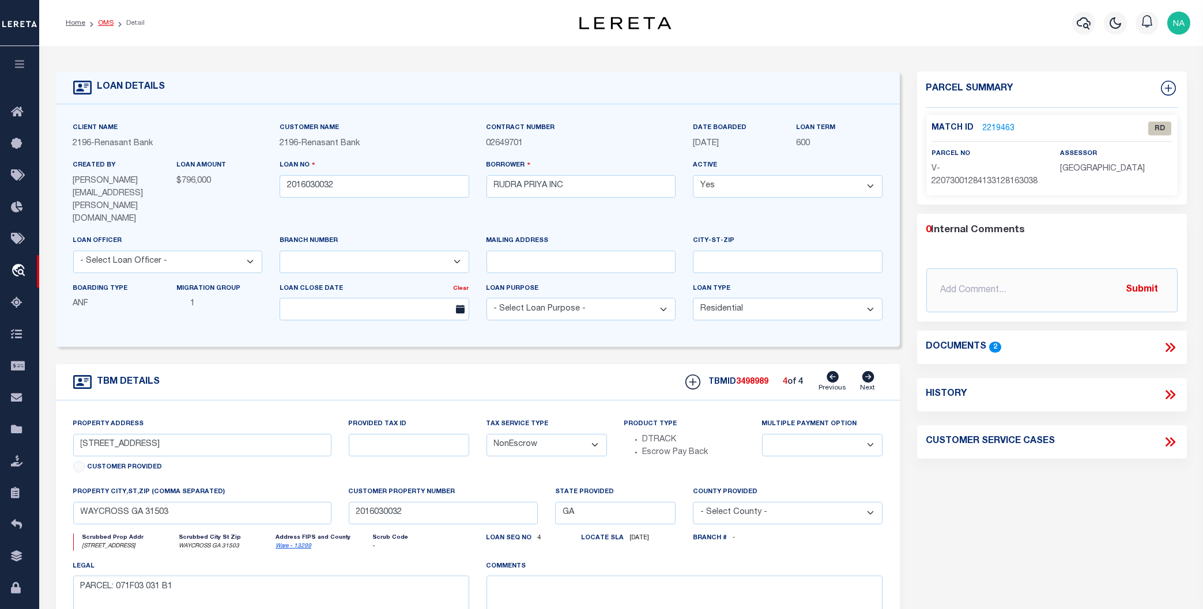
click at [106, 20] on link "OMS" at bounding box center [106, 23] width 16 height 7
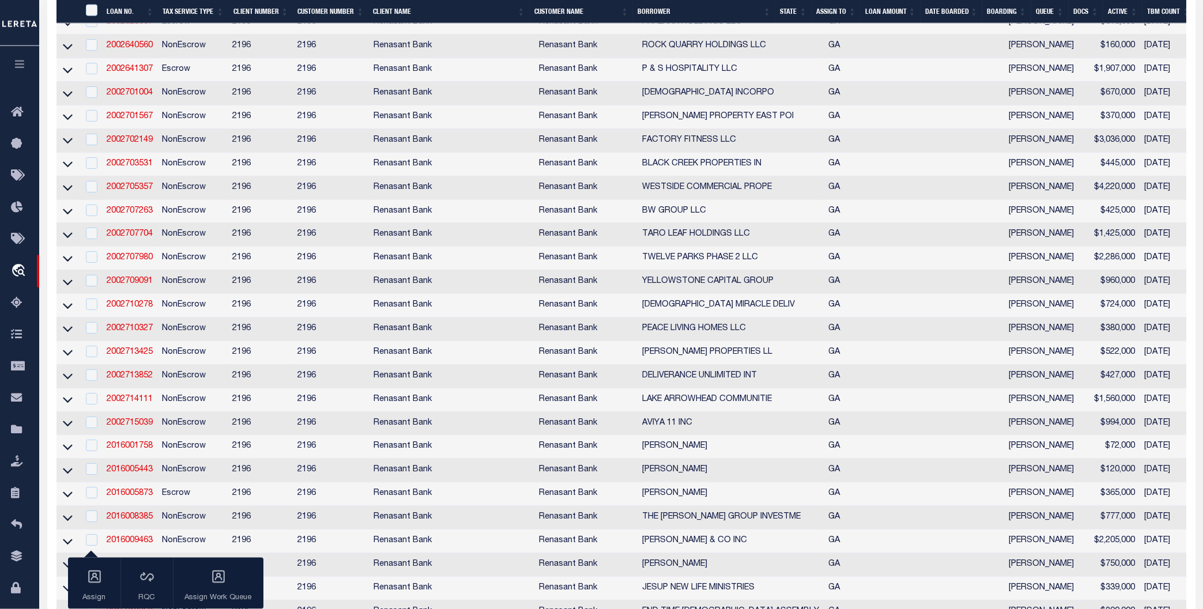
scroll to position [737, 0]
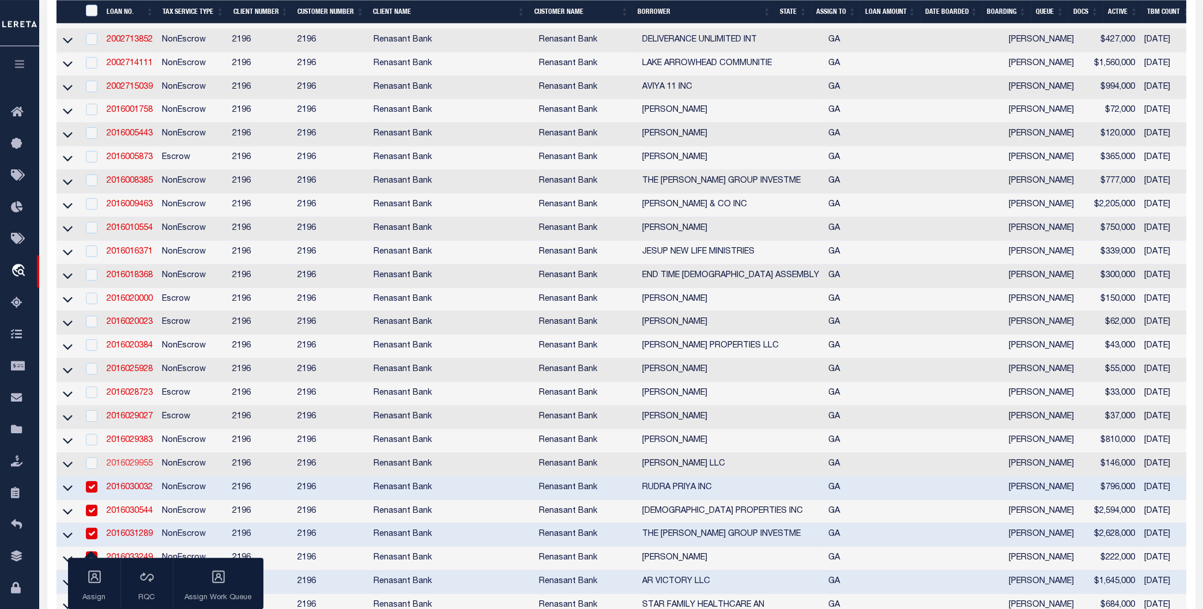
click at [133, 468] on link "2016029955" at bounding box center [130, 464] width 46 height 8
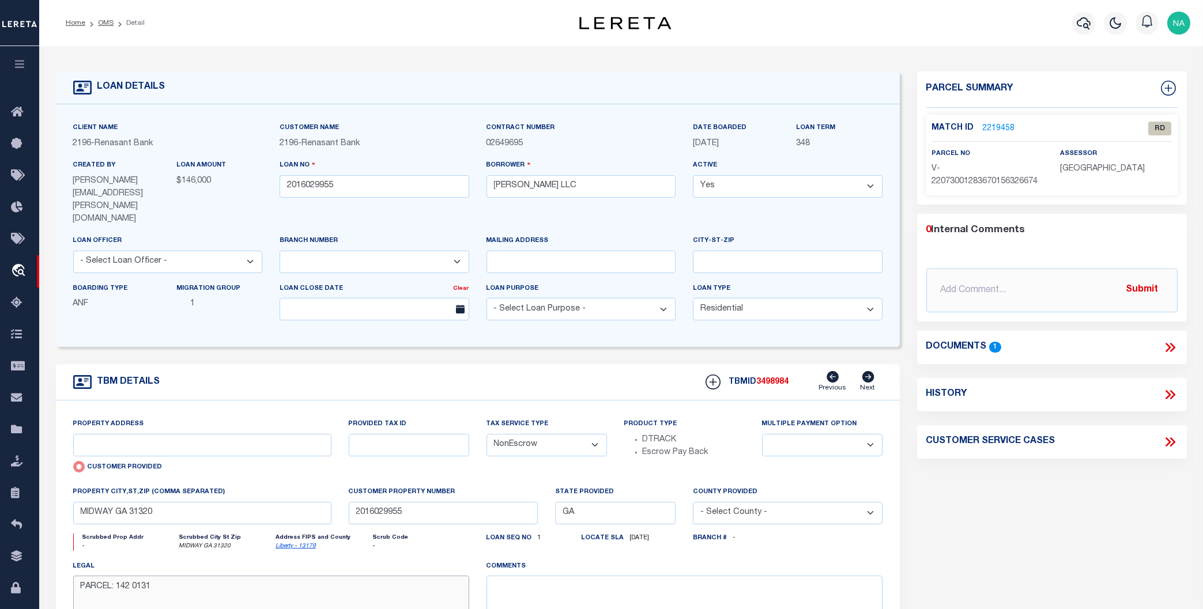
drag, startPoint x: 150, startPoint y: 563, endPoint x: 120, endPoint y: 565, distance: 30.6
click at [120, 545] on textarea "PARCEL: 142 0131" at bounding box center [271, 612] width 396 height 73
drag, startPoint x: 545, startPoint y: 187, endPoint x: 489, endPoint y: 186, distance: 55.3
click at [489, 186] on input "[PERSON_NAME] LLC" at bounding box center [581, 186] width 190 height 22
click at [1053, 519] on div "Parcel Summary Match ID 2219458 0" at bounding box center [1051, 400] width 287 height 658
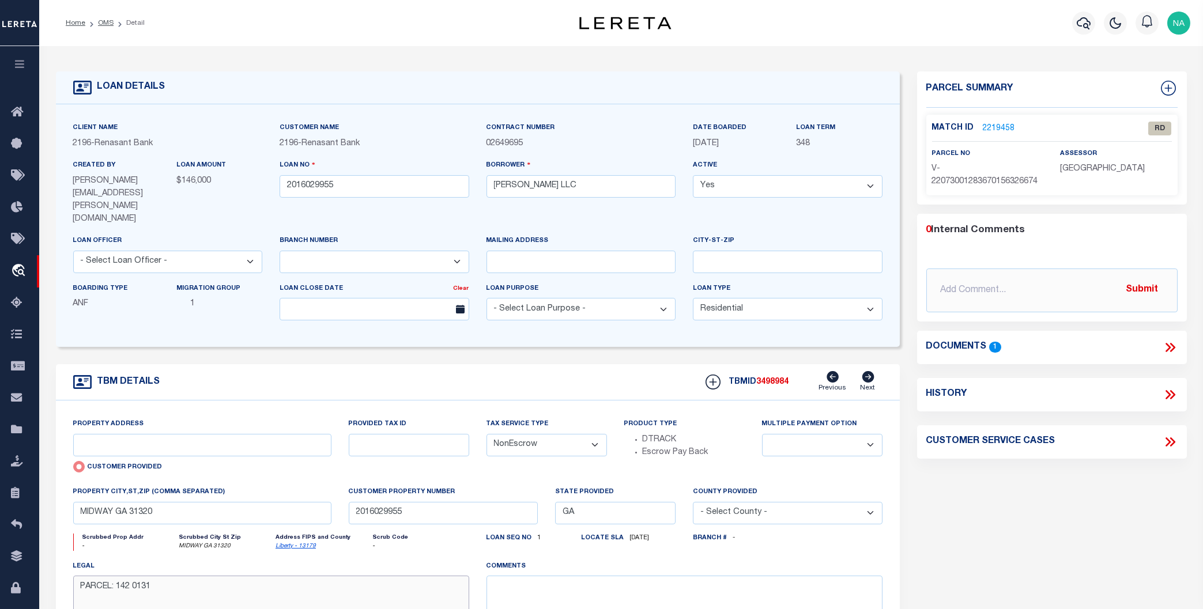
click at [160, 545] on textarea "PARCEL: 142 0131" at bounding box center [271, 612] width 396 height 73
drag, startPoint x: 149, startPoint y: 568, endPoint x: 120, endPoint y: 564, distance: 29.0
click at [120, 545] on textarea "PARCEL: 142 0131" at bounding box center [271, 612] width 396 height 73
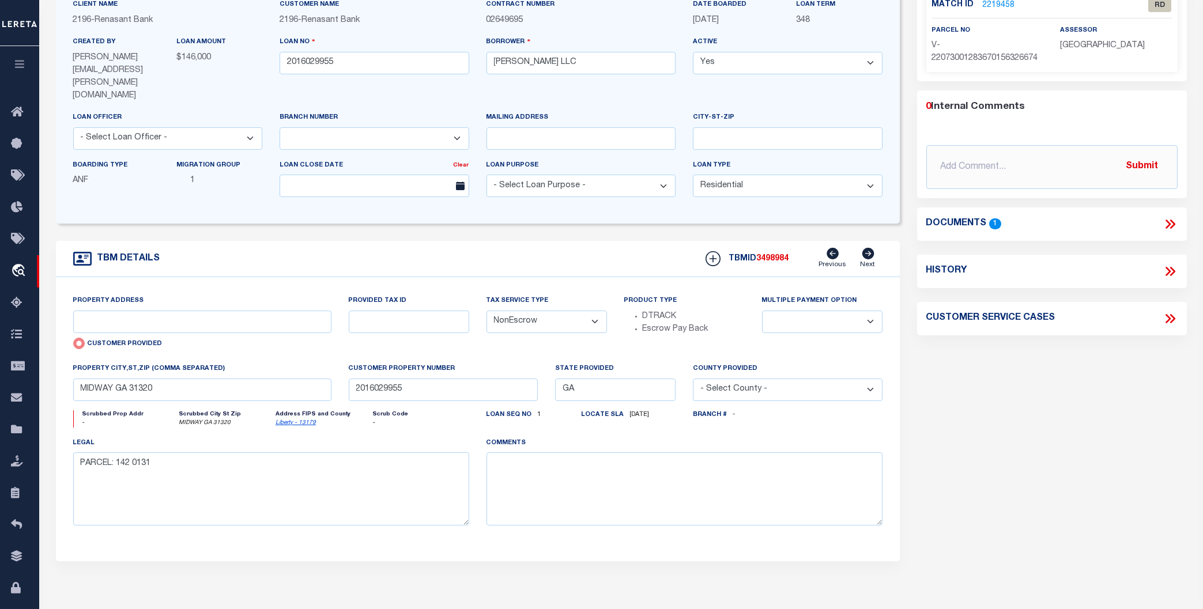
scroll to position [62, 0]
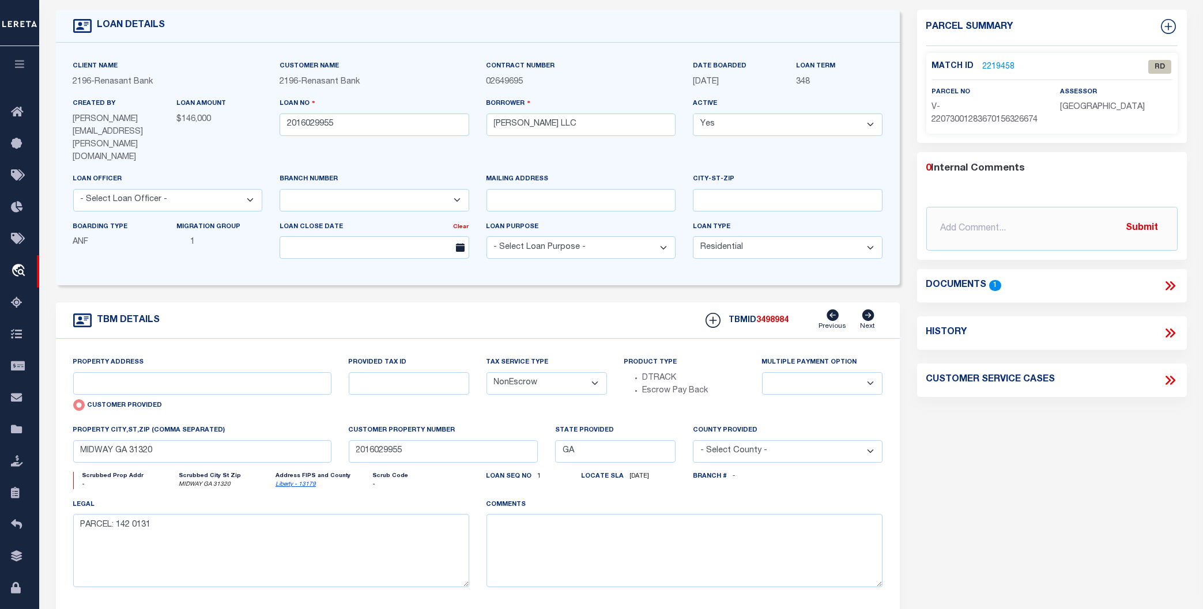
click at [978, 487] on div "Parcel Summary Match ID 2219458 0" at bounding box center [1051, 339] width 287 height 658
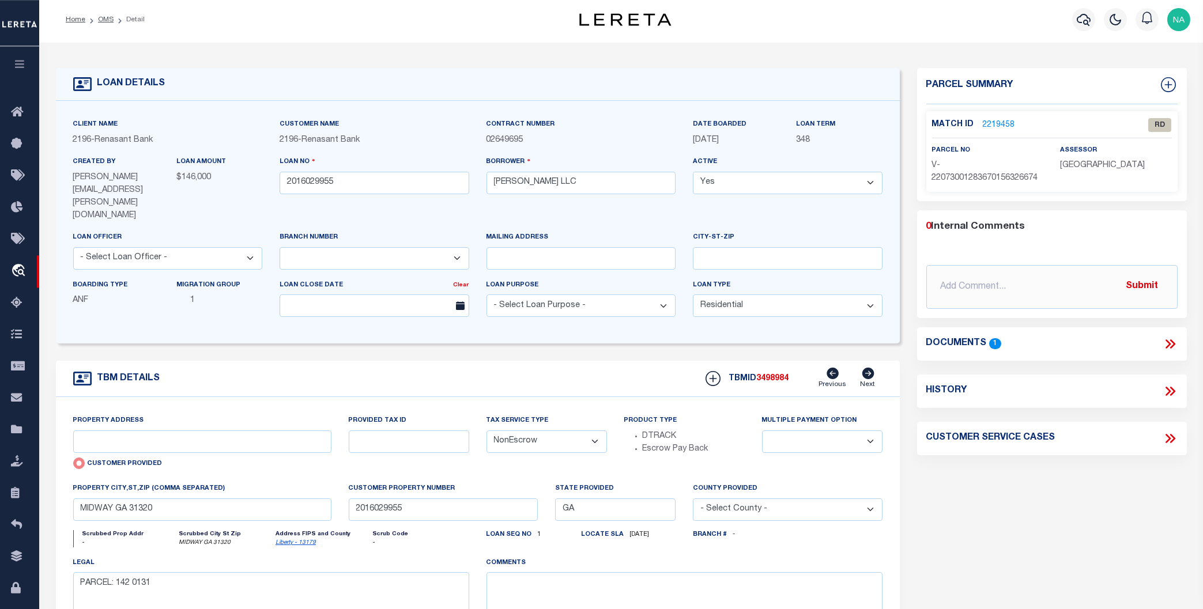
scroll to position [0, 0]
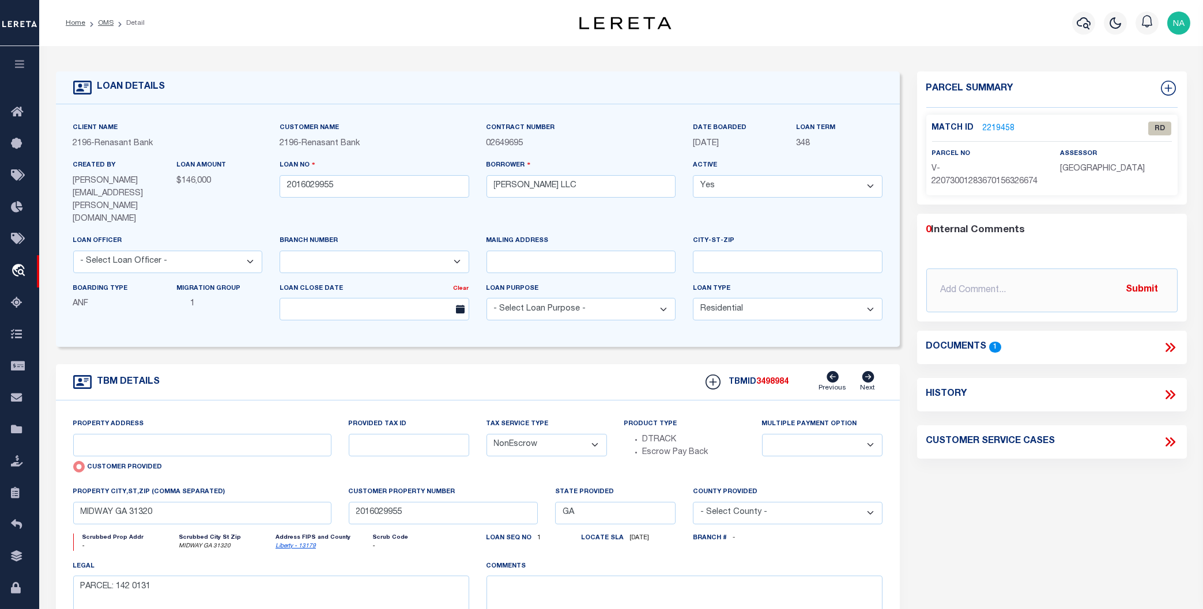
click at [969, 513] on div "Parcel Summary Match ID 2219458 0" at bounding box center [1051, 400] width 287 height 658
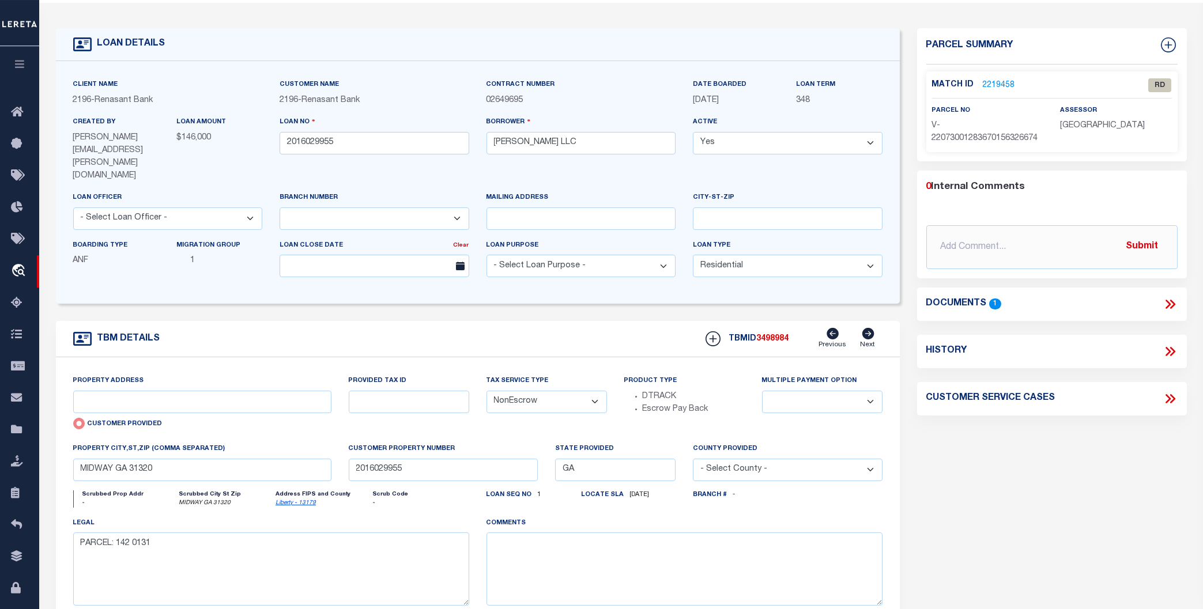
scroll to position [62, 0]
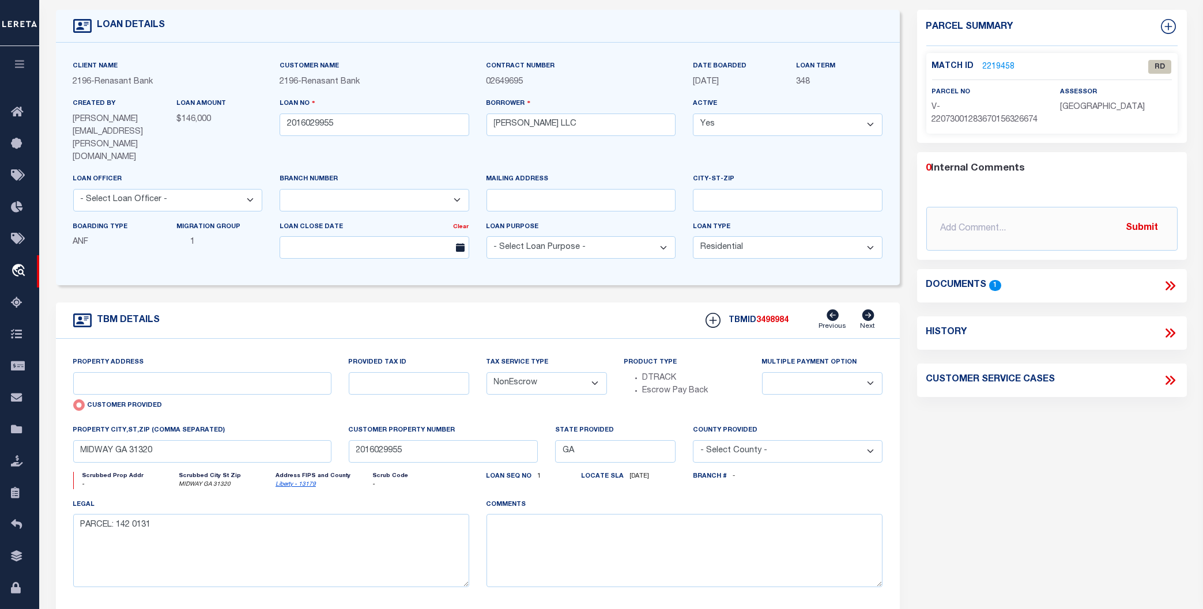
click at [972, 498] on div "Parcel Summary Match ID 2219458 0" at bounding box center [1051, 339] width 287 height 658
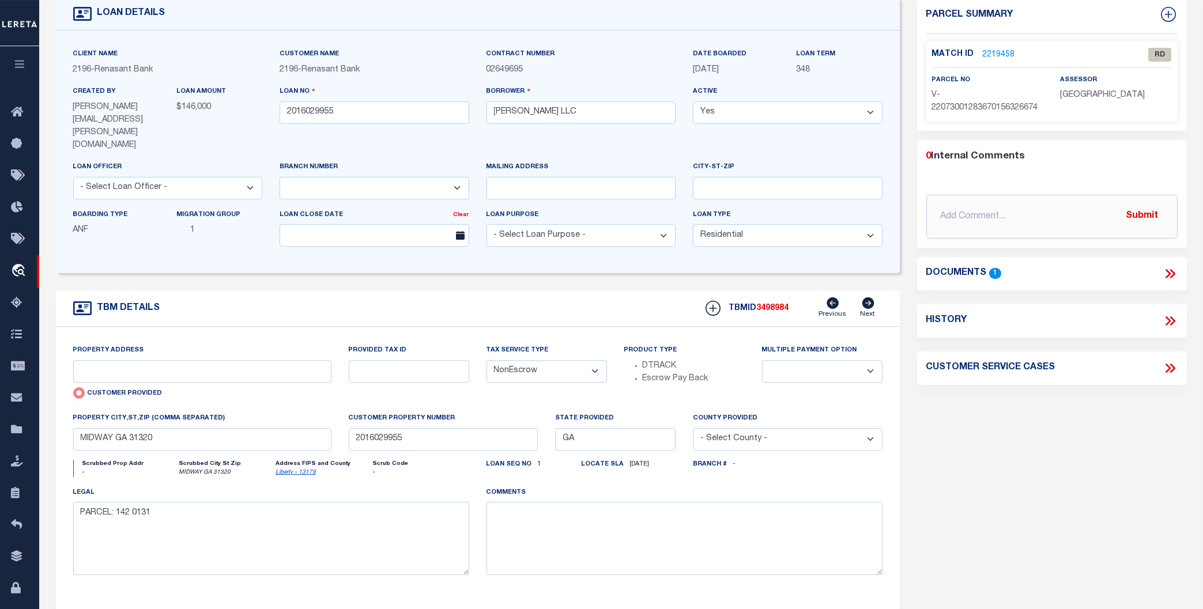
scroll to position [0, 0]
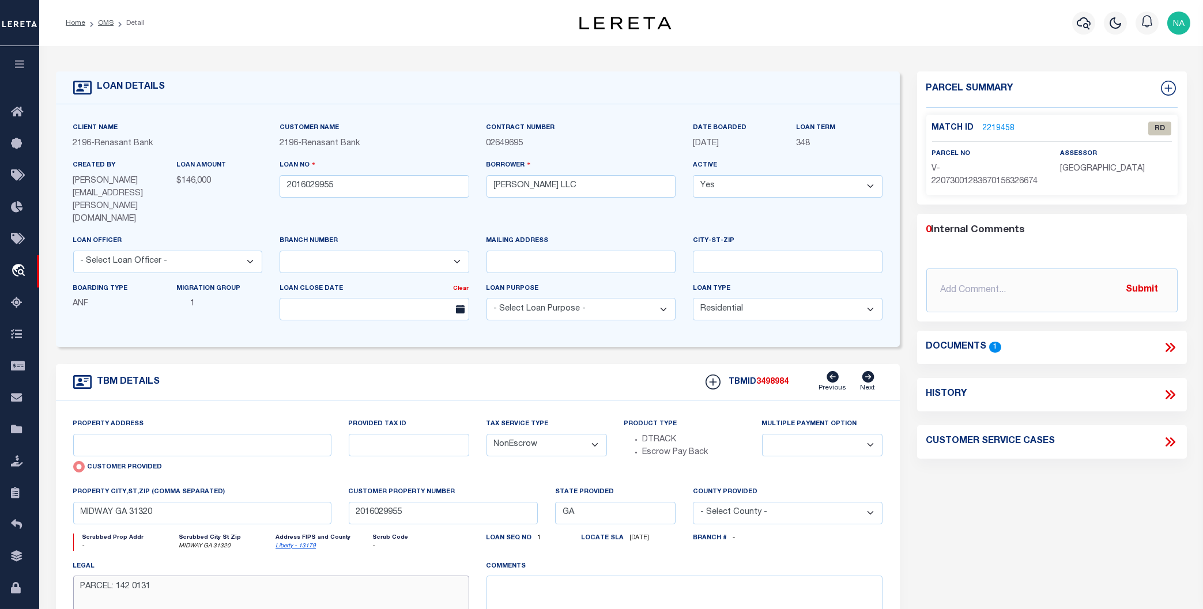
click at [161, 545] on textarea "PARCEL: 142 0131" at bounding box center [271, 612] width 396 height 73
click at [987, 519] on div "Parcel Summary Match ID 2219458 0" at bounding box center [1051, 400] width 287 height 658
click at [1006, 125] on link "2219458" at bounding box center [999, 129] width 32 height 12
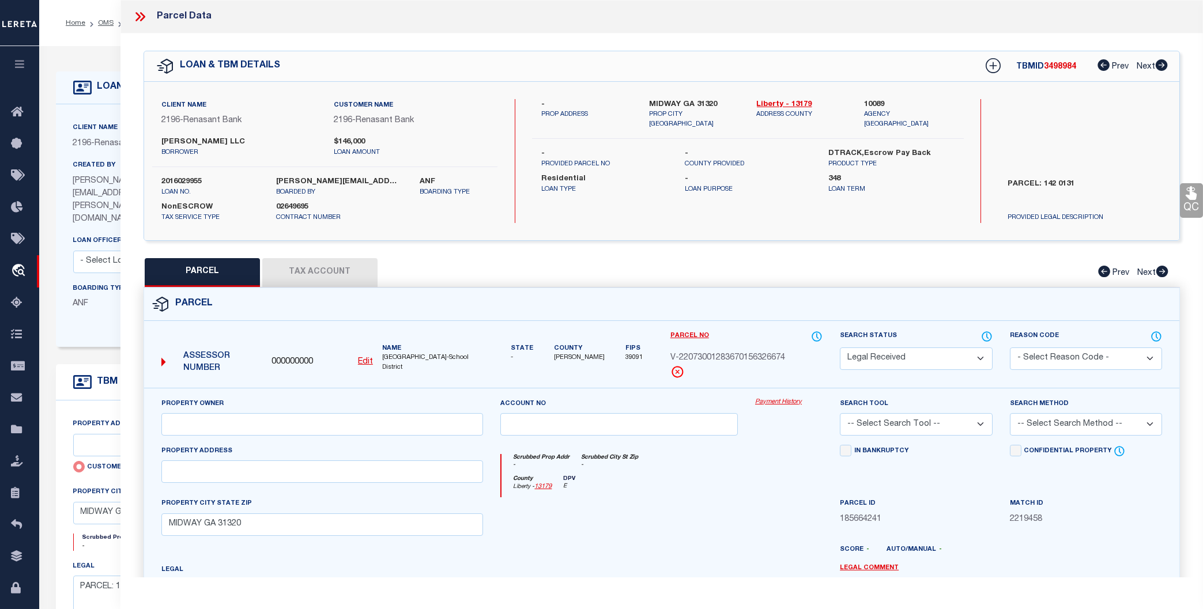
click at [364, 361] on u "Edit" at bounding box center [365, 362] width 15 height 8
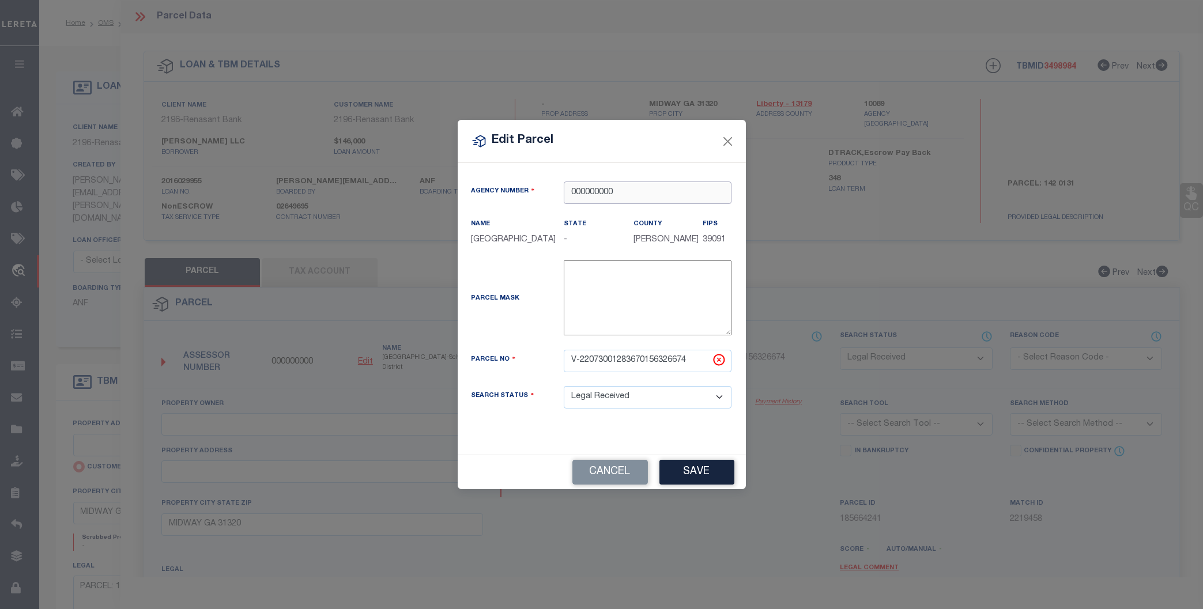
drag, startPoint x: 628, startPoint y: 191, endPoint x: 303, endPoint y: 164, distance: 325.6
click at [564, 183] on input "000000000" at bounding box center [648, 193] width 168 height 22
click at [630, 213] on div "100890000 : [GEOGRAPHIC_DATA]" at bounding box center [647, 221] width 167 height 33
drag, startPoint x: 696, startPoint y: 357, endPoint x: 494, endPoint y: 364, distance: 201.8
click at [564, 364] on input "V-22073001283670156326674" at bounding box center [648, 361] width 168 height 22
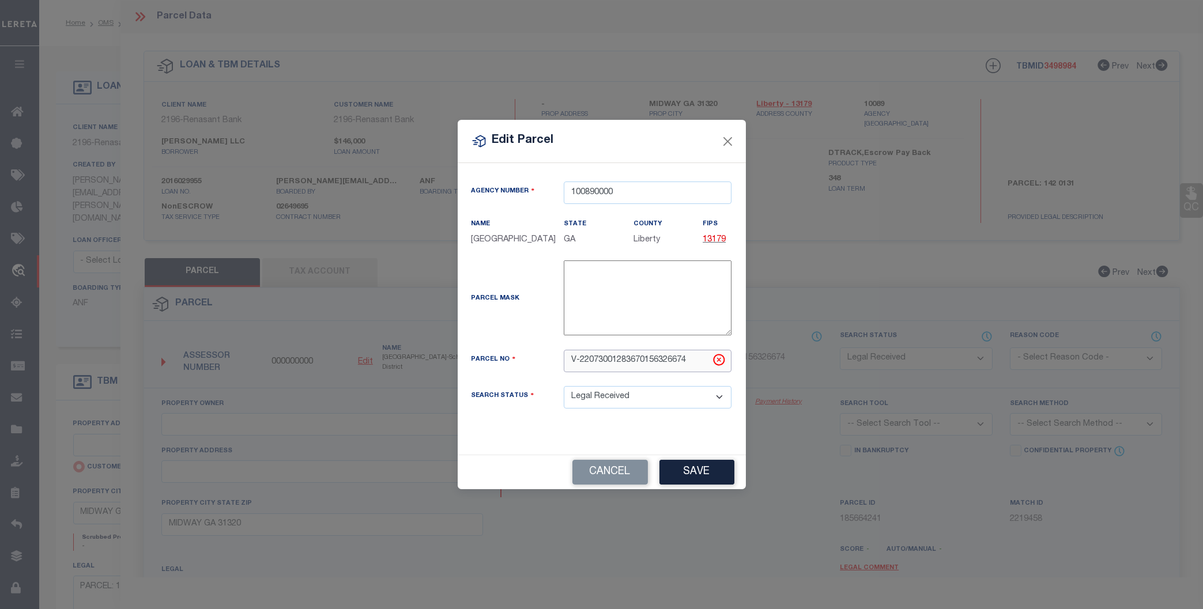
paste input "142 013"
click at [683, 466] on button "Save" at bounding box center [696, 472] width 75 height 25
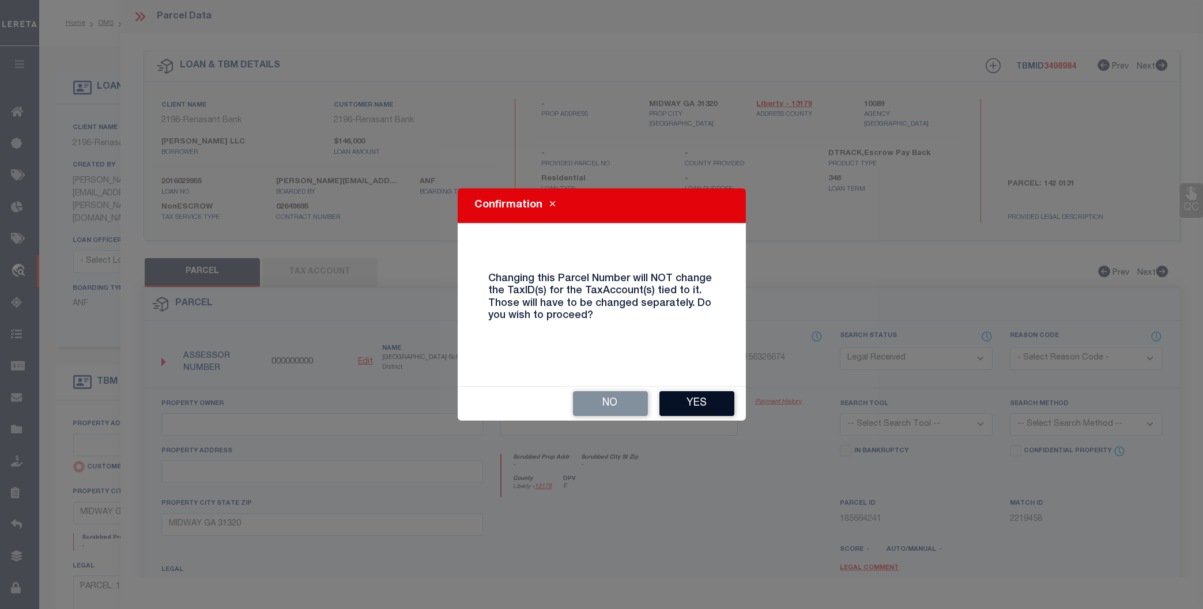
click at [704, 399] on button "Yes" at bounding box center [696, 403] width 75 height 25
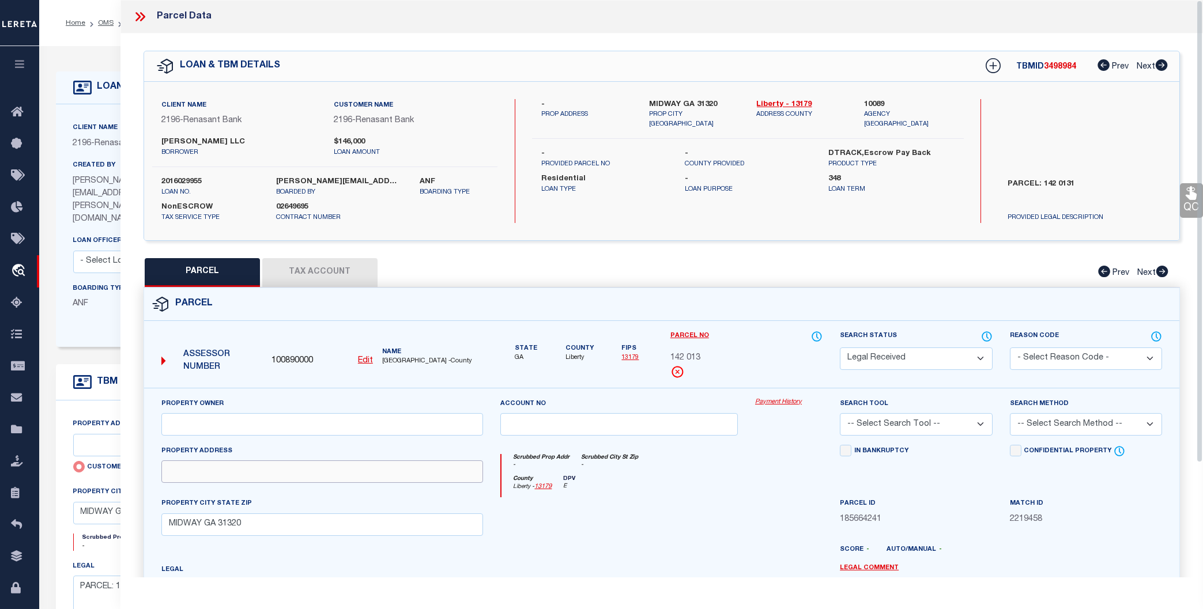
click at [302, 470] on input "text" at bounding box center [322, 471] width 322 height 22
paste input "TRACT 2 W/S [PERSON_NAME] RD"
click at [273, 423] on input "text" at bounding box center [322, 424] width 322 height 22
paste input "[PERSON_NAME] LLC"
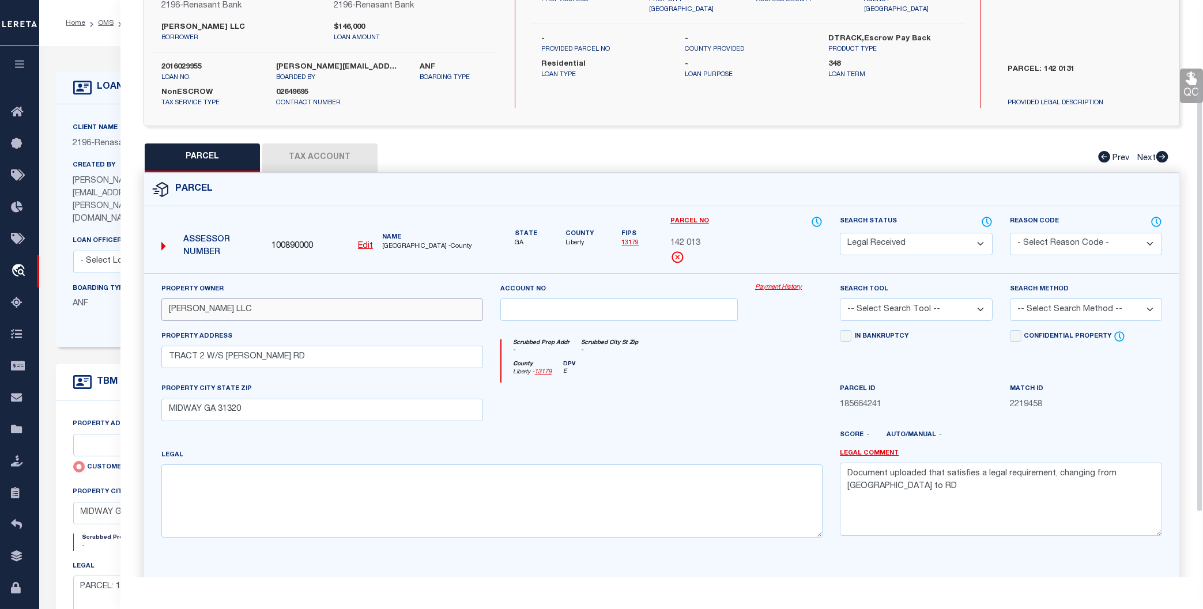
scroll to position [116, 0]
click at [364, 487] on textarea at bounding box center [492, 499] width 662 height 73
paste textarea ": TRACT [STREET_ADDRESS][PERSON_NAME]"
click at [343, 480] on textarea ": TRACT [STREET_ADDRESS][PERSON_NAME]" at bounding box center [492, 499] width 662 height 73
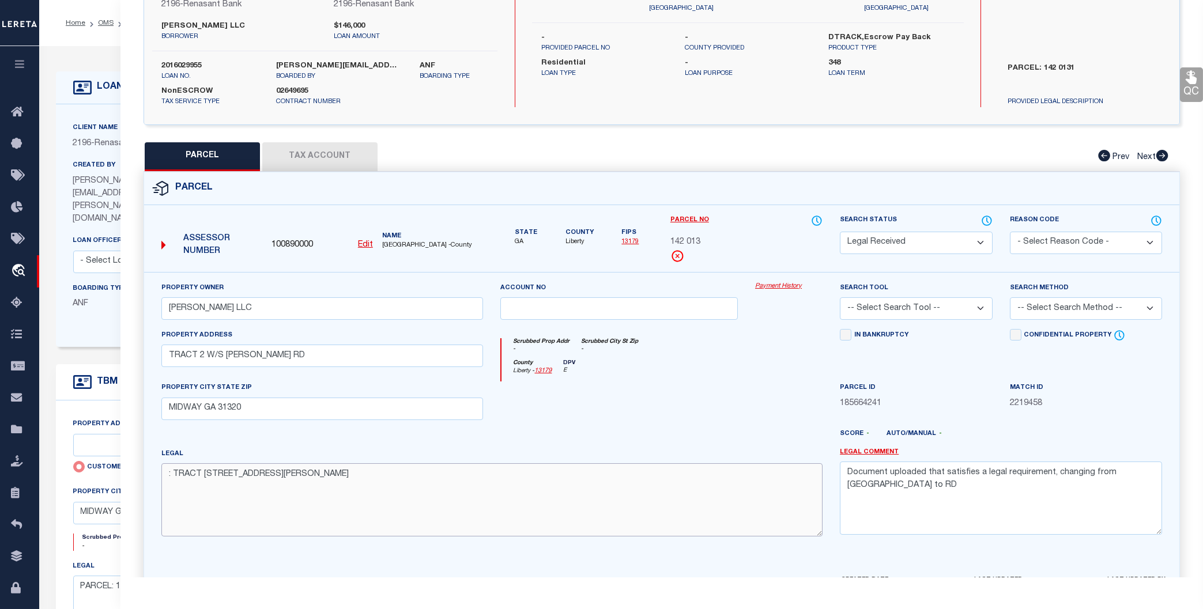
paste textarea "Acreage: 146.58"
drag, startPoint x: 1149, startPoint y: 474, endPoint x: 806, endPoint y: 455, distance: 342.9
click at [840, 462] on textarea "Document uploaded that satisfies a legal requirement, changing from [GEOGRAPHIC…" at bounding box center [1001, 498] width 322 height 73
click at [318, 150] on button "Tax Account" at bounding box center [319, 156] width 115 height 29
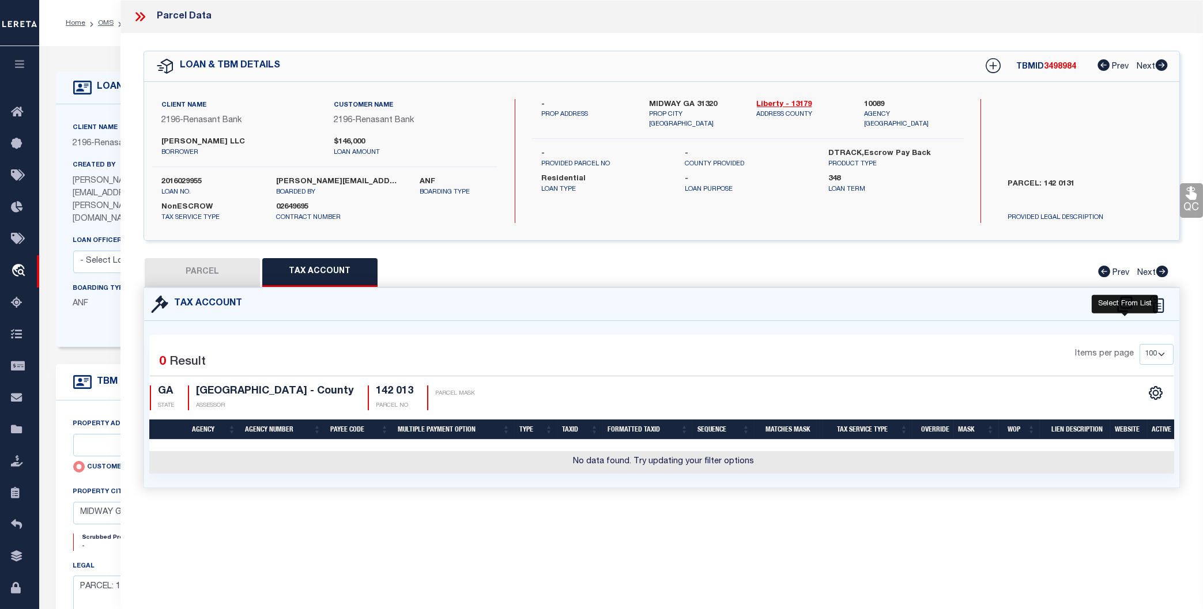
click at [1077, 302] on icon at bounding box center [1124, 304] width 15 height 16
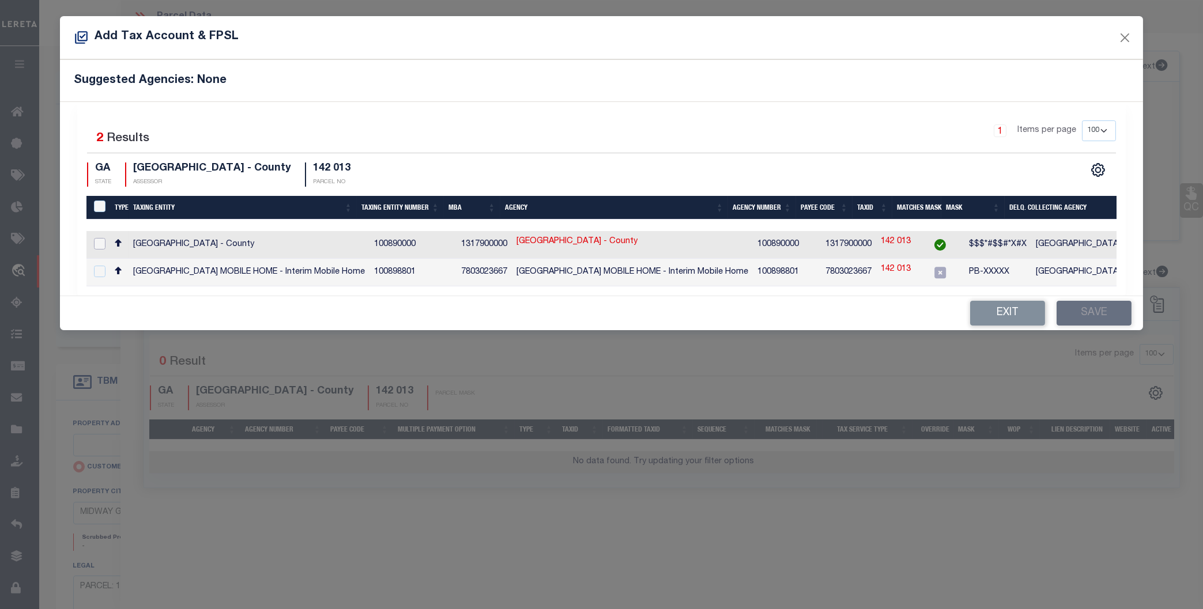
click at [99, 244] on input "checkbox" at bounding box center [100, 244] width 12 height 12
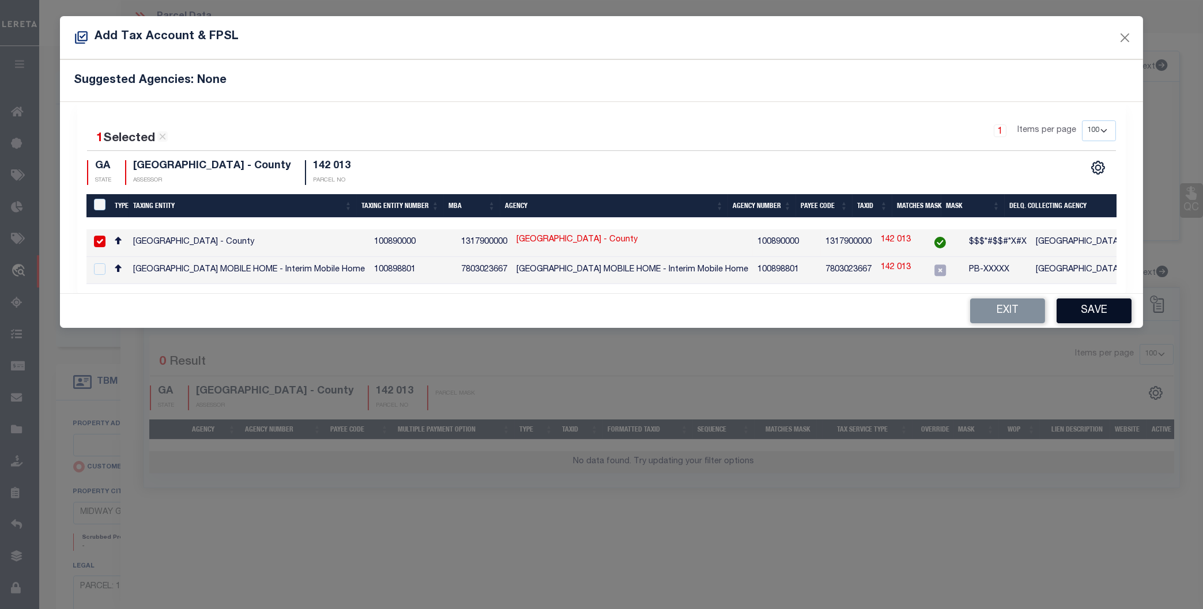
click at [1077, 310] on button "Save" at bounding box center [1093, 311] width 75 height 25
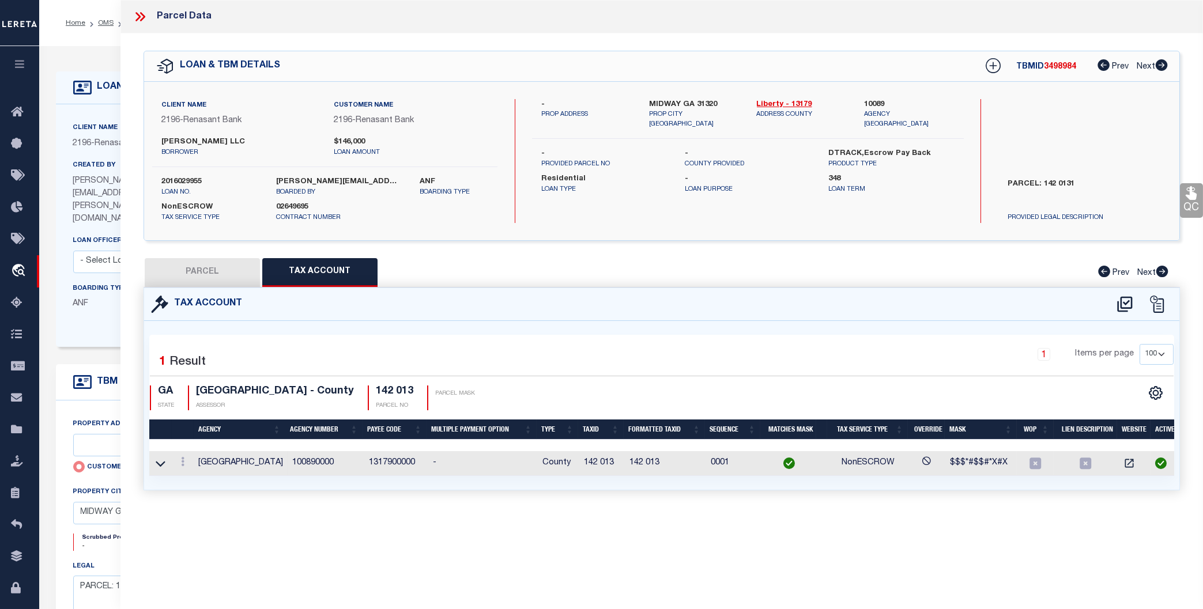
click at [207, 268] on button "PARCEL" at bounding box center [202, 272] width 115 height 29
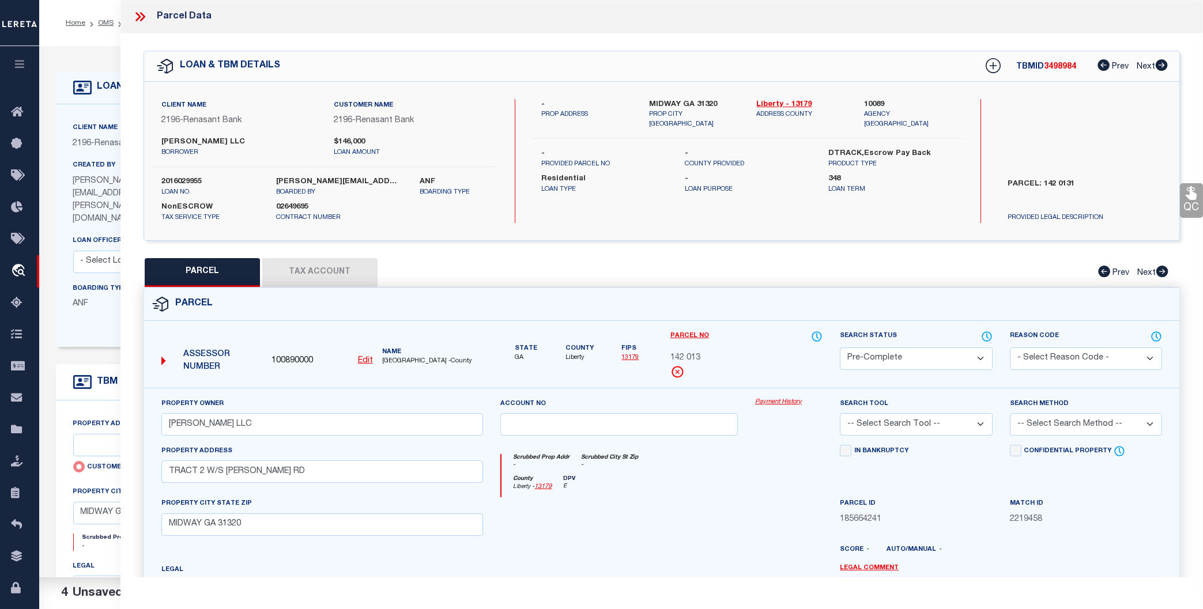
click option "Pre-Complete" at bounding box center [0, 0] width 0 height 0
click at [840, 413] on select "-- Select Search Tool -- 3rd Party Website Agency File Agency Website ATLS CNV-…" at bounding box center [916, 424] width 152 height 22
click option "Agency Website" at bounding box center [0, 0] width 0 height 0
click at [1010, 413] on select "-- Select Search Method -- Property Address Legal Liability Info Provided" at bounding box center [1086, 424] width 152 height 22
click option "Legal" at bounding box center [0, 0] width 0 height 0
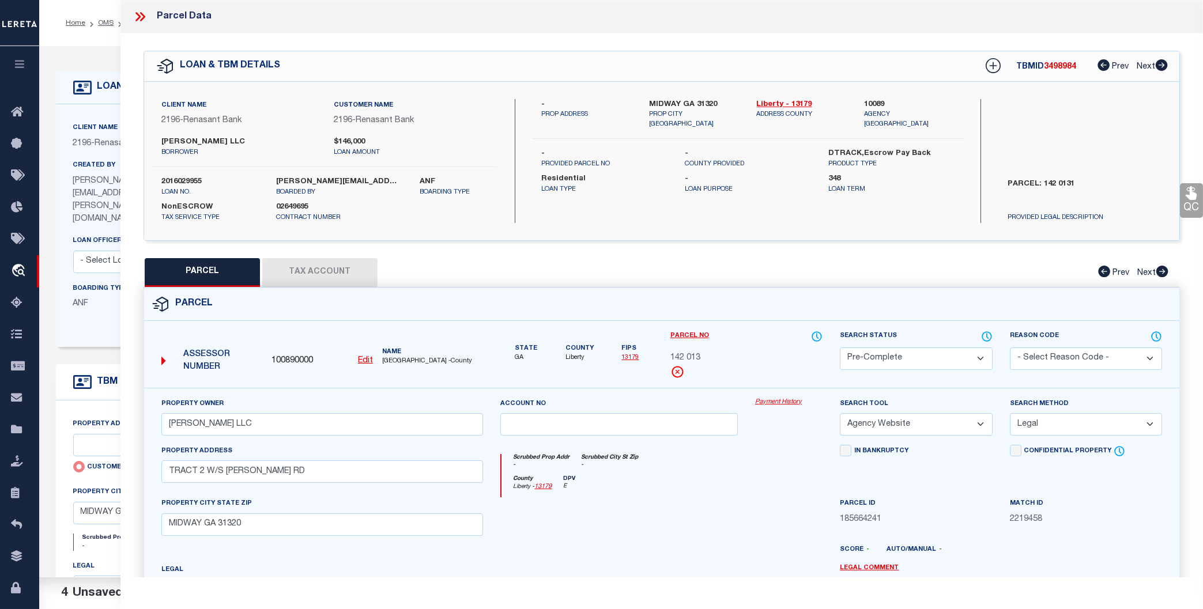
click at [956, 478] on div "In Bankruptcy" at bounding box center [915, 471] width 169 height 53
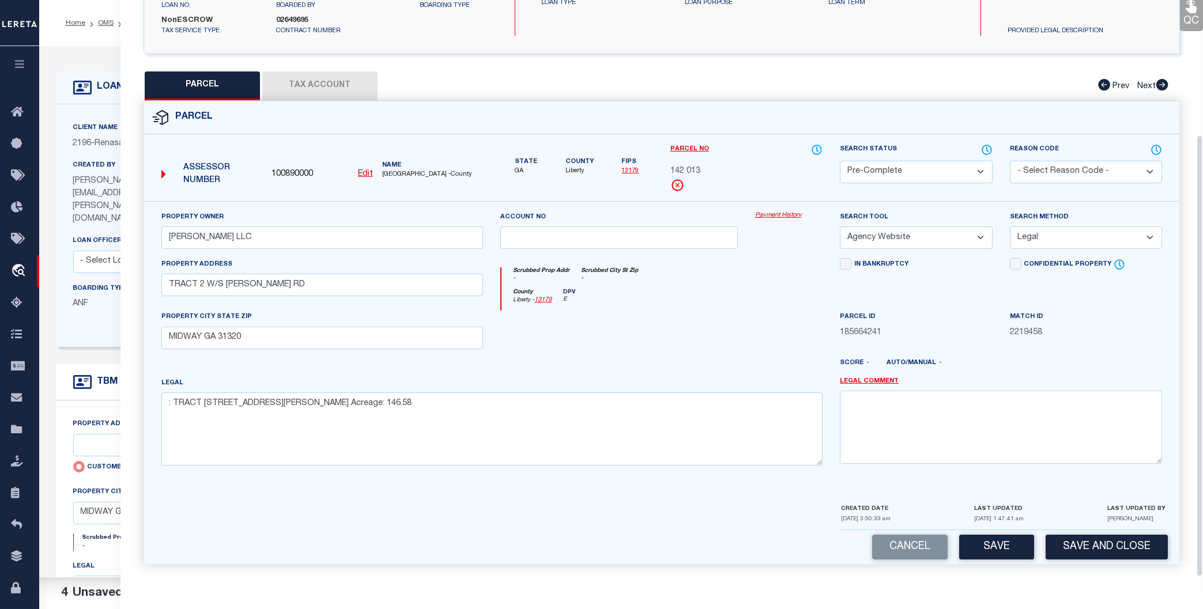
scroll to position [188, 0]
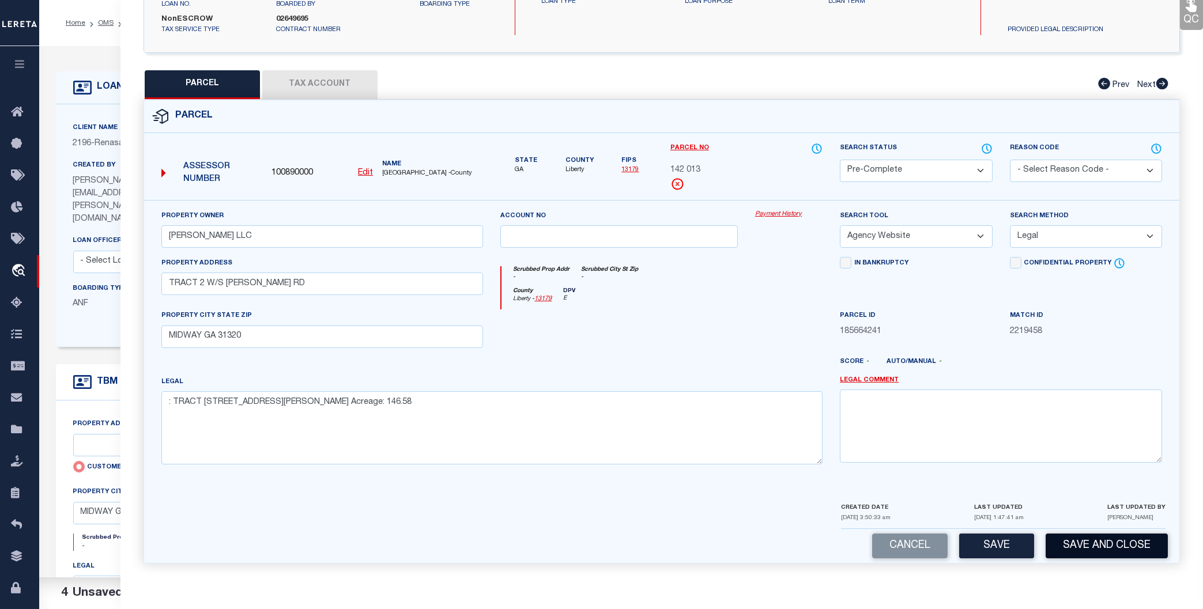
click at [1077, 545] on button "Save and Close" at bounding box center [1106, 546] width 122 height 25
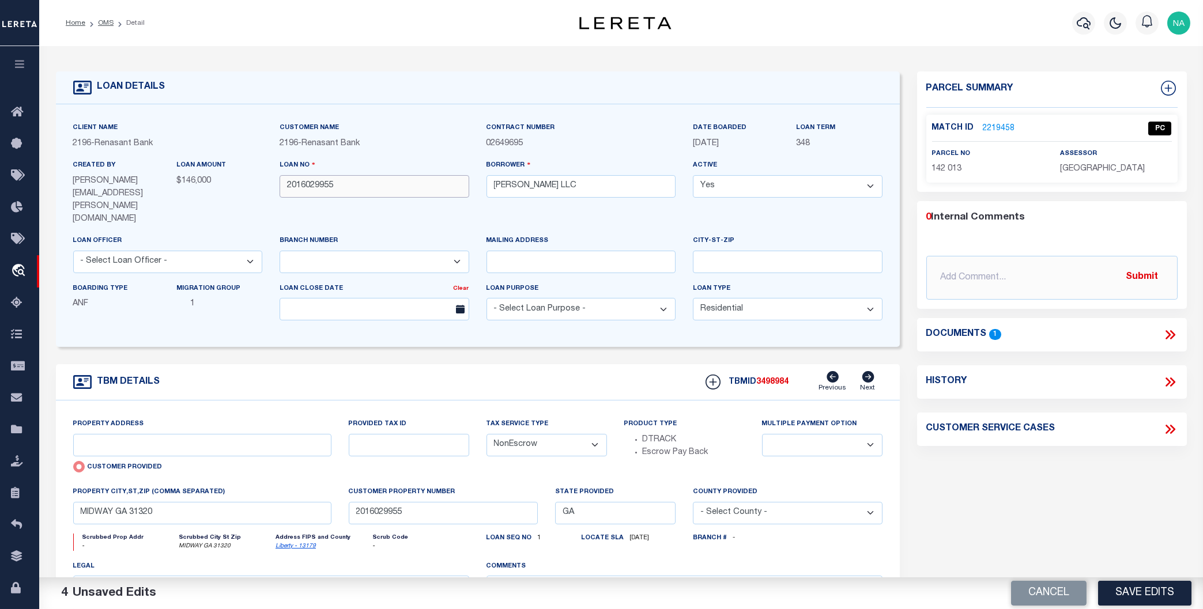
click at [313, 188] on input "2016029955" at bounding box center [375, 186] width 190 height 22
click at [778, 371] on div "TBMID 3498984 Previous Next" at bounding box center [790, 382] width 186 height 22
click at [778, 378] on span "3498984" at bounding box center [773, 382] width 32 height 8
copy h5 "3498984"
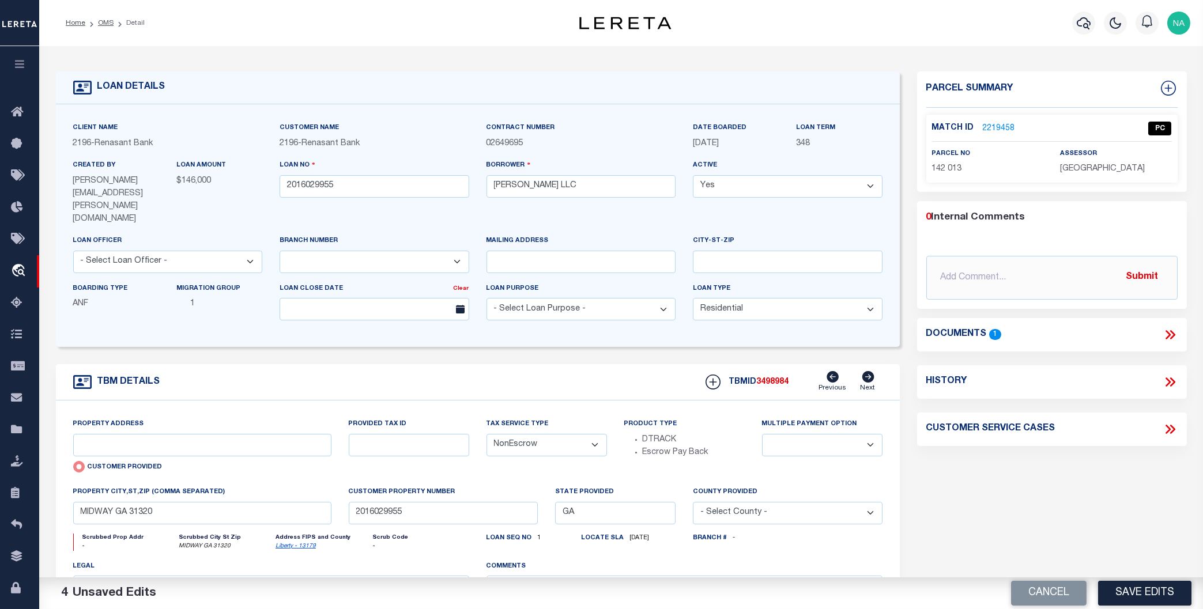
click at [1077, 161] on div "assessor [GEOGRAPHIC_DATA]" at bounding box center [1115, 162] width 111 height 28
click at [1077, 169] on span "[GEOGRAPHIC_DATA]" at bounding box center [1102, 169] width 85 height 8
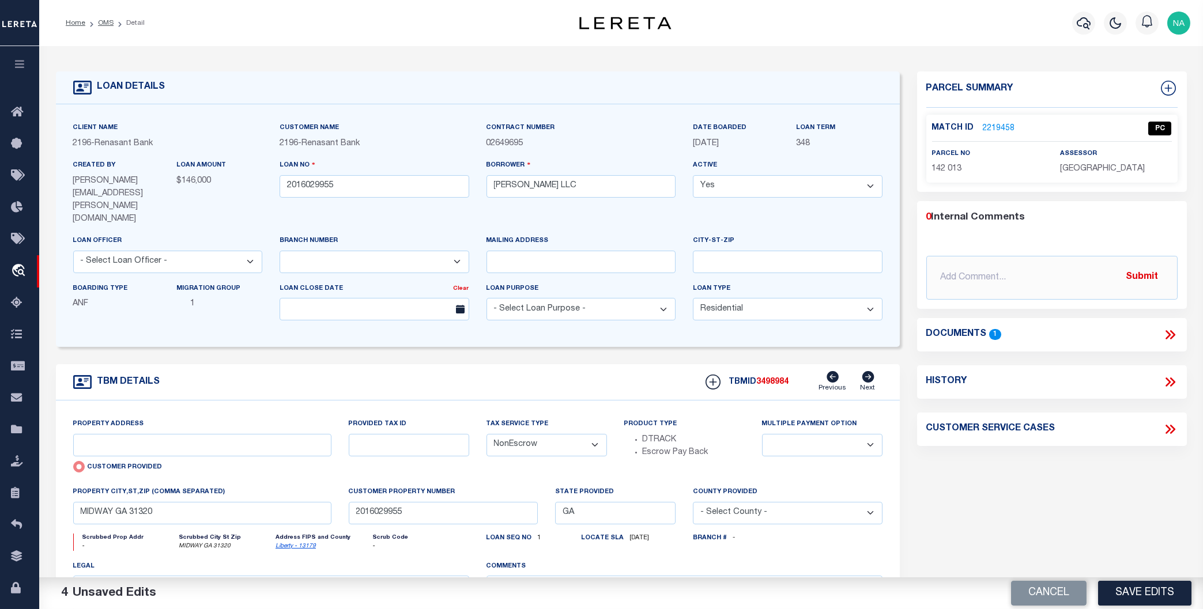
click at [1077, 169] on span "[GEOGRAPHIC_DATA]" at bounding box center [1102, 169] width 85 height 8
click at [947, 167] on span "142 013" at bounding box center [947, 169] width 30 height 8
click at [1047, 500] on div "Parcel Summary Match ID 2219458 0" at bounding box center [1051, 400] width 287 height 658
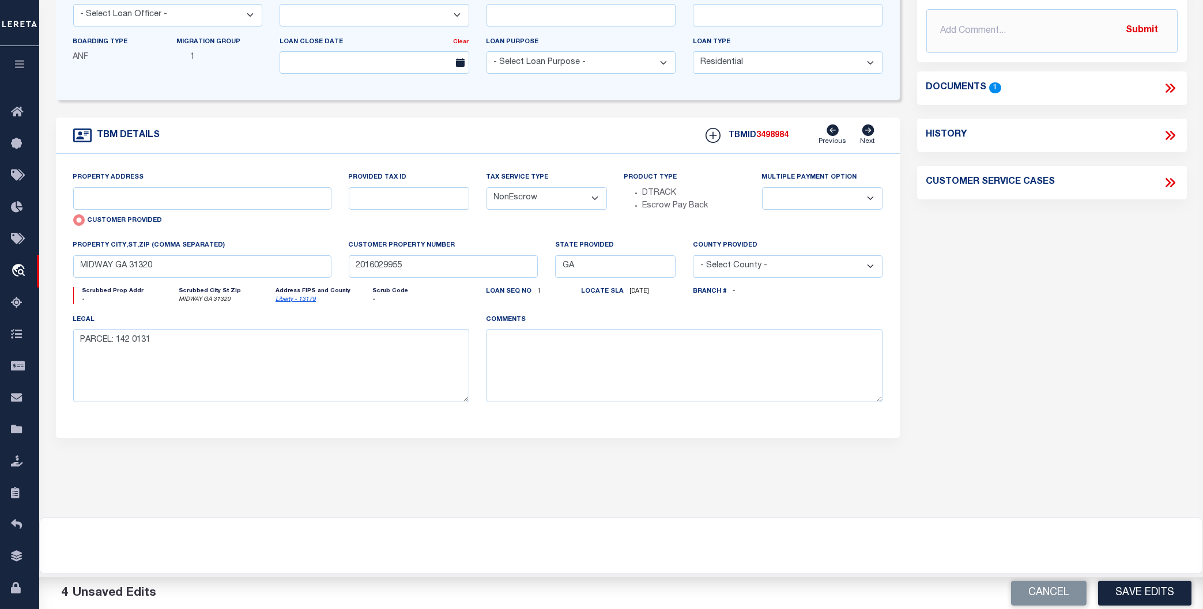
scroll to position [0, 0]
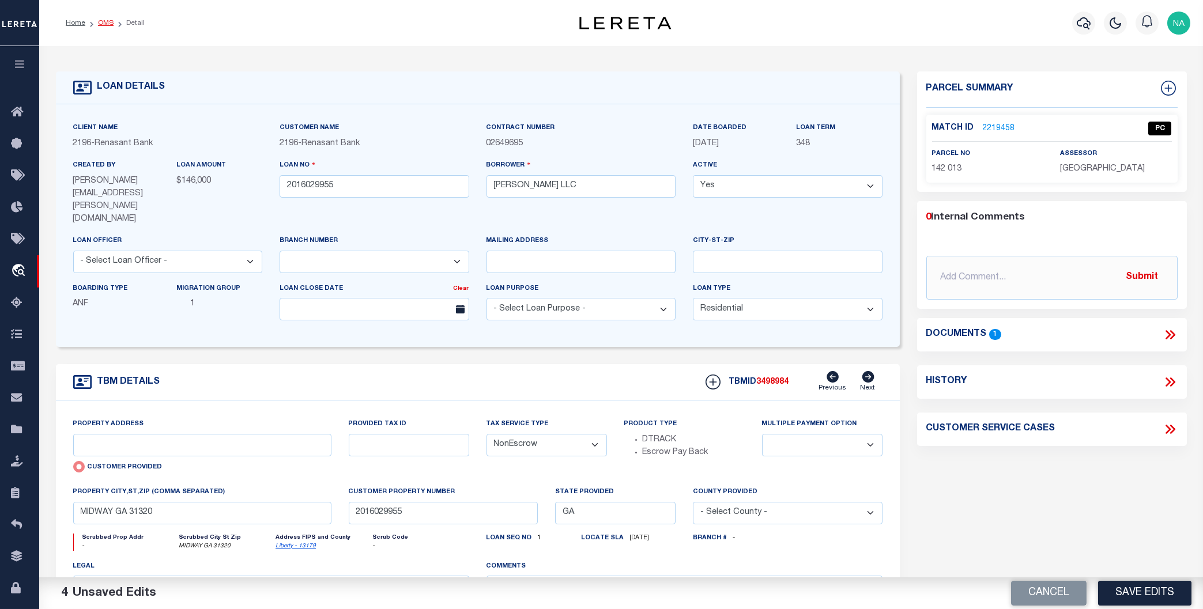
click at [105, 22] on link "OMS" at bounding box center [106, 23] width 16 height 7
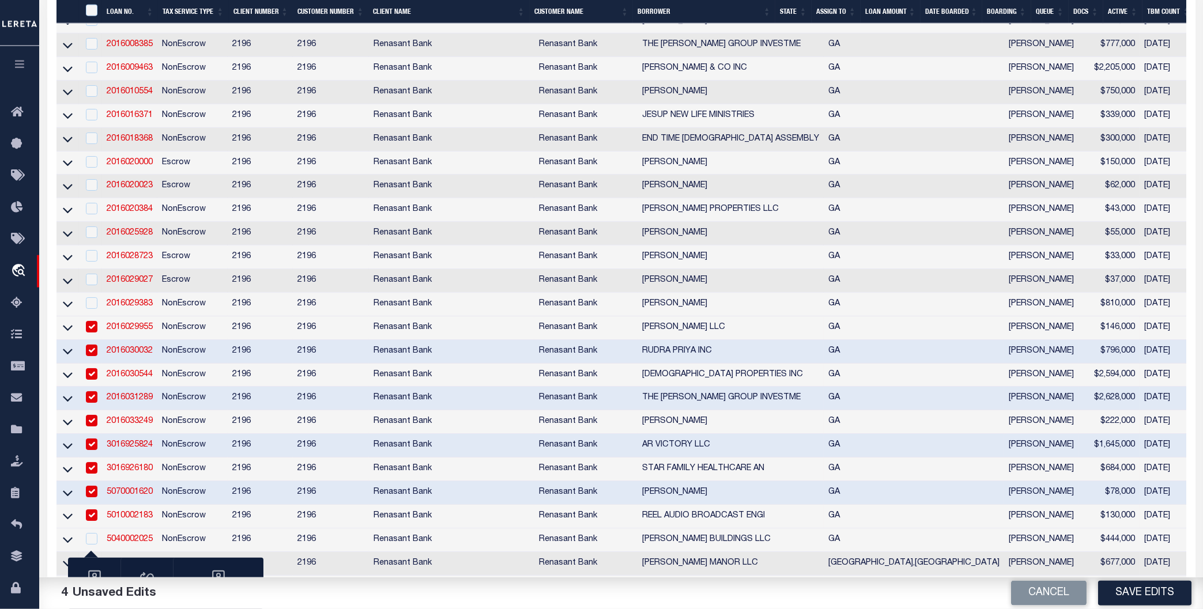
scroll to position [1058, 0]
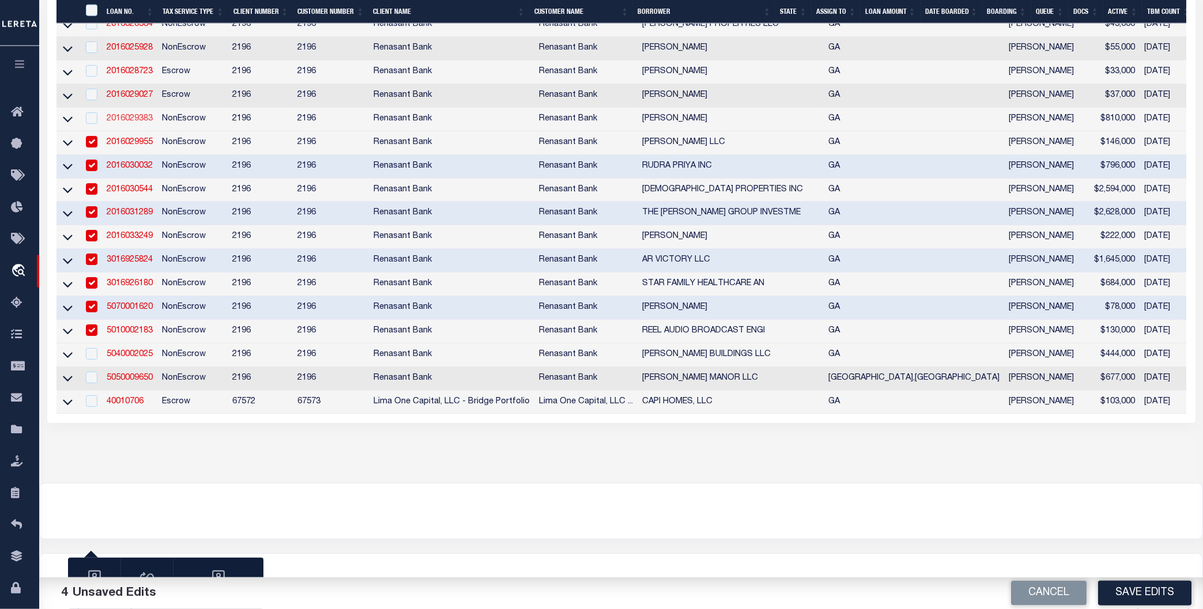
click at [126, 123] on link "2016029383" at bounding box center [130, 119] width 46 height 8
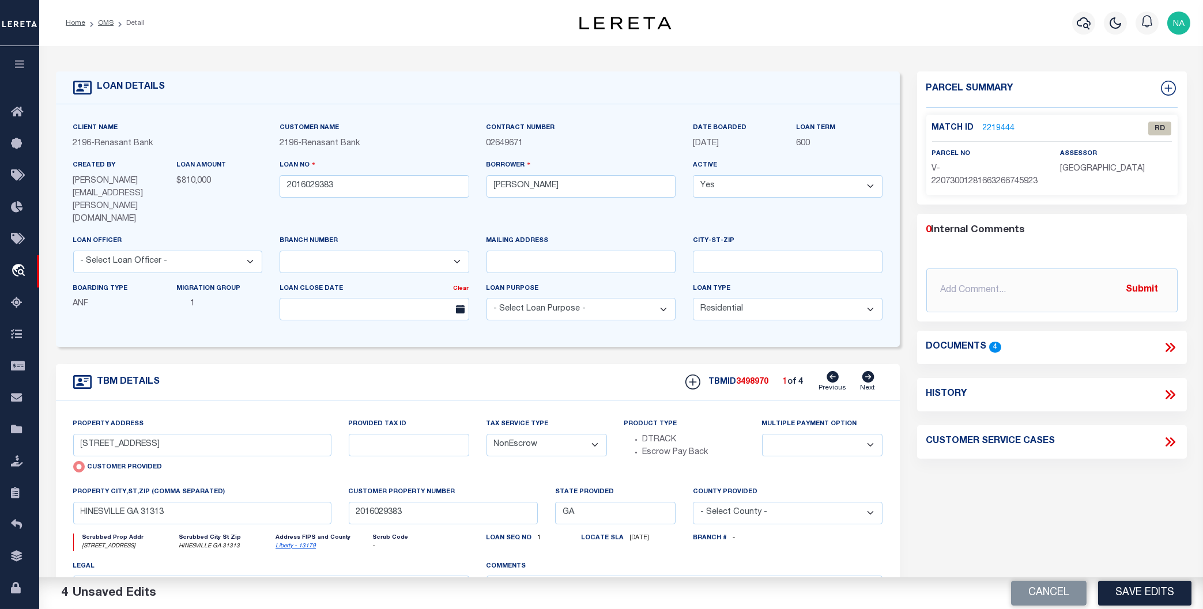
click at [1077, 346] on icon at bounding box center [1169, 347] width 15 height 15
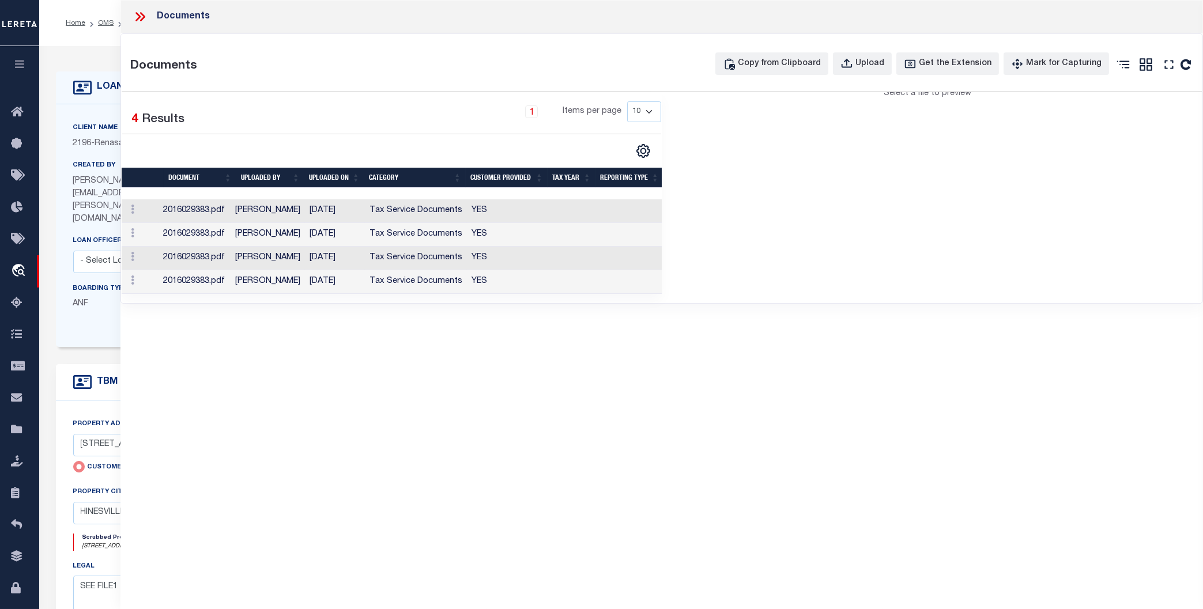
click at [294, 213] on td "[PERSON_NAME]" at bounding box center [267, 211] width 74 height 24
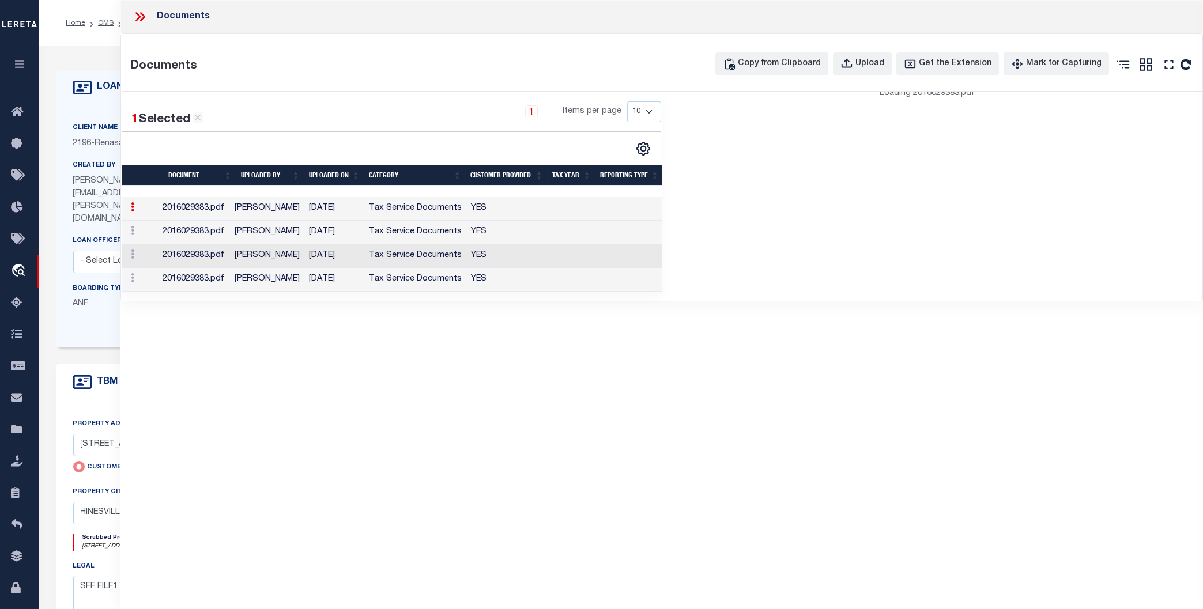
click at [387, 207] on td "Tax Service Documents" at bounding box center [415, 209] width 102 height 24
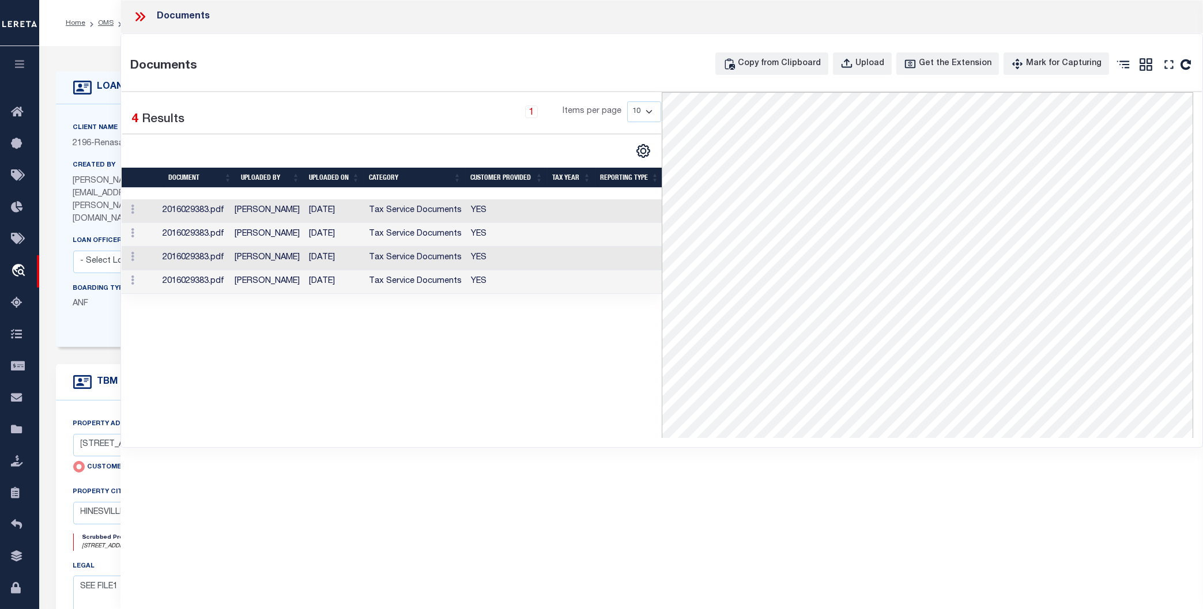
click at [138, 20] on icon at bounding box center [140, 16] width 15 height 15
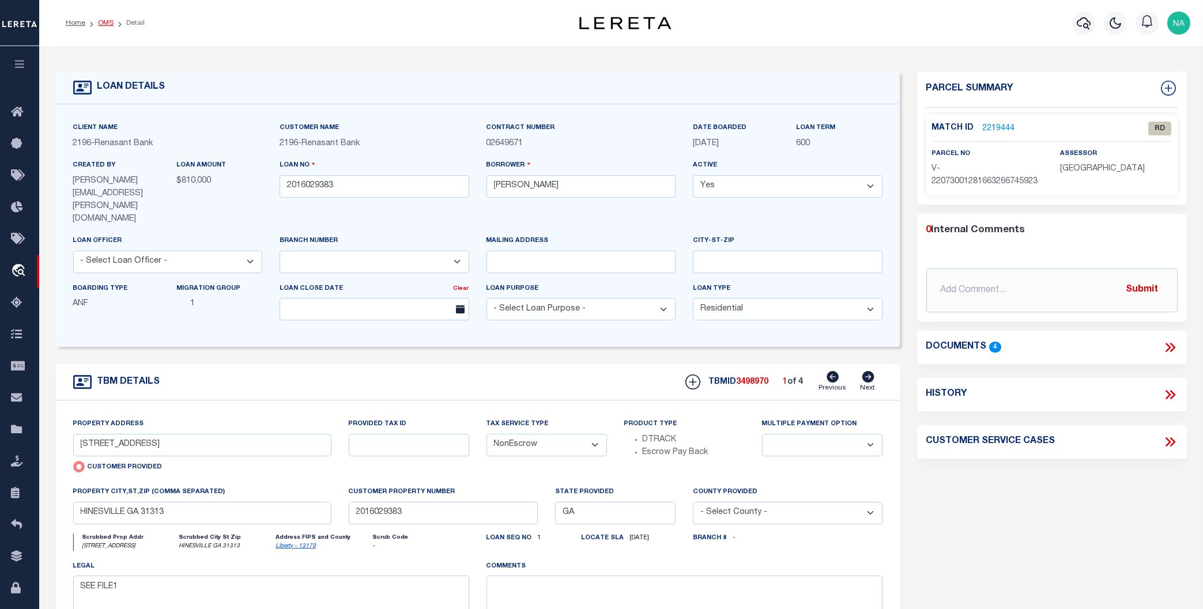
click at [106, 21] on link "OMS" at bounding box center [106, 23] width 16 height 7
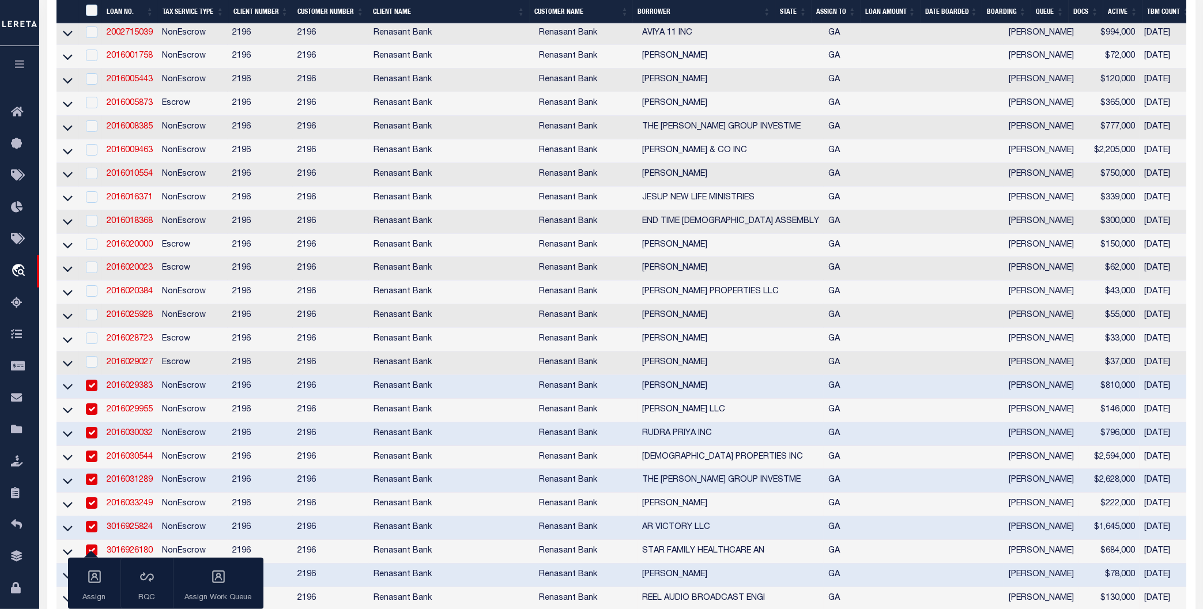
scroll to position [976, 0]
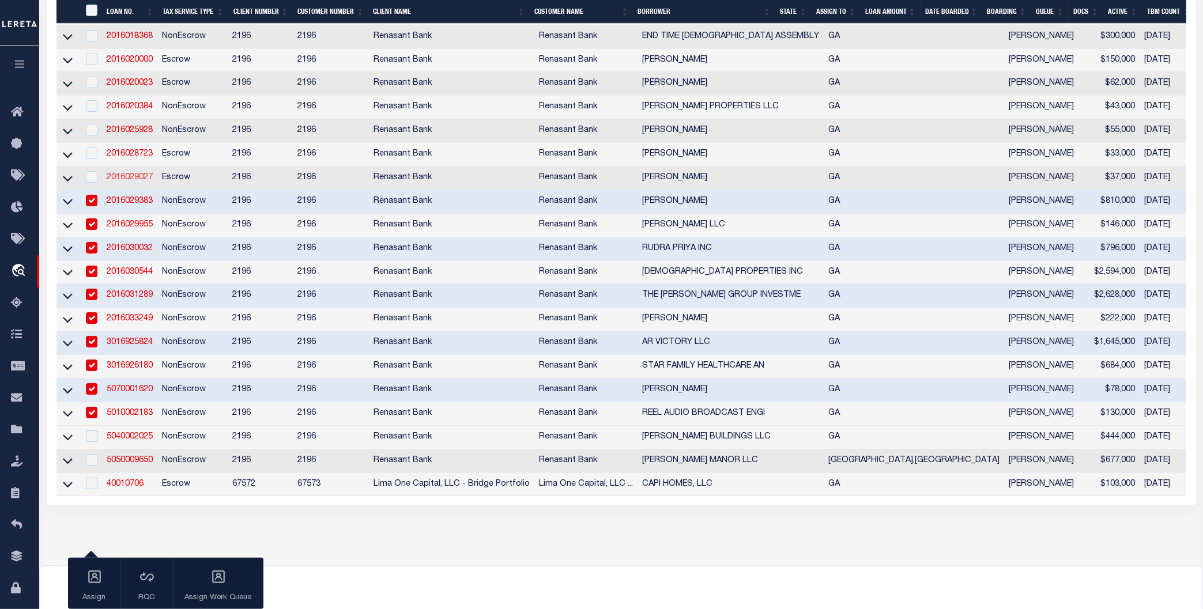
click at [137, 182] on link "2016029027" at bounding box center [130, 177] width 46 height 8
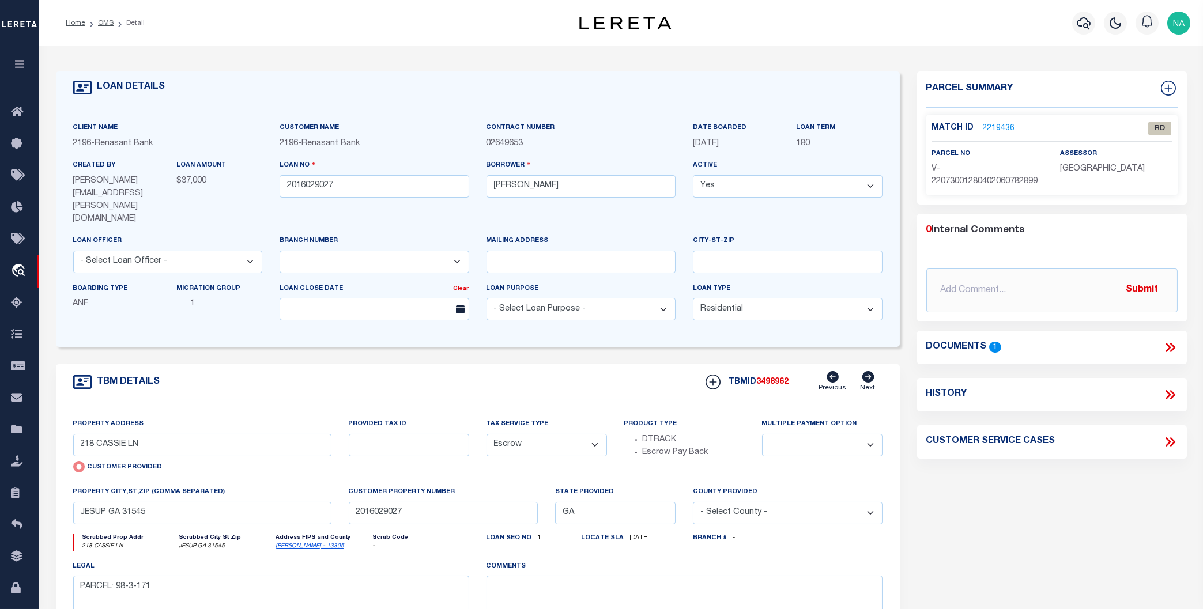
scroll to position [62, 0]
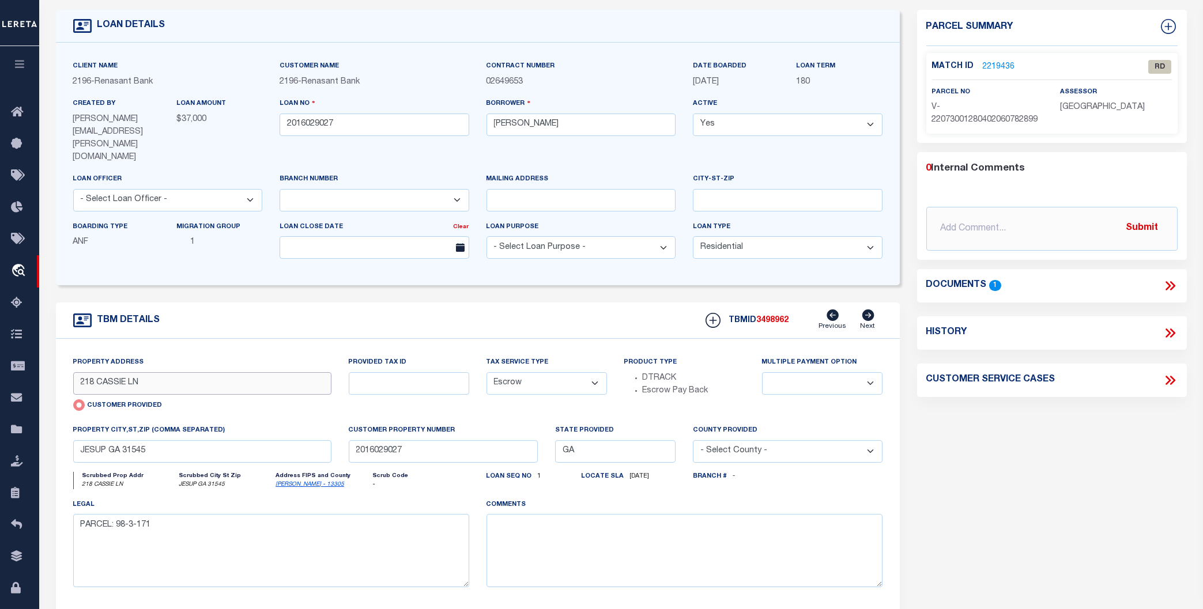
drag, startPoint x: 127, startPoint y: 358, endPoint x: 75, endPoint y: 358, distance: 51.9
click at [75, 372] on input "218 CASSIE LN" at bounding box center [202, 383] width 258 height 22
